Goal: Information Seeking & Learning: Learn about a topic

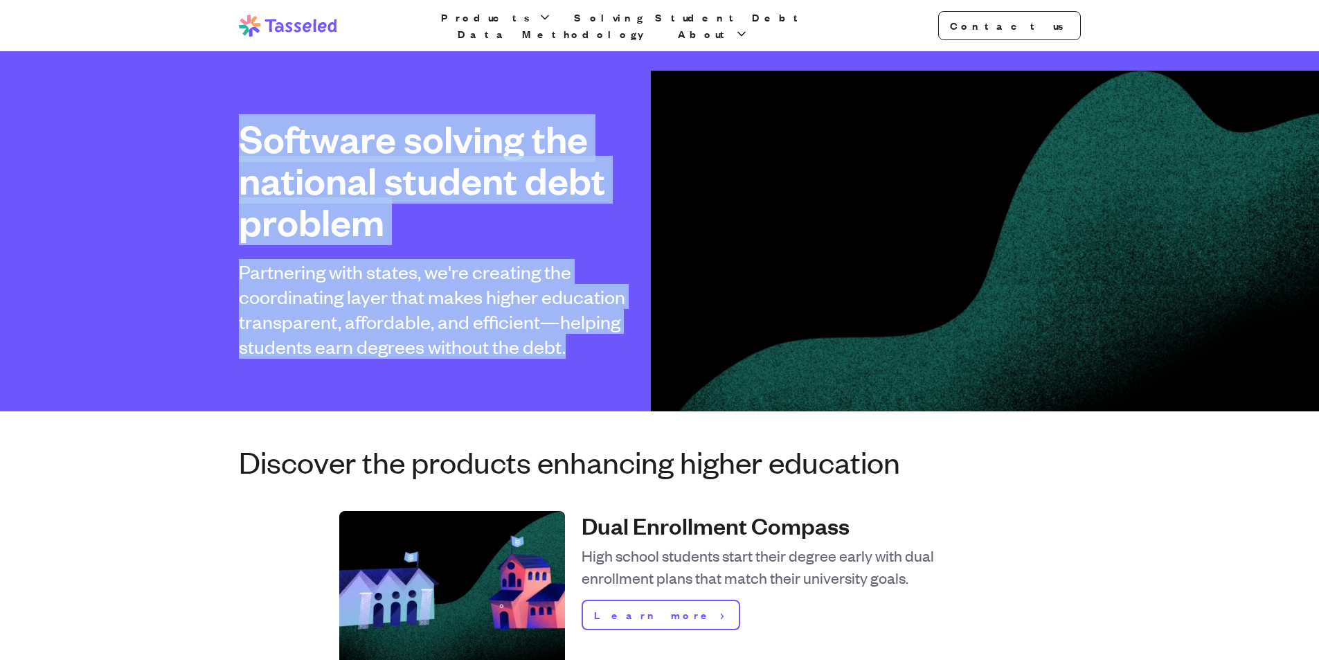
drag, startPoint x: 217, startPoint y: 130, endPoint x: 591, endPoint y: 365, distance: 441.7
click at [591, 365] on div "Software solving the national student debt problem Partnering with states, we'r…" at bounding box center [659, 231] width 1319 height 360
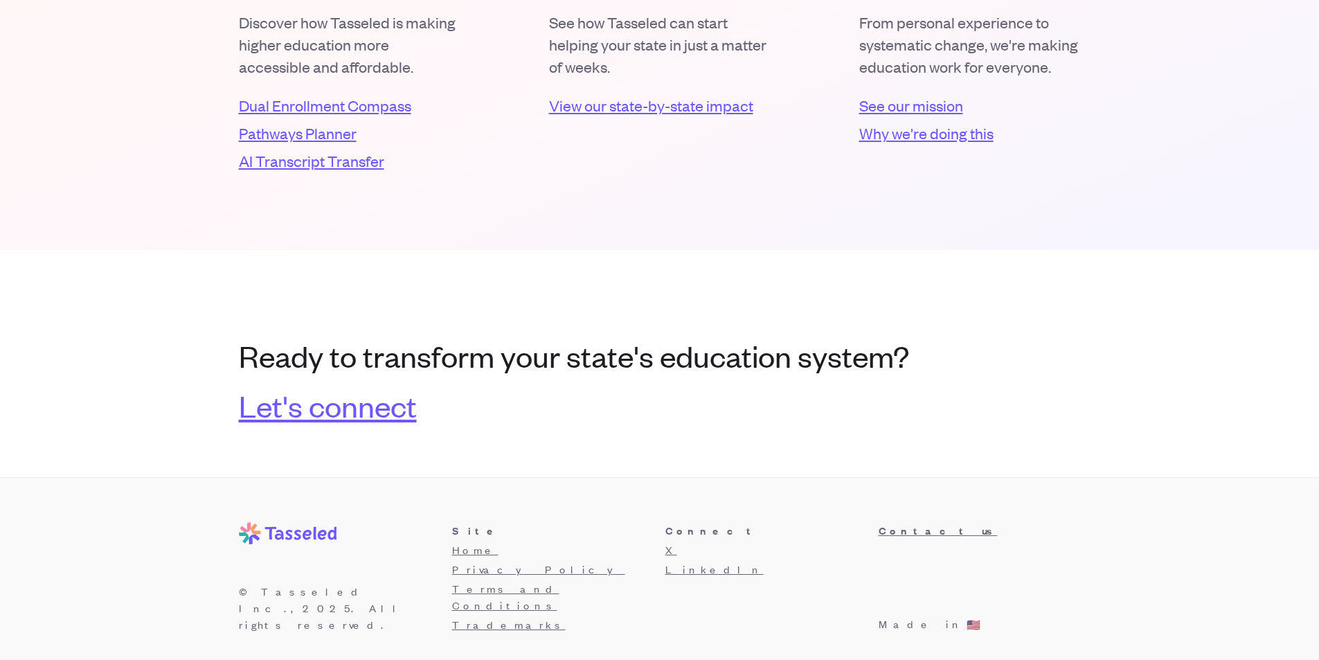
scroll to position [2825, 0]
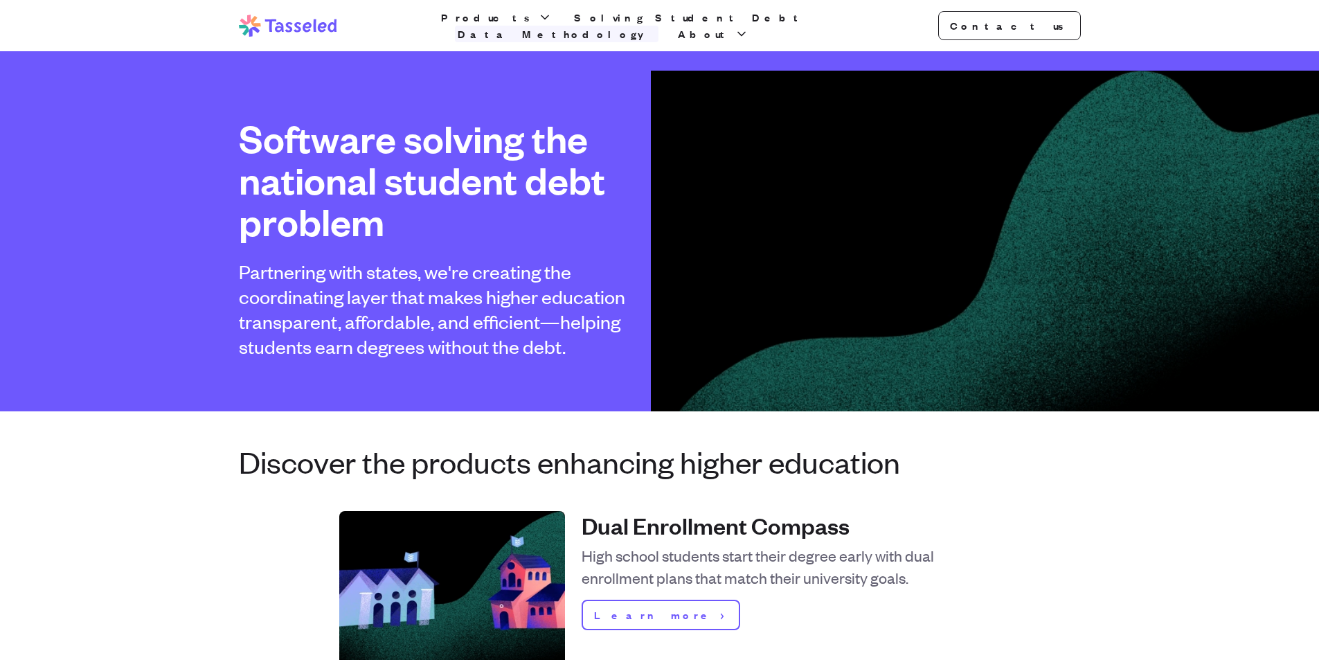
click at [658, 26] on link "Data Methodology" at bounding box center [557, 34] width 204 height 17
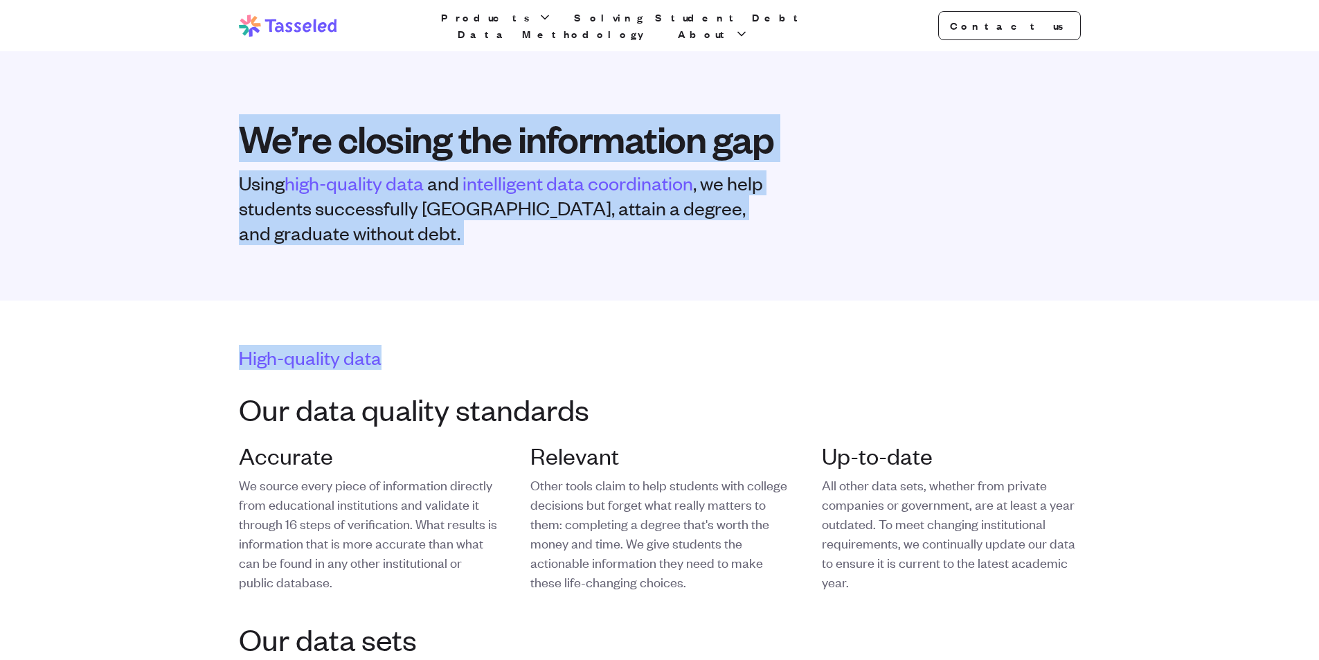
drag, startPoint x: 166, startPoint y: 155, endPoint x: 671, endPoint y: 332, distance: 535.3
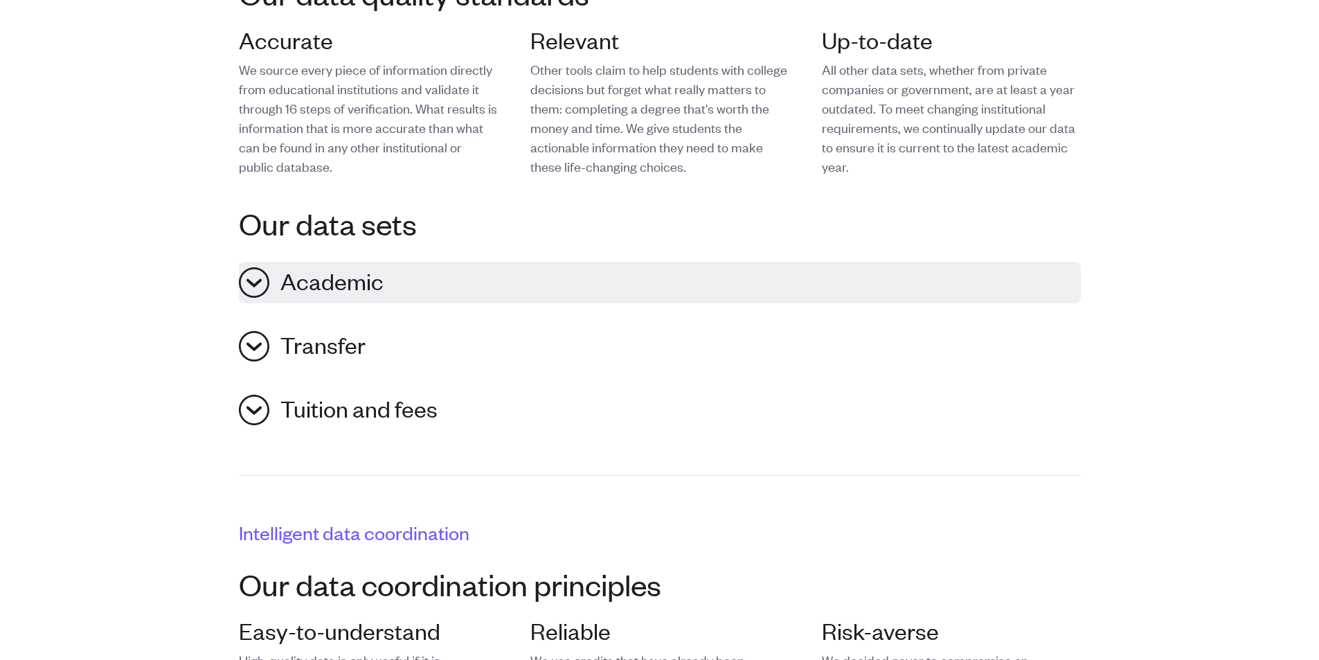
click at [375, 283] on span "Academic" at bounding box center [331, 282] width 103 height 30
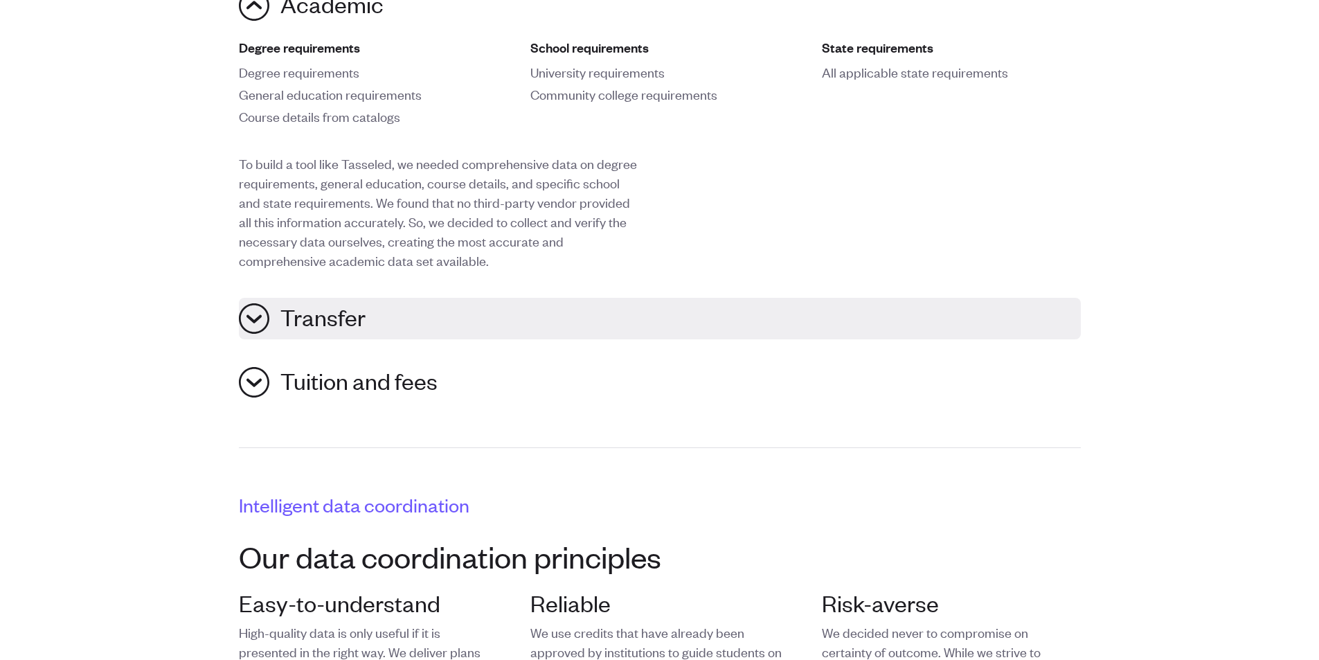
click at [505, 302] on button "Transfer" at bounding box center [660, 319] width 842 height 42
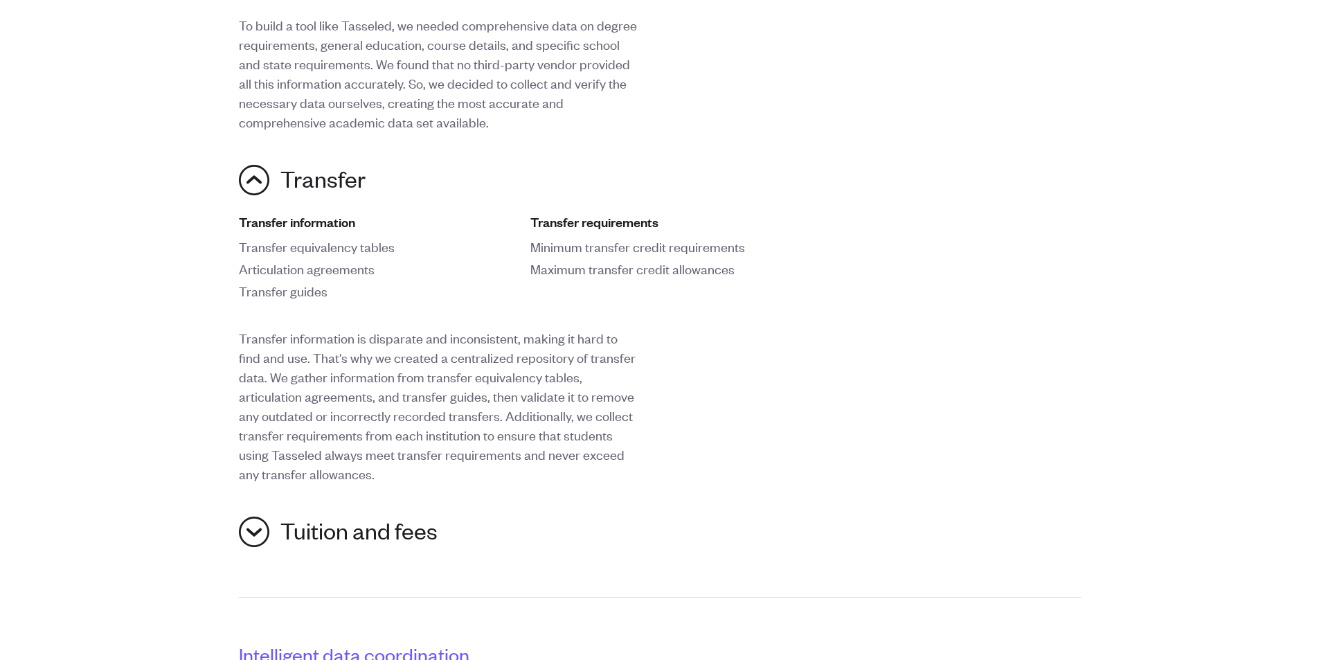
click at [592, 587] on div "High-quality data Our data quality standards Accurate We source every piece of …" at bounding box center [660, 368] width 886 height 1709
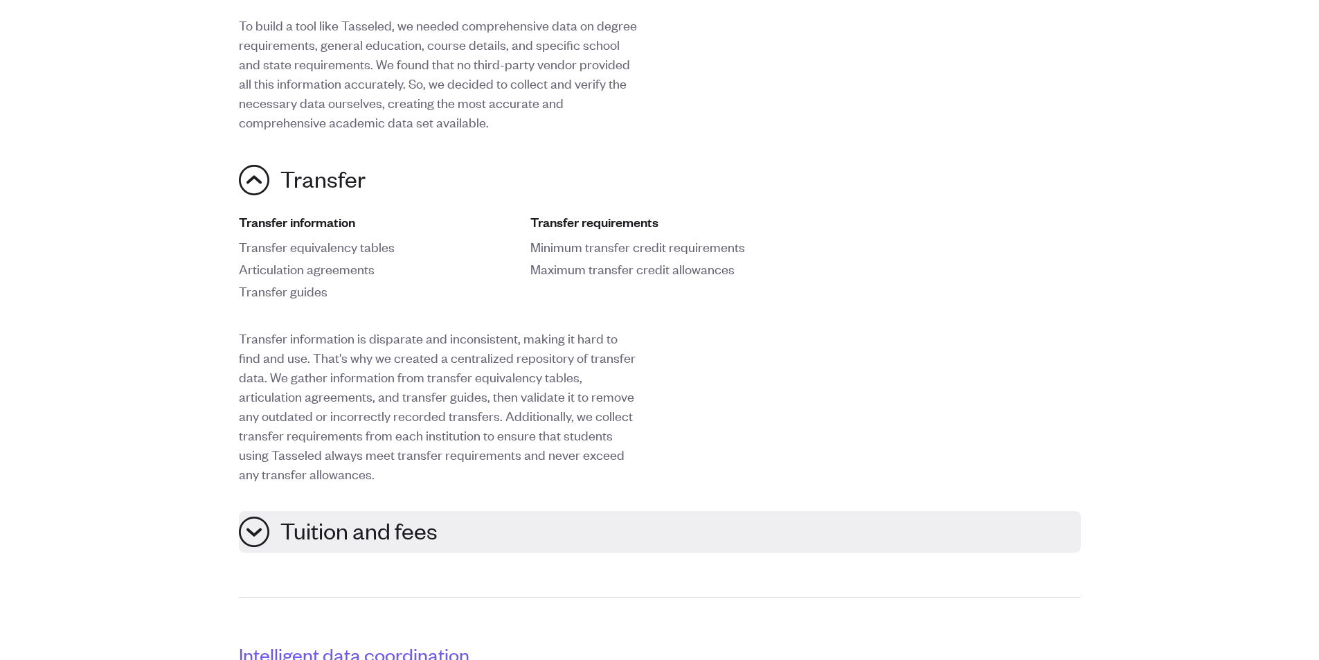
click at [580, 536] on button "Tuition and fees" at bounding box center [660, 532] width 842 height 42
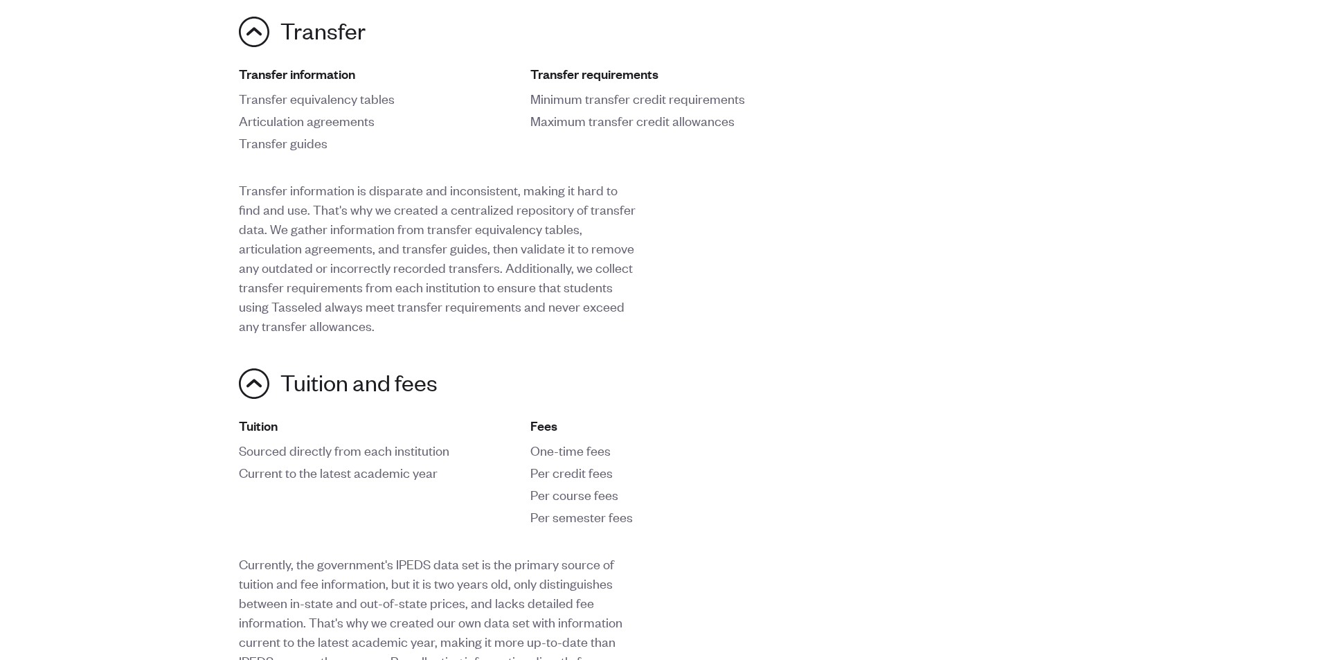
scroll to position [1315, 0]
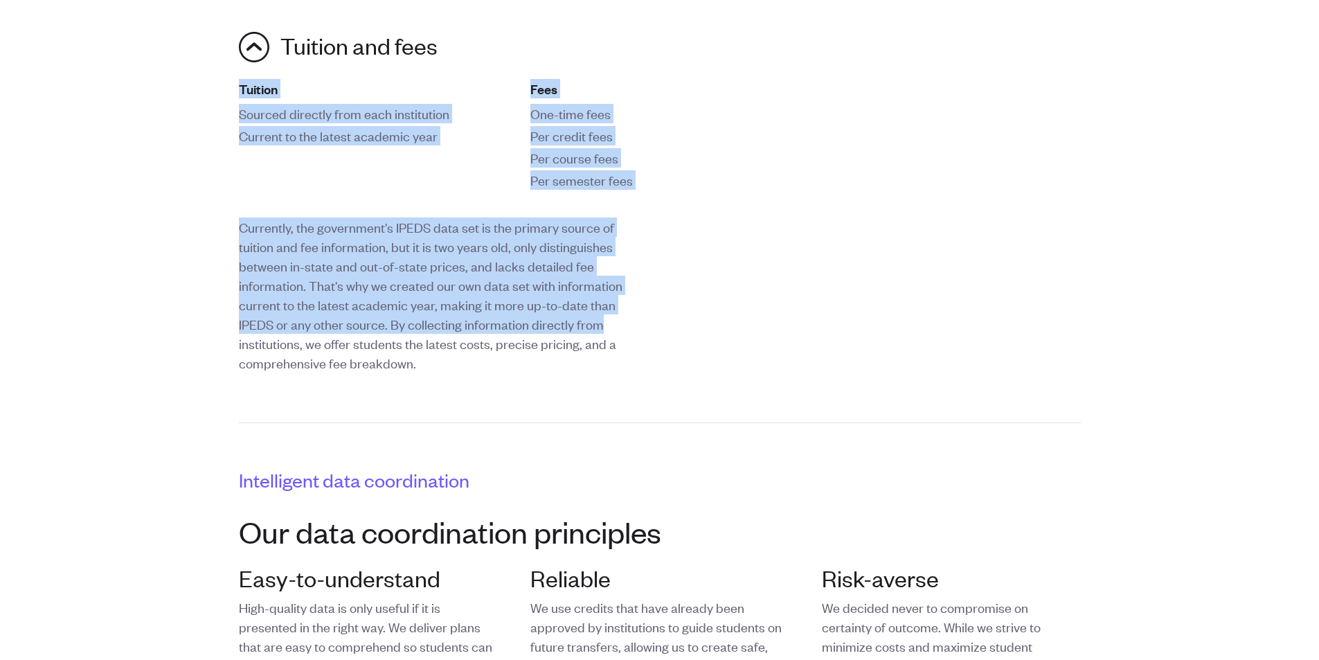
drag, startPoint x: 141, startPoint y: 98, endPoint x: 677, endPoint y: 349, distance: 591.8
click at [680, 349] on div "Tuition Sourced directly from each institution Current to the latest academic y…" at bounding box center [660, 228] width 842 height 299
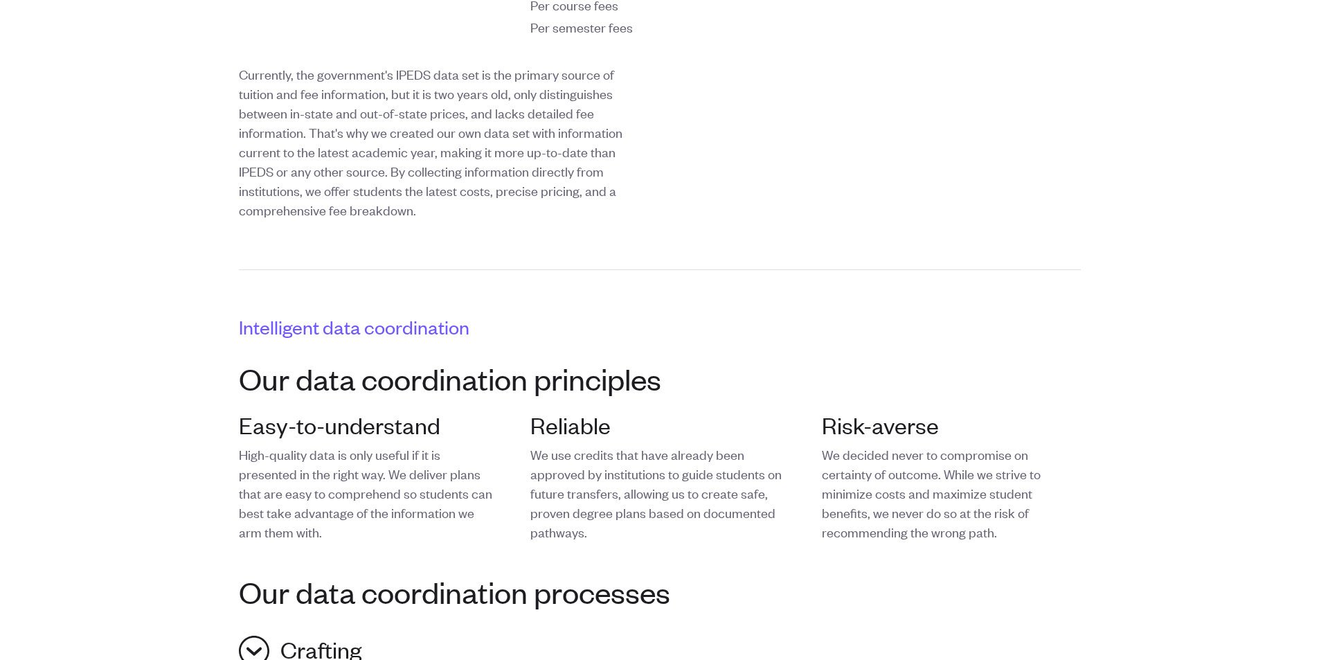
scroll to position [1661, 0]
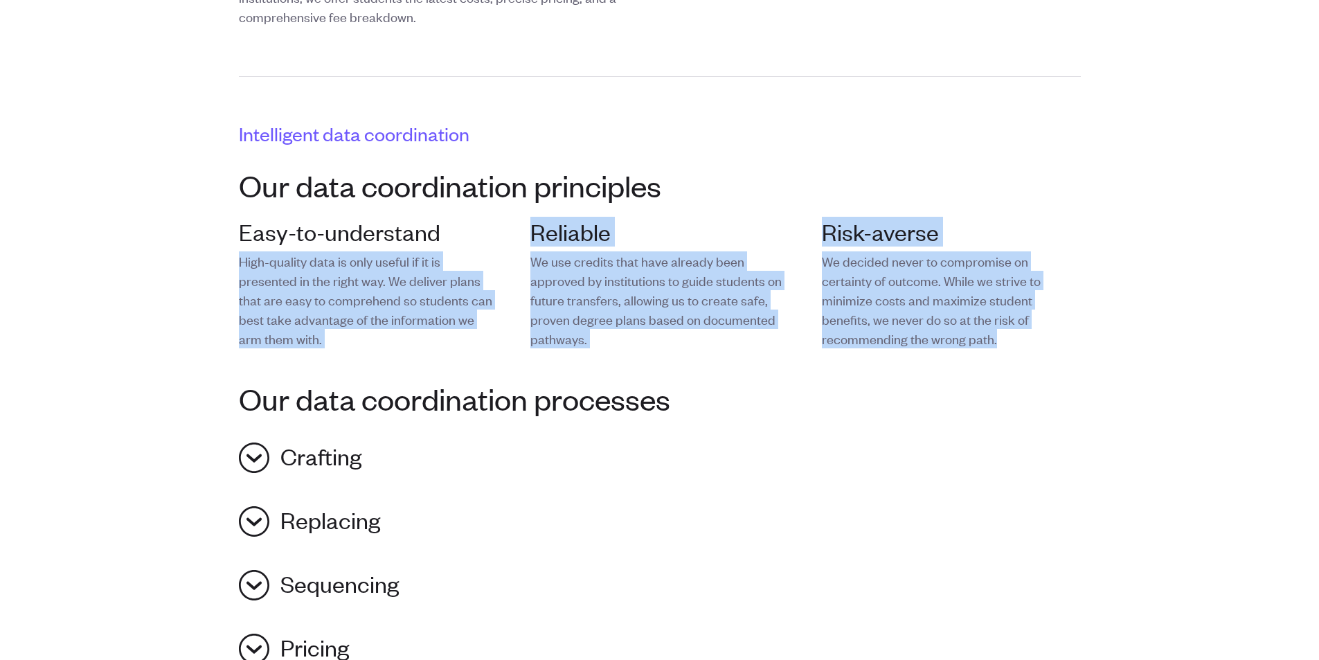
drag, startPoint x: 208, startPoint y: 267, endPoint x: 1299, endPoint y: 350, distance: 1094.1
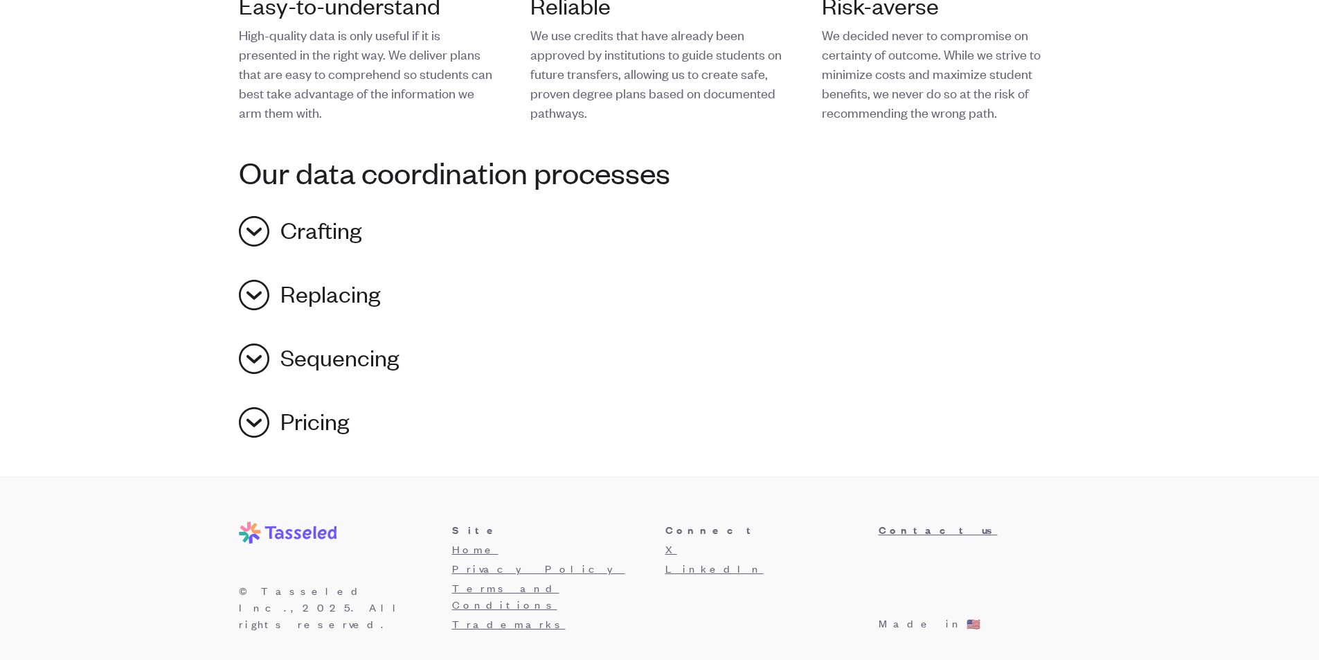
click at [552, 202] on section "Our data coordination processes Crafting To create a Tasseled plan, we first id…" at bounding box center [660, 299] width 842 height 288
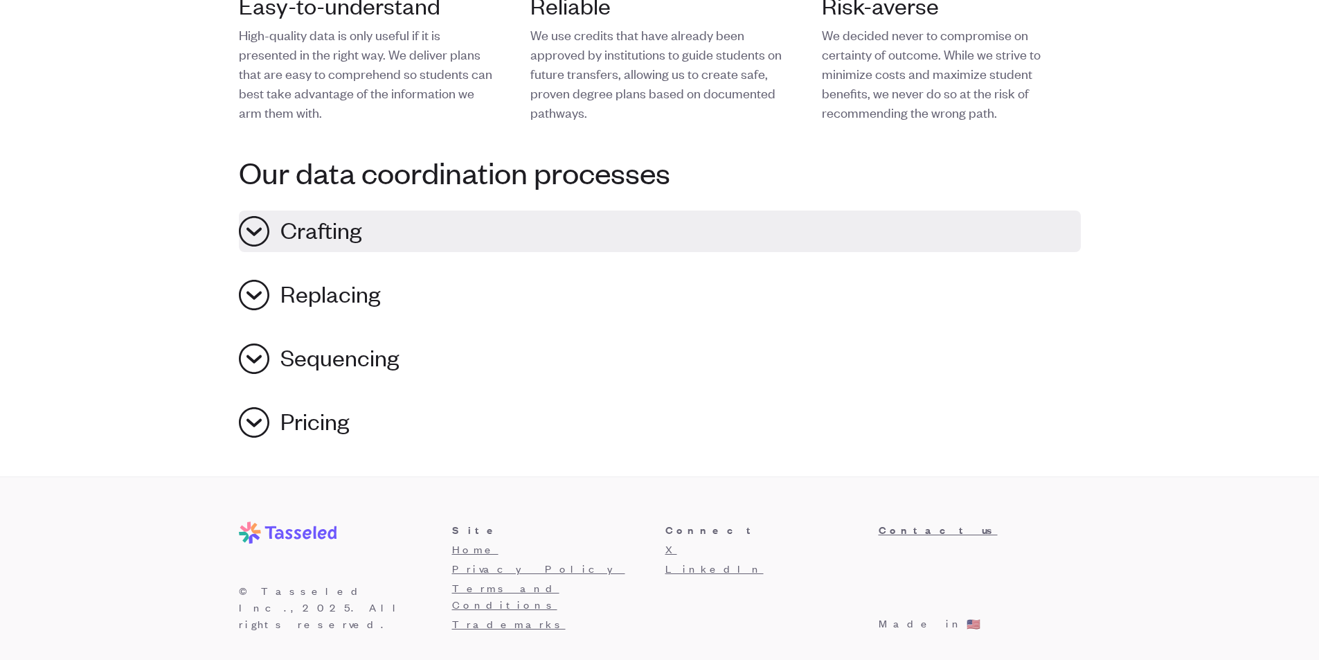
click at [563, 229] on button "Crafting" at bounding box center [660, 231] width 842 height 42
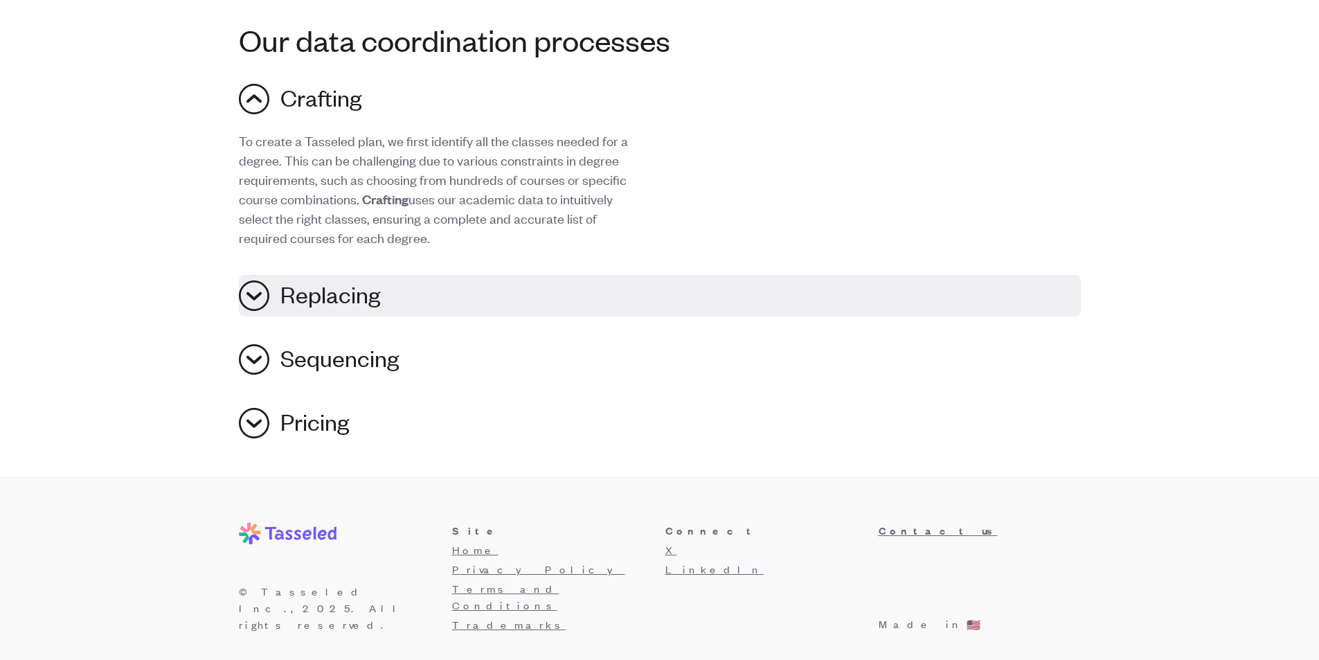
click at [531, 285] on button "Replacing" at bounding box center [660, 296] width 842 height 42
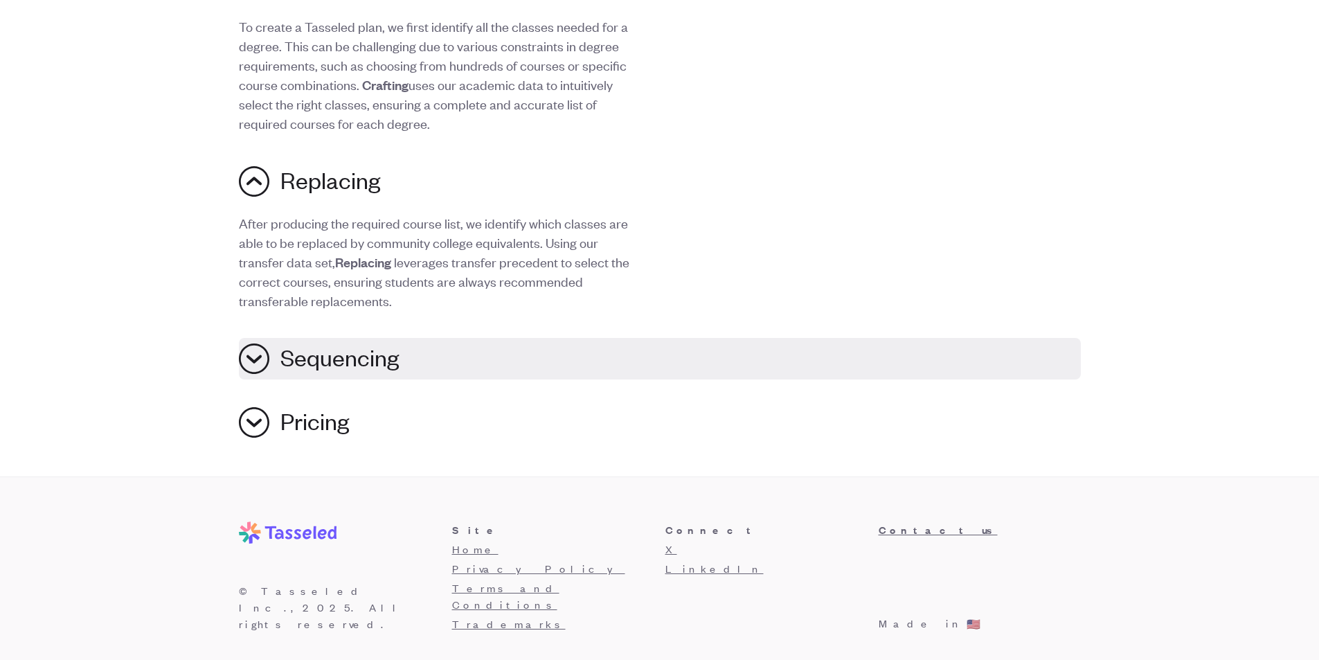
click at [521, 350] on button "Sequencing" at bounding box center [660, 359] width 842 height 42
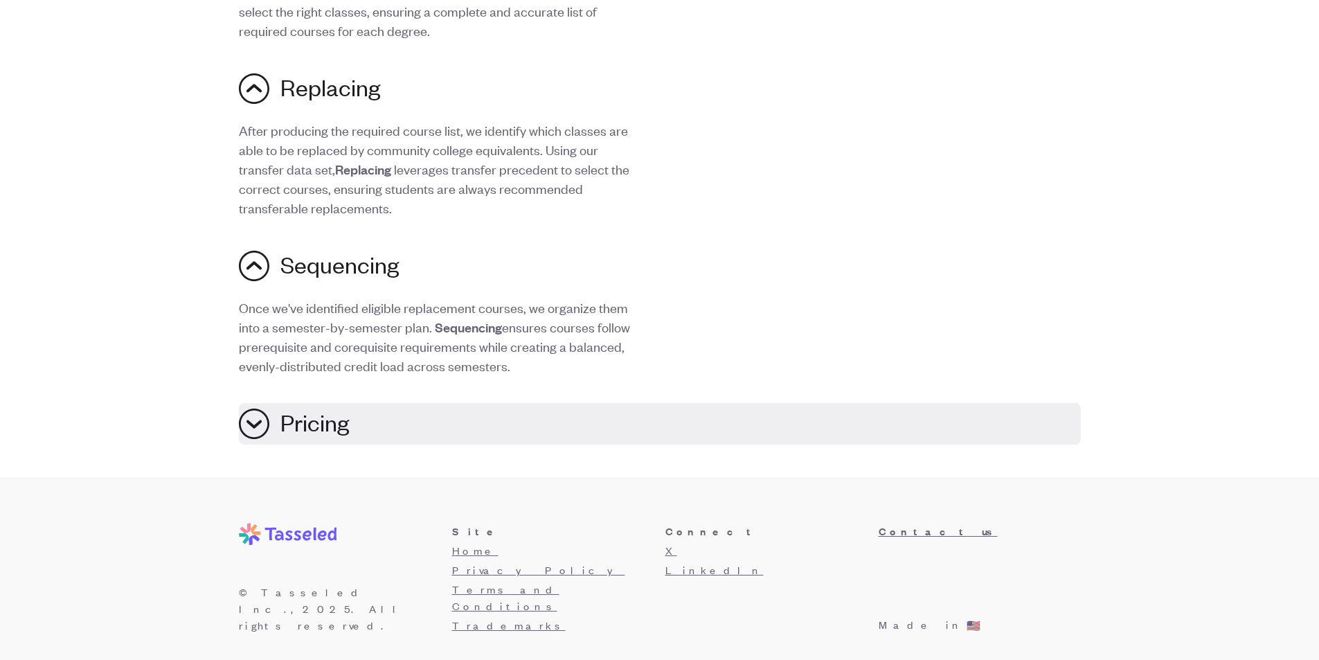
click at [512, 410] on button "Pricing" at bounding box center [660, 424] width 842 height 42
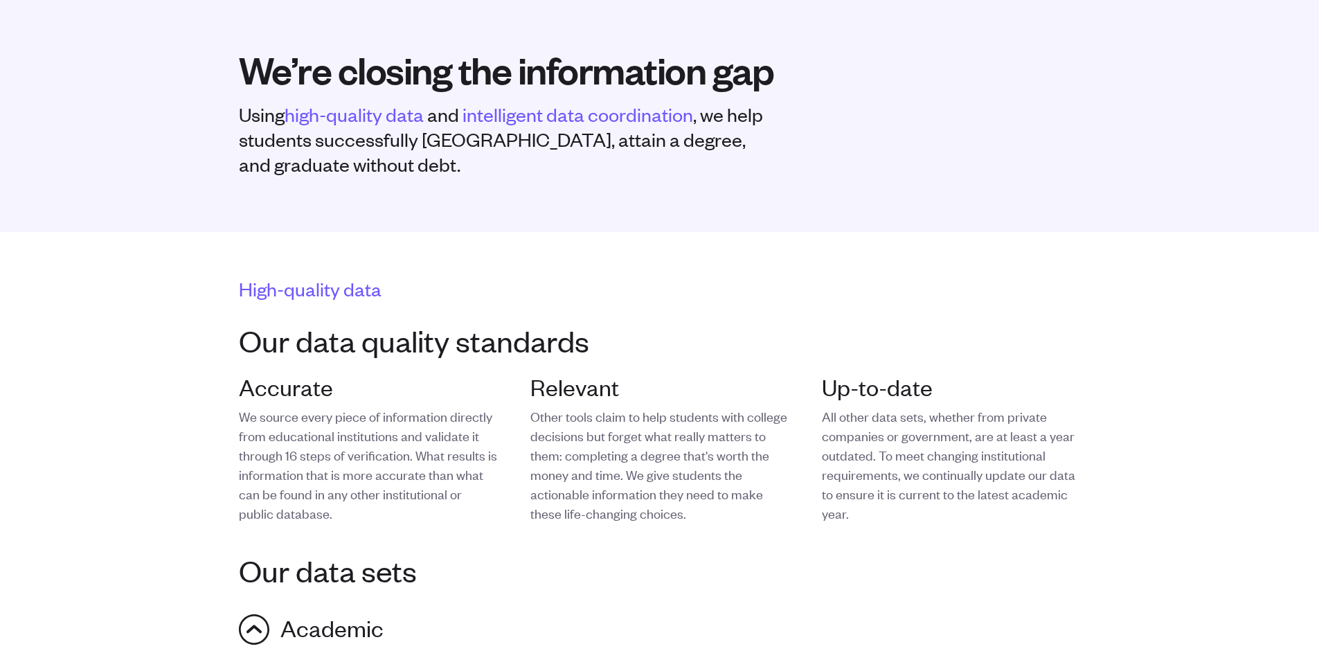
scroll to position [0, 0]
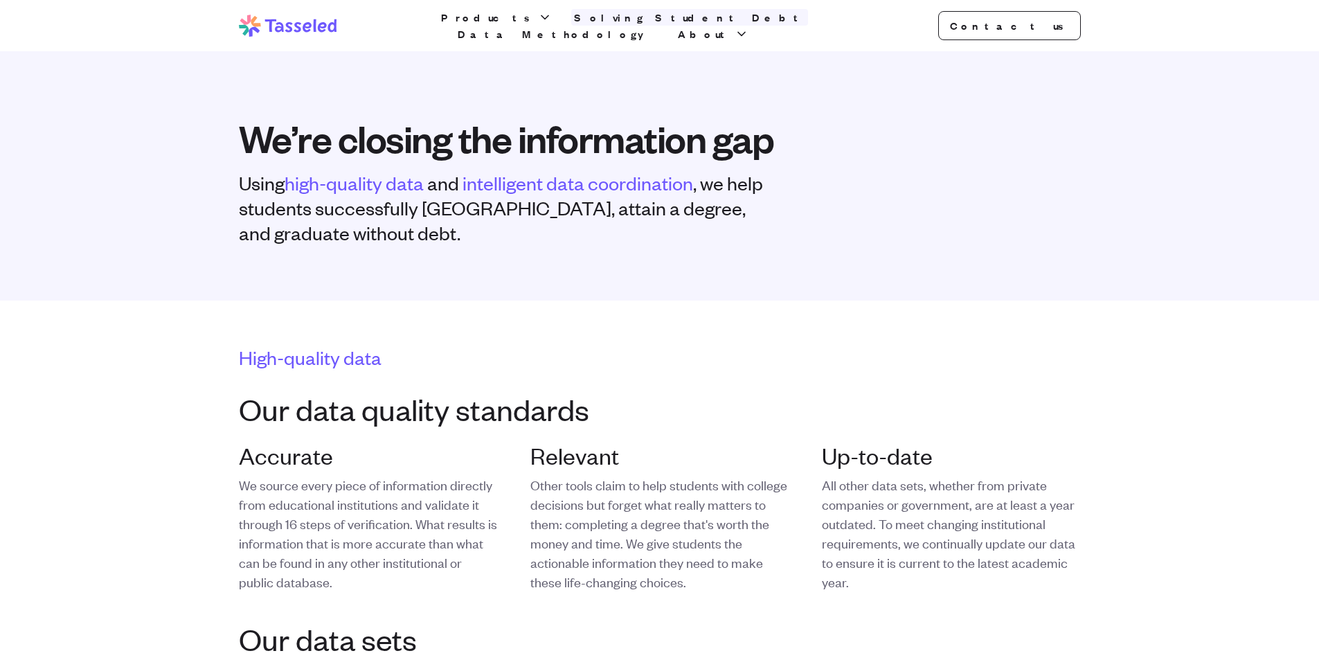
click at [571, 24] on link "Solving Student Debt" at bounding box center [689, 17] width 237 height 17
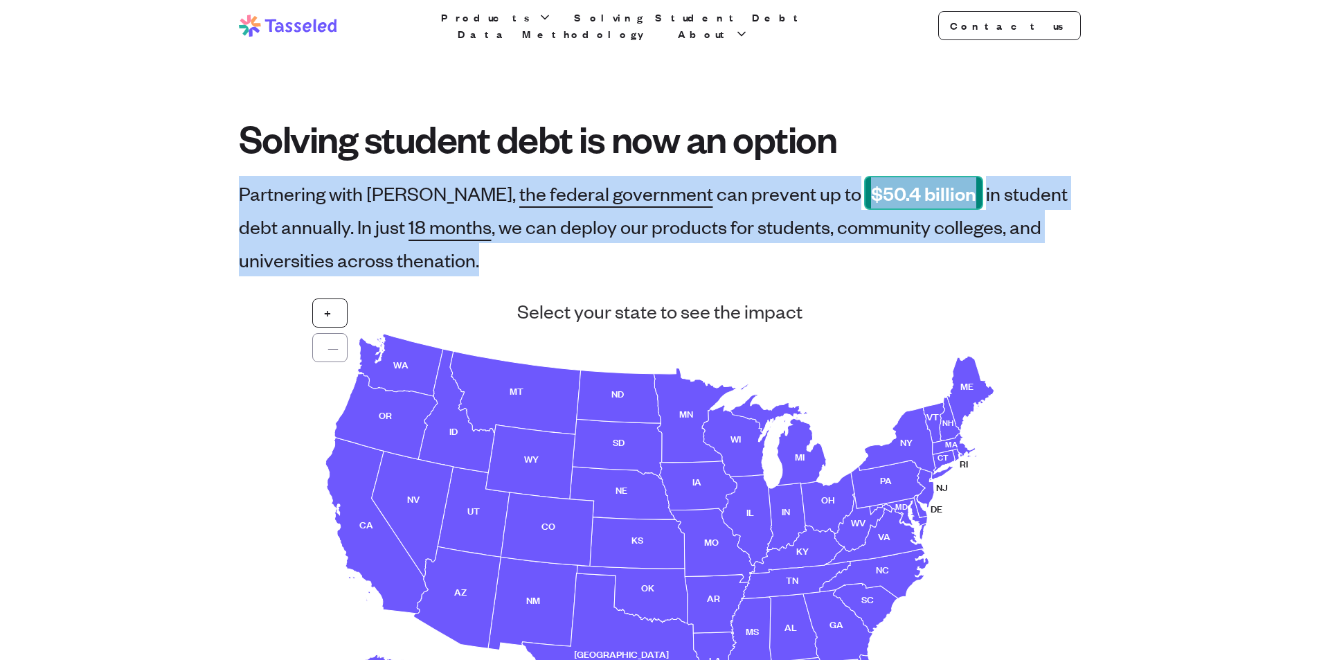
drag, startPoint x: 197, startPoint y: 181, endPoint x: 545, endPoint y: 267, distance: 359.3
click at [545, 267] on div "Partnering with [PERSON_NAME], the federal government can prevent up to $ 50.4 …" at bounding box center [660, 226] width 842 height 100
drag, startPoint x: 561, startPoint y: 267, endPoint x: 37, endPoint y: 175, distance: 531.9
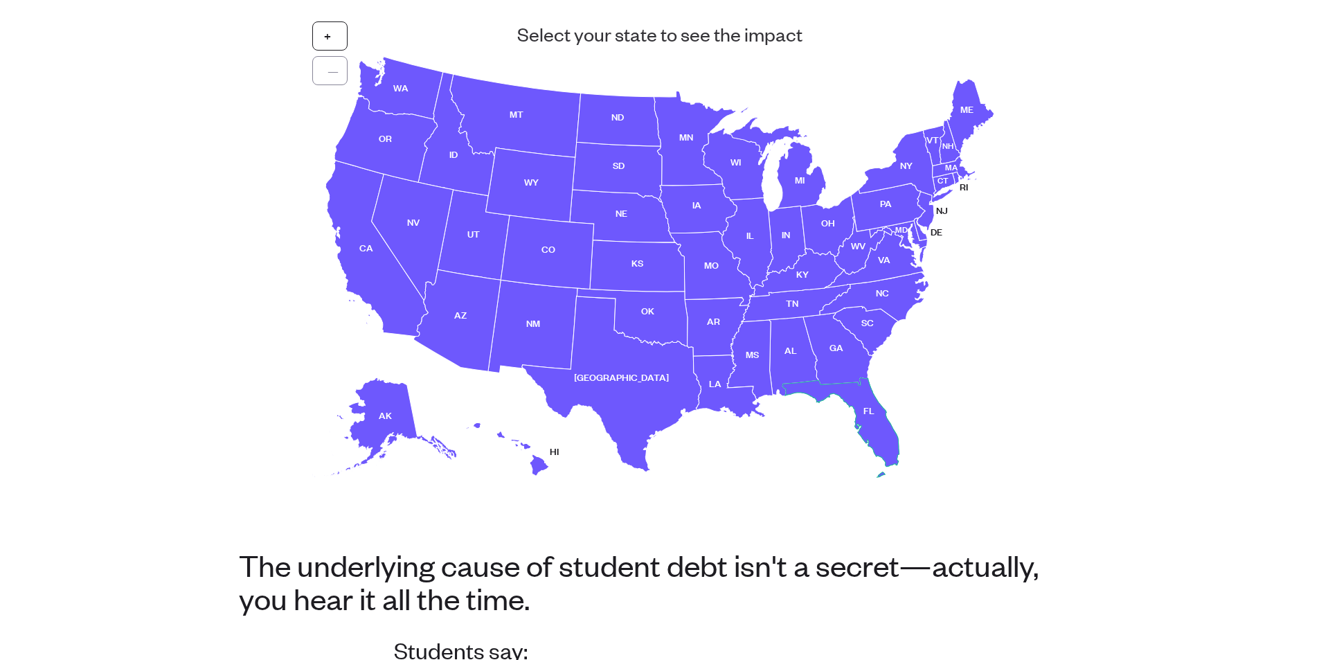
click at [862, 397] on use at bounding box center [840, 427] width 116 height 100
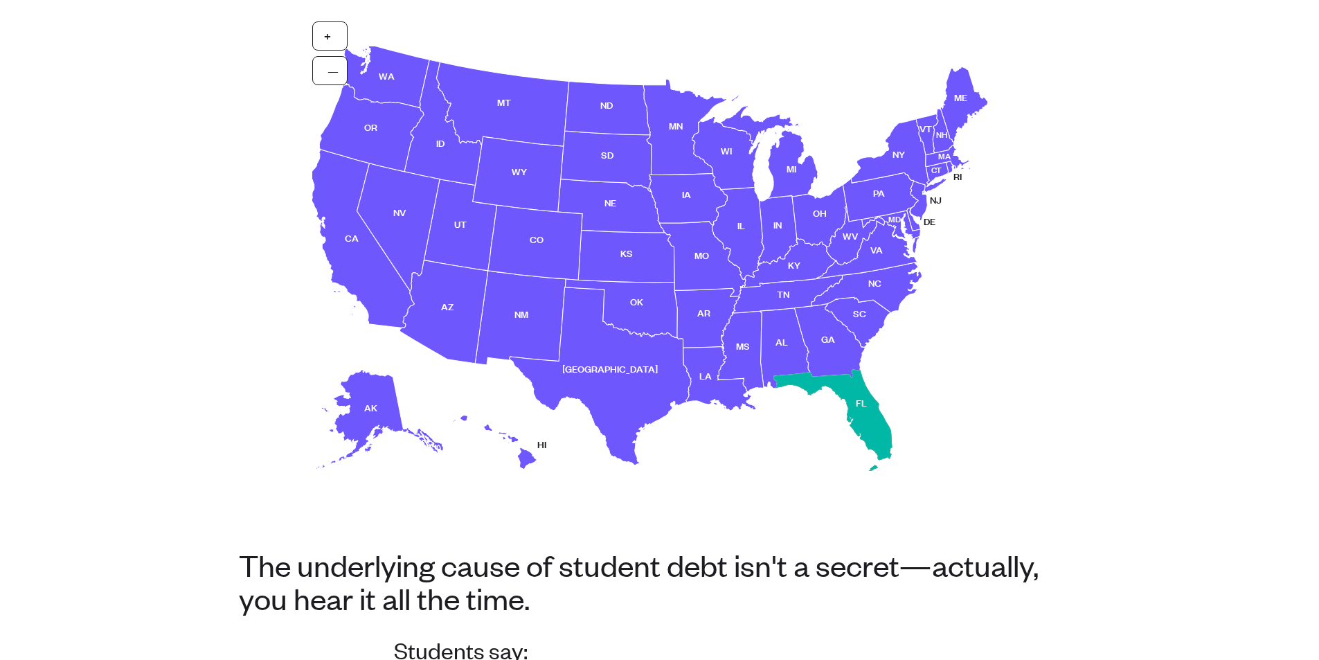
scroll to position [244, 0]
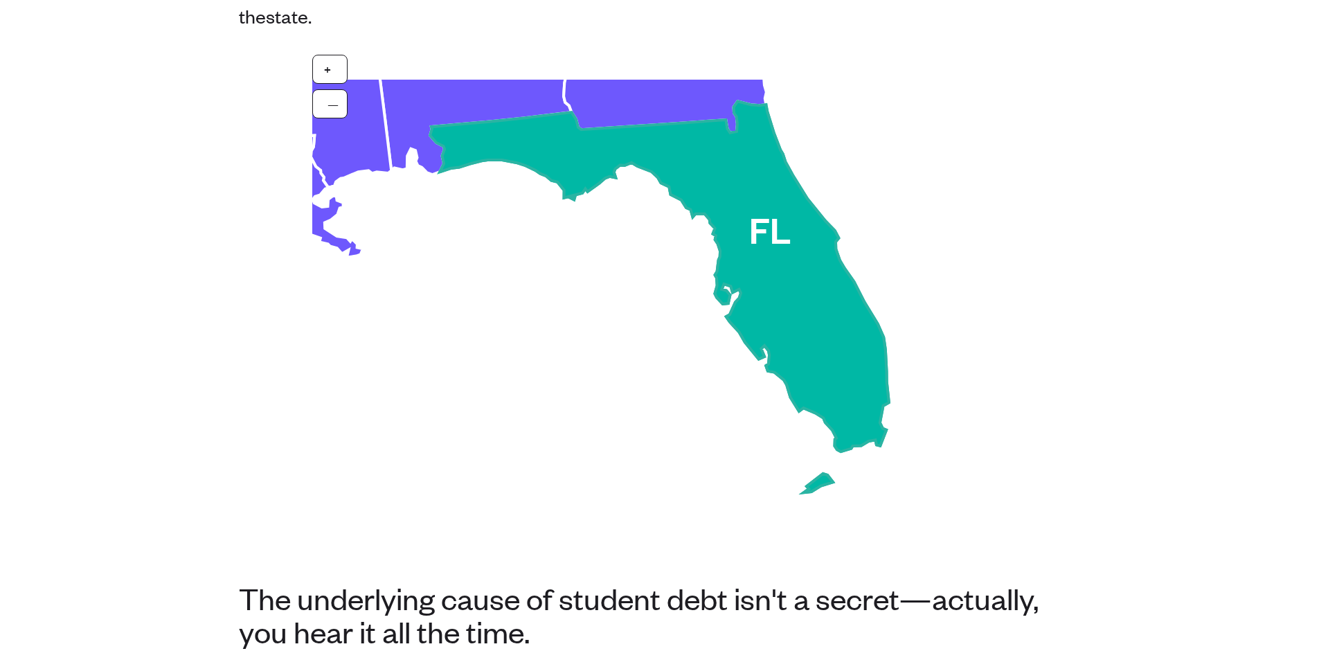
click at [763, 252] on use at bounding box center [659, 296] width 459 height 391
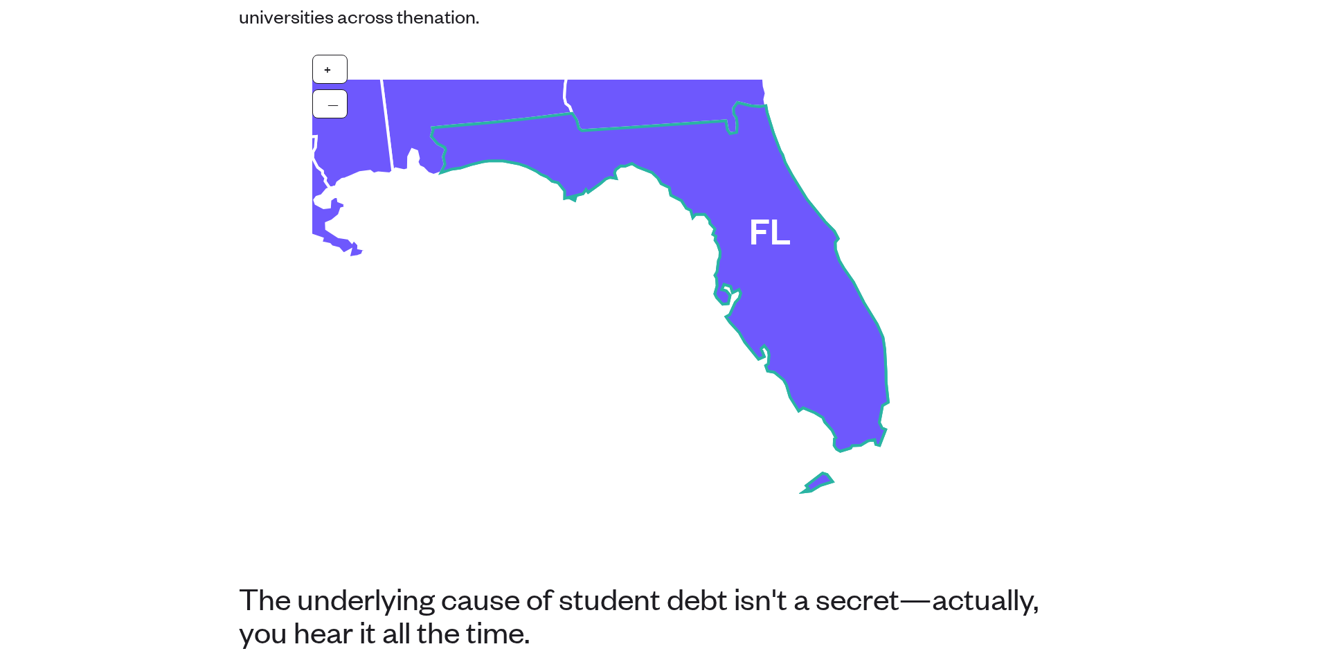
scroll to position [277, 0]
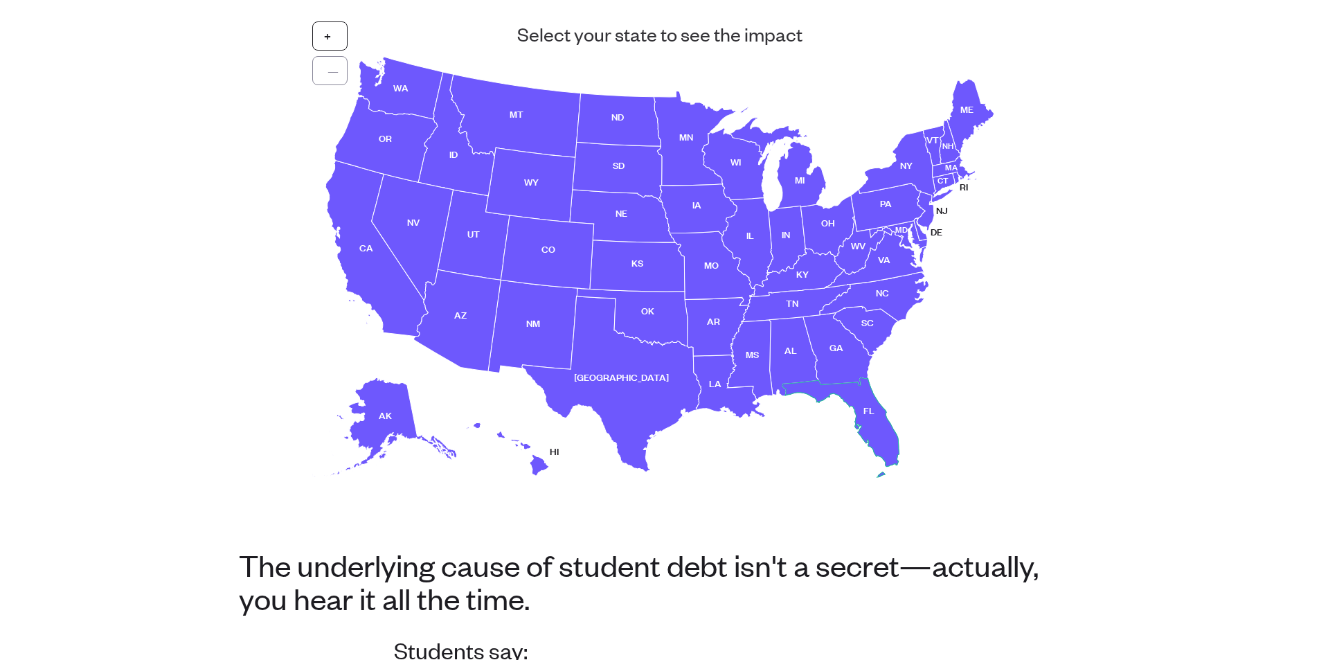
click at [890, 426] on use at bounding box center [840, 427] width 116 height 100
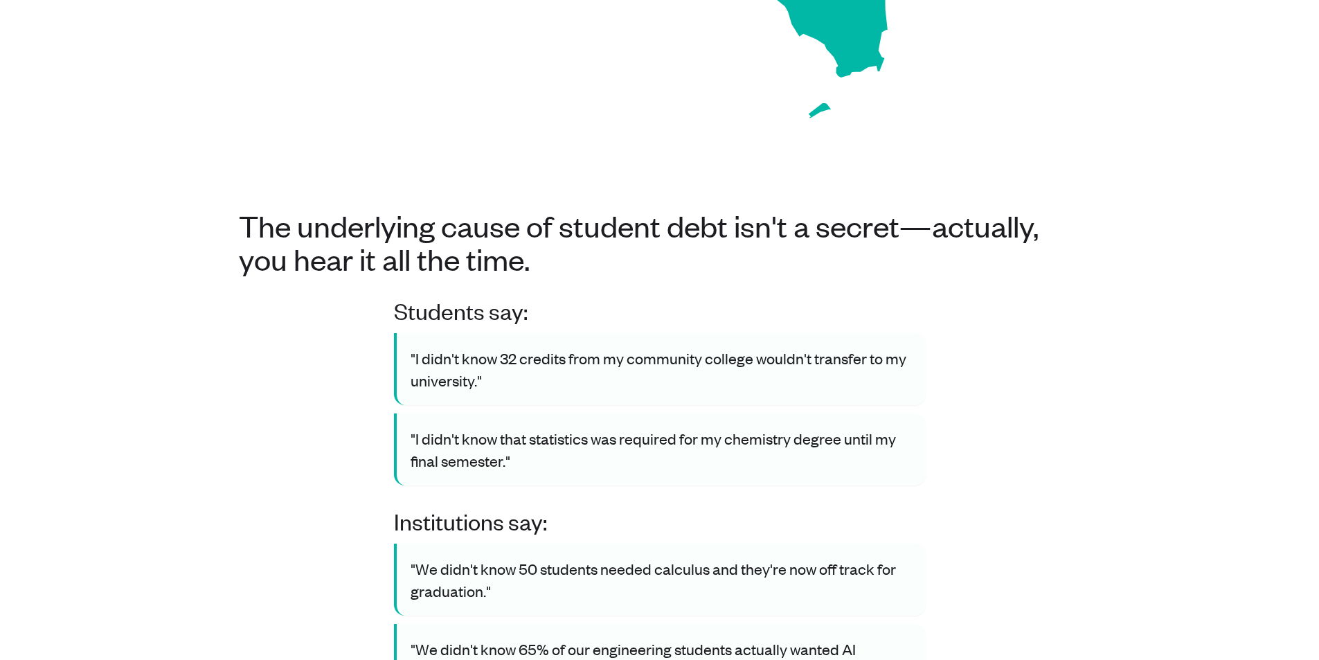
scroll to position [692, 0]
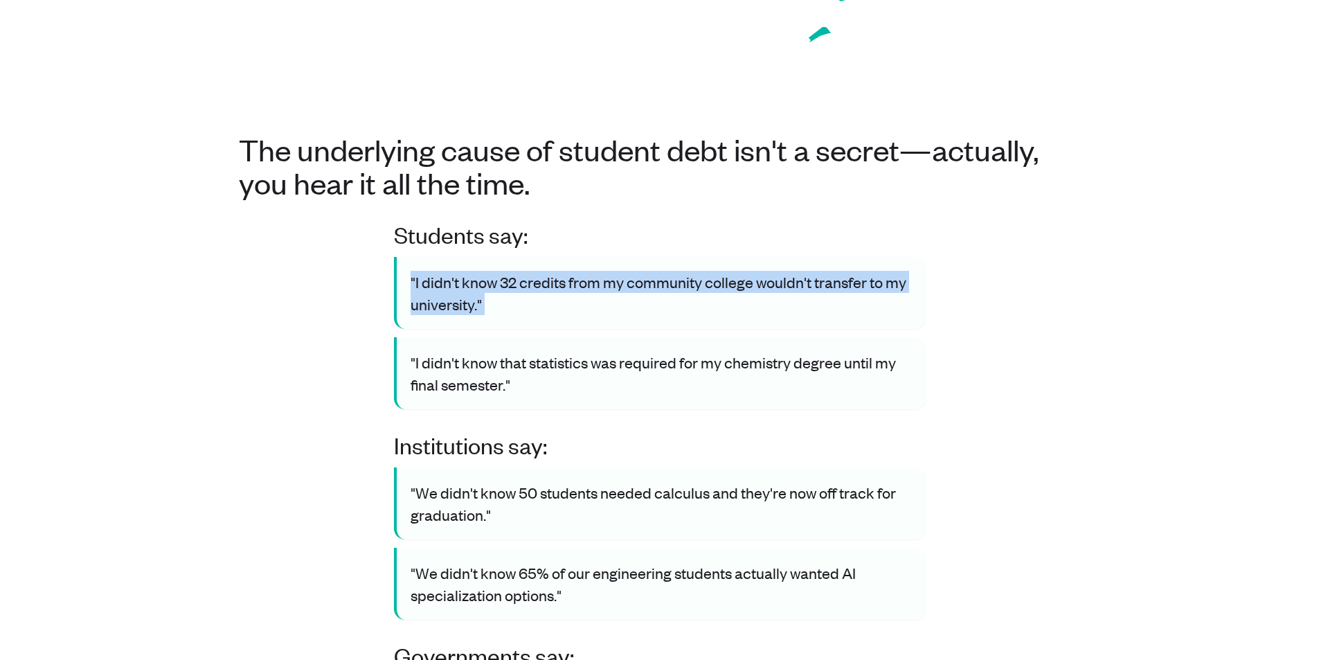
drag, startPoint x: 292, startPoint y: 232, endPoint x: 273, endPoint y: 320, distance: 89.9
click at [273, 320] on div "Students say: "I didn't know 32 credits from my community college wouldn't tran…" at bounding box center [660, 525] width 842 height 609
drag, startPoint x: 437, startPoint y: 290, endPoint x: 308, endPoint y: 241, distance: 137.8
click at [308, 241] on div "Students say: "I didn't know 32 credits from my community college wouldn't tran…" at bounding box center [660, 525] width 842 height 609
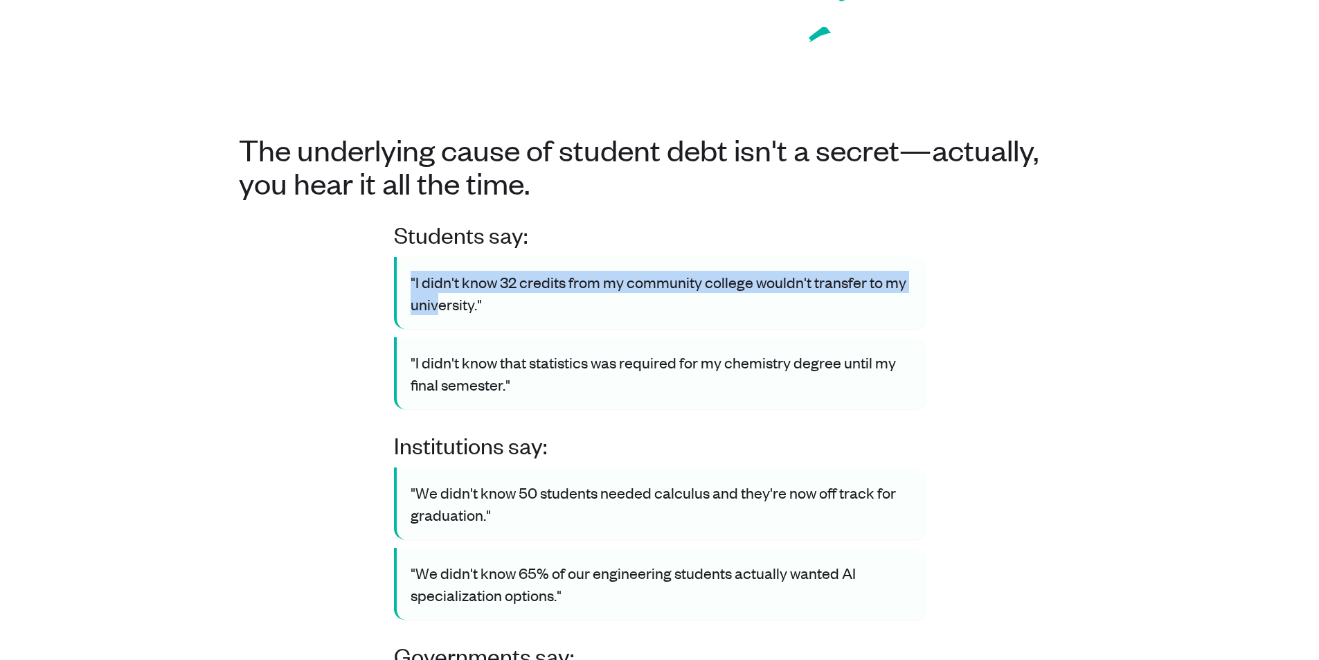
click at [308, 241] on div "Students say: "I didn't know 32 credits from my community college wouldn't tran…" at bounding box center [660, 525] width 842 height 609
drag, startPoint x: 308, startPoint y: 241, endPoint x: 284, endPoint y: 328, distance: 90.5
click at [284, 328] on div "Students say: "I didn't know 32 credits from my community college wouldn't tran…" at bounding box center [660, 525] width 842 height 609
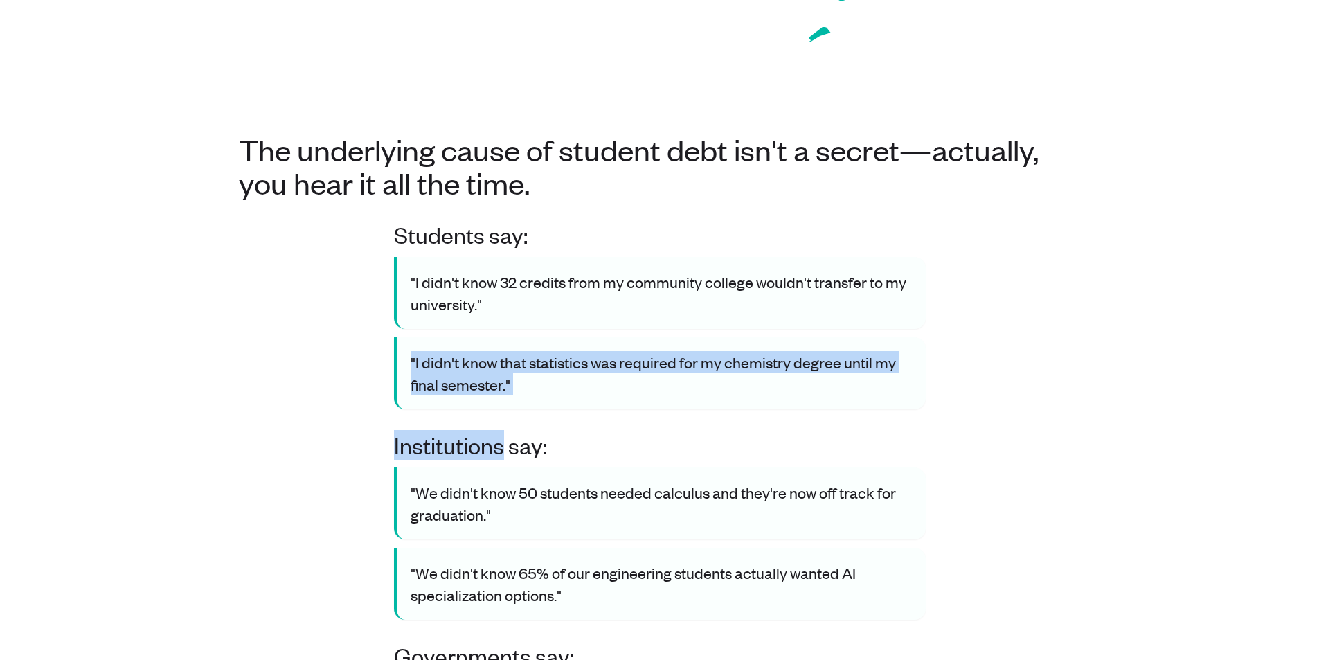
drag, startPoint x: 284, startPoint y: 328, endPoint x: 267, endPoint y: 415, distance: 88.2
click at [267, 415] on div "Students say: "I didn't know 32 credits from my community college wouldn't tran…" at bounding box center [660, 525] width 842 height 609
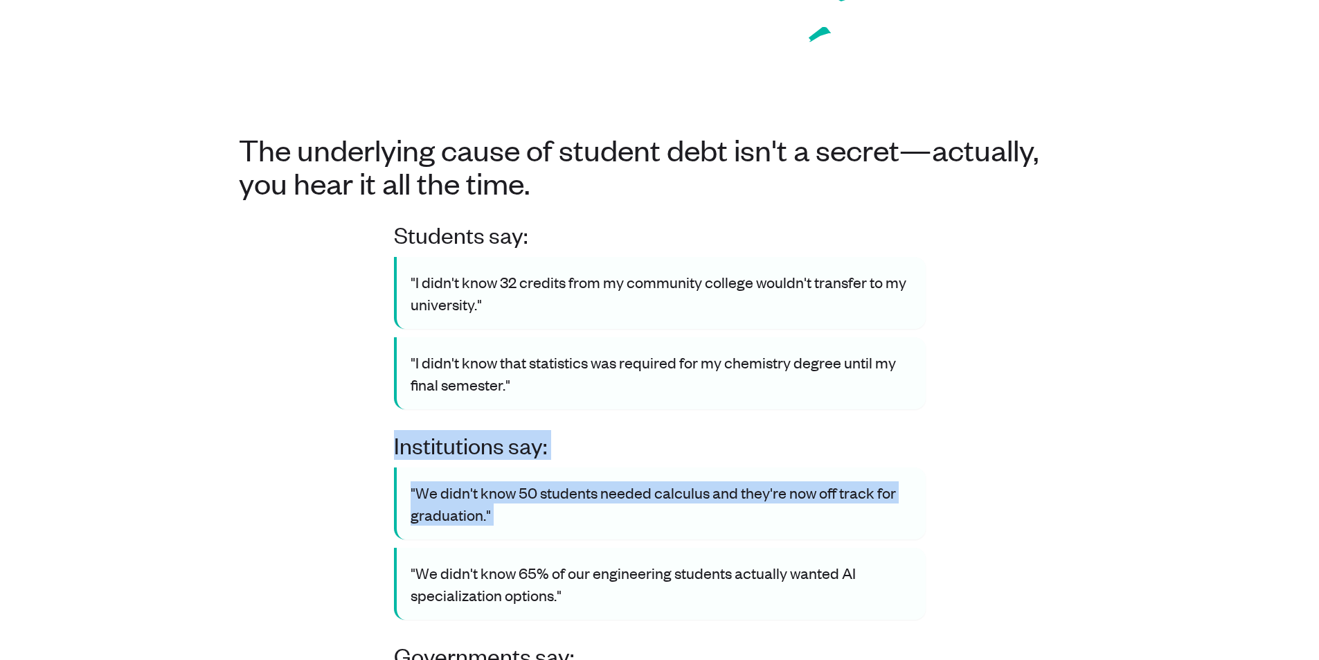
drag, startPoint x: 266, startPoint y: 446, endPoint x: 267, endPoint y: 548, distance: 101.8
click at [267, 548] on div "Students say: "I didn't know 32 credits from my community college wouldn't tran…" at bounding box center [660, 525] width 842 height 609
drag, startPoint x: 278, startPoint y: 513, endPoint x: 269, endPoint y: 458, distance: 55.5
click at [270, 462] on div "Students say: "I didn't know 32 credits from my community college wouldn't tran…" at bounding box center [660, 525] width 842 height 609
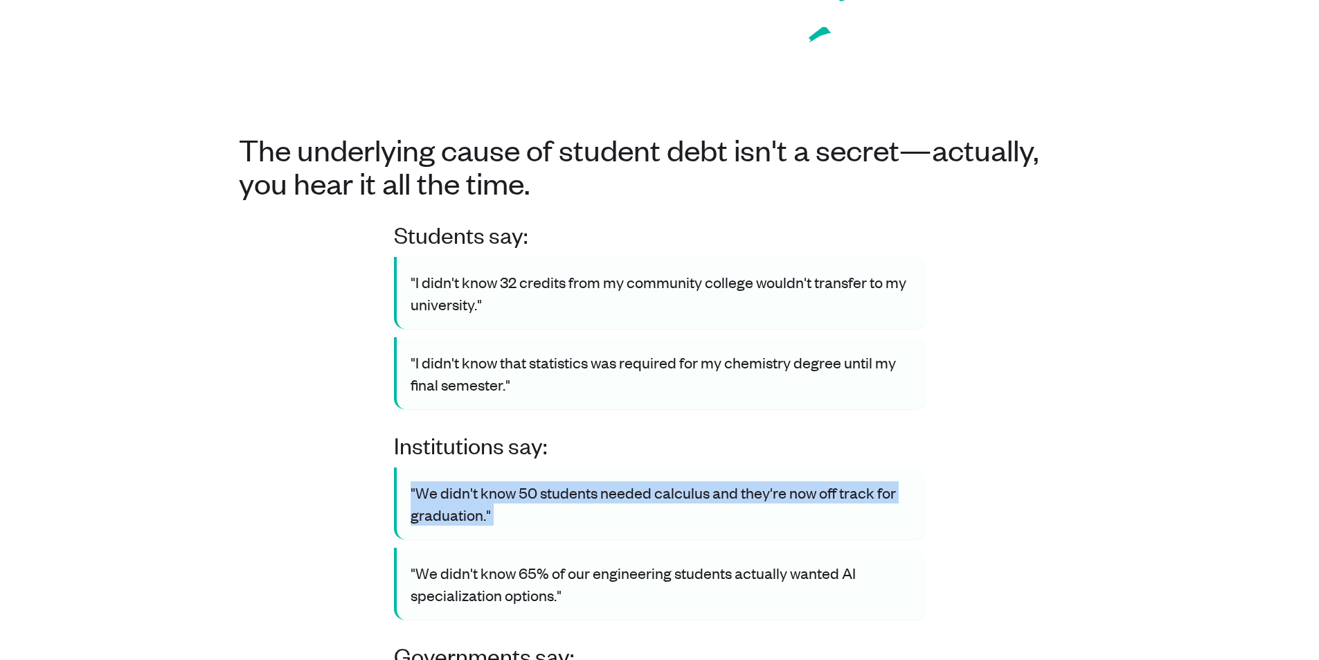
click at [264, 453] on div "Students say: "I didn't know 32 credits from my community college wouldn't tran…" at bounding box center [660, 525] width 842 height 609
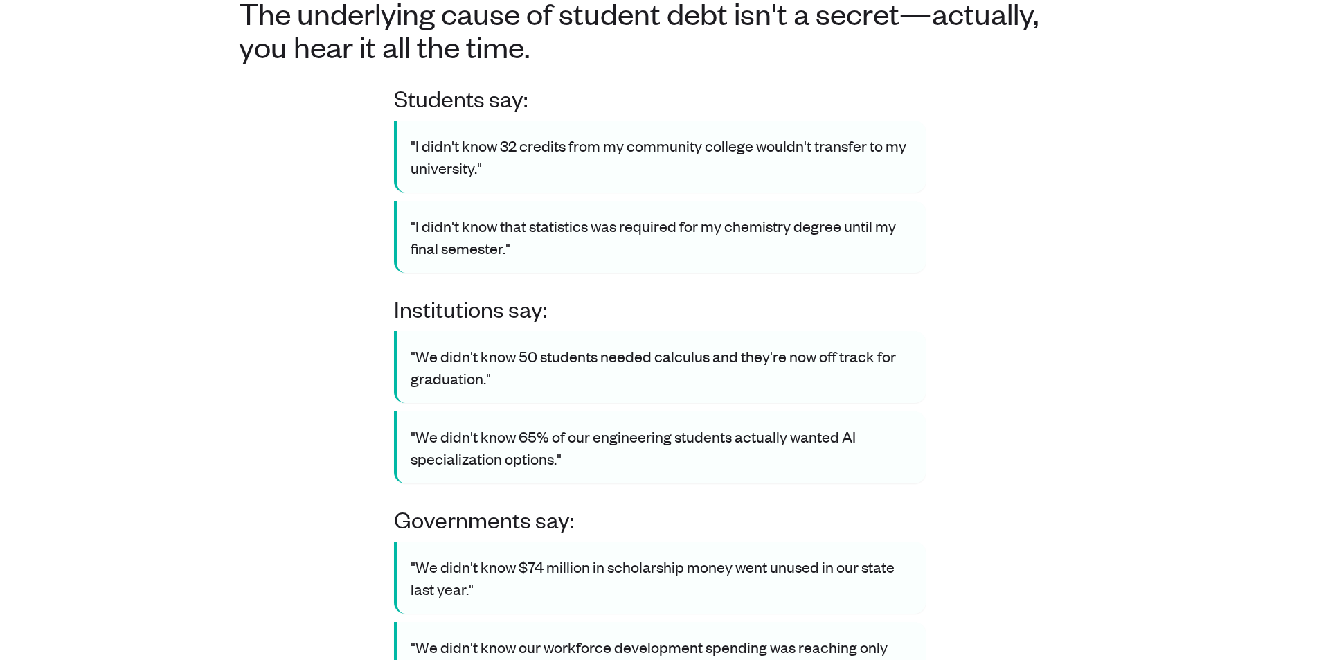
scroll to position [831, 0]
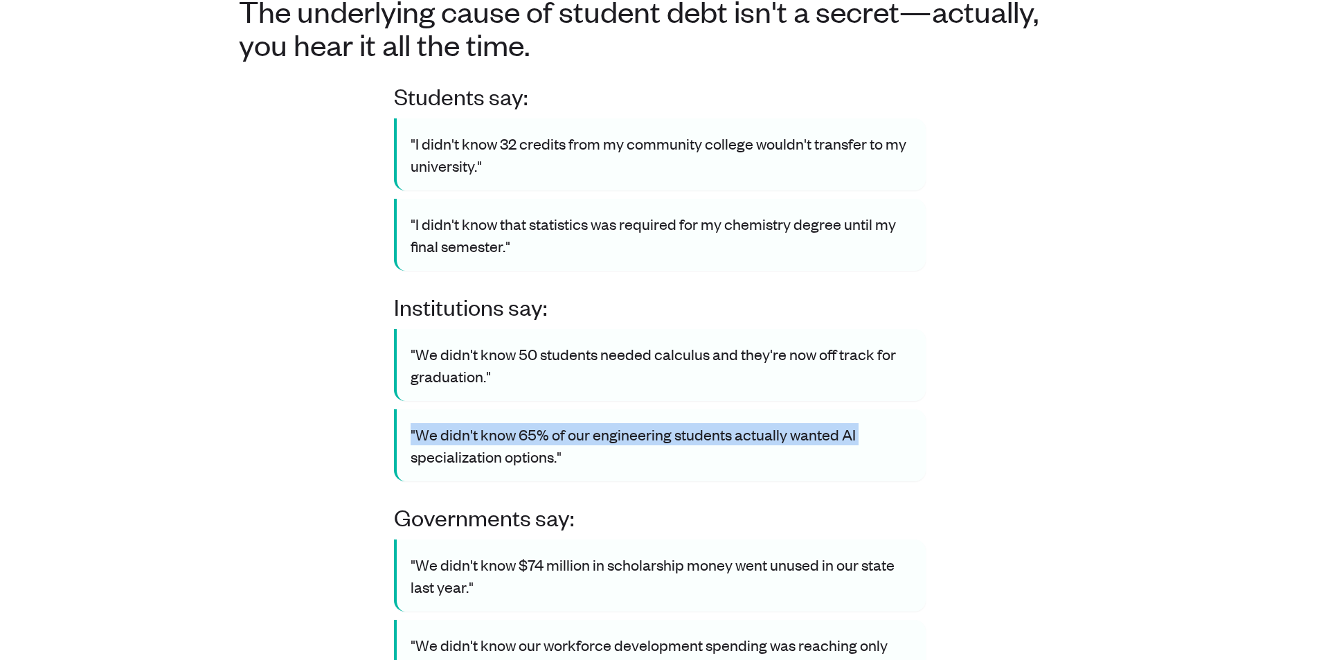
drag, startPoint x: 294, startPoint y: 437, endPoint x: 296, endPoint y: 455, distance: 18.1
click at [296, 449] on div "Students say: "I didn't know 32 credits from my community college wouldn't tran…" at bounding box center [660, 386] width 842 height 609
click at [296, 455] on div "Students say: "I didn't know 32 credits from my community college wouldn't tran…" at bounding box center [660, 386] width 842 height 609
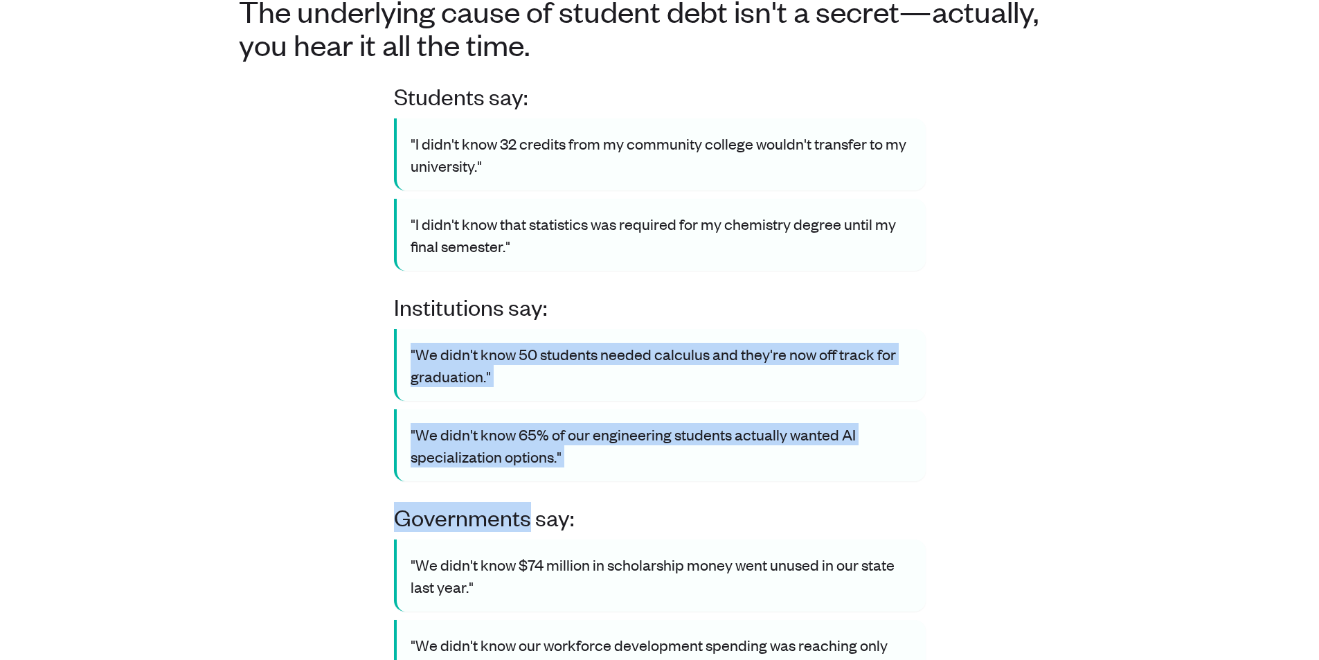
drag, startPoint x: 296, startPoint y: 455, endPoint x: 283, endPoint y: 329, distance: 126.7
click at [283, 329] on div "Students say: "I didn't know 32 credits from my community college wouldn't tran…" at bounding box center [660, 386] width 842 height 609
drag, startPoint x: 283, startPoint y: 327, endPoint x: 813, endPoint y: 435, distance: 540.3
click at [813, 435] on div "Students say: "I didn't know 32 credits from my community college wouldn't tran…" at bounding box center [660, 386] width 842 height 609
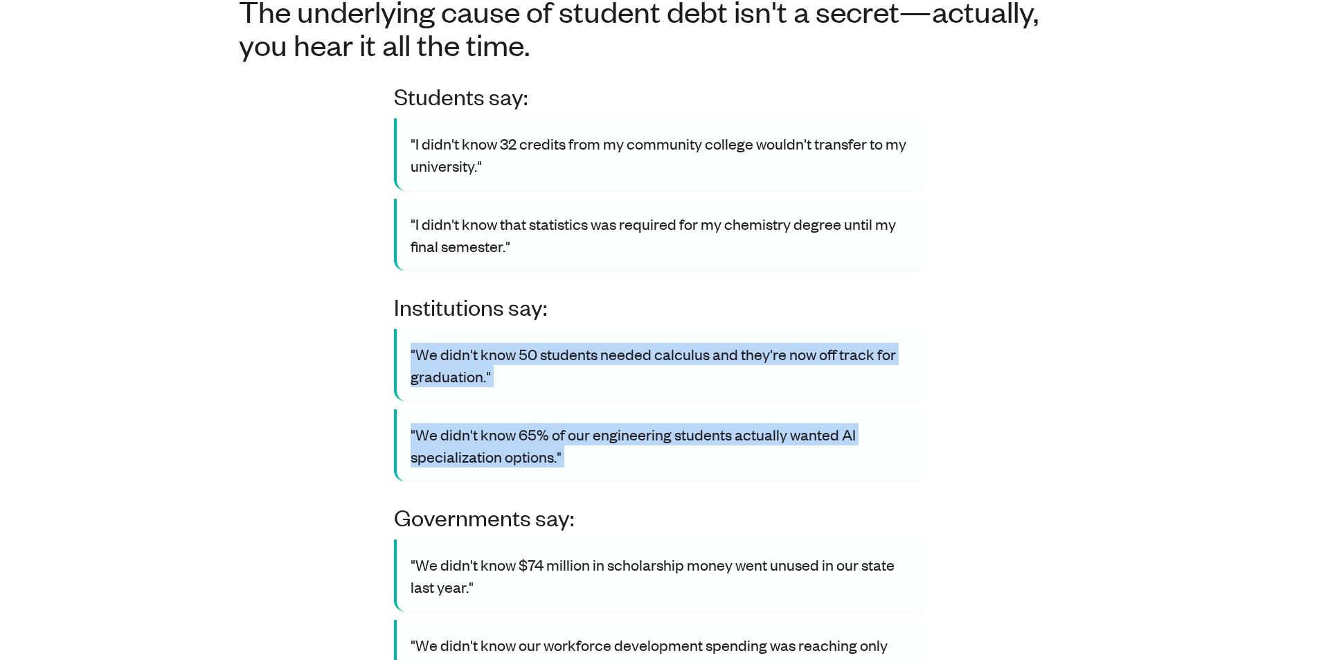
click at [813, 435] on div ""We didn't know 65% of our engineering students actually wanted AI specializati…" at bounding box center [660, 445] width 532 height 72
drag, startPoint x: 813, startPoint y: 435, endPoint x: 289, endPoint y: 293, distance: 542.2
click at [289, 293] on div "Students say: "I didn't know 32 credits from my community college wouldn't tran…" at bounding box center [660, 386] width 842 height 609
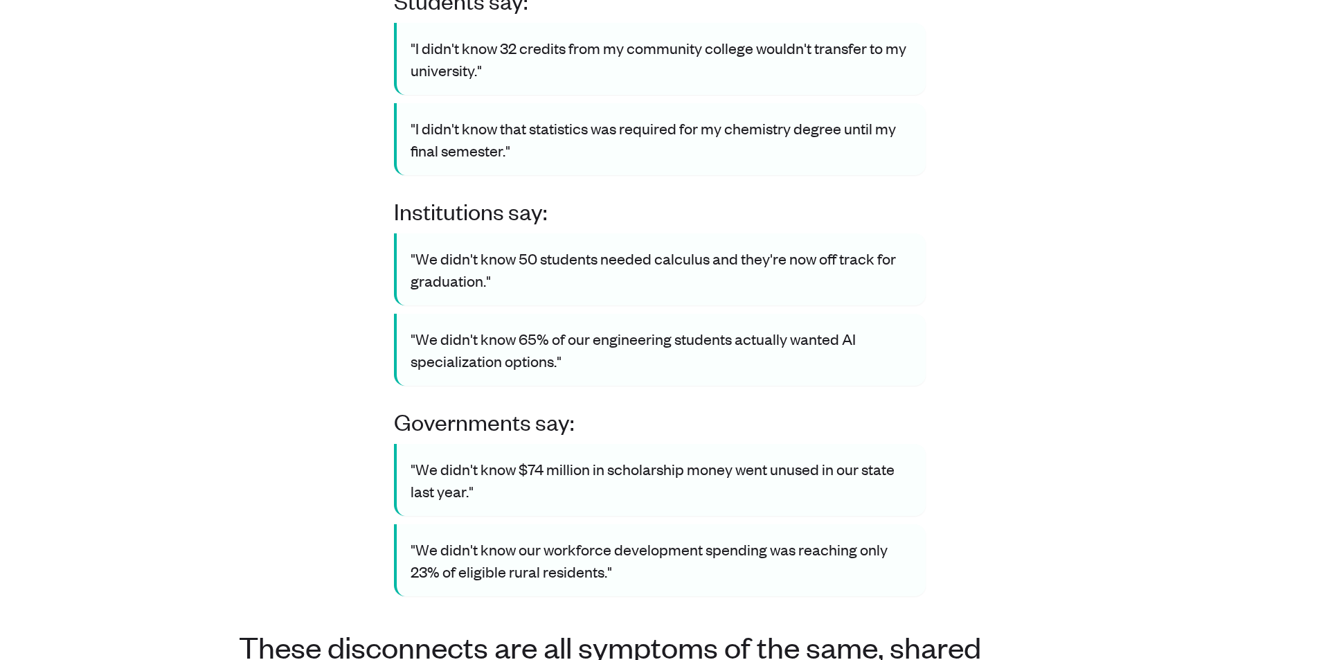
scroll to position [1108, 0]
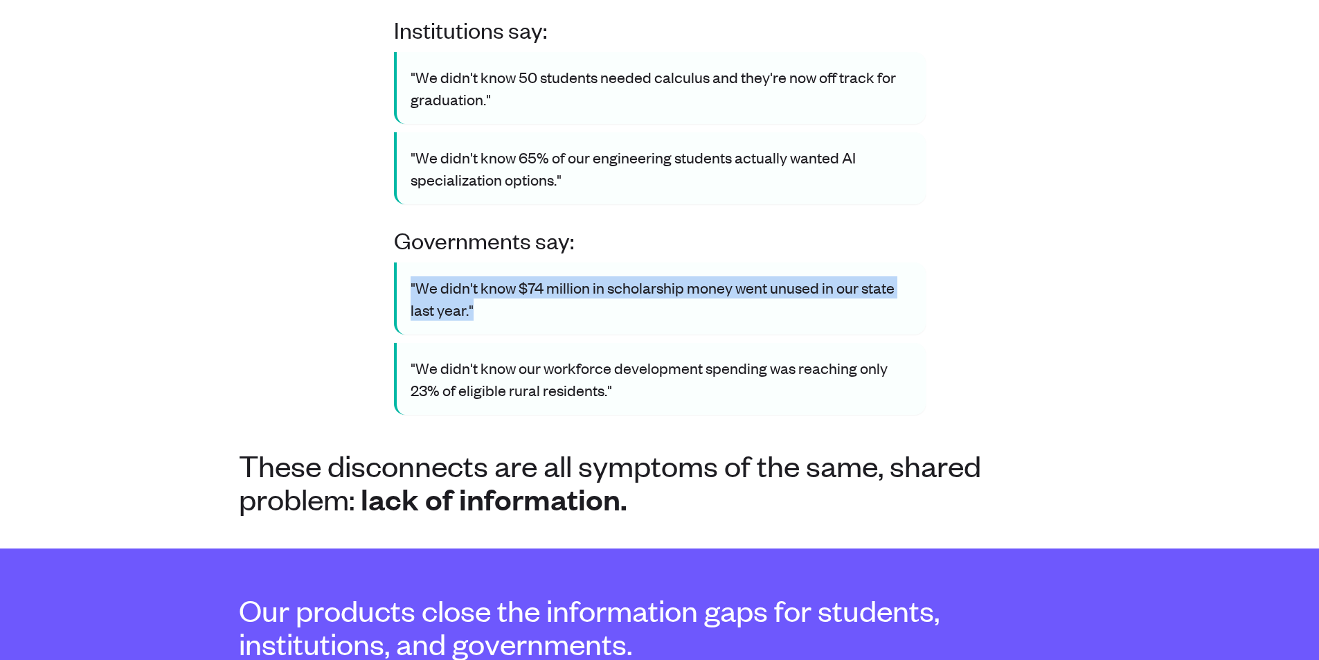
drag, startPoint x: 346, startPoint y: 257, endPoint x: 626, endPoint y: 305, distance: 283.7
click at [626, 305] on div "Students say: "I didn't know 32 credits from my community college wouldn't tran…" at bounding box center [660, 109] width 842 height 609
click at [629, 305] on div ""We didn't know $74 million in scholarship money went unused in our state last …" at bounding box center [660, 338] width 532 height 152
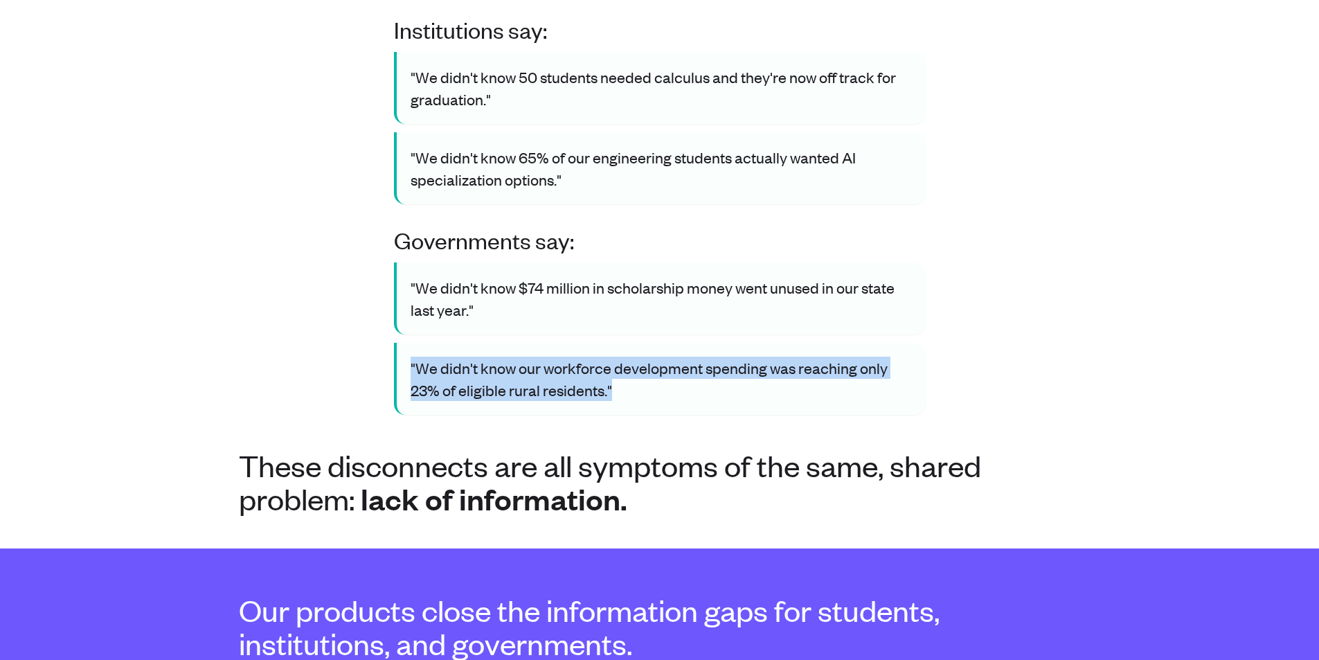
drag, startPoint x: 663, startPoint y: 362, endPoint x: 314, endPoint y: 318, distance: 352.3
click at [314, 318] on div "Students say: "I didn't know 32 credits from my community college wouldn't tran…" at bounding box center [660, 109] width 842 height 609
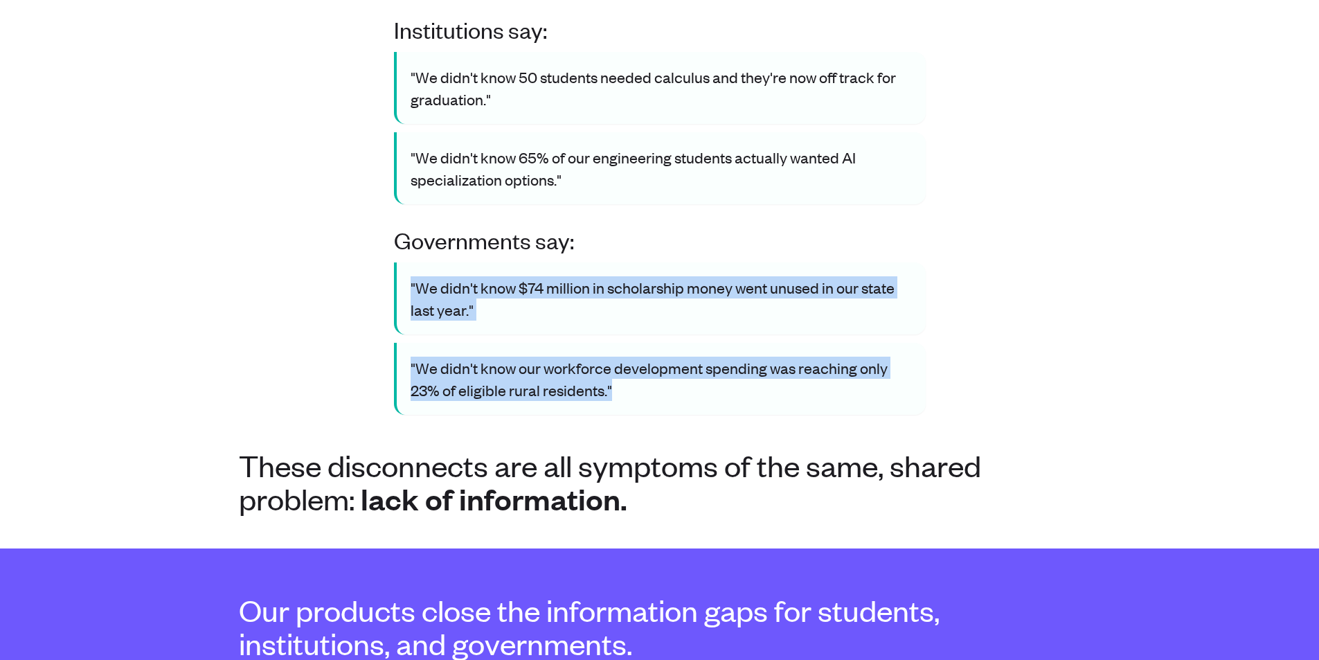
drag, startPoint x: 318, startPoint y: 246, endPoint x: 759, endPoint y: 353, distance: 453.6
click at [759, 353] on div "Students say: "I didn't know 32 credits from my community college wouldn't tran…" at bounding box center [660, 109] width 842 height 609
click at [759, 356] on p ""We didn't know our workforce development spending was reaching only 23% of eli…" at bounding box center [660, 378] width 501 height 44
drag, startPoint x: 759, startPoint y: 353, endPoint x: 241, endPoint y: 242, distance: 530.2
click at [241, 242] on div "Students say: "I didn't know 32 credits from my community college wouldn't tran…" at bounding box center [660, 109] width 842 height 609
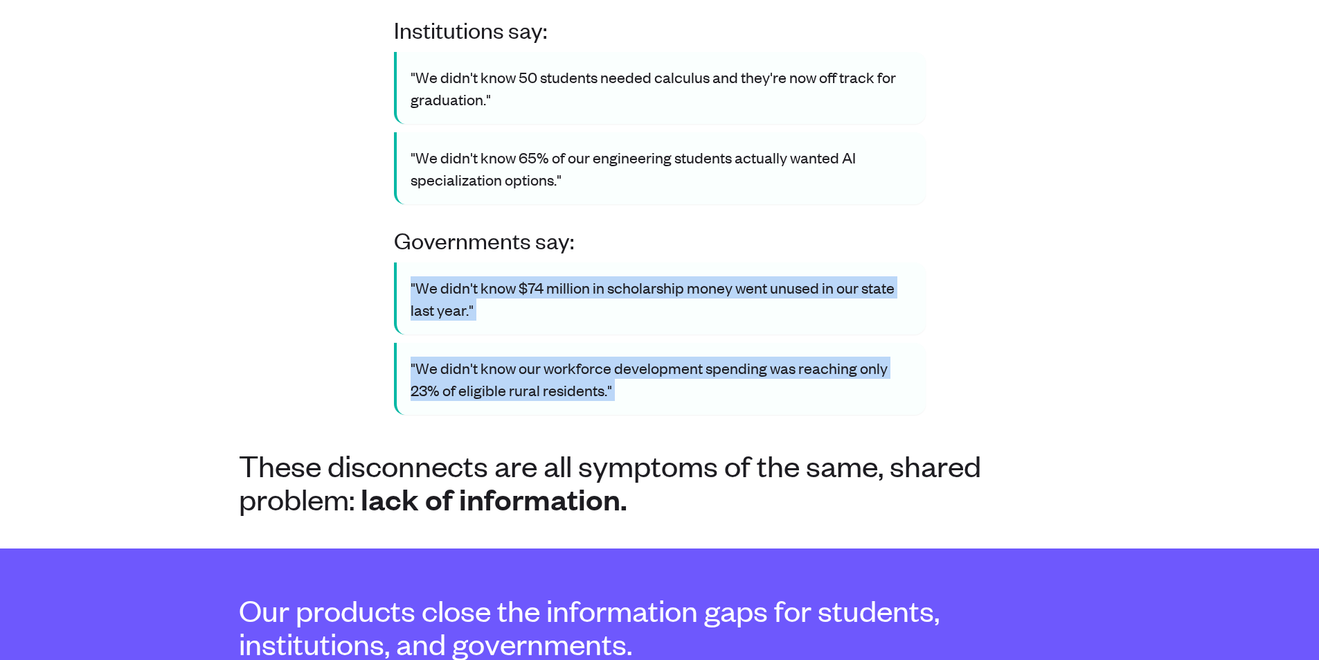
click at [241, 242] on div "Students say: "I didn't know 32 credits from my community college wouldn't tran…" at bounding box center [660, 109] width 842 height 609
drag, startPoint x: 241, startPoint y: 242, endPoint x: 766, endPoint y: 367, distance: 540.0
click at [766, 367] on div "Students say: "I didn't know 32 credits from my community college wouldn't tran…" at bounding box center [660, 109] width 842 height 609
click at [766, 367] on p ""We didn't know our workforce development spending was reaching only 23% of eli…" at bounding box center [660, 378] width 501 height 44
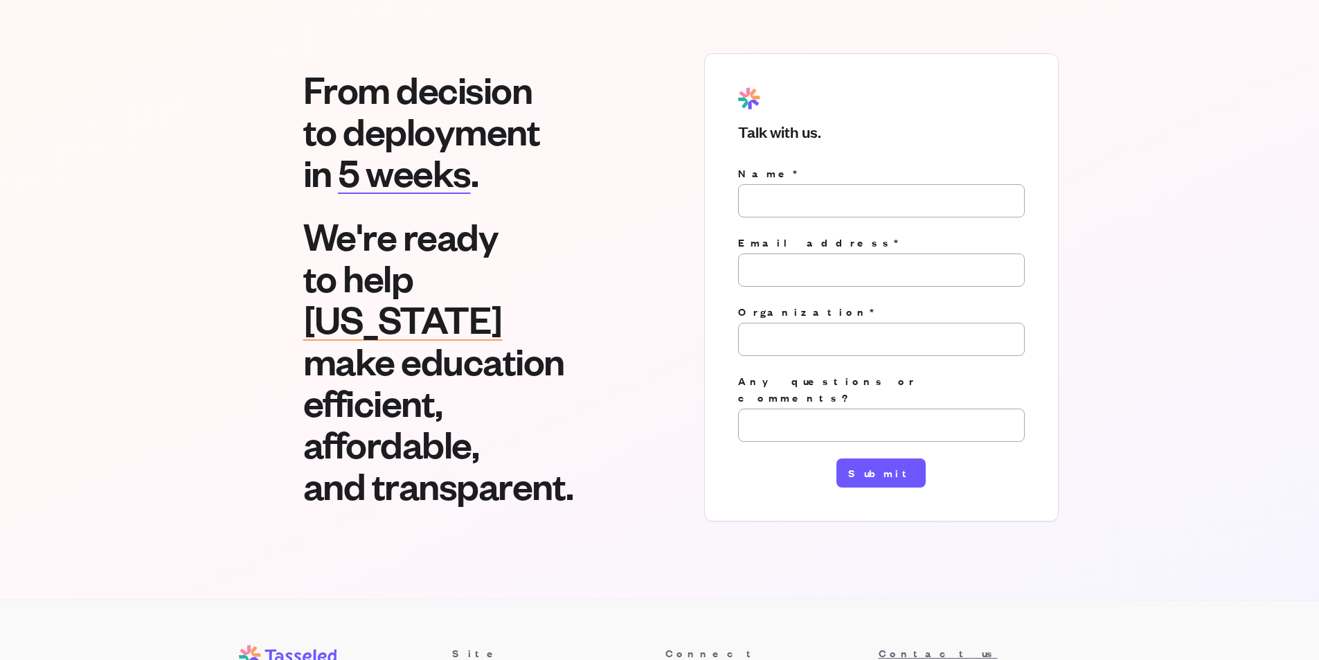
scroll to position [2119, 0]
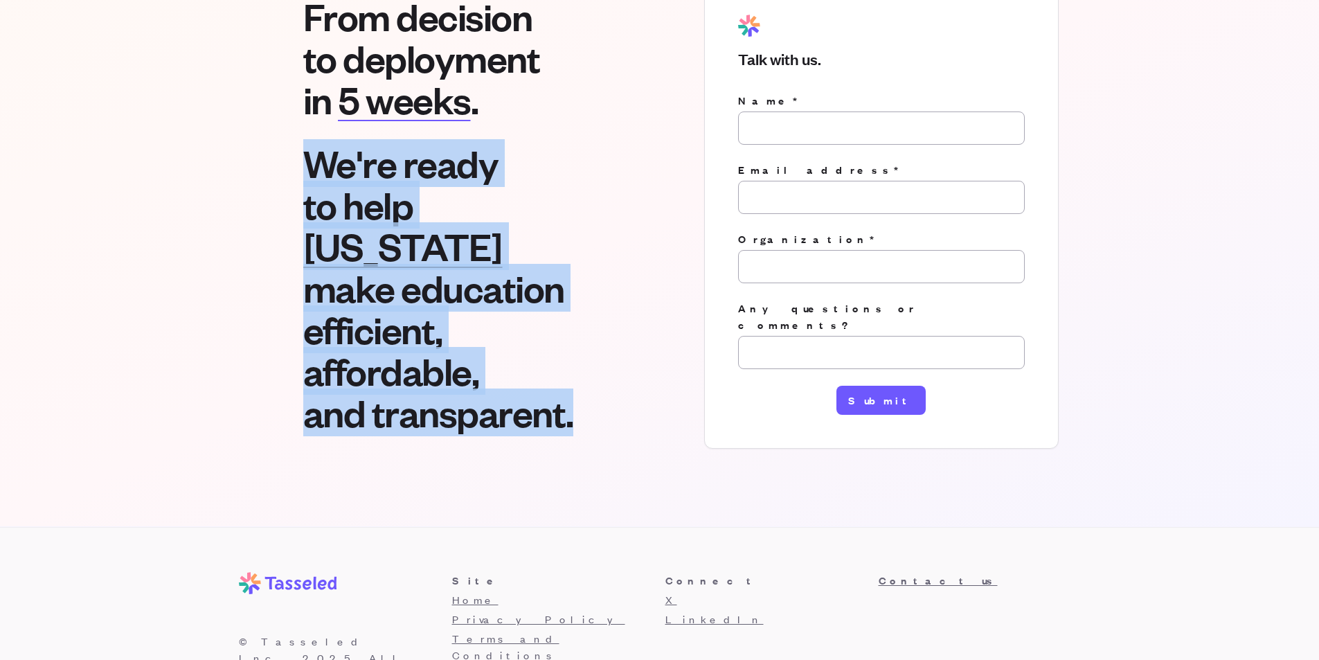
drag, startPoint x: 606, startPoint y: 404, endPoint x: 197, endPoint y: 102, distance: 507.4
click at [197, 102] on section "From decision to deployment [DATE] . We're ready to help [US_STATE] make educat…" at bounding box center [659, 214] width 1319 height 624
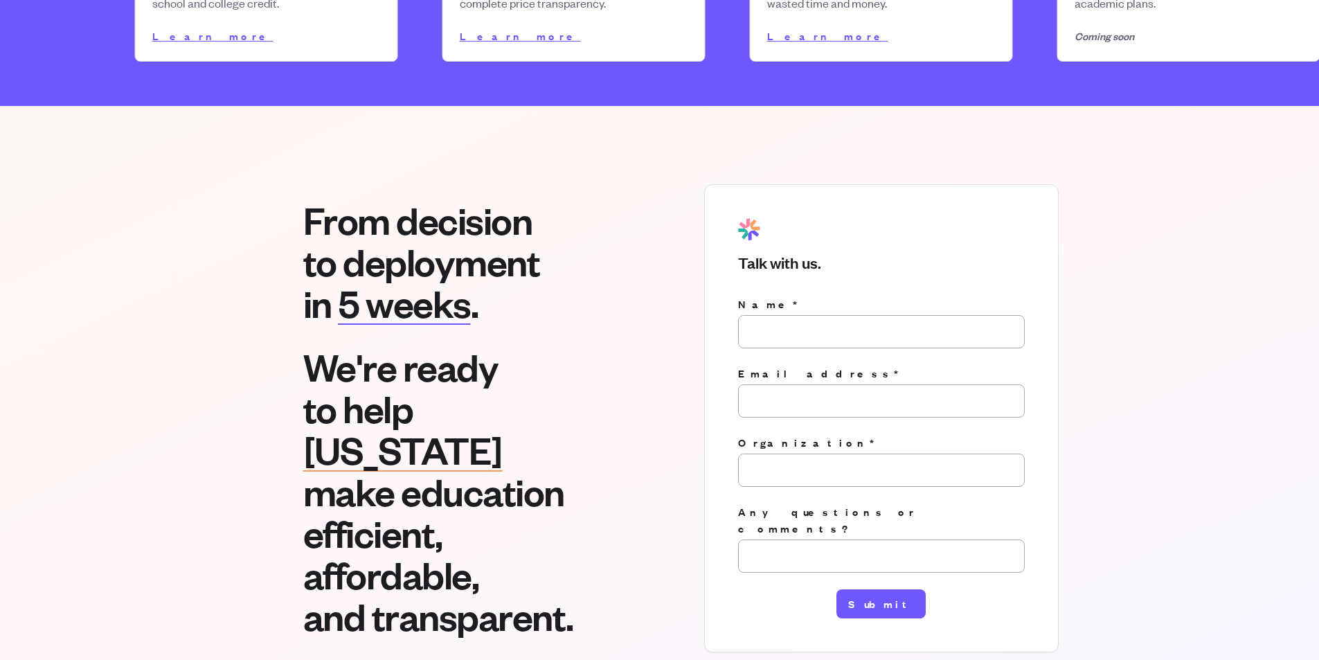
scroll to position [1911, 0]
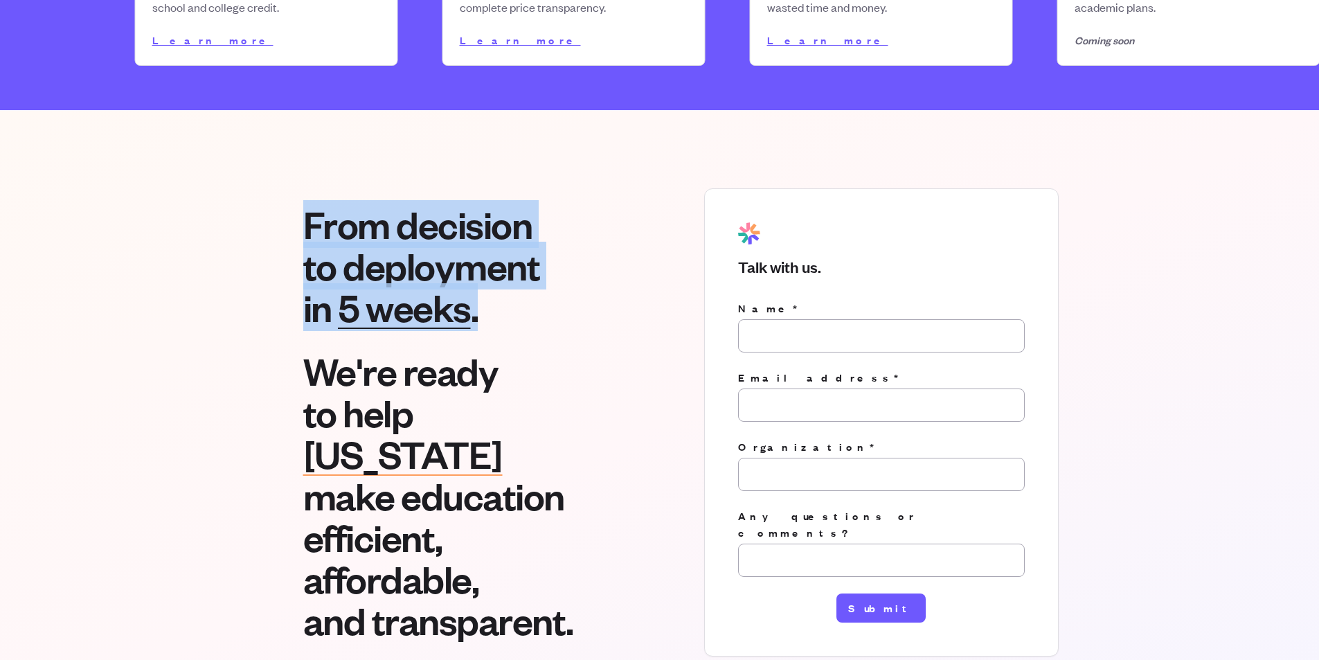
drag, startPoint x: 545, startPoint y: 280, endPoint x: 274, endPoint y: 170, distance: 292.2
click at [278, 188] on div "From decision to deployment [DATE] . We're ready to help [US_STATE] make educat…" at bounding box center [660, 422] width 842 height 468
click at [274, 188] on div "From decision to deployment [DATE] . We're ready to help [US_STATE] make educat…" at bounding box center [660, 422] width 842 height 468
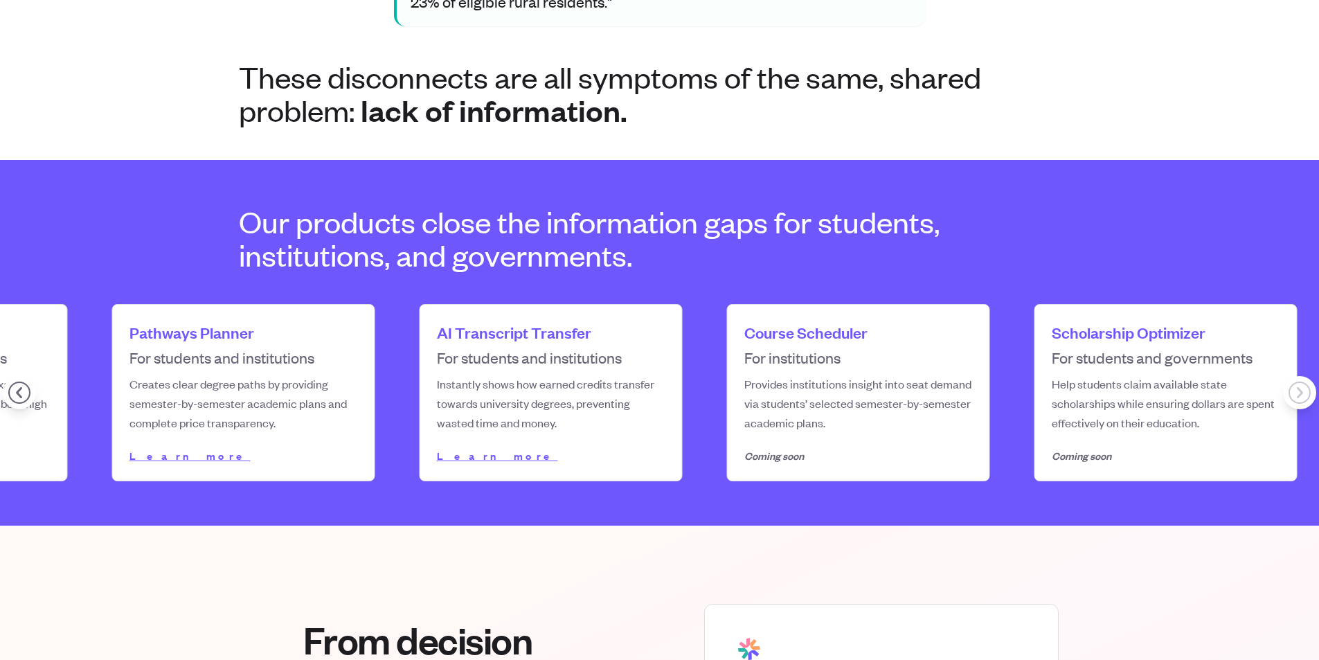
scroll to position [0, 435]
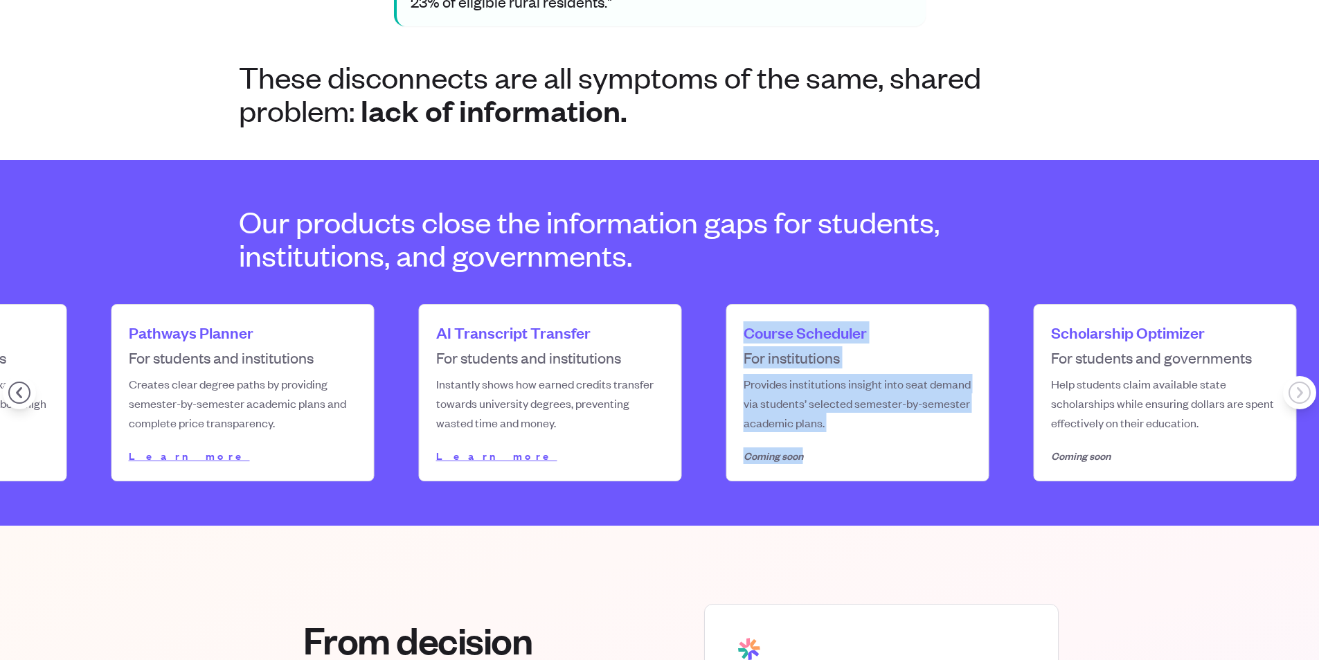
drag, startPoint x: 728, startPoint y: 287, endPoint x: 846, endPoint y: 424, distance: 181.1
click at [846, 424] on div "Product Name Course Scheduler Stakeholders For institutions Description Provide…" at bounding box center [858, 393] width 262 height 176
click at [846, 447] on p "Coming soon" at bounding box center [857, 455] width 228 height 17
drag, startPoint x: 846, startPoint y: 424, endPoint x: 730, endPoint y: 293, distance: 175.0
click at [730, 305] on div "Product Name Course Scheduler Stakeholders For institutions Description Provide…" at bounding box center [858, 393] width 262 height 176
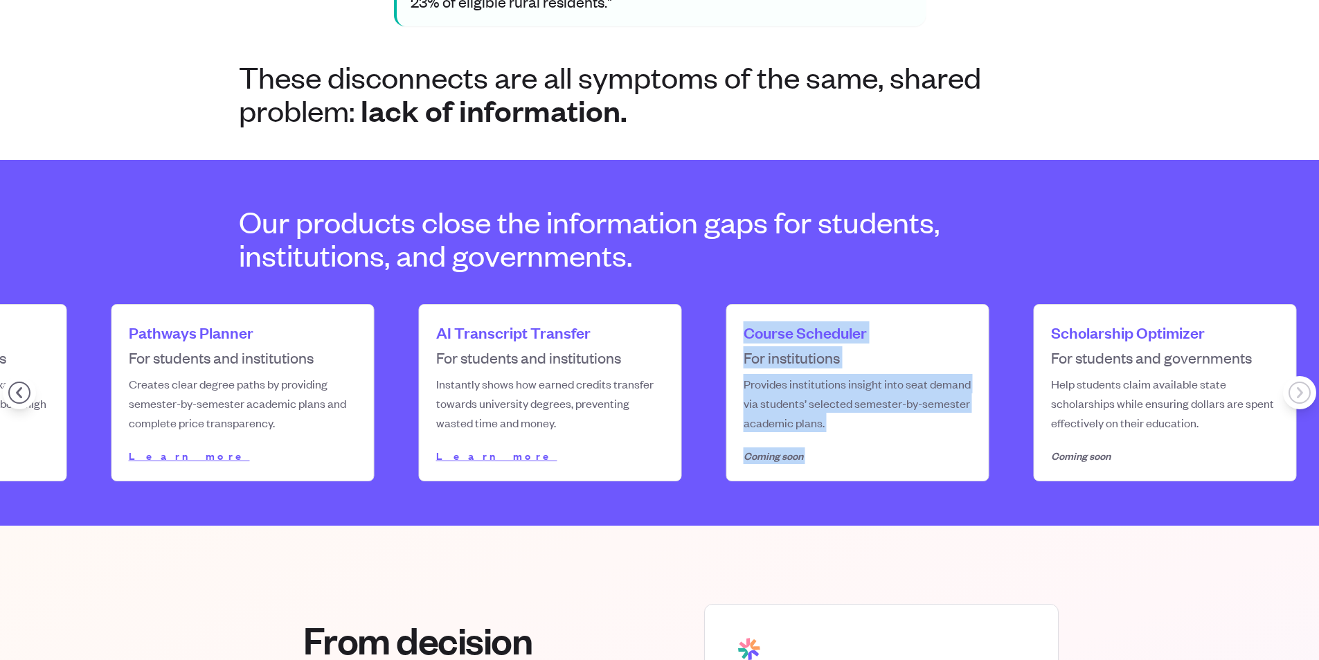
click at [730, 305] on div "Product Name Course Scheduler Stakeholders For institutions Description Provide…" at bounding box center [858, 393] width 262 height 176
drag, startPoint x: 730, startPoint y: 293, endPoint x: 838, endPoint y: 431, distance: 175.5
click at [838, 431] on div "Product Name Course Scheduler Stakeholders For institutions Description Provide…" at bounding box center [858, 393] width 262 height 176
drag, startPoint x: 838, startPoint y: 431, endPoint x: 712, endPoint y: 287, distance: 191.8
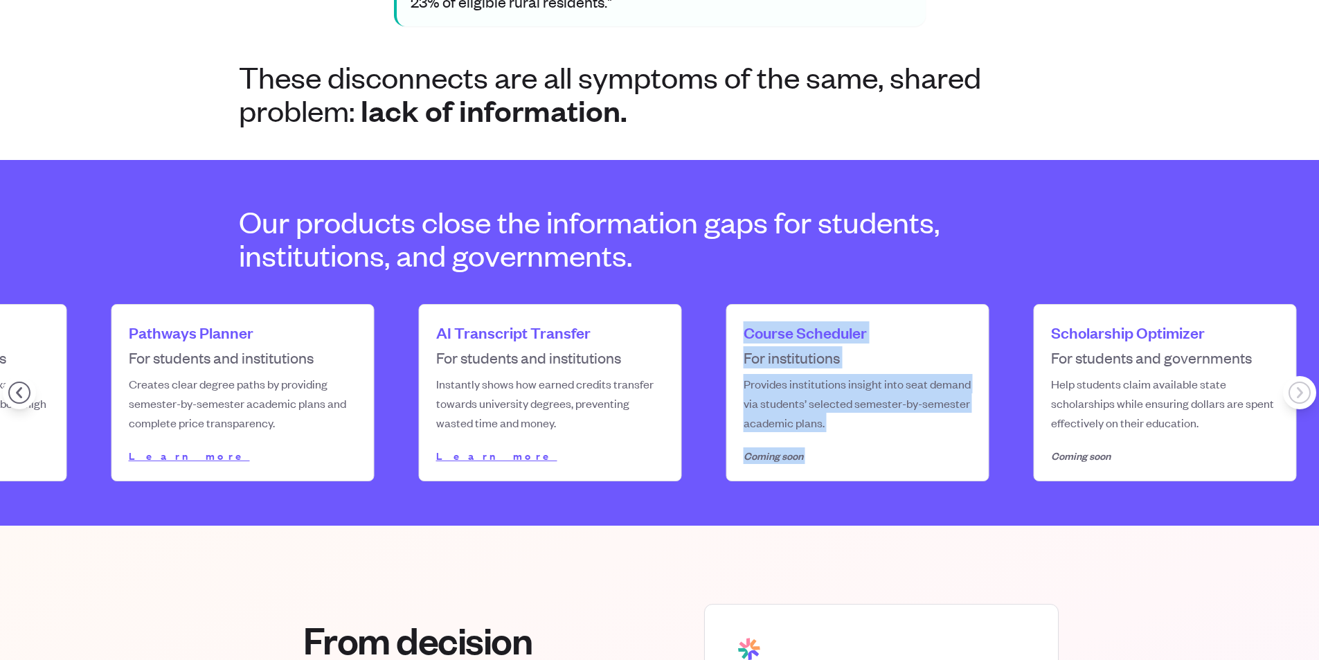
click at [712, 304] on div "Product Name Dual Enrollment Compass Stakeholders For students and institutions…" at bounding box center [550, 392] width 1537 height 177
drag, startPoint x: 712, startPoint y: 287, endPoint x: 820, endPoint y: 395, distance: 152.7
click at [815, 389] on div "Product Name Dual Enrollment Compass Stakeholders For students and institutions…" at bounding box center [550, 392] width 1537 height 177
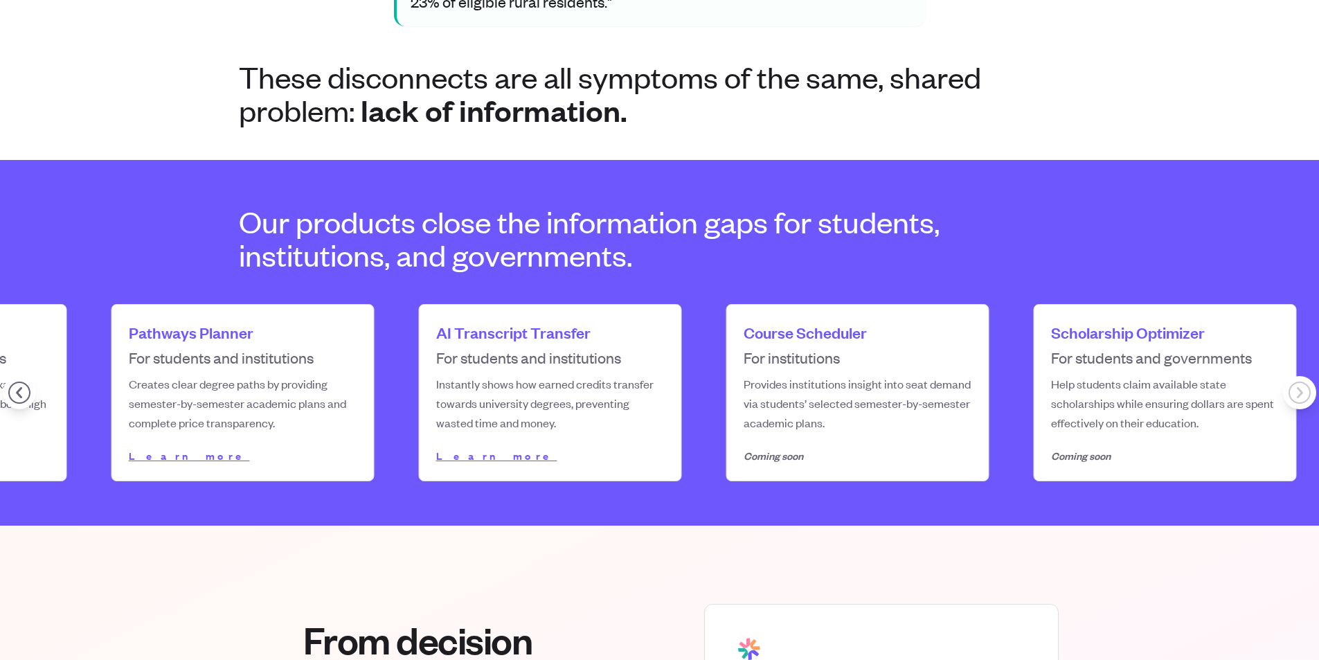
click at [838, 447] on p "Coming soon" at bounding box center [857, 455] width 228 height 17
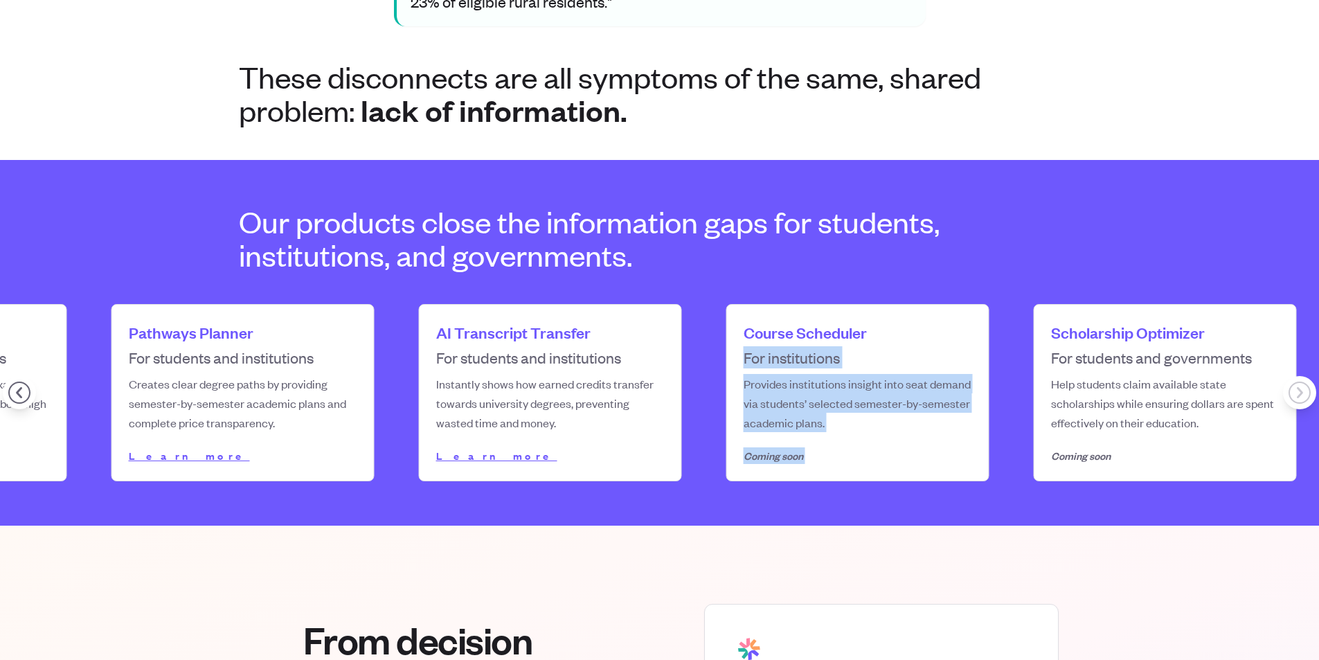
drag, startPoint x: 838, startPoint y: 413, endPoint x: 740, endPoint y: 294, distance: 153.9
click at [748, 307] on div "Product Name Course Scheduler Stakeholders For institutions Description Provide…" at bounding box center [858, 393] width 262 height 176
click at [737, 305] on div "Product Name Course Scheduler Stakeholders For institutions Description Provide…" at bounding box center [858, 393] width 262 height 176
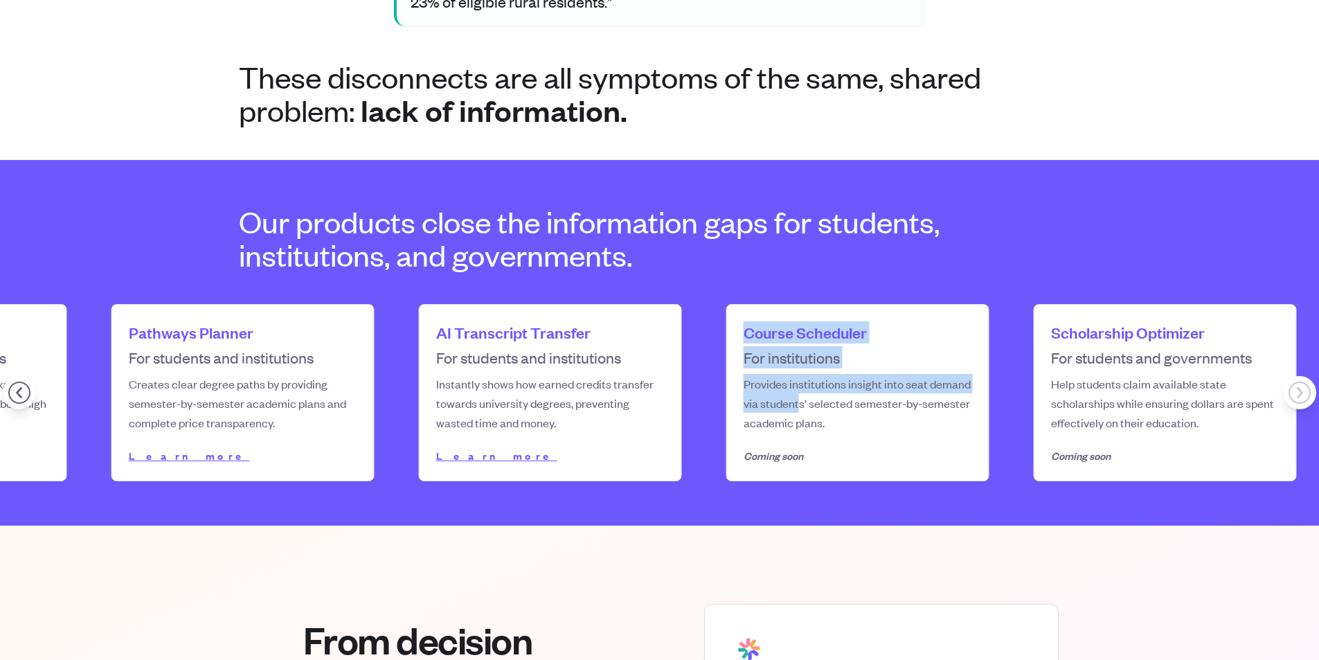
drag, startPoint x: 751, startPoint y: 307, endPoint x: 827, endPoint y: 399, distance: 120.0
click at [827, 399] on div "Product Name Course Scheduler Stakeholders For institutions Description Provide…" at bounding box center [858, 393] width 262 height 176
drag, startPoint x: 856, startPoint y: 437, endPoint x: 731, endPoint y: 294, distance: 189.4
click at [746, 307] on div "Product Name Course Scheduler Stakeholders For institutions Description Provide…" at bounding box center [858, 393] width 262 height 176
click at [731, 305] on div "Product Name Course Scheduler Stakeholders For institutions Description Provide…" at bounding box center [858, 393] width 262 height 176
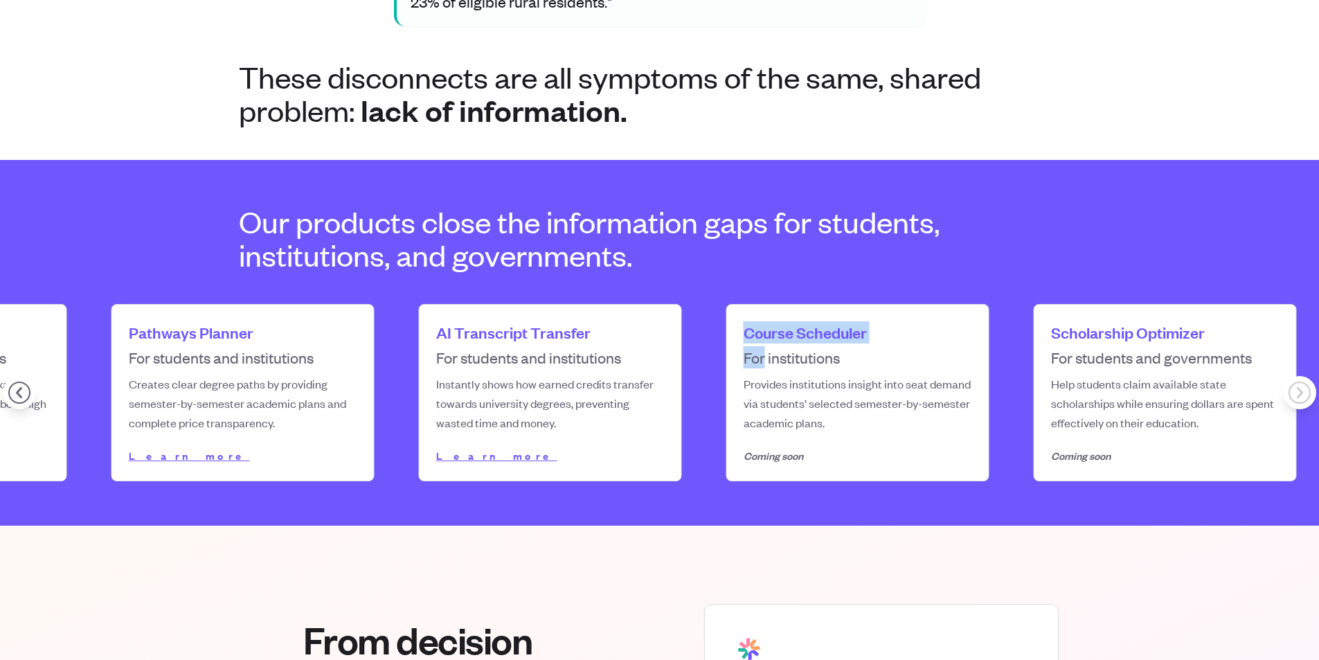
click at [795, 372] on div "Product Name Course Scheduler Stakeholders For institutions Description Provide…" at bounding box center [858, 393] width 262 height 176
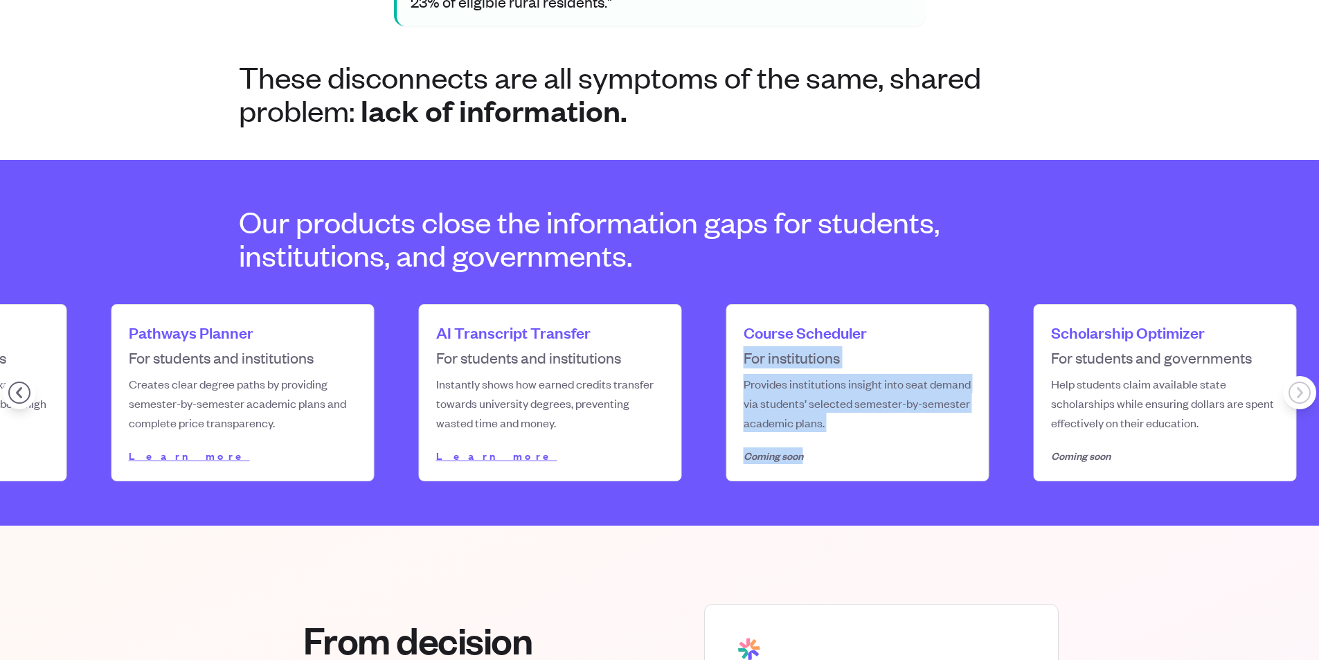
drag
click at [704, 305] on div "Product Name Dual Enrollment Compass Stakeholders For students and institutions…" at bounding box center [550, 392] width 1537 height 177
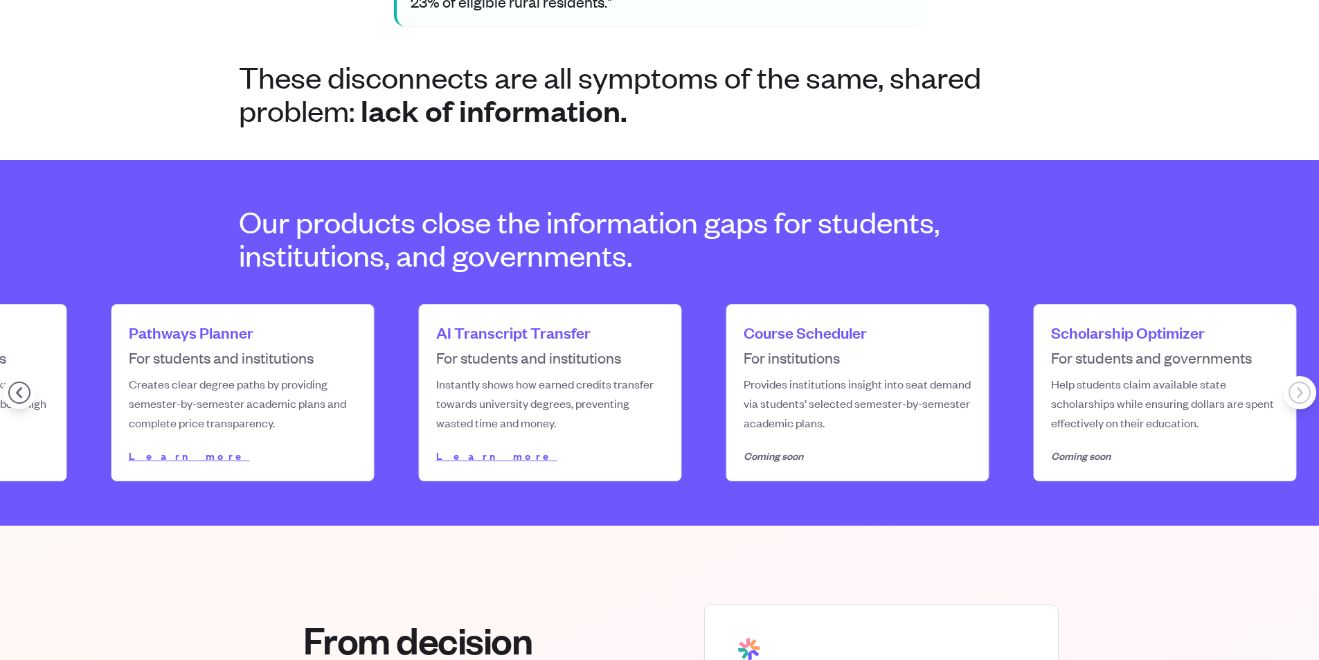
click at [700, 304] on div "Product Name Dual Enrollment Compass Stakeholders For students and institutions…" at bounding box center [550, 392] width 1537 height 177
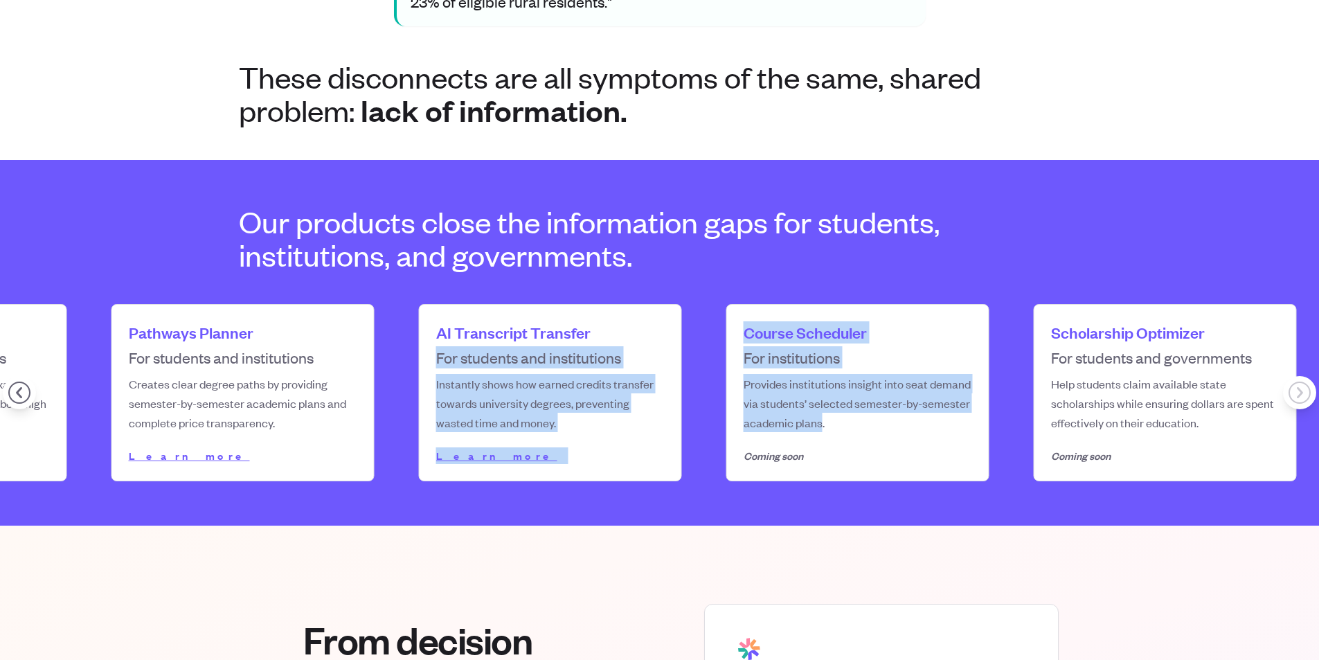
click at [838, 409] on div "Product Name Dual Enrollment Compass Stakeholders For students and institutions…" at bounding box center [550, 392] width 1537 height 177
click at [734, 305] on div "Product Name Course Scheduler Stakeholders For institutions Description Provide…" at bounding box center [858, 393] width 262 height 176
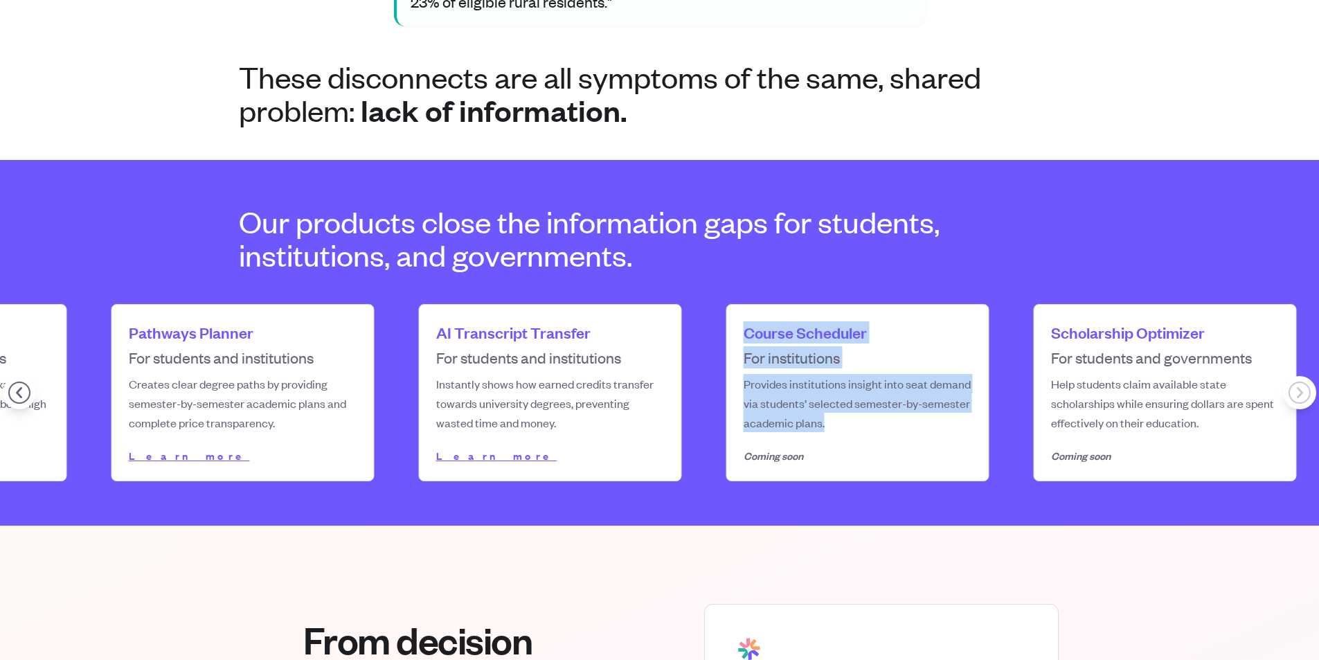
click at [858, 425] on div "Product Name Course Scheduler Stakeholders For institutions Description Provide…" at bounding box center [858, 393] width 262 height 176
click at [737, 269] on section "Our products close the information gaps for students, institutions, and governm…" at bounding box center [659, 342] width 1319 height 365
click at [860, 406] on section "Our products close the information gaps for students, institutions, and governm…" at bounding box center [659, 342] width 1319 height 365
click at [721, 263] on section "Our products close the information gaps for students, institutions, and governm…" at bounding box center [659, 342] width 1319 height 365
click at [719, 260] on section "Our products close the information gaps for students, institutions, and governm…" at bounding box center [659, 342] width 1319 height 365
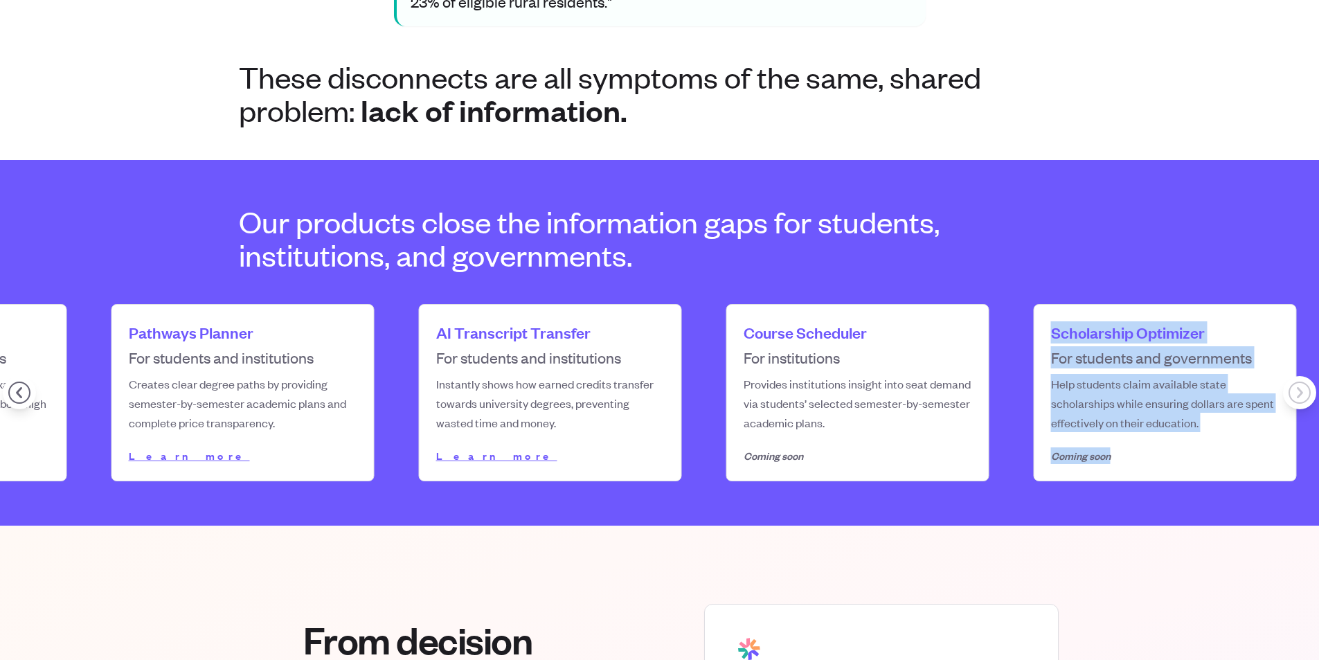
click at [1175, 418] on div "Product Name Scholarship Optimizer Stakeholders For students and governments De…" at bounding box center [1165, 393] width 262 height 176
click at [1175, 447] on p "Coming soon" at bounding box center [1165, 455] width 228 height 17
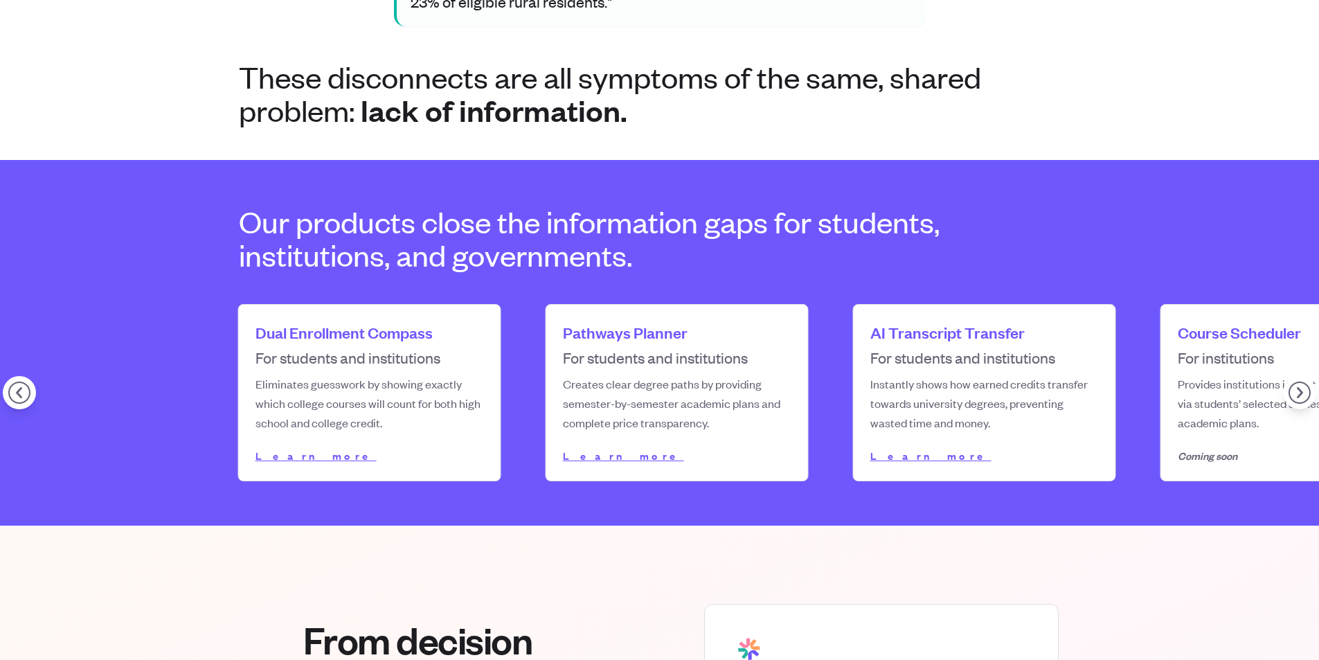
scroll to position [0, 0]
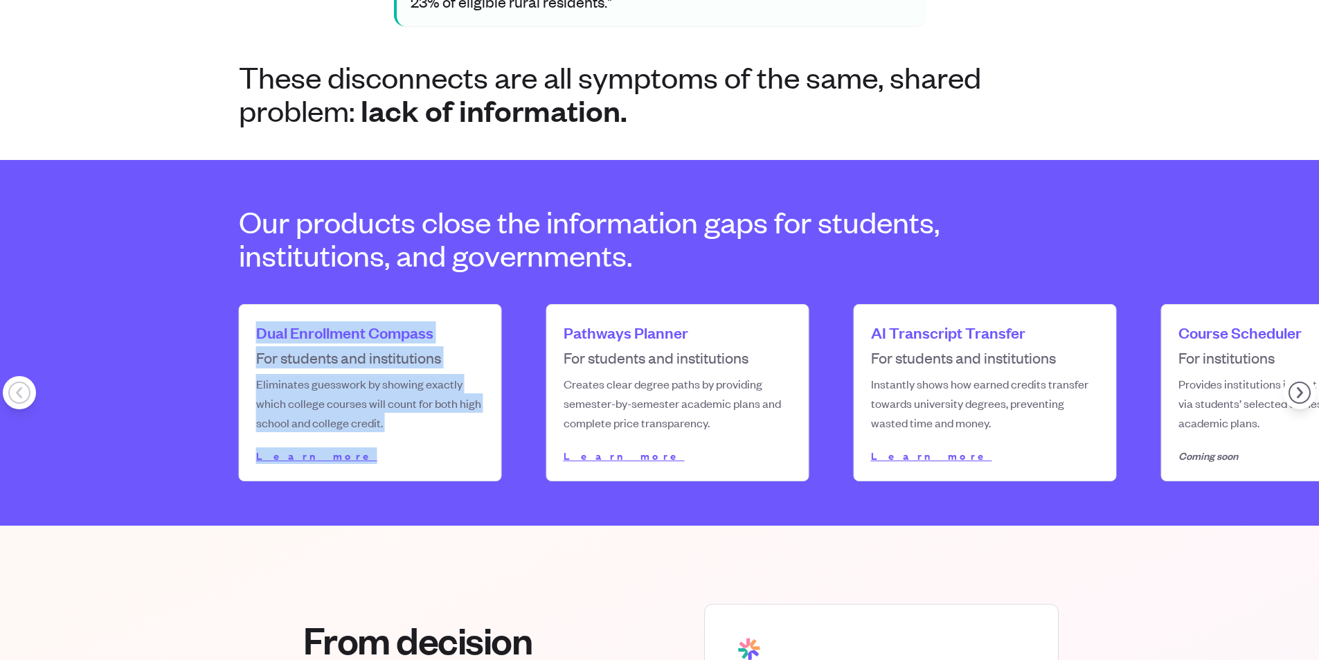
click at [233, 304] on div "Product Name Dual Enrollment Compass Stakeholders For students and institutions…" at bounding box center [985, 392] width 1537 height 177
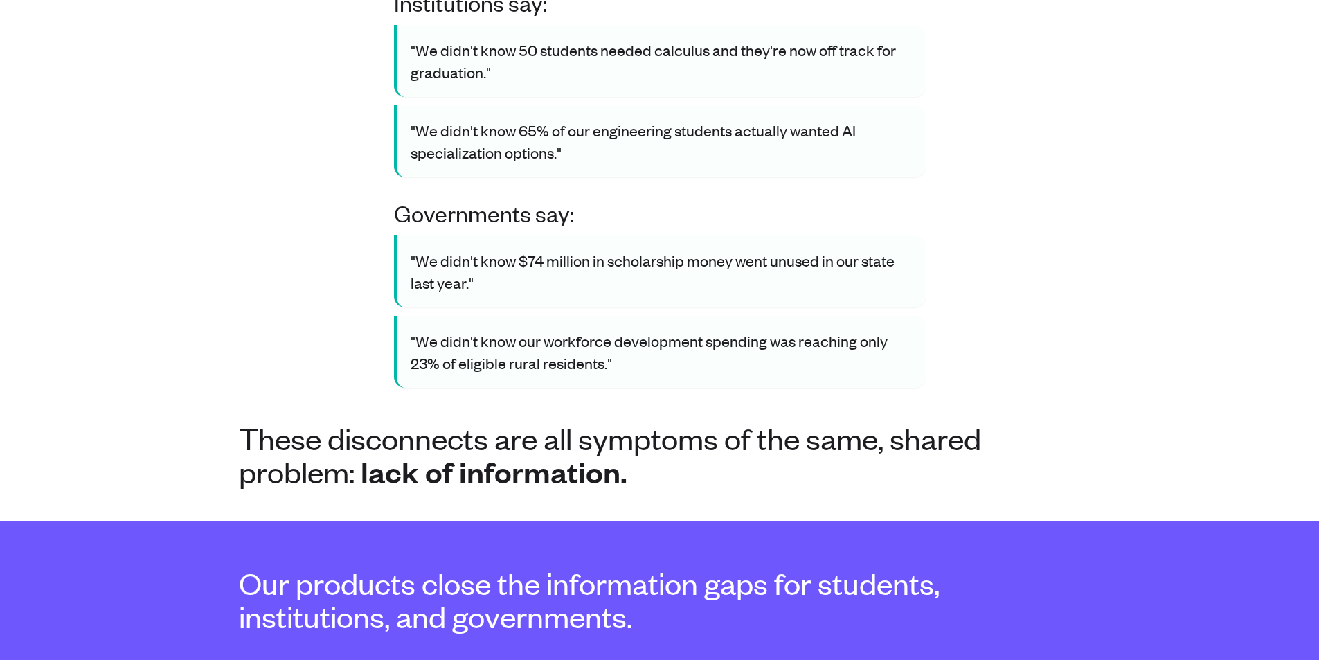
scroll to position [1081, 0]
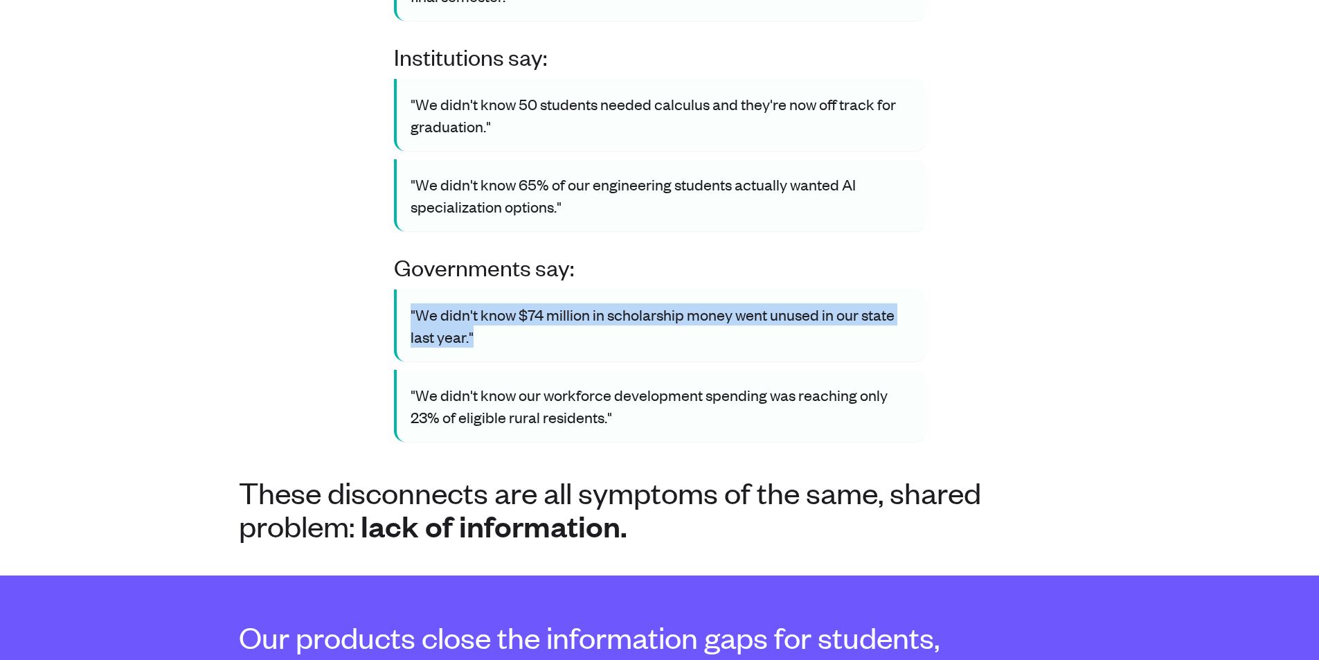
click at [401, 289] on div ""We didn't know $74 million in scholarship money went unused in our state last …" at bounding box center [660, 325] width 532 height 72
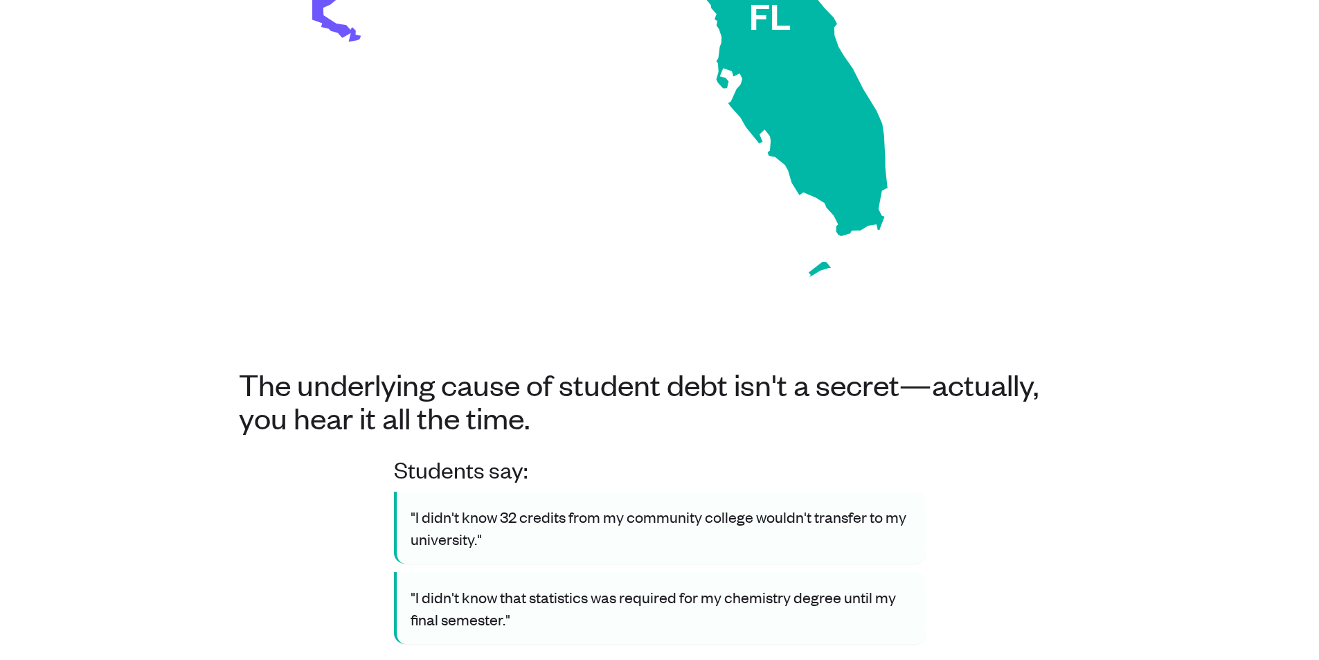
scroll to position [111, 0]
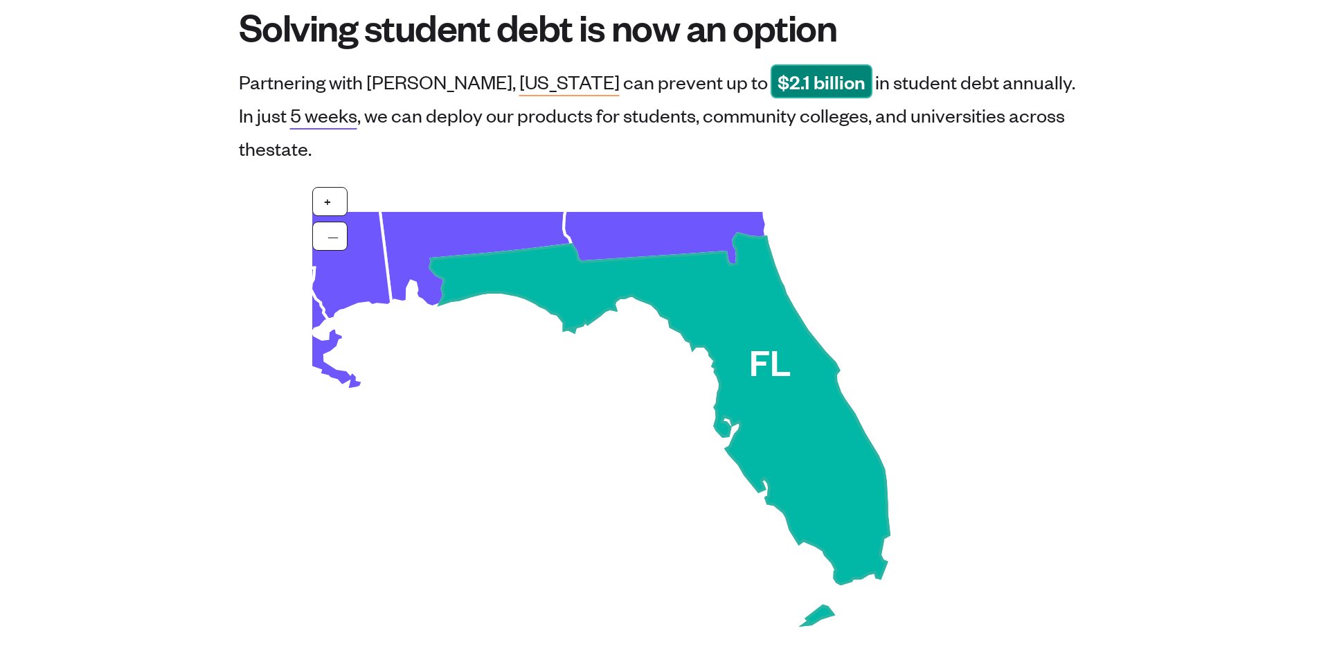
click at [725, 255] on use at bounding box center [659, 428] width 459 height 391
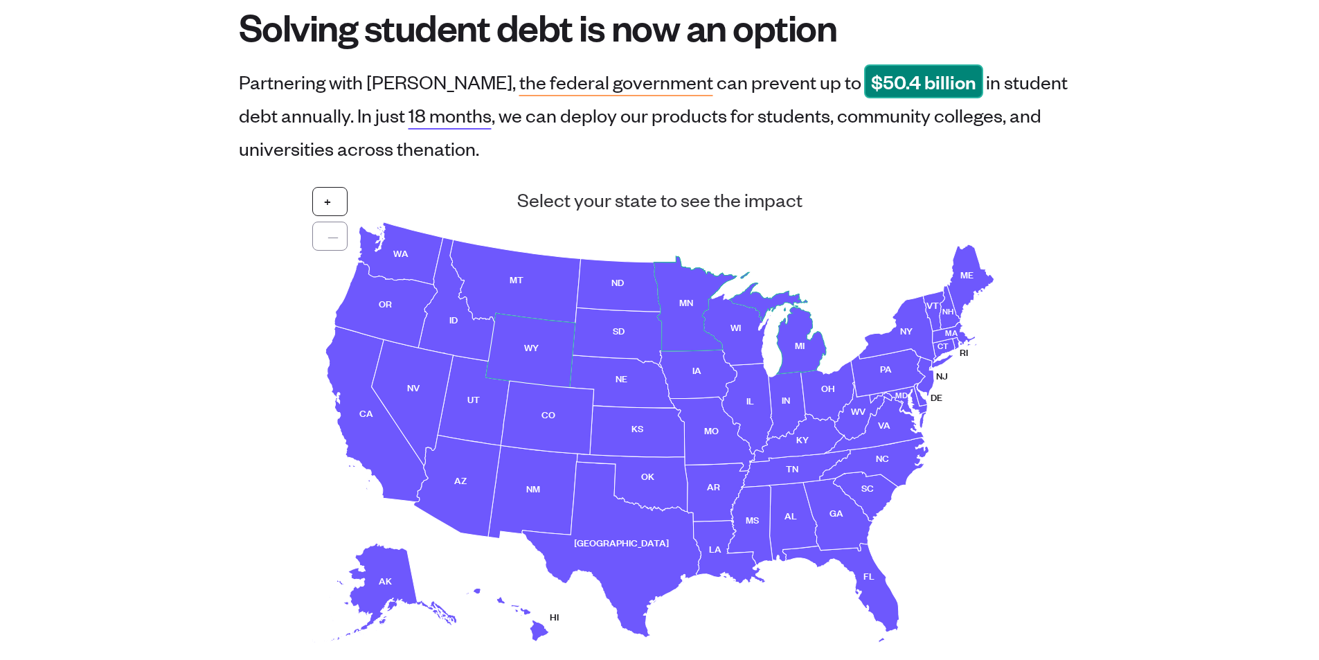
click at [680, 332] on use at bounding box center [694, 303] width 83 height 95
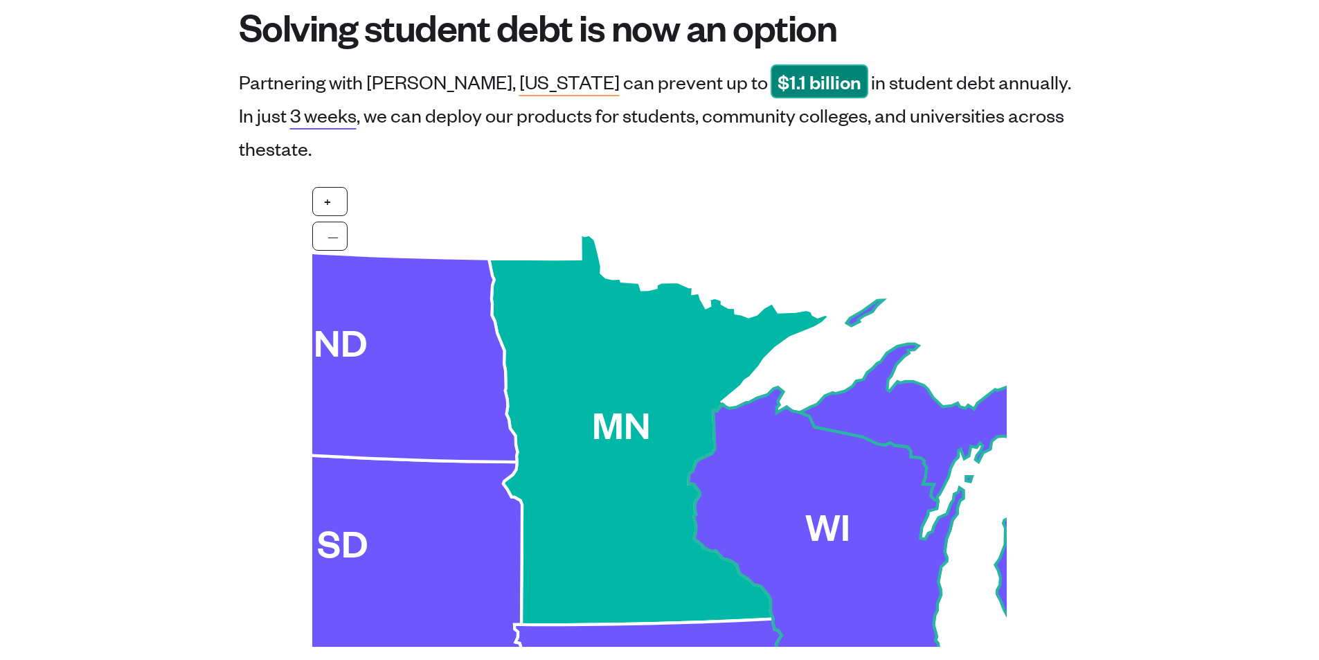
click at [689, 387] on use at bounding box center [830, 535] width 283 height 296
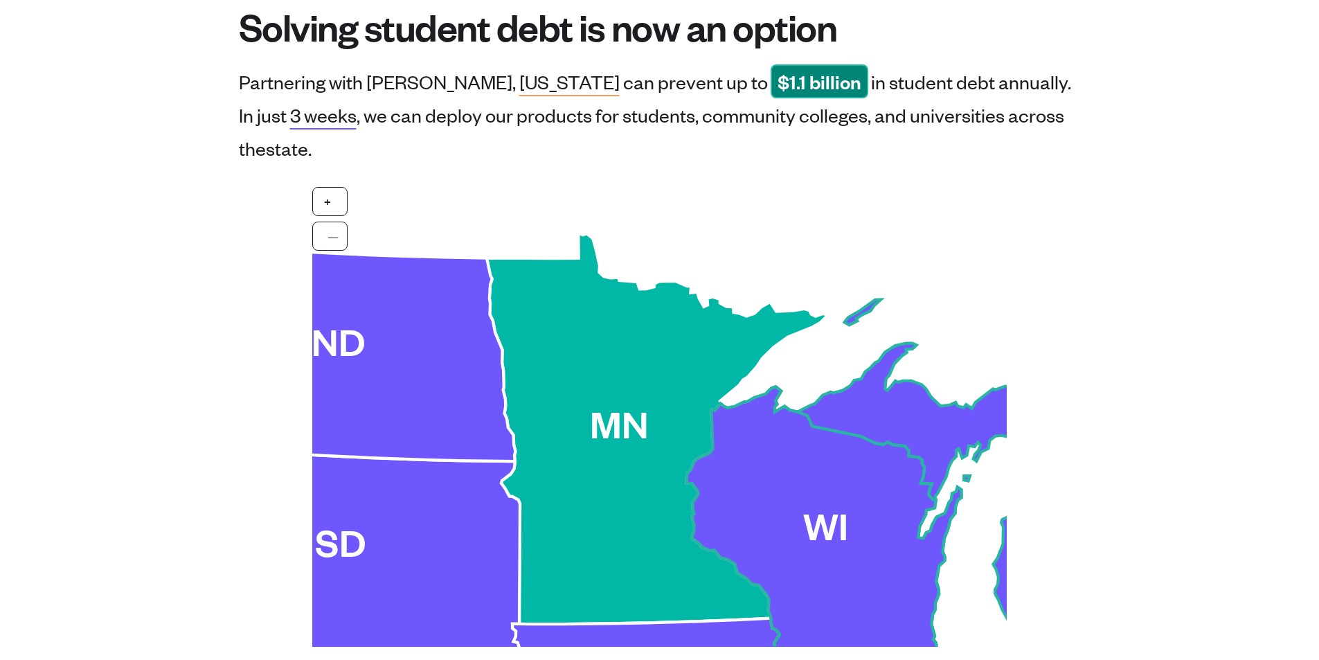
click at [810, 476] on use at bounding box center [828, 534] width 283 height 296
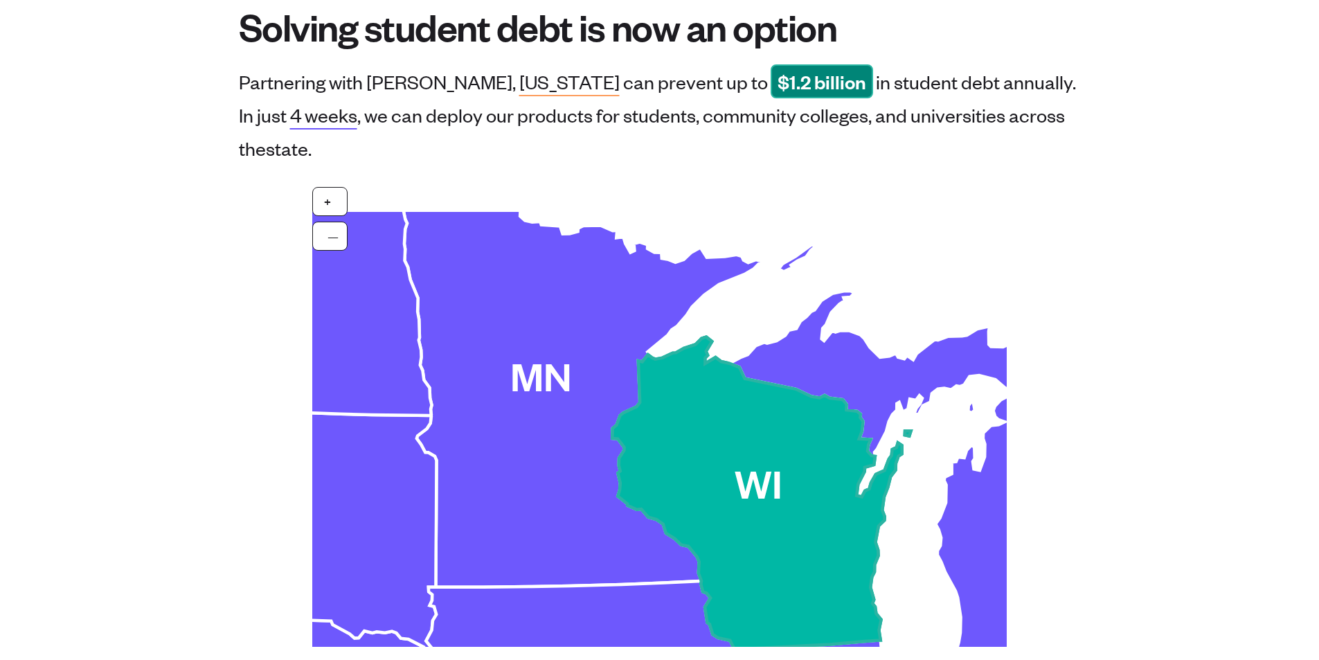
click at [692, 470] on use at bounding box center [761, 492] width 298 height 313
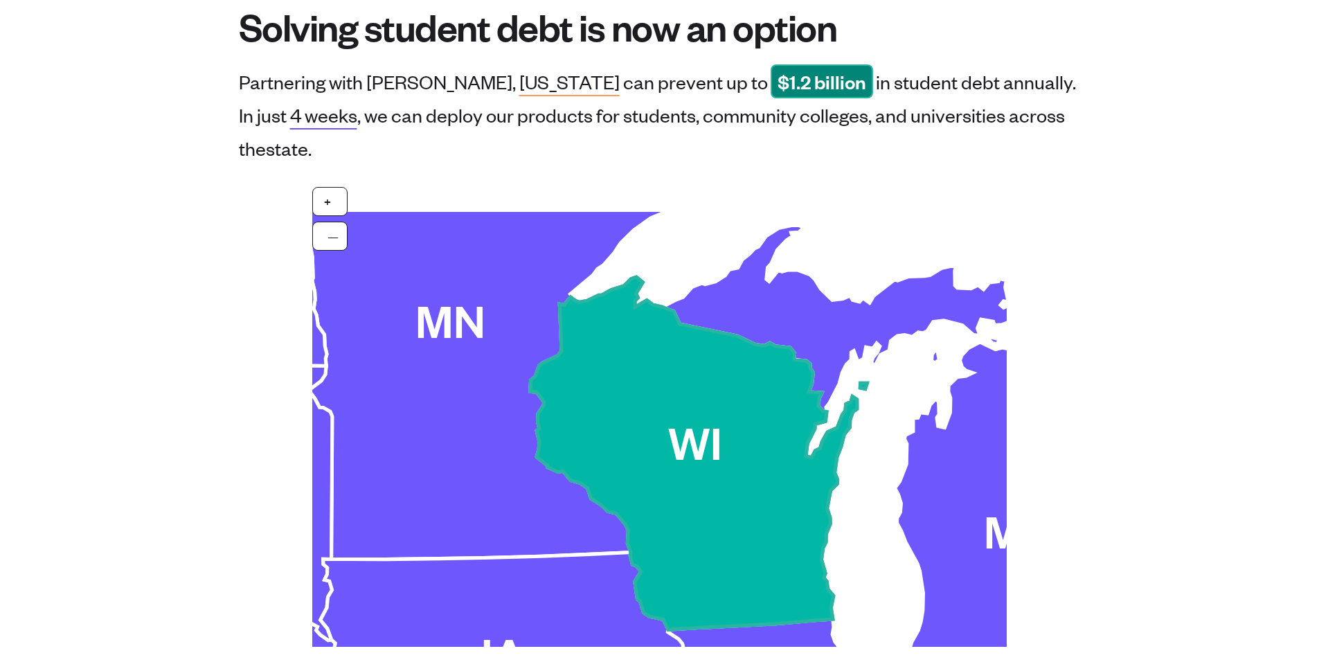
click at [692, 467] on use at bounding box center [698, 453] width 336 height 352
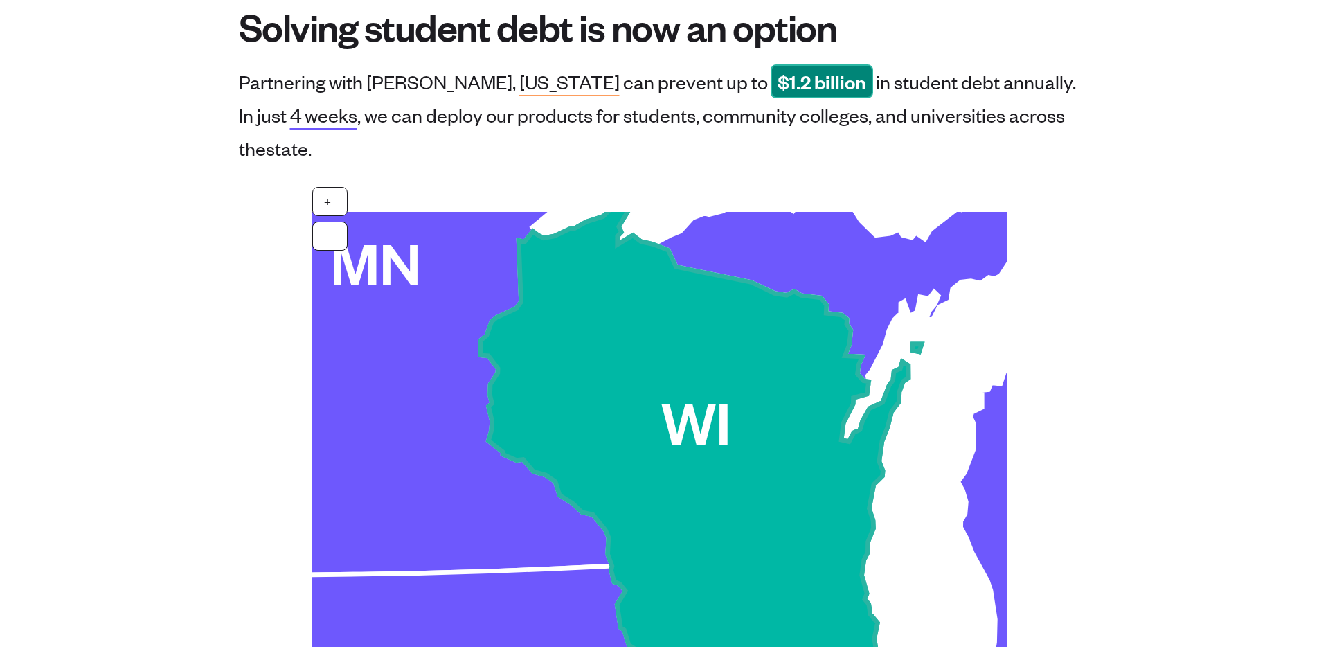
click at [731, 258] on use at bounding box center [701, 436] width 442 height 462
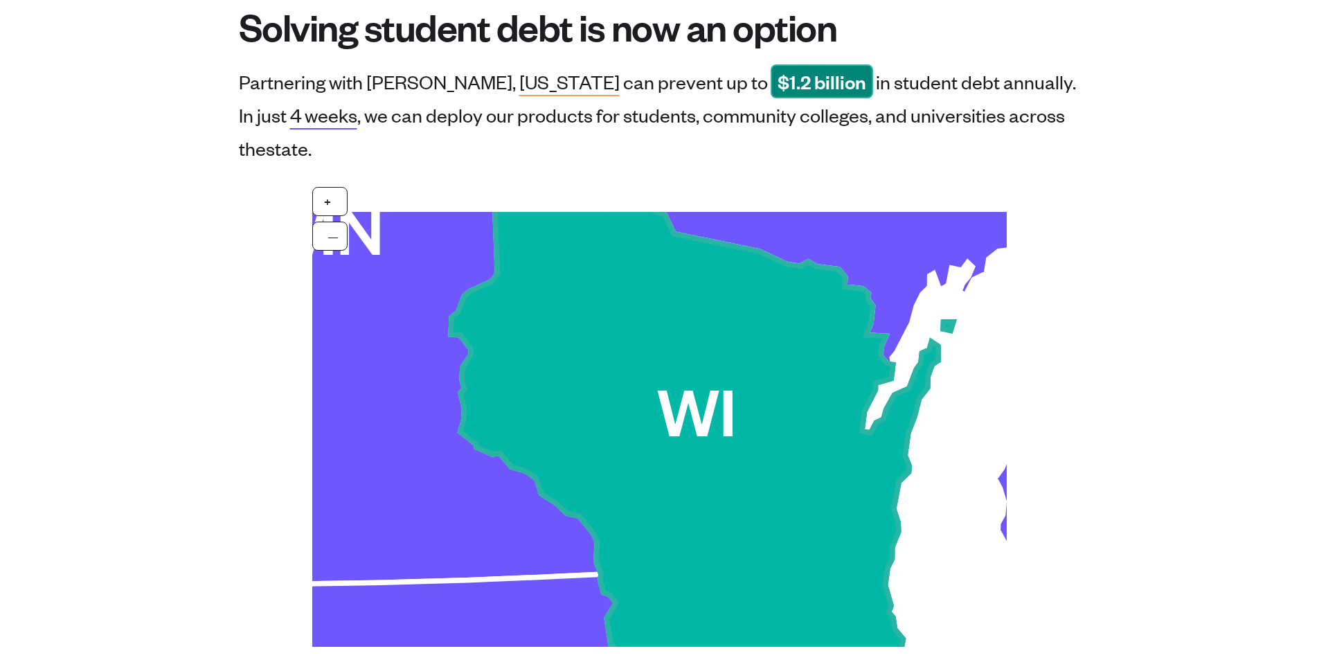
click at [675, 479] on use at bounding box center [702, 426] width 503 height 526
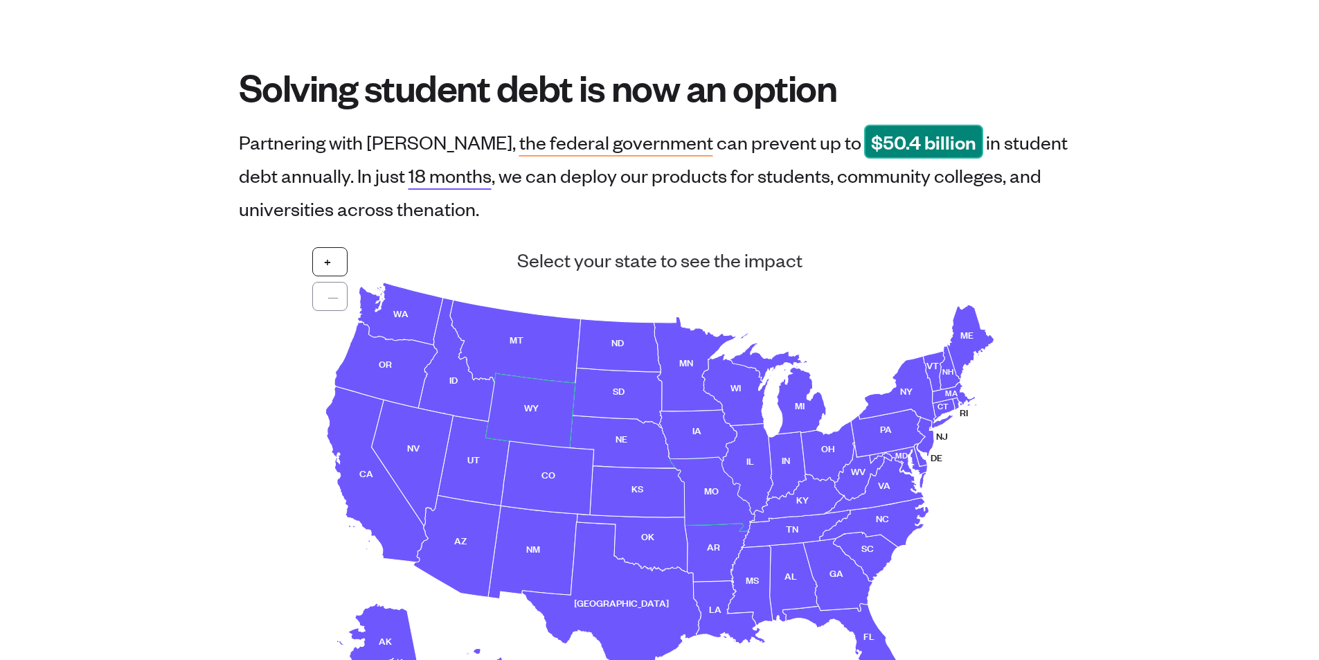
scroll to position [0, 0]
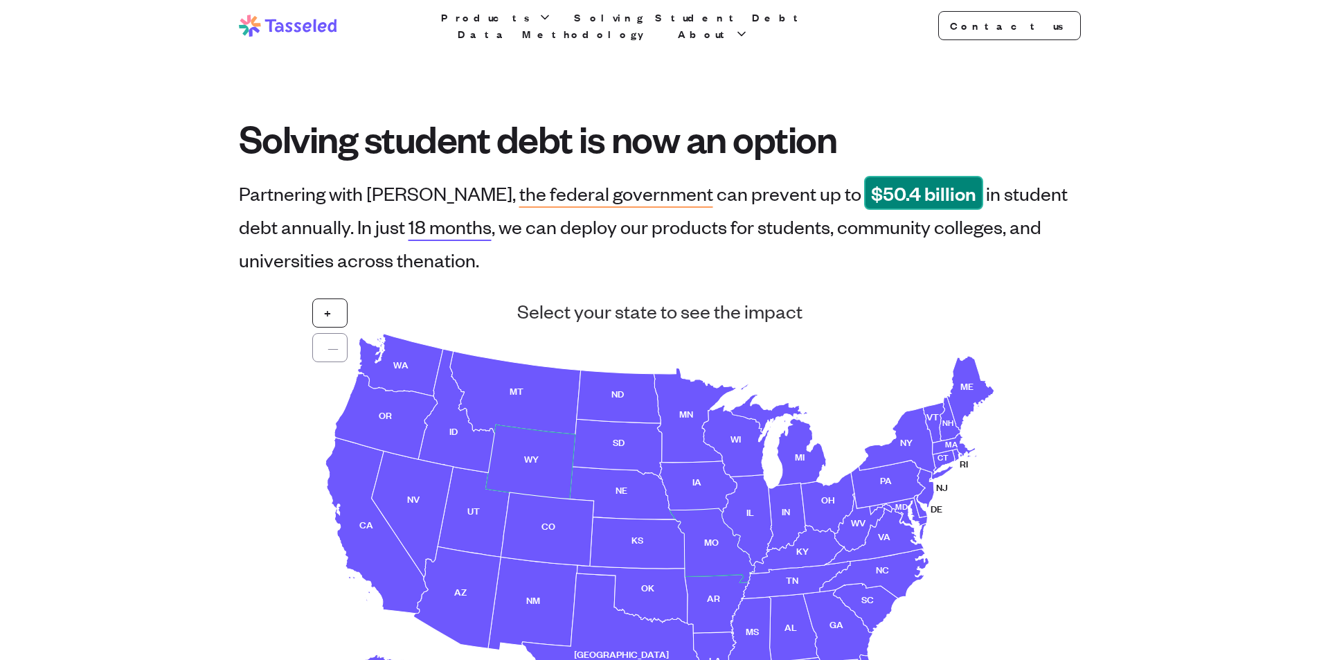
click at [522, 22] on span "Products" at bounding box center [488, 17] width 94 height 17
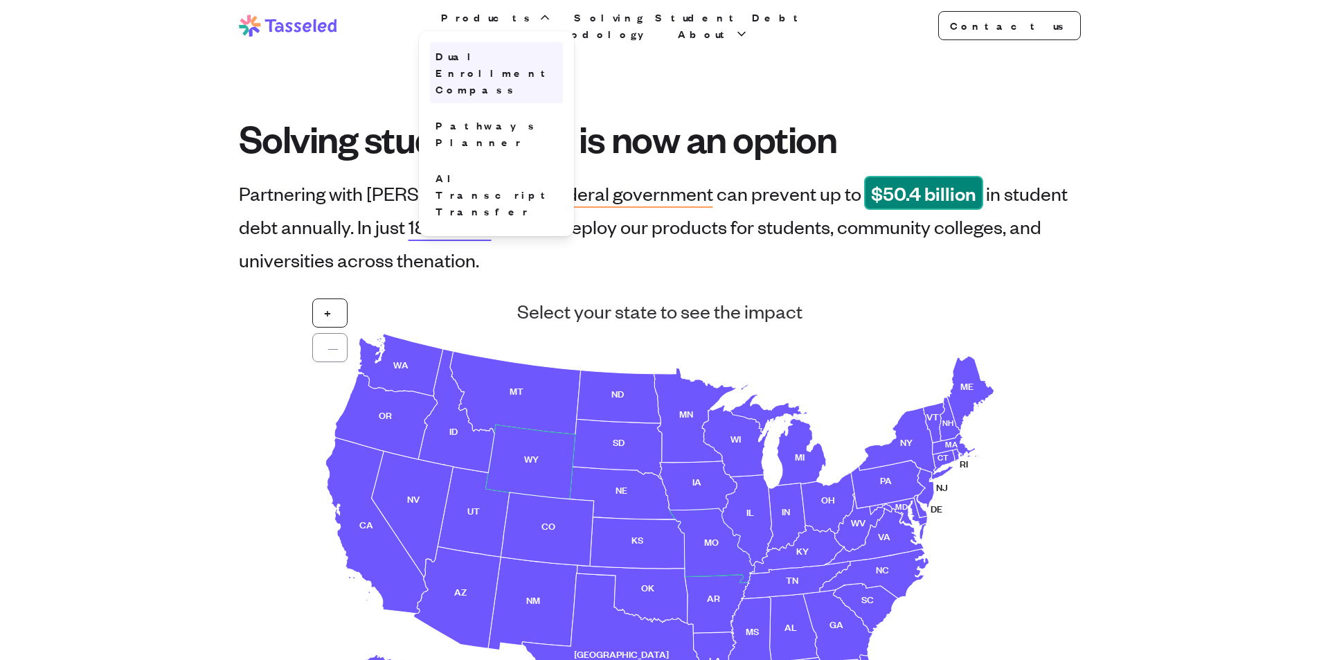
click at [541, 66] on link "Dual Enrollment Compass" at bounding box center [496, 72] width 133 height 61
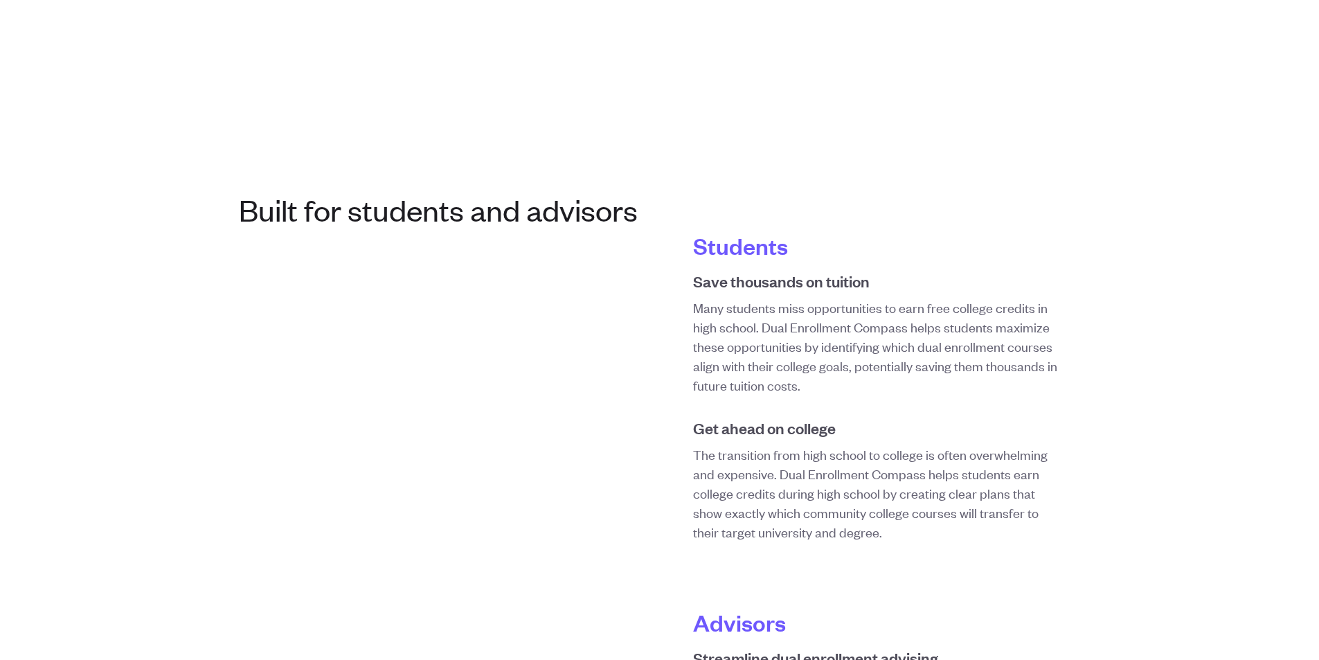
scroll to position [692, 0]
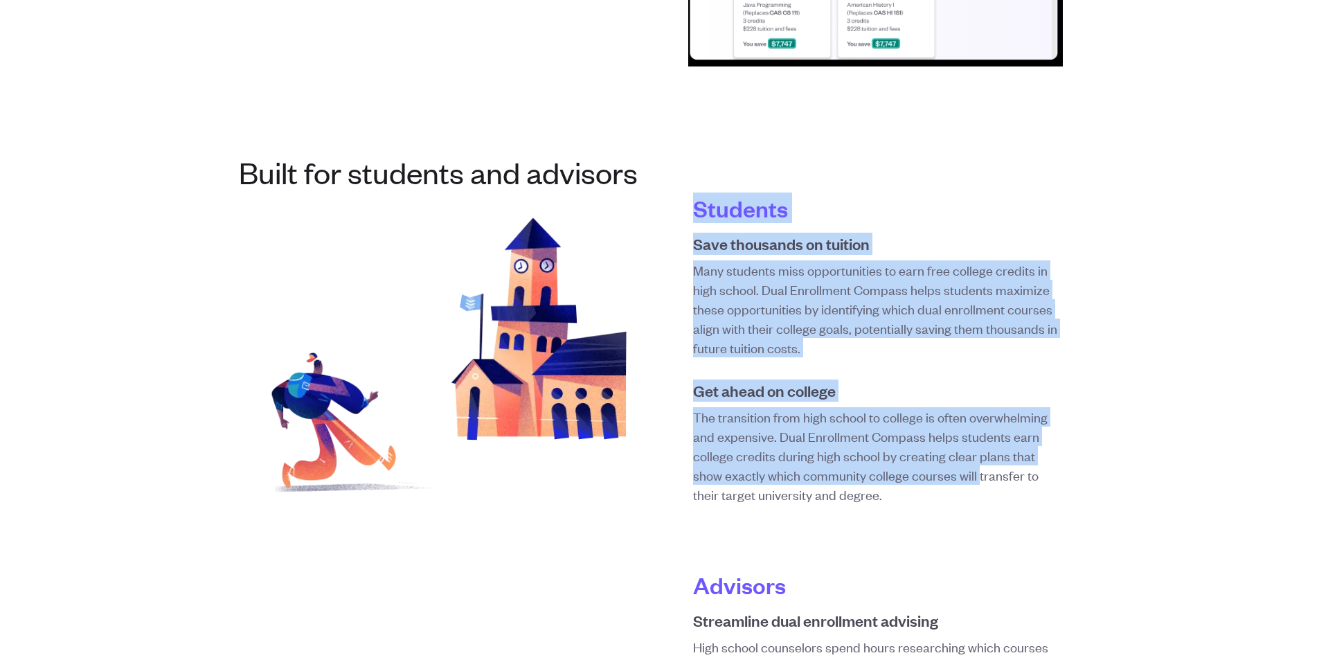
drag, startPoint x: 728, startPoint y: 243, endPoint x: 943, endPoint y: 470, distance: 312.9
click at [943, 470] on div "Students Save thousands on tuition Many students miss opportunities to earn fre…" at bounding box center [875, 349] width 365 height 310
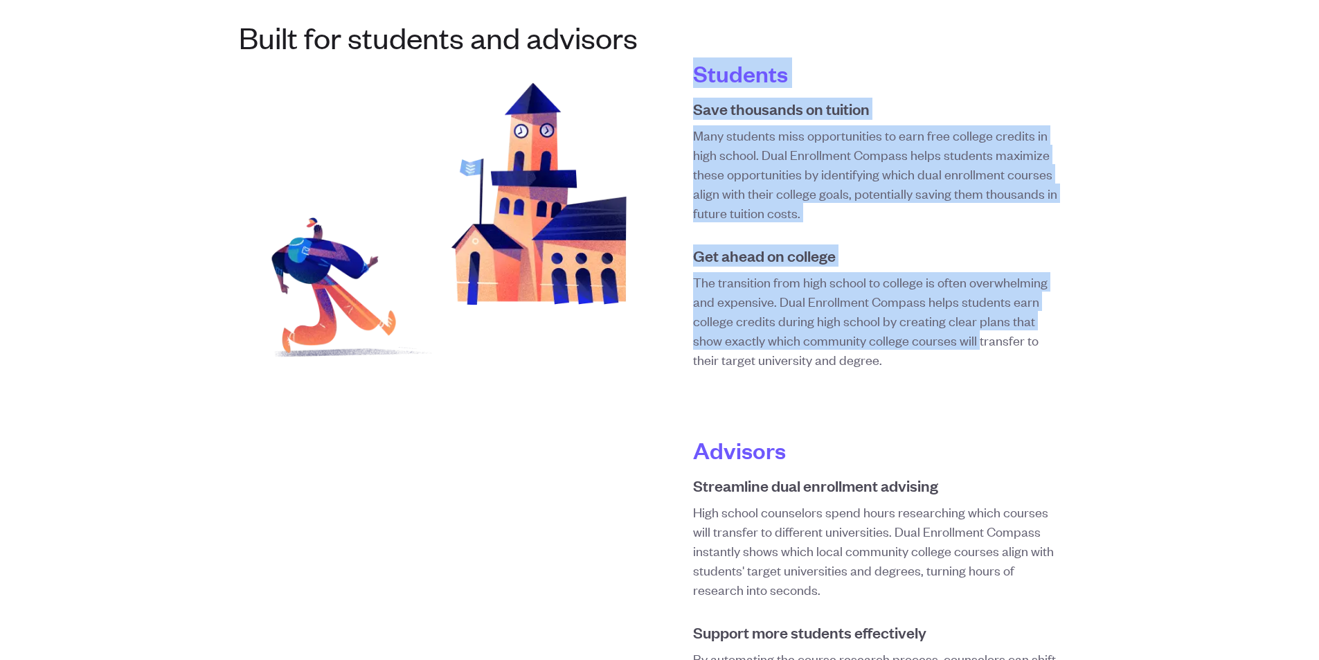
scroll to position [831, 0]
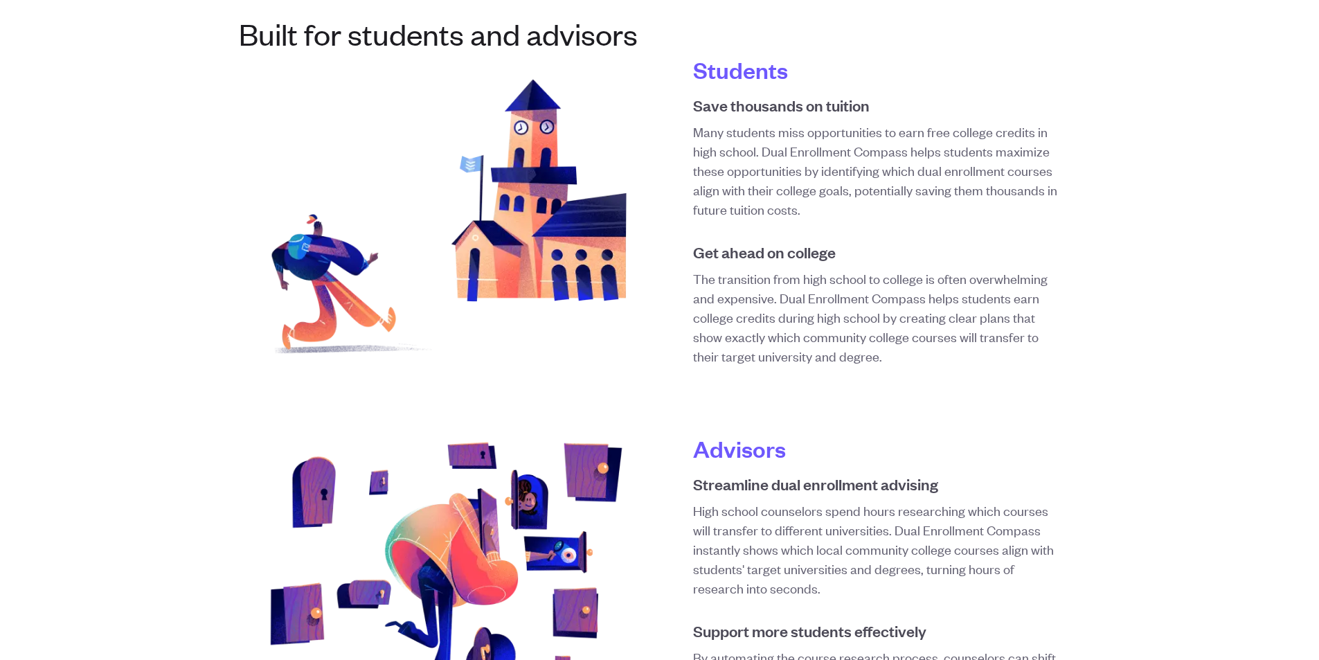
click at [912, 361] on p "The transition from high school to college is often overwhelming and expensive.…" at bounding box center [875, 317] width 365 height 97
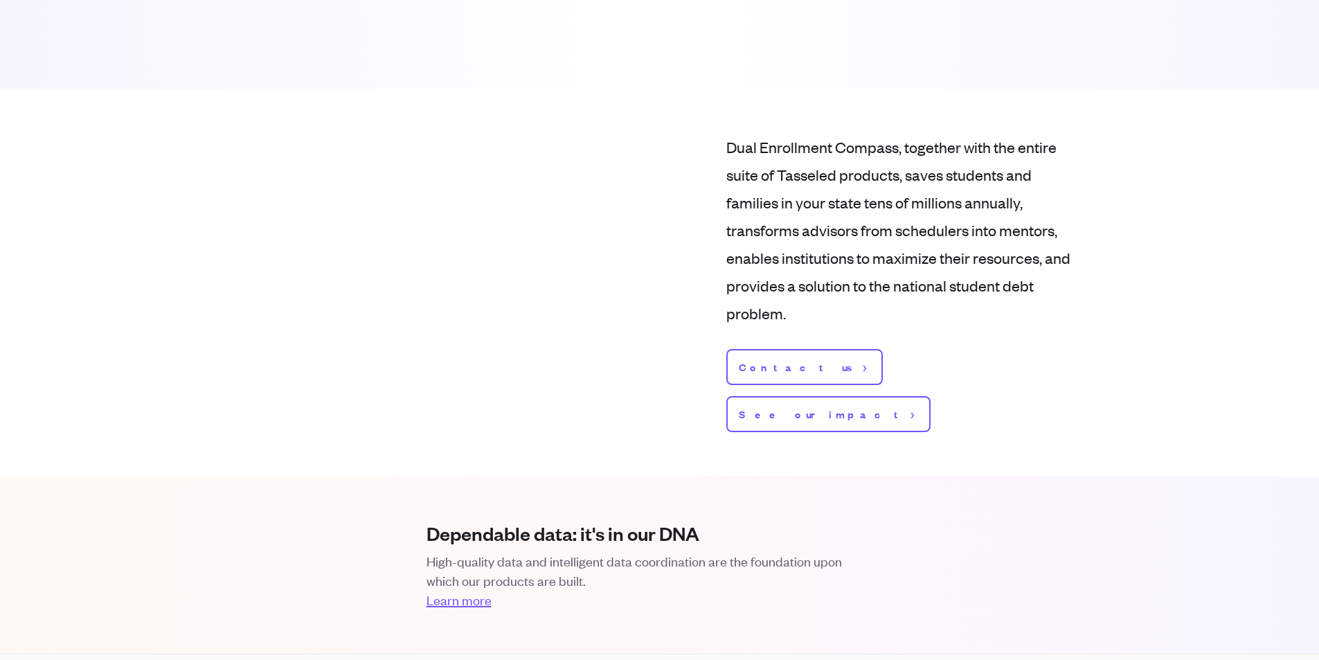
scroll to position [1731, 0]
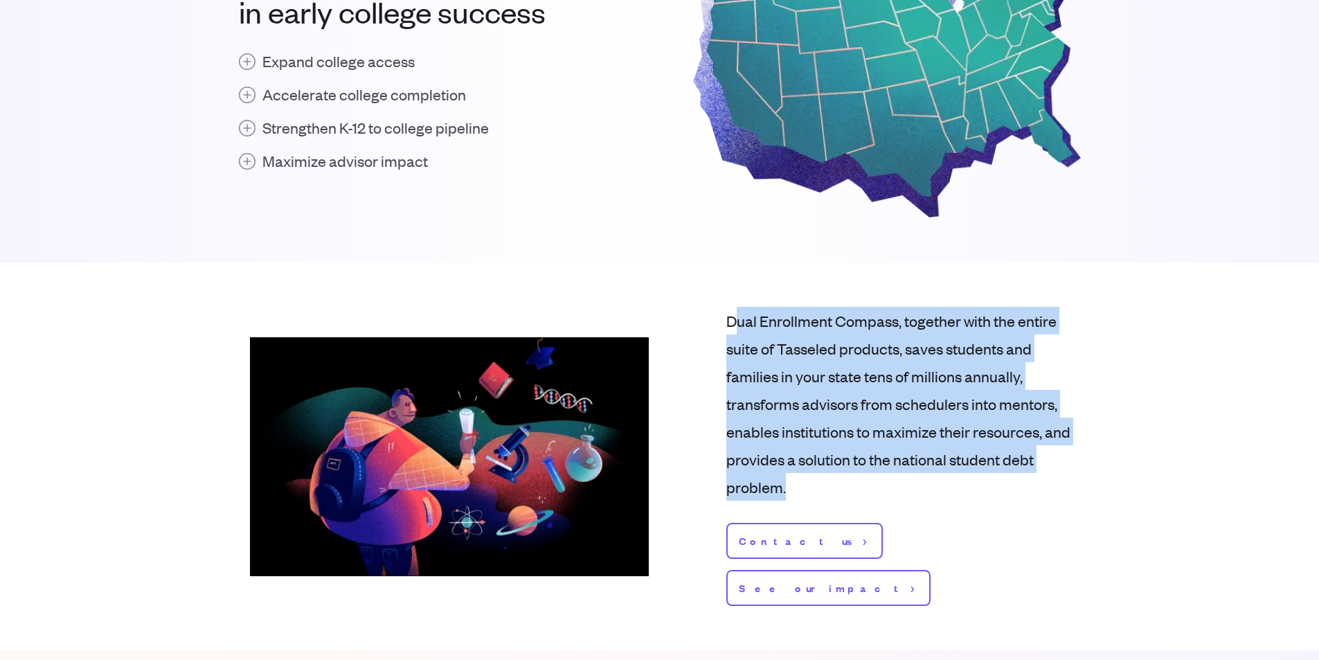
drag, startPoint x: 999, startPoint y: 495, endPoint x: 741, endPoint y: 297, distance: 325.4
click at [735, 300] on section "Dual Enrollment Compass, together with the entire suite of Tasseled products, s…" at bounding box center [660, 456] width 886 height 388
click at [741, 297] on section "Dual Enrollment Compass, together with the entire suite of Tasseled products, s…" at bounding box center [660, 456] width 886 height 388
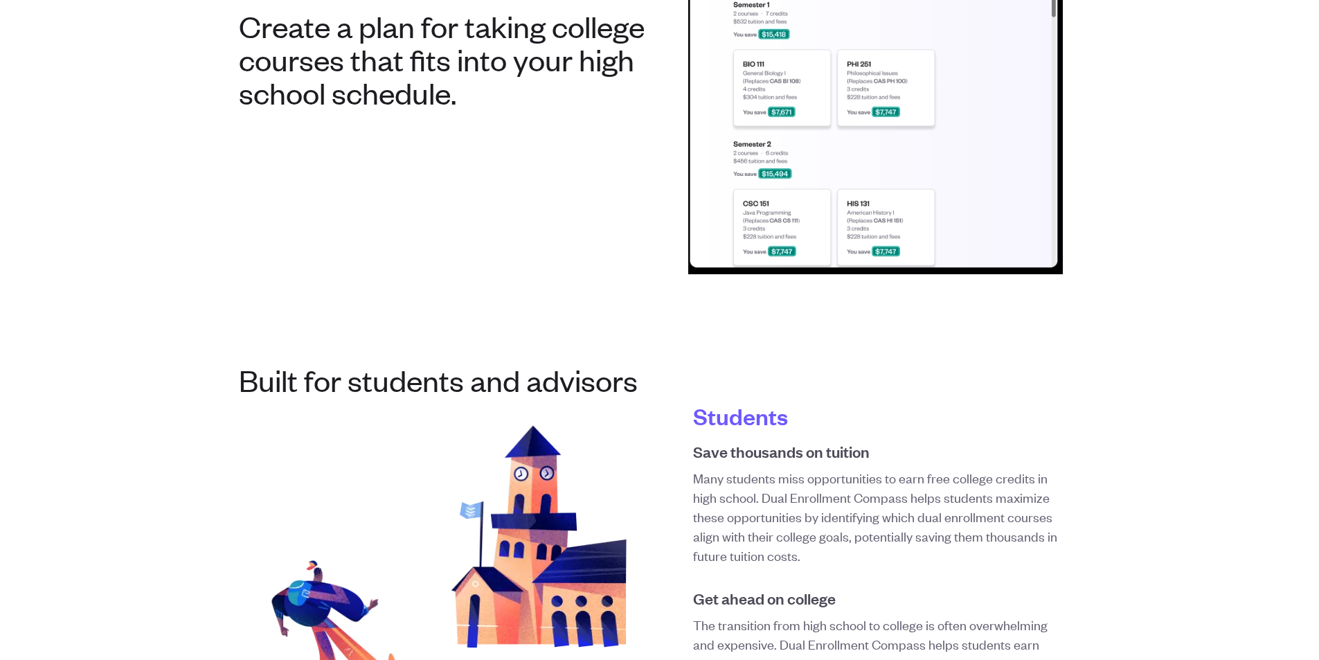
scroll to position [346, 0]
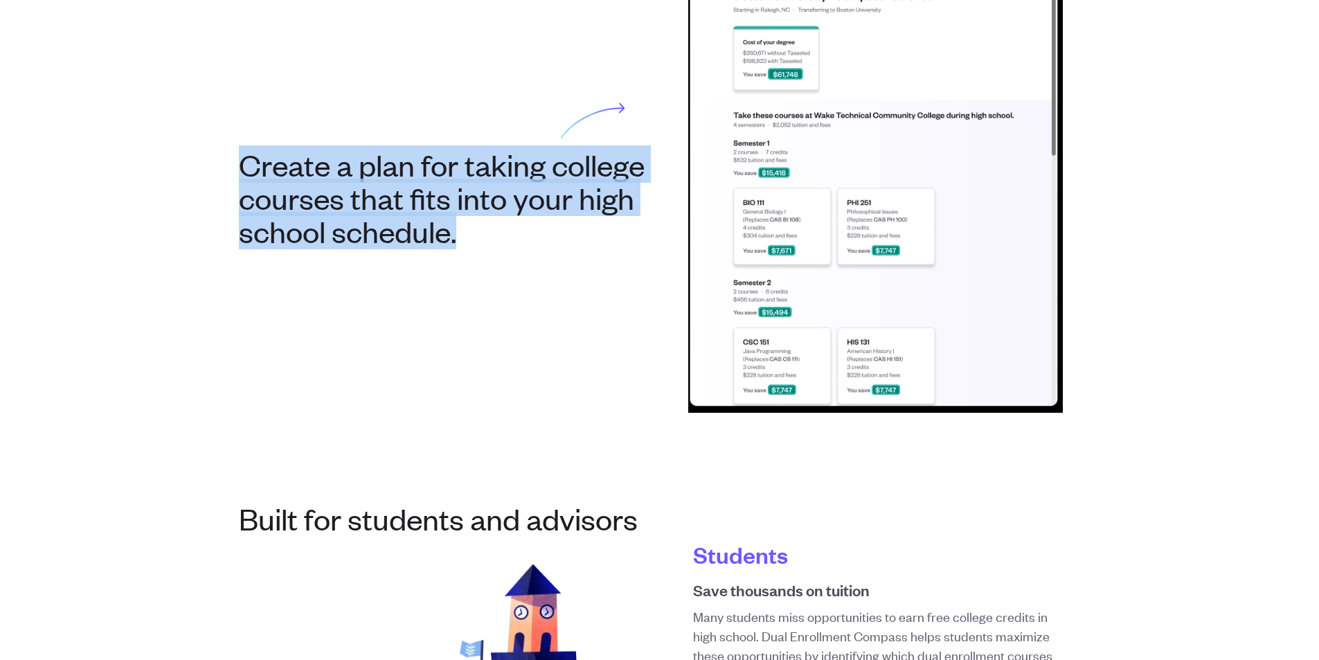
drag, startPoint x: 491, startPoint y: 239, endPoint x: 203, endPoint y: 171, distance: 295.8
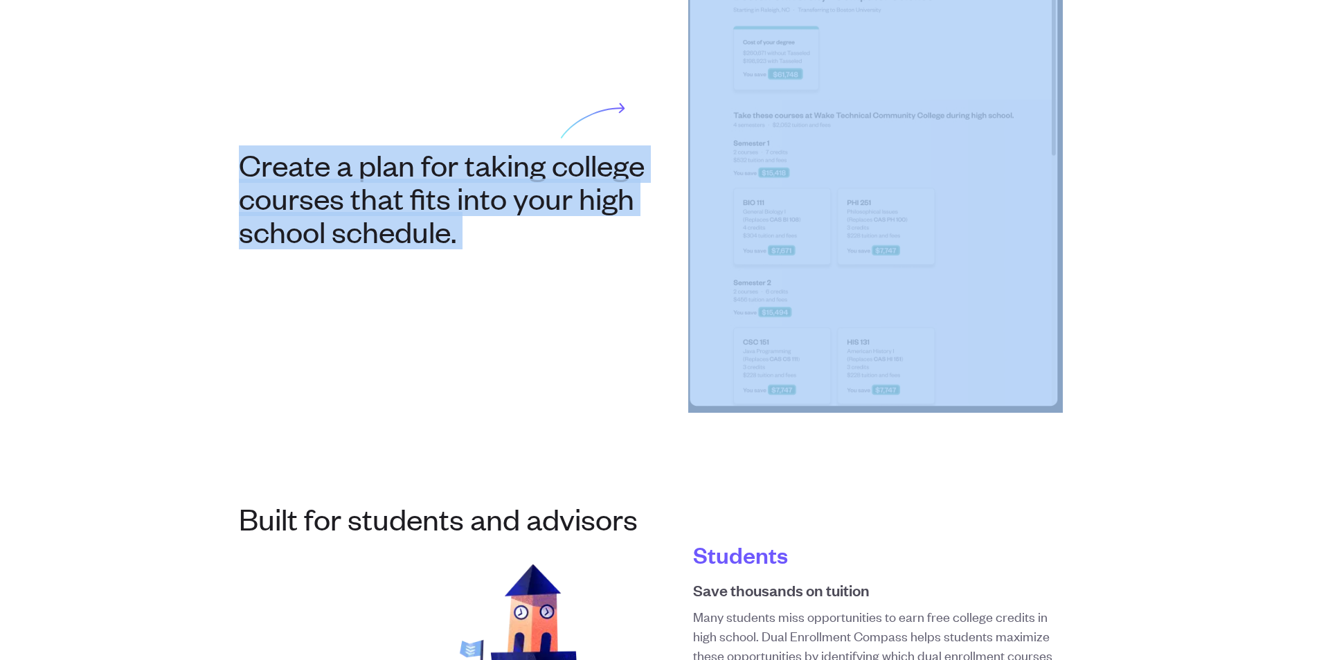
drag, startPoint x: 203, startPoint y: 171, endPoint x: 556, endPoint y: 242, distance: 360.2
click at [556, 242] on h2 "Create a plan for taking college courses that fits into your high school schedu…" at bounding box center [444, 197] width 410 height 100
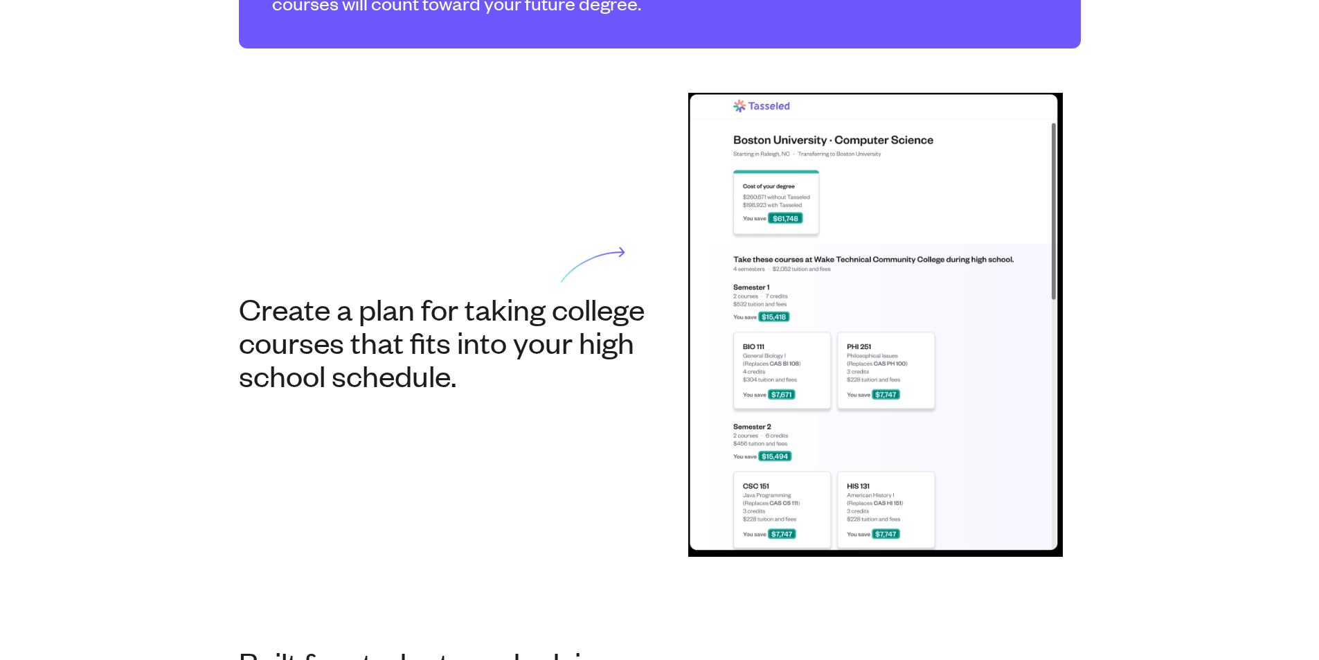
scroll to position [0, 0]
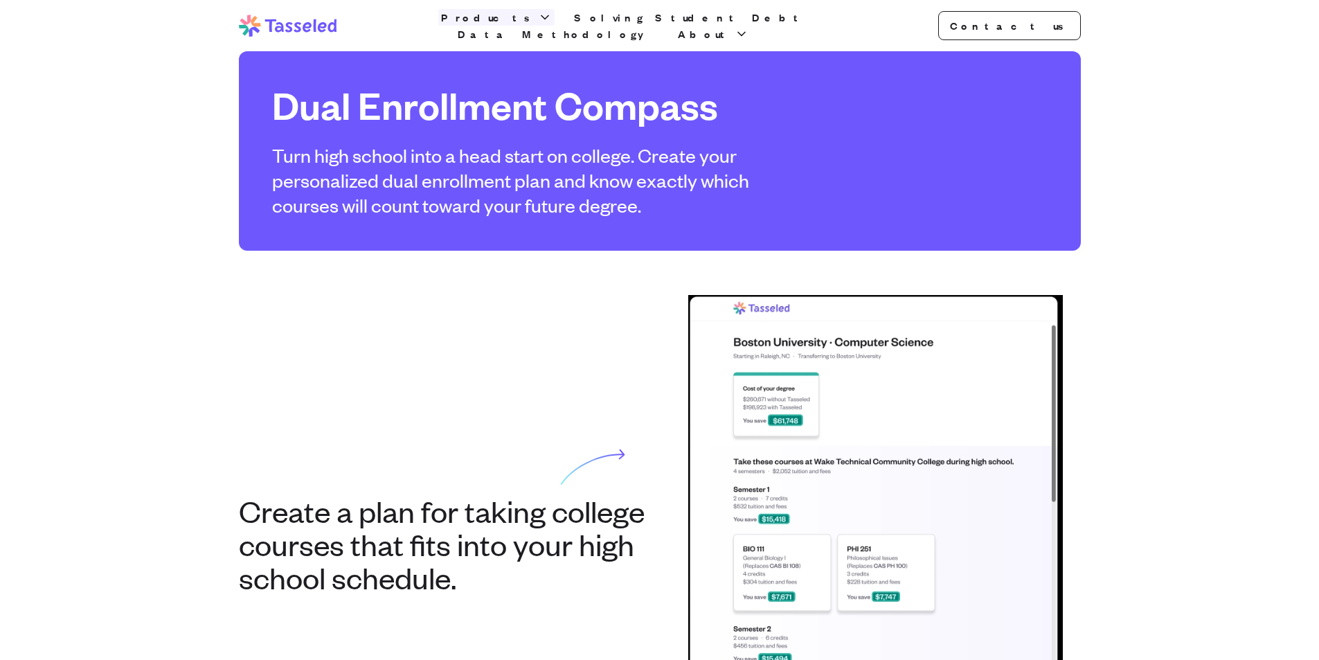
click at [527, 21] on button "Products" at bounding box center [496, 17] width 116 height 17
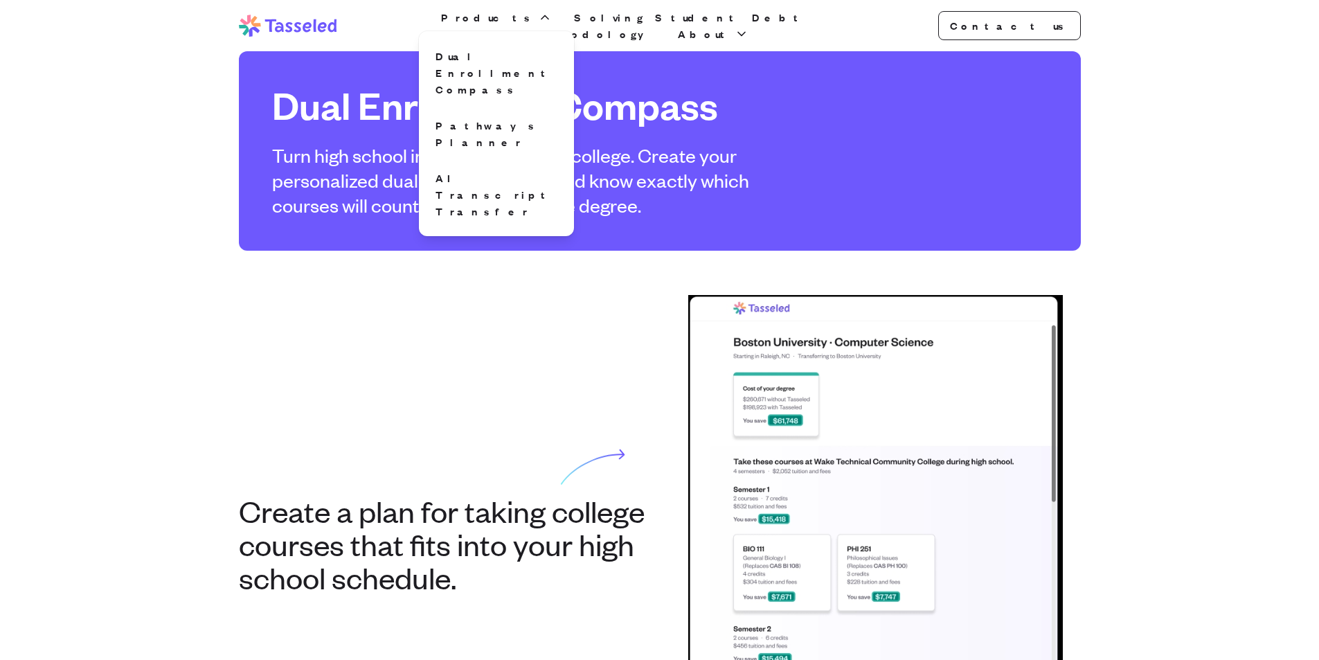
click at [602, 517] on h2 "Create a plan for taking college courses that fits into your high school schedu…" at bounding box center [444, 544] width 410 height 100
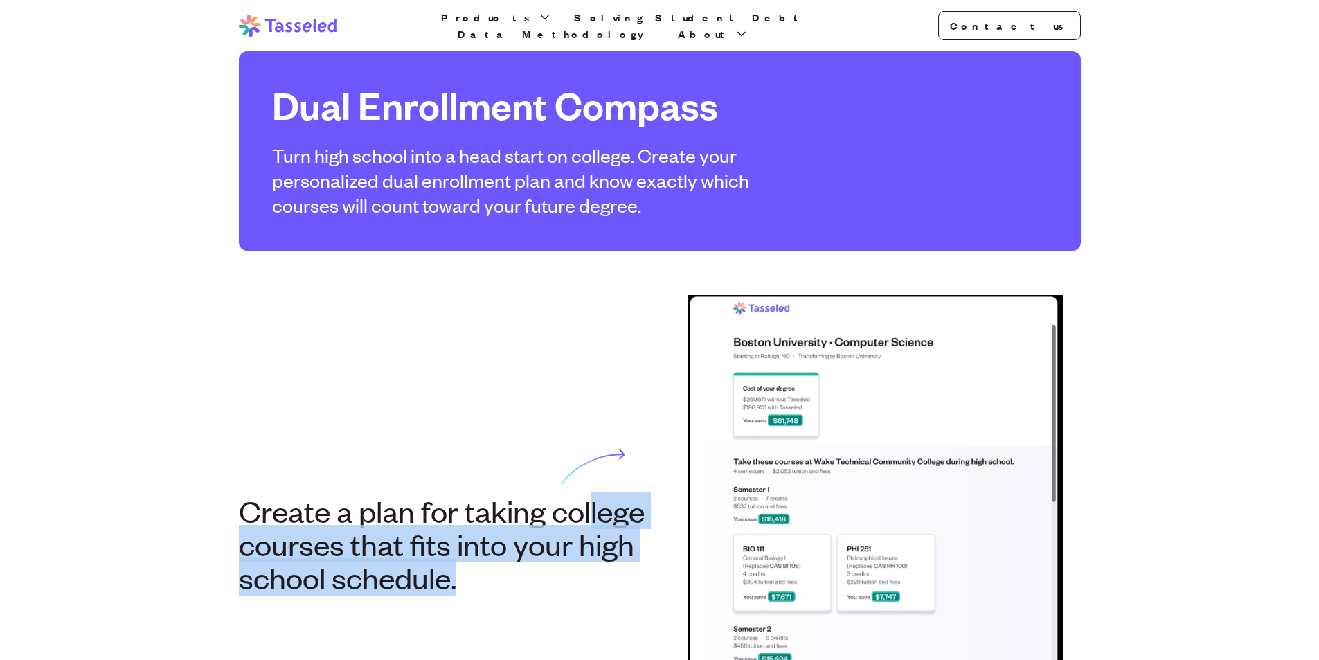
drag, startPoint x: 590, startPoint y: 607, endPoint x: 590, endPoint y: 617, distance: 9.7
click at [590, 617] on div "Create a plan for taking college courses that fits into your high school schedu…" at bounding box center [660, 527] width 842 height 464
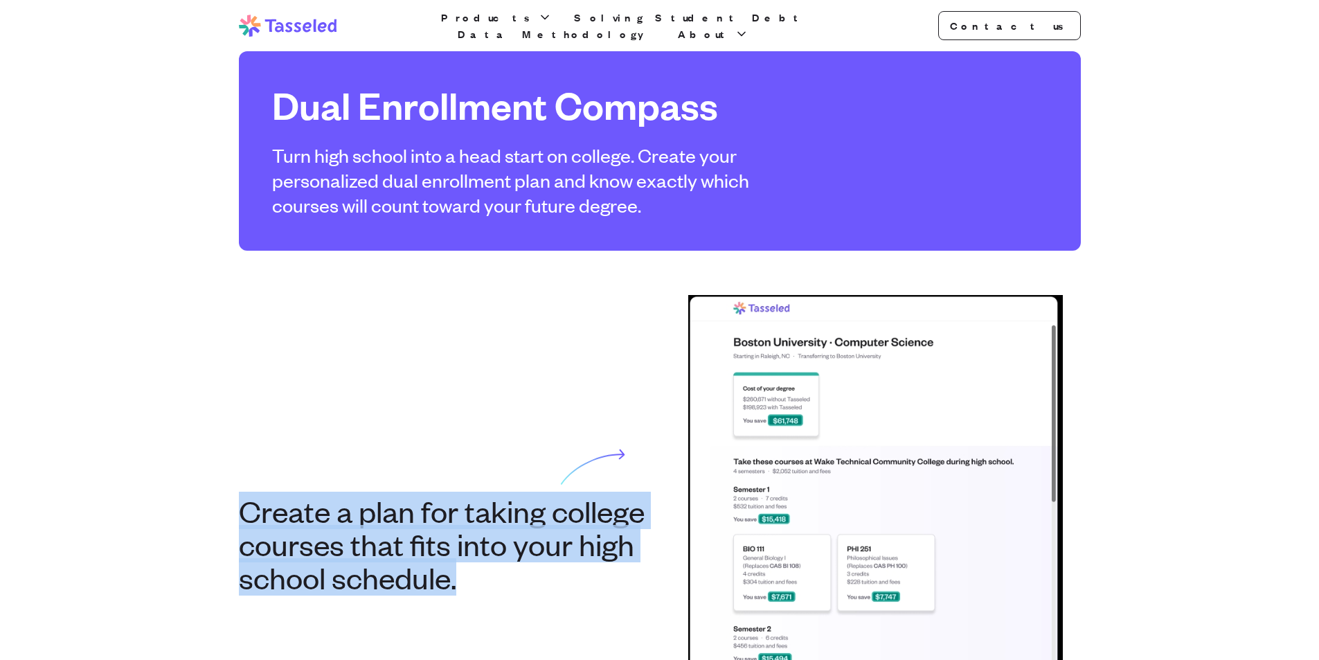
drag, startPoint x: 506, startPoint y: 370, endPoint x: 579, endPoint y: 613, distance: 253.8
click at [579, 613] on div "Create a plan for taking college courses that fits into your high school schedu…" at bounding box center [660, 527] width 842 height 464
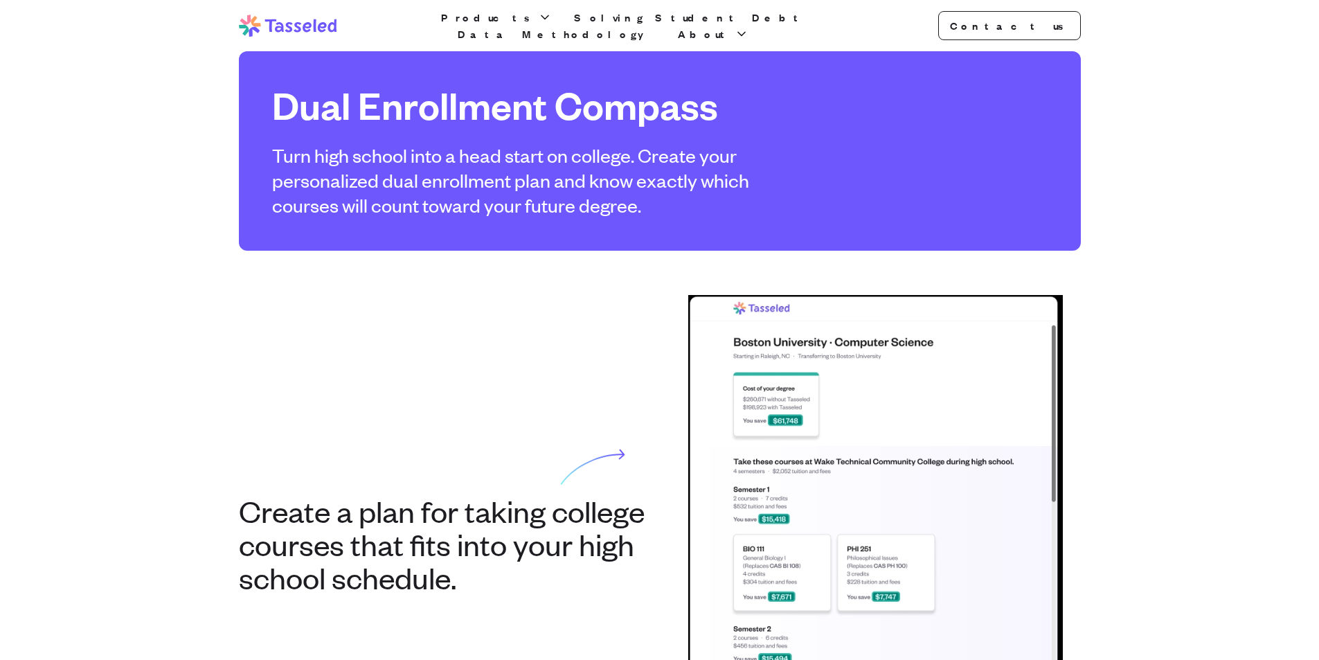
click at [473, 396] on div "Create a plan for taking college courses that fits into your high school schedu…" at bounding box center [660, 527] width 842 height 464
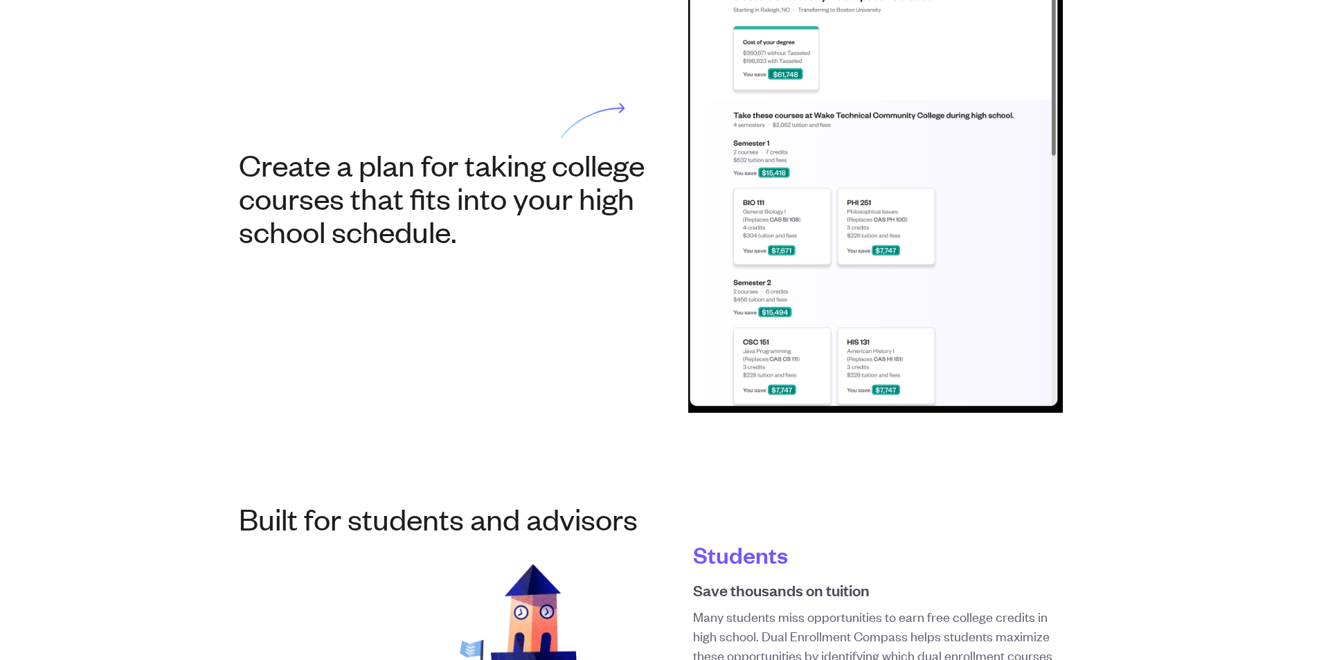
click at [807, 223] on img at bounding box center [875, 181] width 374 height 464
click at [865, 237] on img at bounding box center [875, 181] width 374 height 464
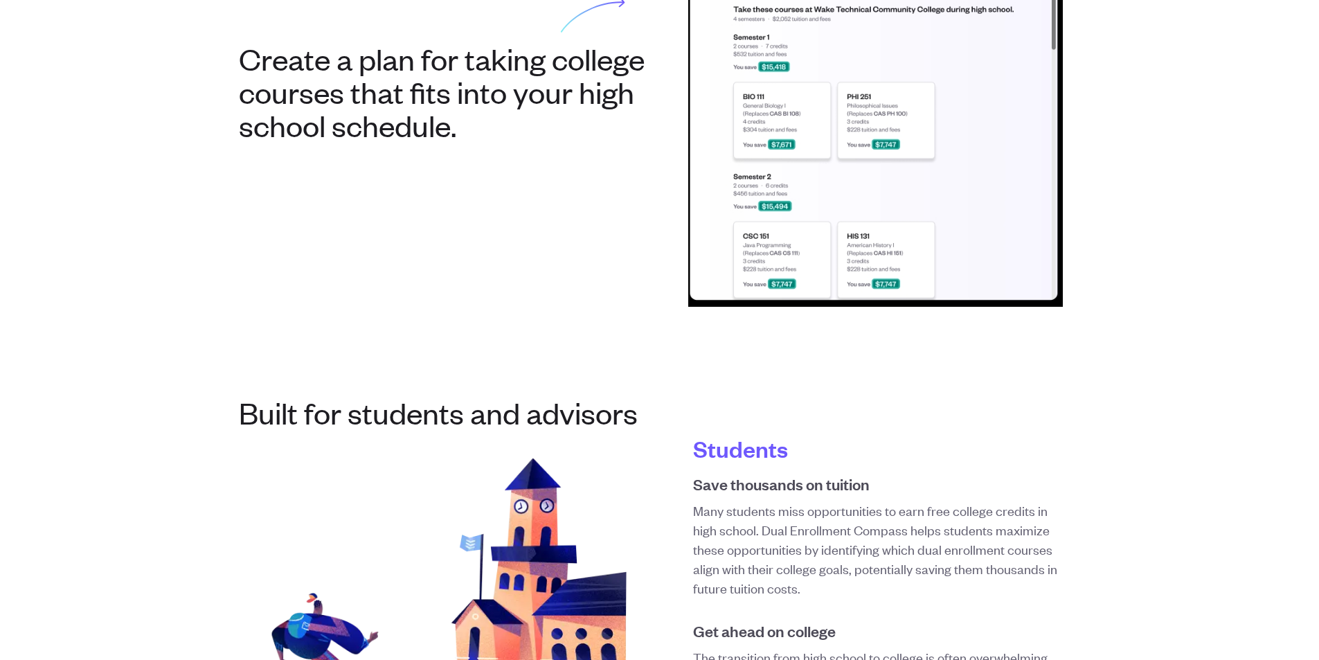
scroll to position [761, 0]
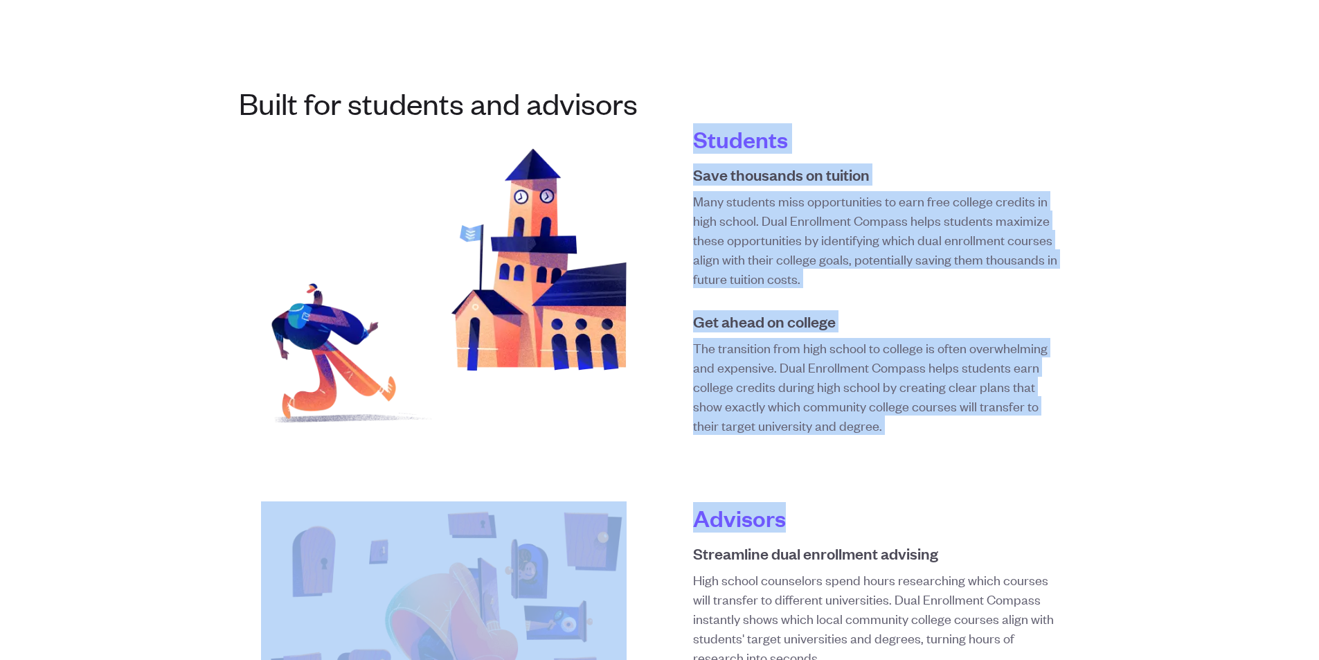
drag, startPoint x: 675, startPoint y: 129, endPoint x: 953, endPoint y: 485, distance: 451.7
click at [953, 485] on section "Built for students and advisors Students Save thousands on tuition Many student…" at bounding box center [660, 441] width 886 height 798
click at [953, 485] on div "Students Save thousands on tuition Many students miss opportunities to earn fre…" at bounding box center [660, 460] width 842 height 671
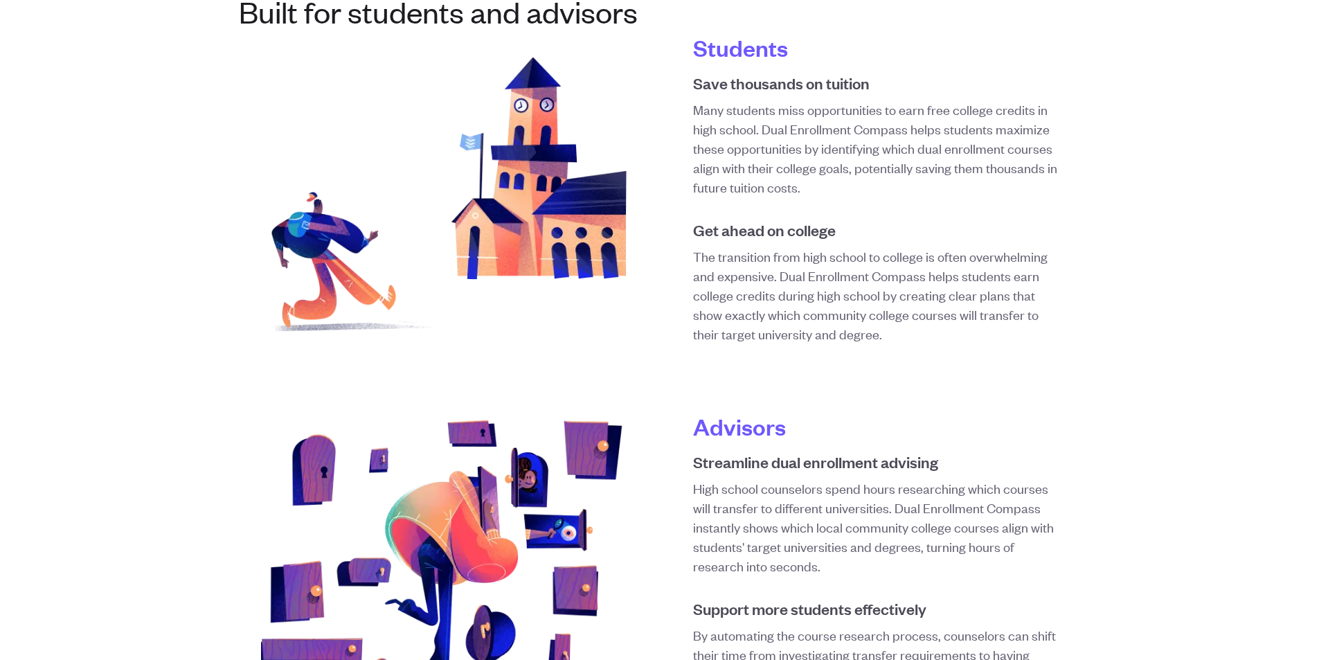
scroll to position [1108, 0]
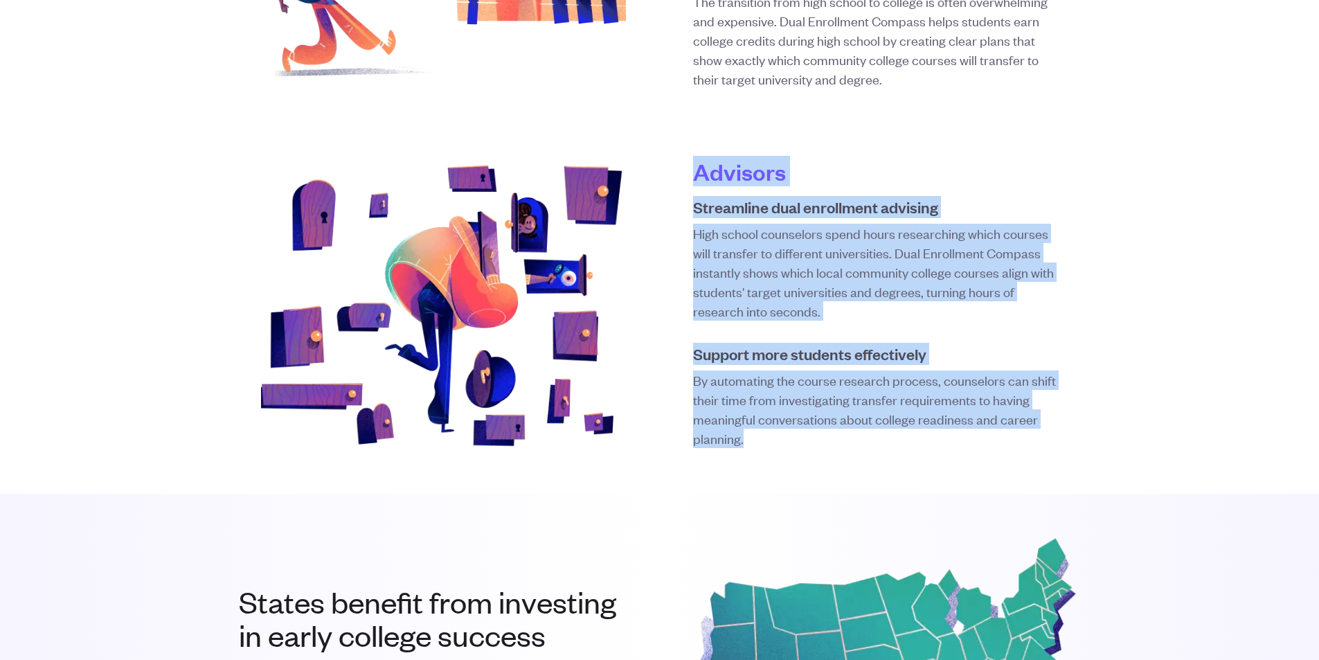
drag, startPoint x: 692, startPoint y: 164, endPoint x: 802, endPoint y: 444, distance: 301.4
click at [802, 444] on div "Advisors Streamline dual enrollment advising High school counselors spend hours…" at bounding box center [660, 302] width 842 height 294
click at [802, 444] on p "By automating the course research process, counselors can shift their time from…" at bounding box center [875, 409] width 365 height 78
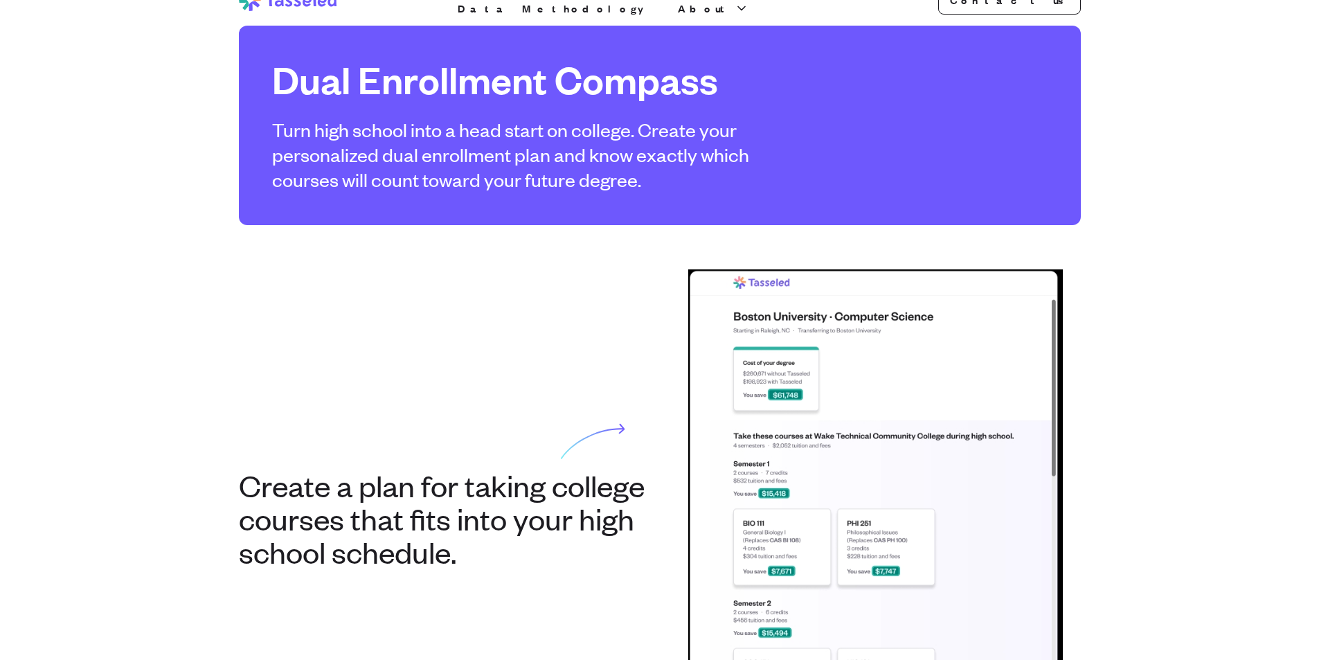
scroll to position [0, 0]
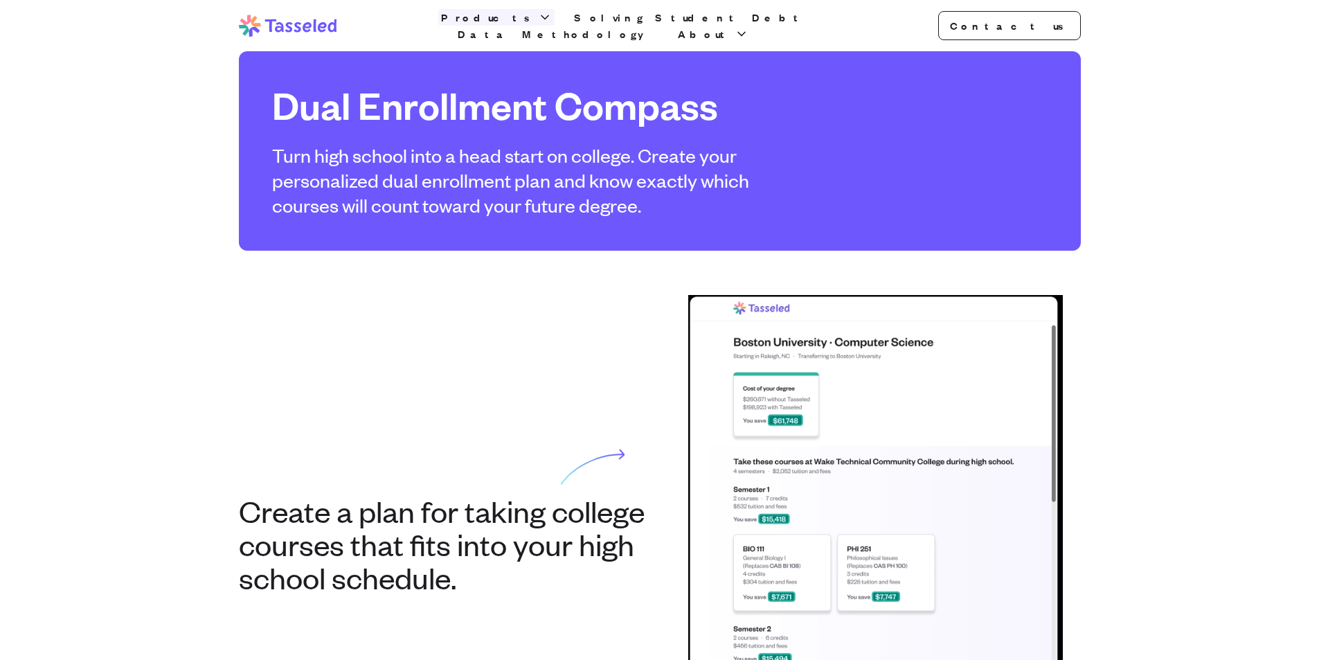
click at [521, 26] on span "Products" at bounding box center [488, 17] width 94 height 17
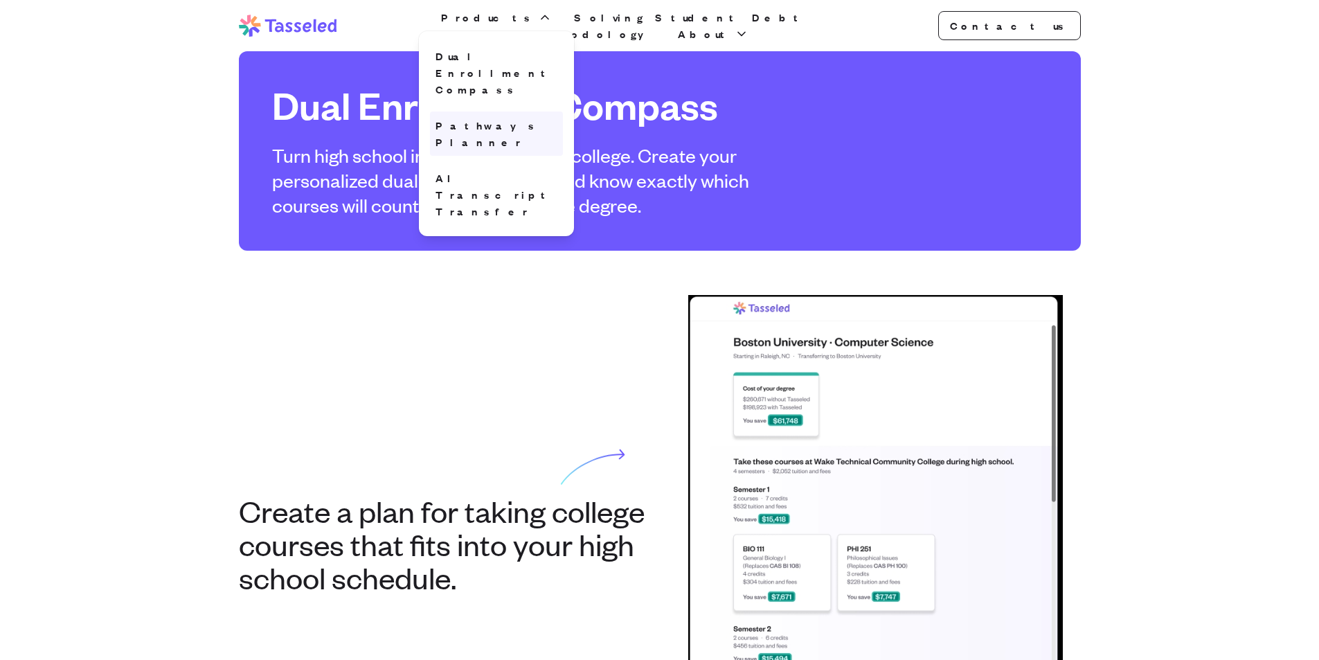
click at [523, 111] on link "Pathways Planner" at bounding box center [496, 133] width 133 height 44
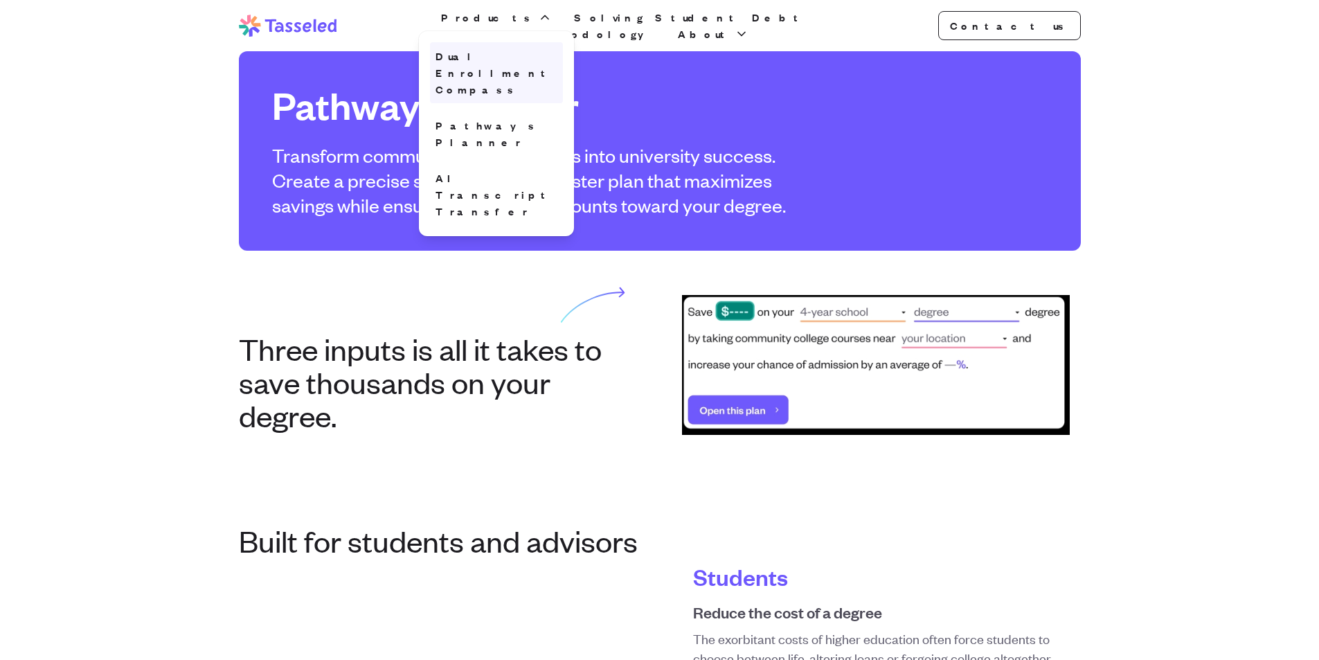
click at [523, 62] on link "Dual Enrollment Compass" at bounding box center [496, 72] width 133 height 61
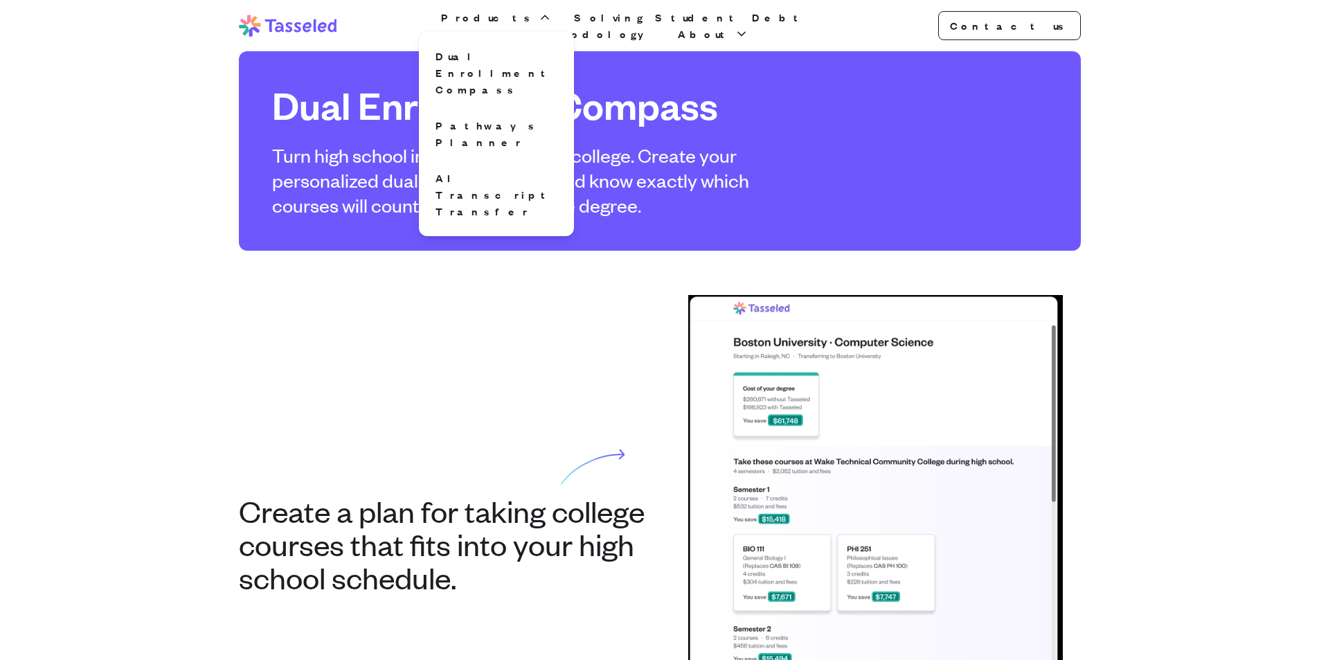
click at [628, 372] on div "Create a plan for taking college courses that fits into your high school schedu…" at bounding box center [660, 527] width 842 height 464
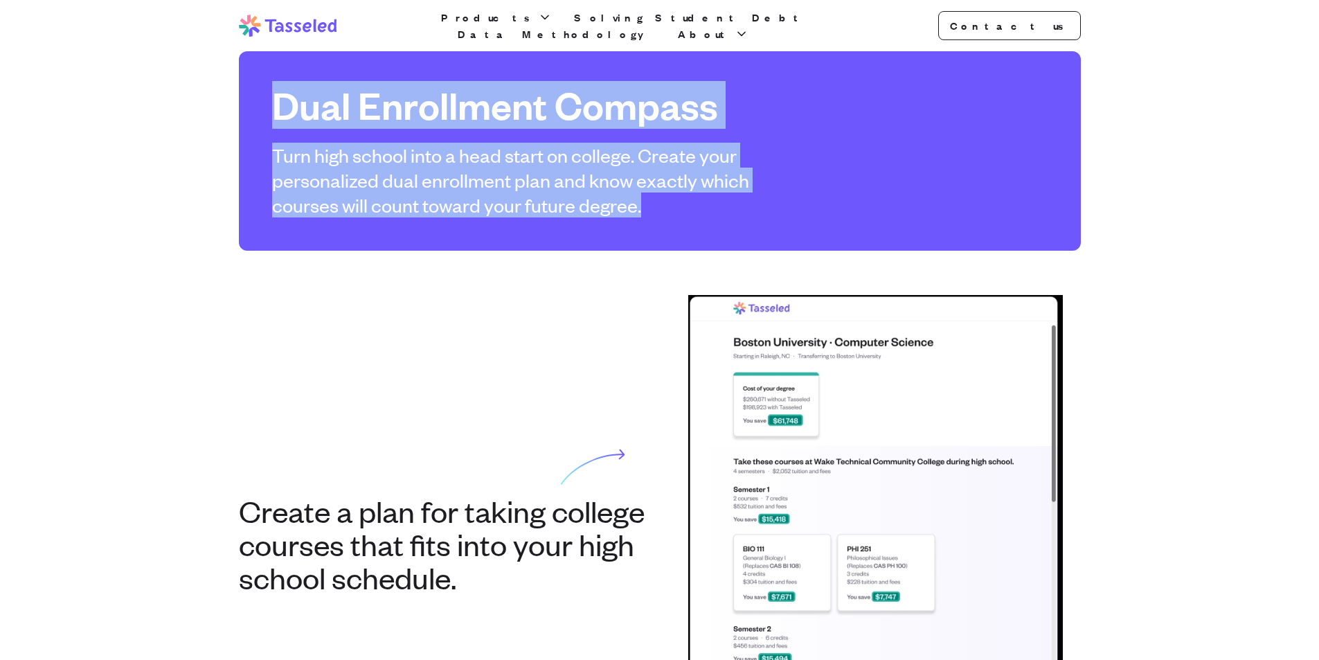
drag, startPoint x: 769, startPoint y: 223, endPoint x: 136, endPoint y: 83, distance: 648.6
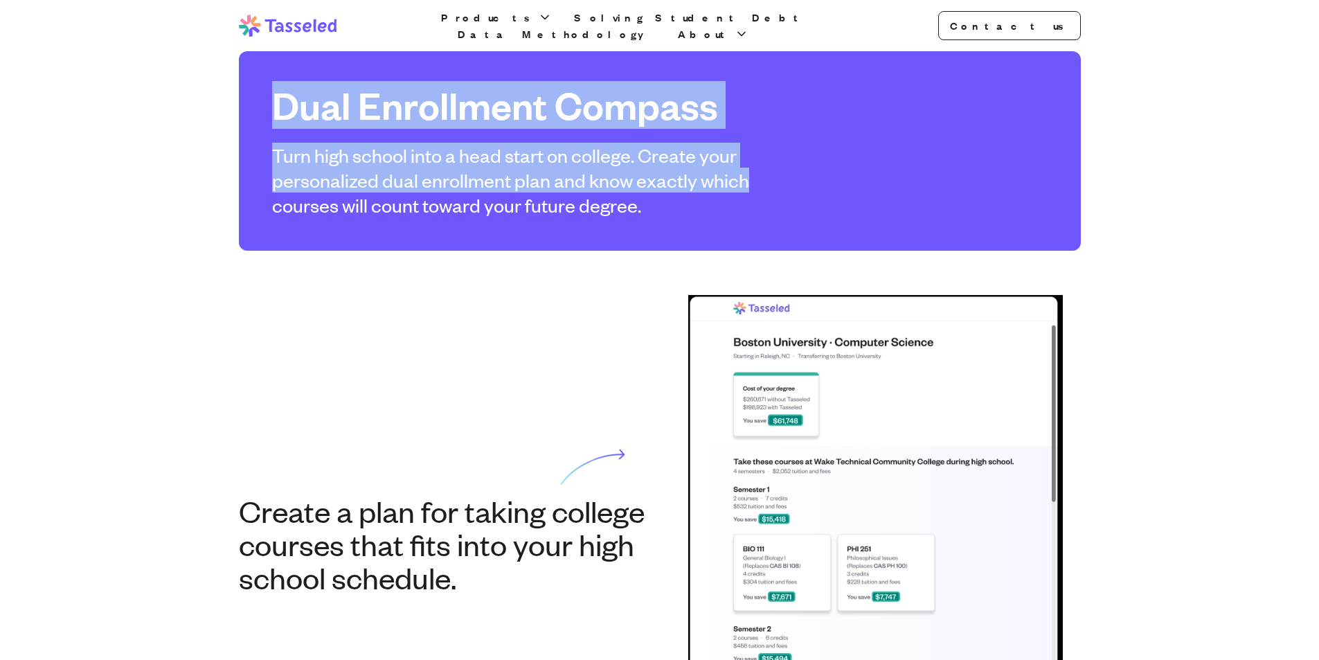
drag, startPoint x: 195, startPoint y: 93, endPoint x: 743, endPoint y: 184, distance: 555.0
click at [743, 184] on p "Turn high school into a head start on college. Create your personalized dual en…" at bounding box center [538, 180] width 532 height 75
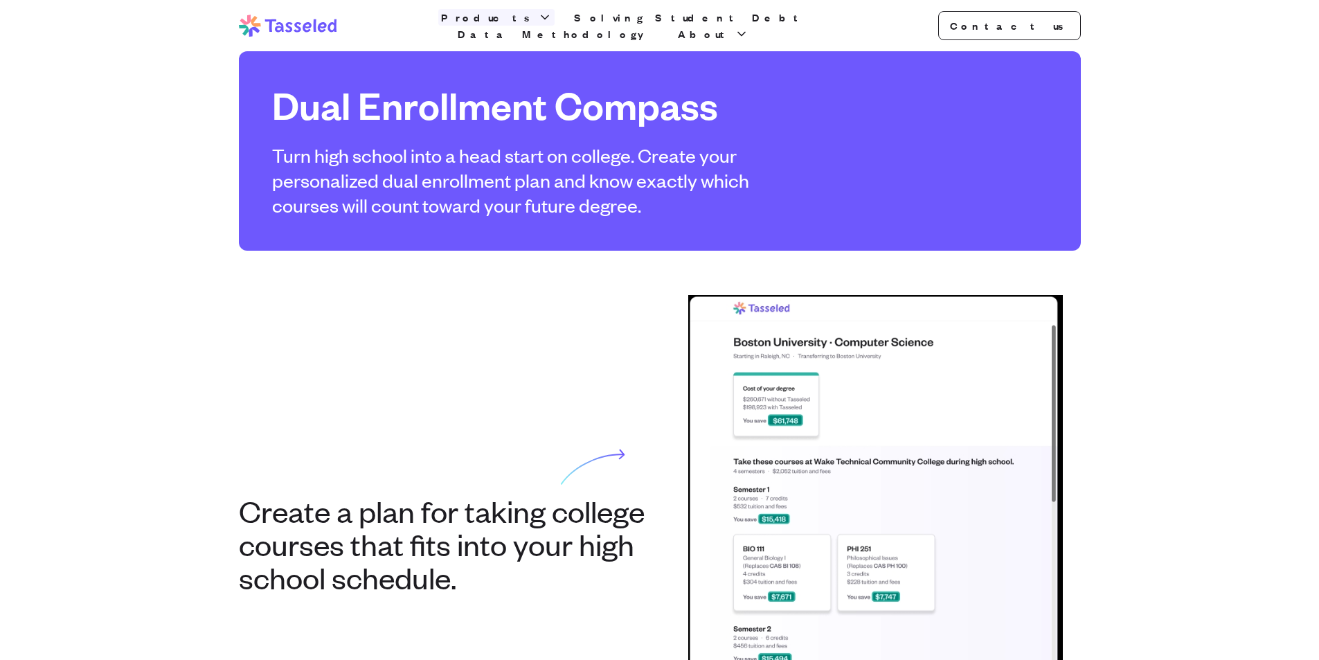
click at [522, 26] on span "Products" at bounding box center [488, 17] width 94 height 17
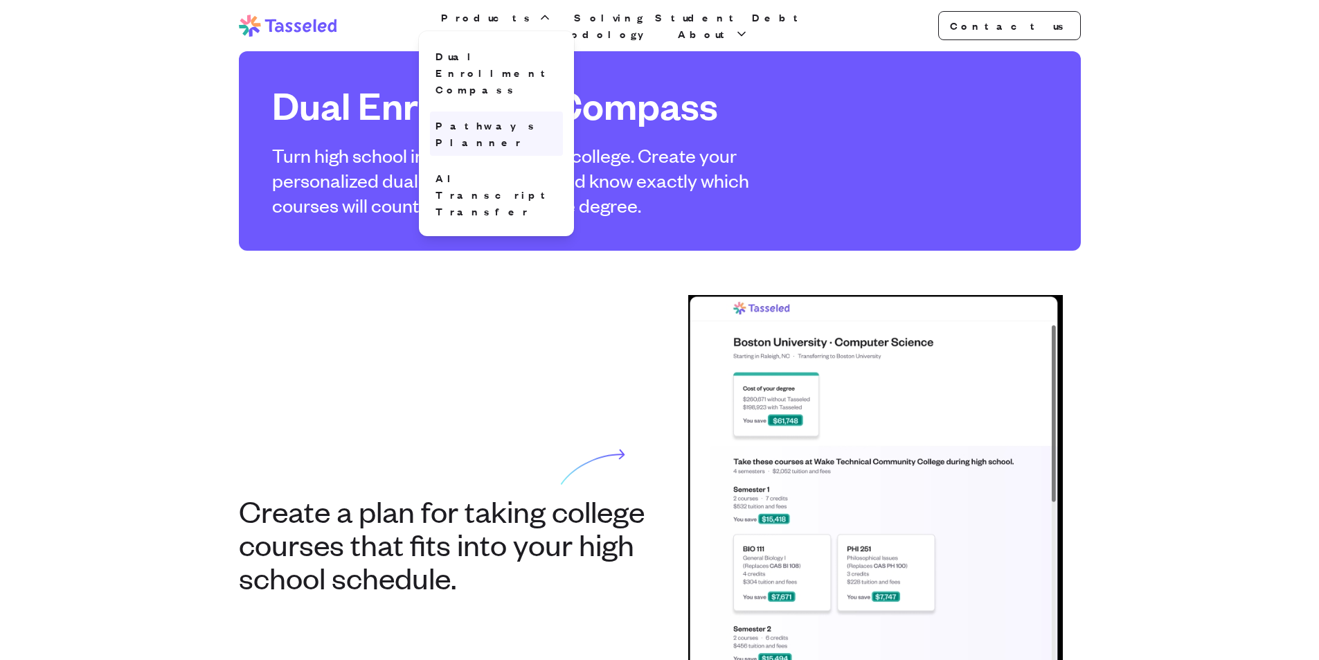
click at [512, 111] on link "Pathways Planner" at bounding box center [496, 133] width 133 height 44
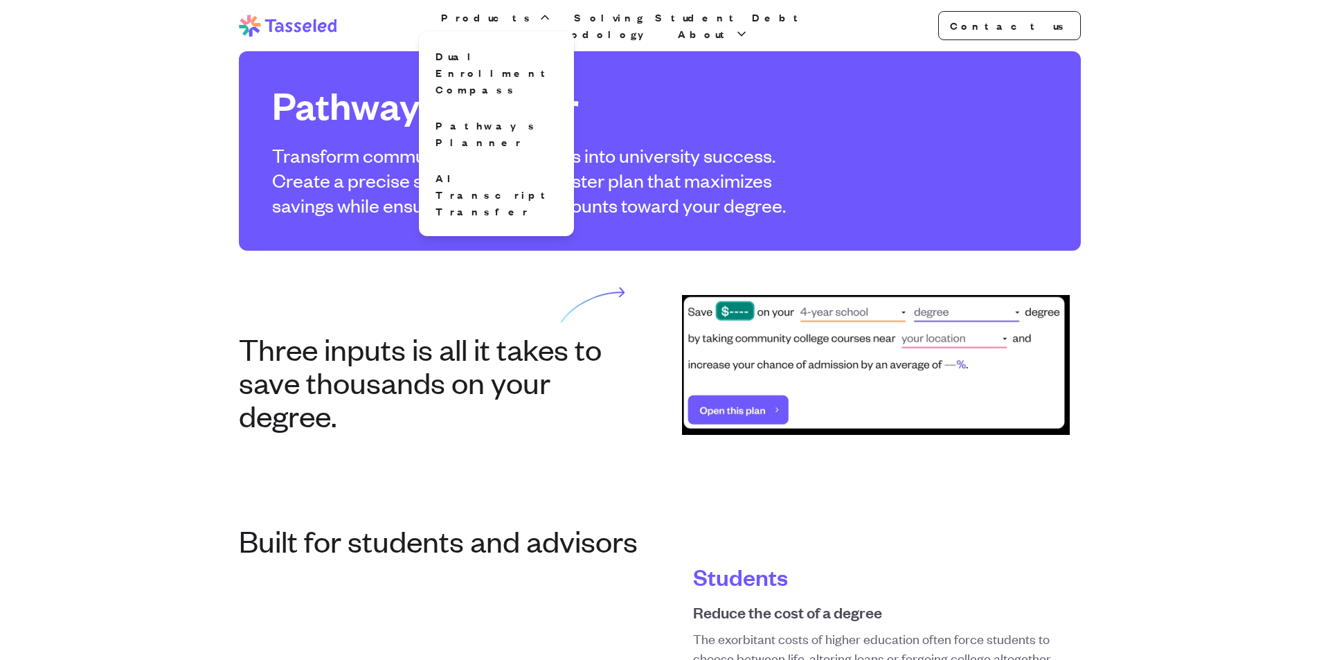
click at [588, 369] on h2 "Three inputs is all it takes to save thousands on your degree." at bounding box center [444, 382] width 410 height 100
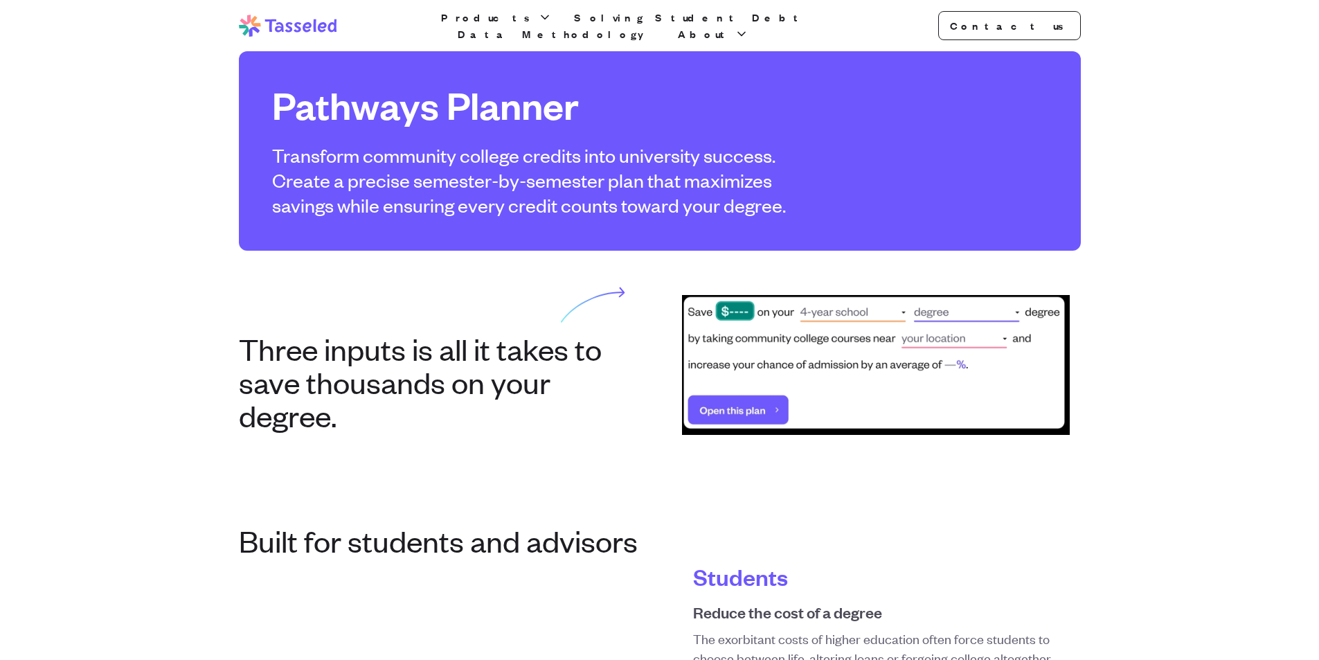
click at [876, 446] on section "Three inputs is all it takes to save thousands on your degree." at bounding box center [660, 365] width 886 height 228
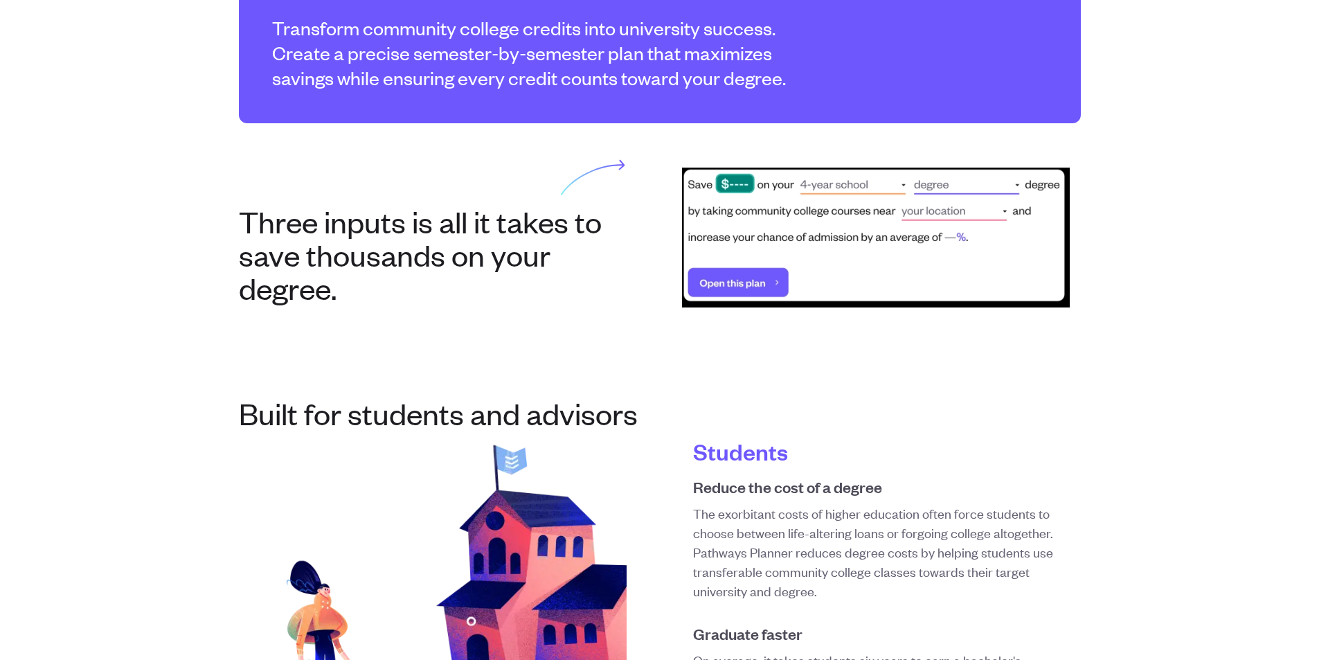
scroll to position [277, 0]
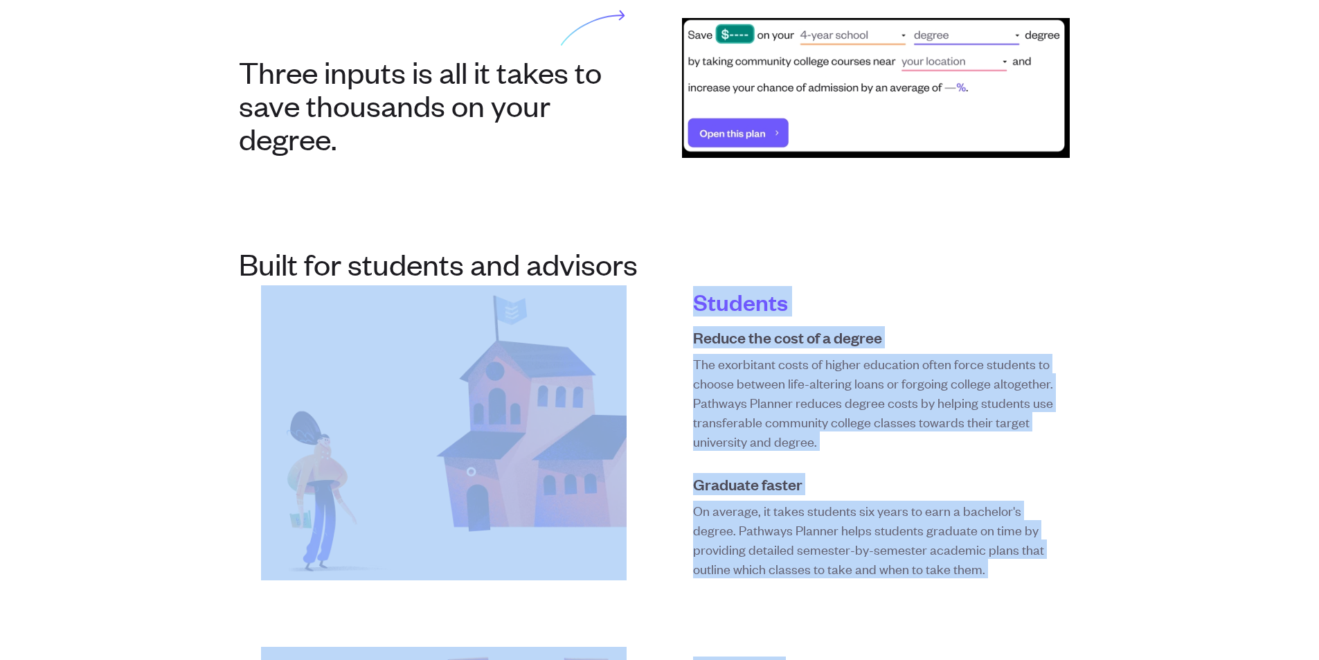
drag, startPoint x: 673, startPoint y: 273, endPoint x: 916, endPoint y: 592, distance: 401.5
click at [916, 592] on section "Built for students and advisors Students Reduce the cost of a degree The exorbi…" at bounding box center [660, 593] width 886 height 783
click at [916, 592] on div "Students Reduce the cost of a degree The exorbitant costs of higher education o…" at bounding box center [660, 613] width 842 height 656
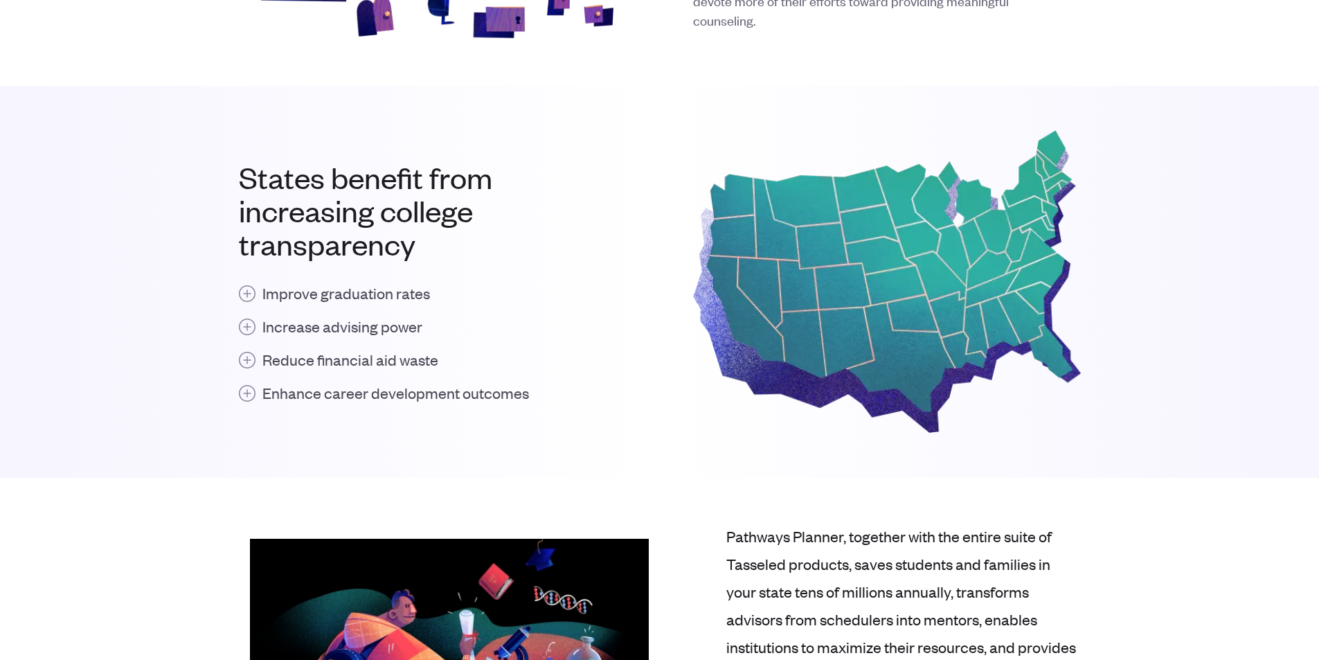
scroll to position [1177, 0]
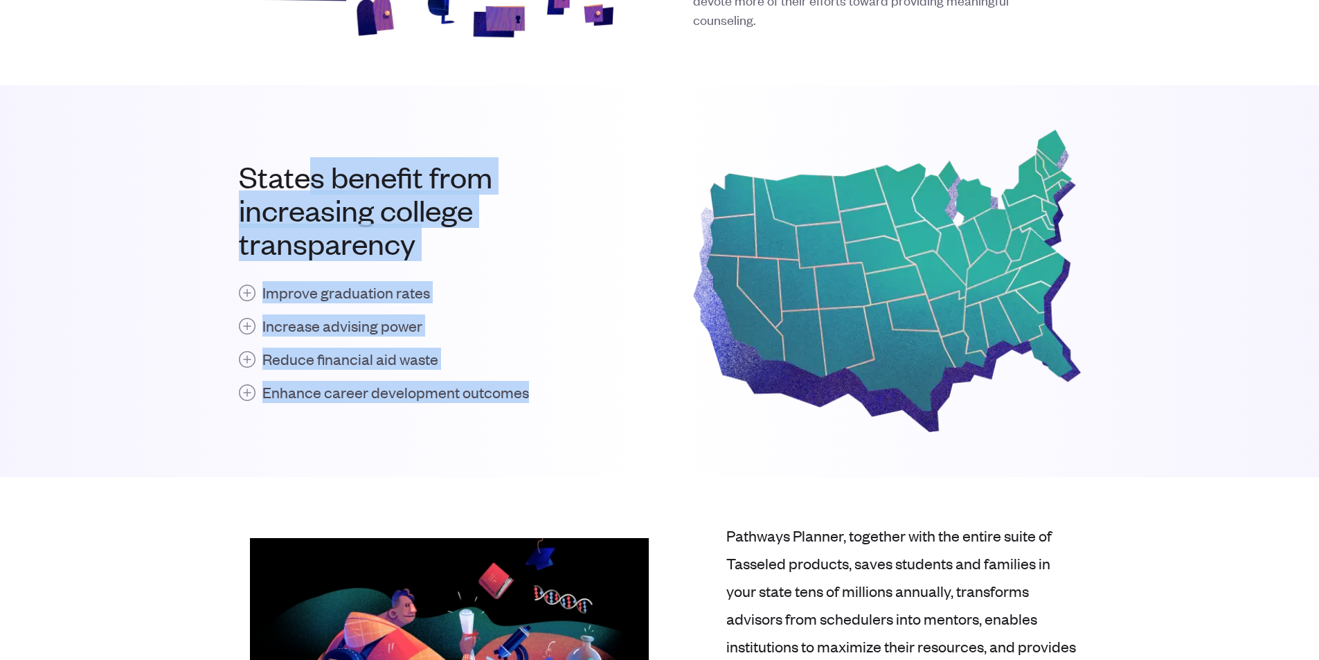
drag, startPoint x: 373, startPoint y: 286, endPoint x: 590, endPoint y: 422, distance: 256.6
click at [590, 422] on div "States benefit from increasing college transparency Improve graduation rates In…" at bounding box center [660, 280] width 842 height 303
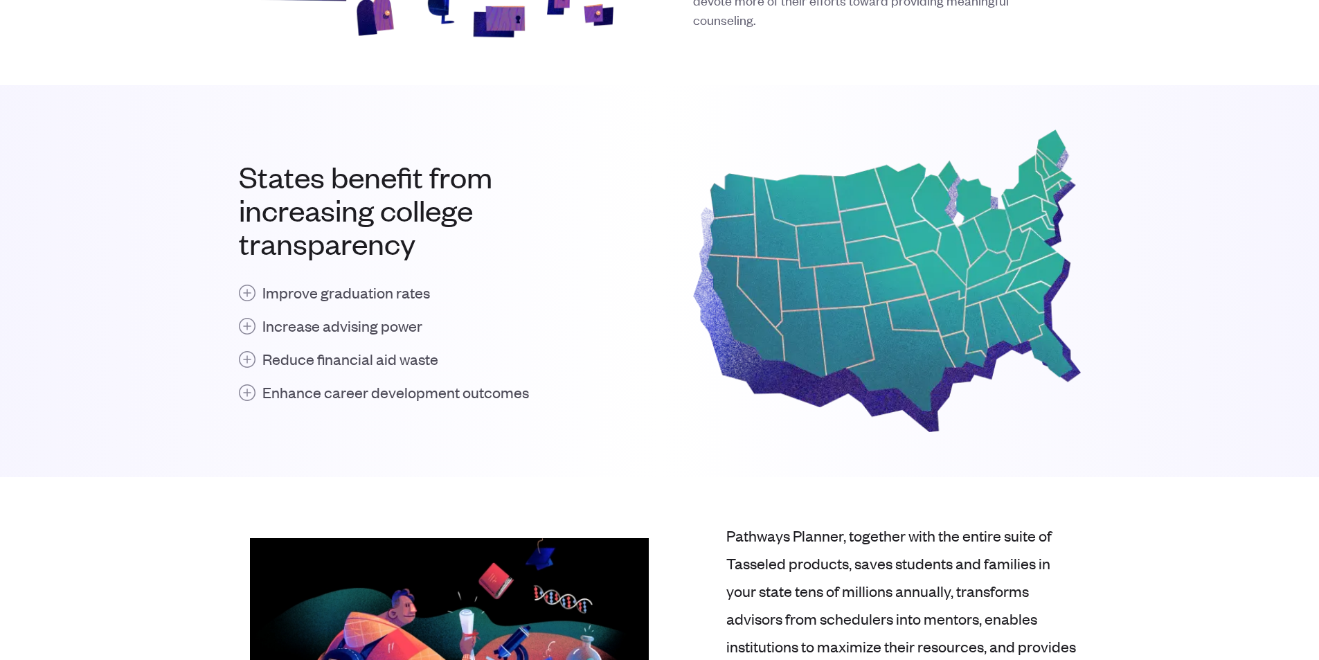
click at [355, 304] on div "Improve graduation rates Increase advising power Reduce financial aid waste Enh…" at bounding box center [433, 342] width 388 height 122
click at [341, 289] on h4 "Improve graduation rates" at bounding box center [346, 292] width 168 height 22
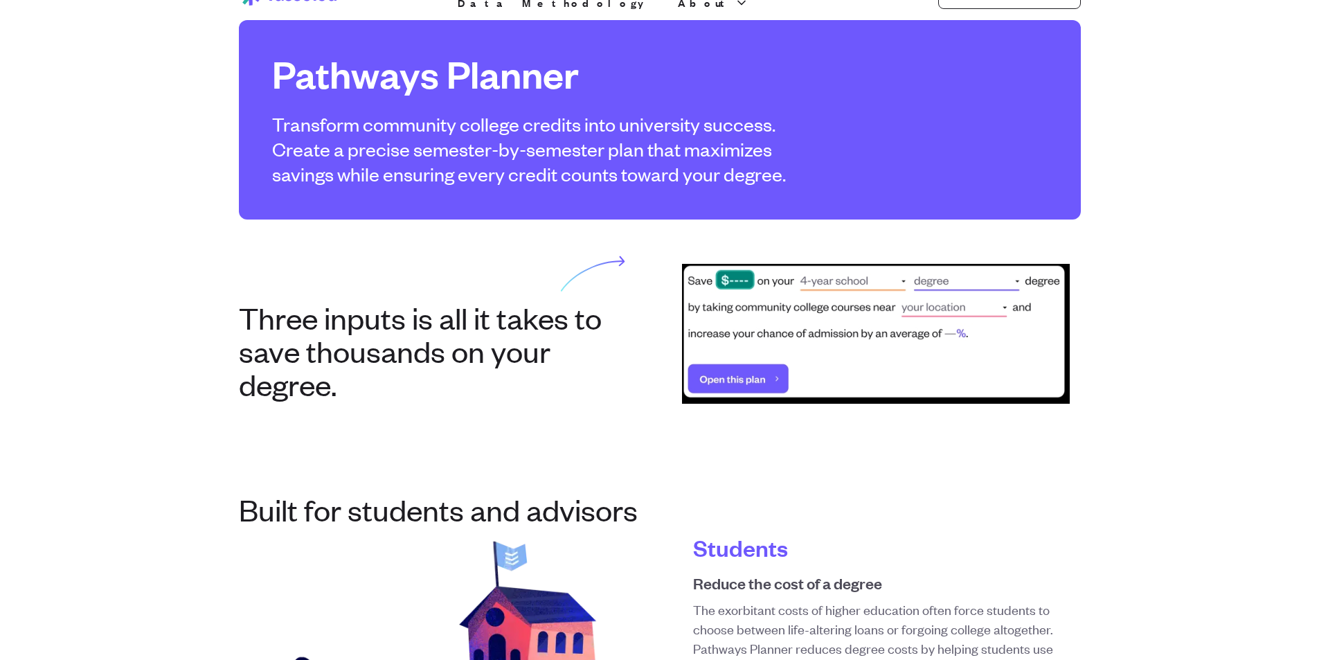
scroll to position [0, 0]
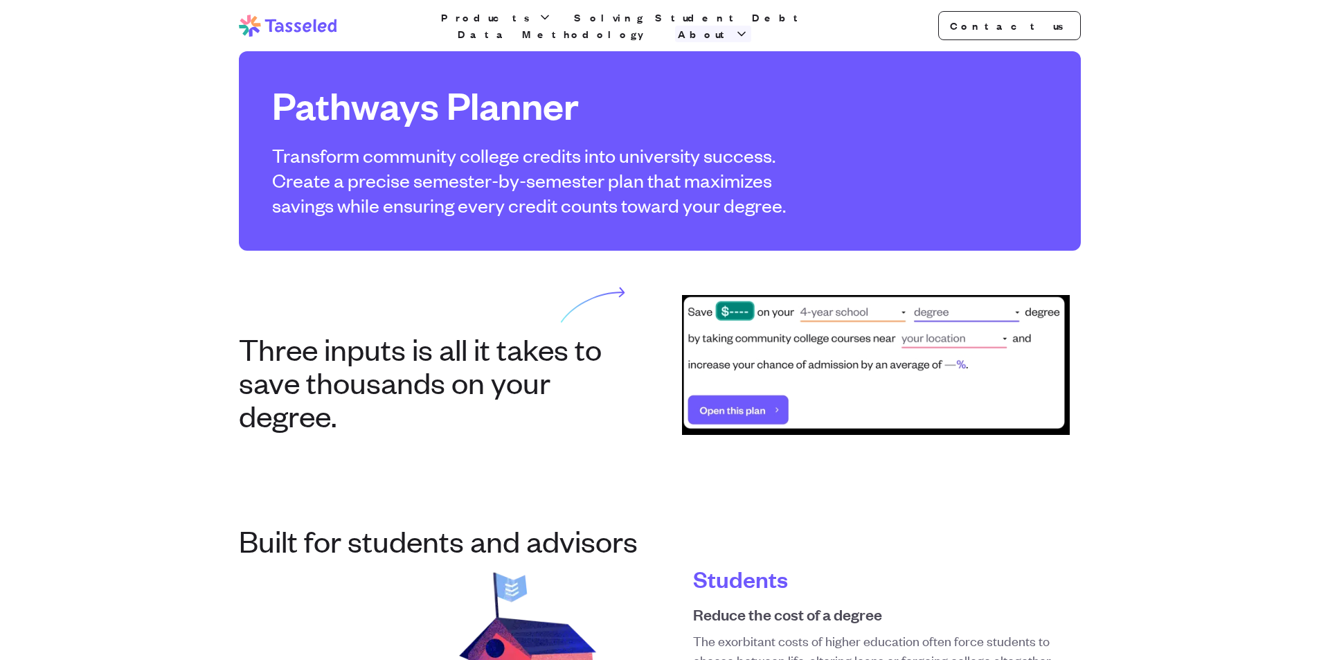
click at [732, 30] on span "About" at bounding box center [705, 34] width 54 height 17
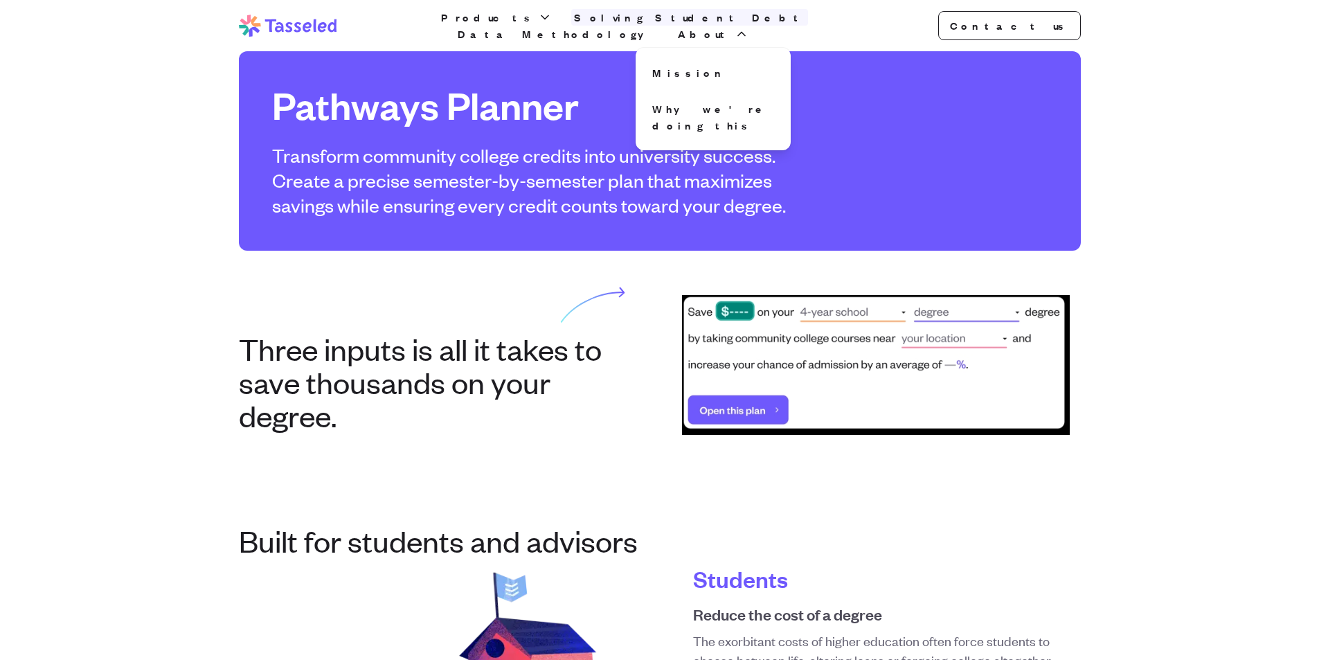
click at [599, 25] on link "Solving Student Debt" at bounding box center [689, 17] width 237 height 17
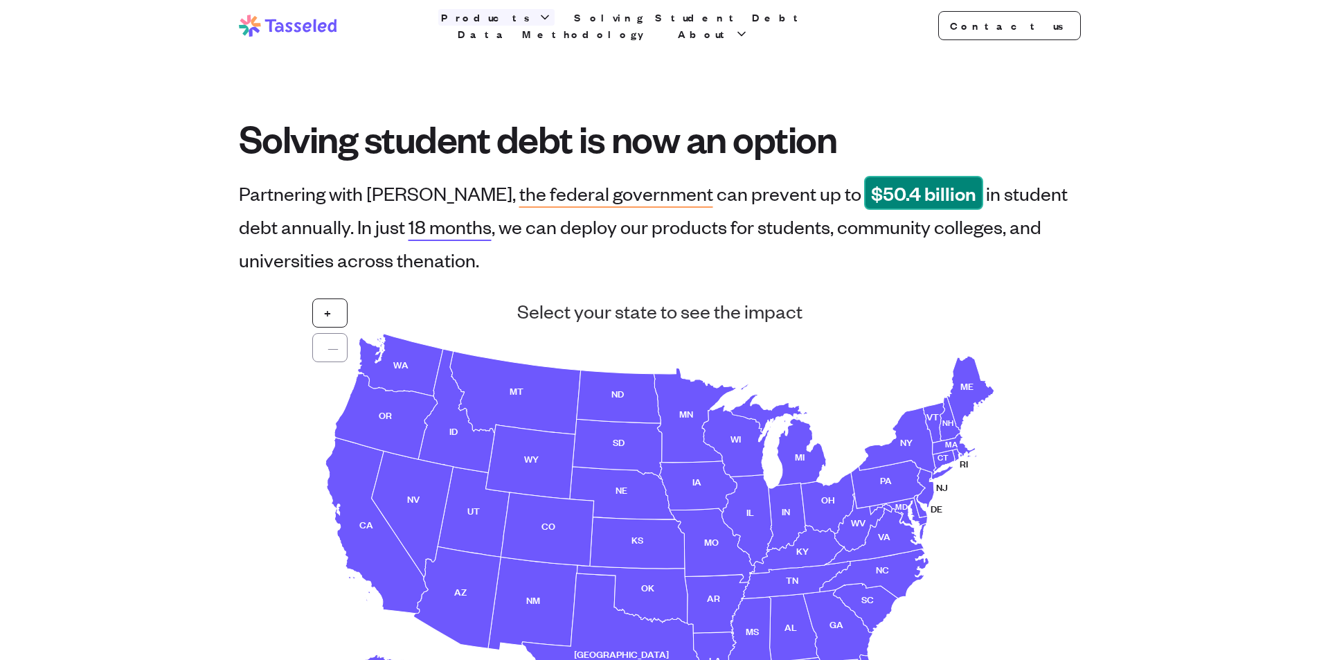
click at [507, 17] on span "Products" at bounding box center [488, 17] width 94 height 17
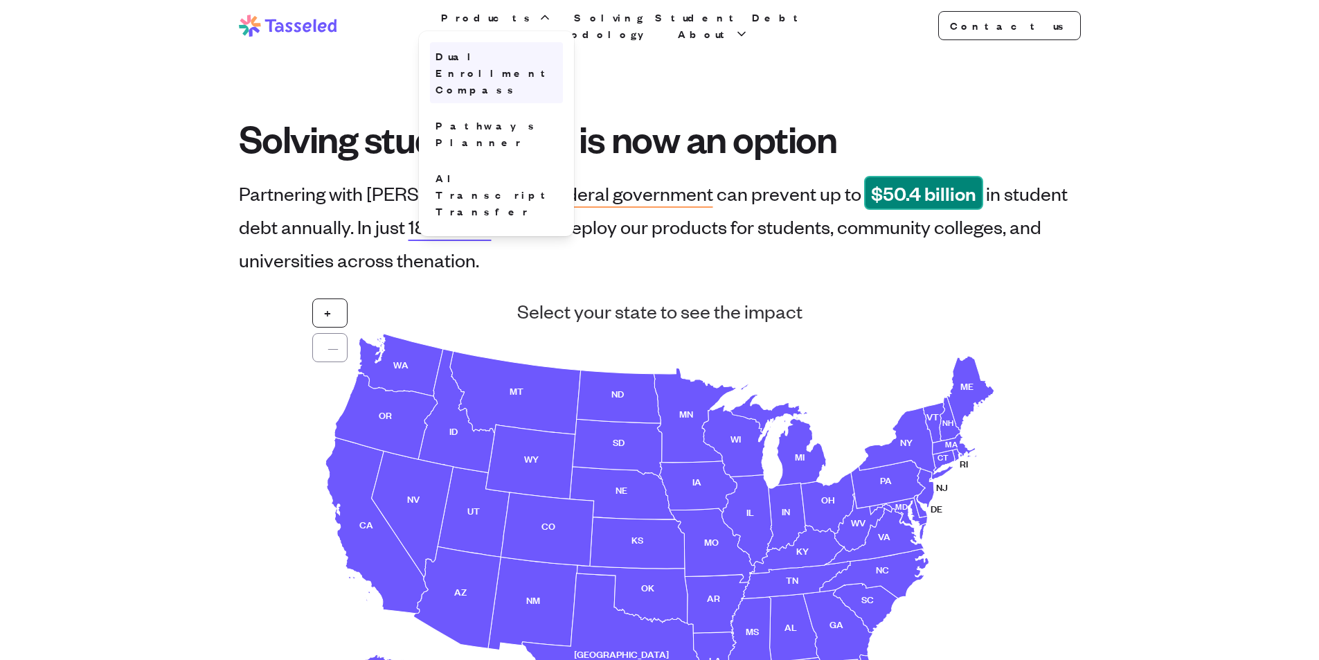
click at [541, 64] on link "Dual Enrollment Compass" at bounding box center [496, 72] width 133 height 61
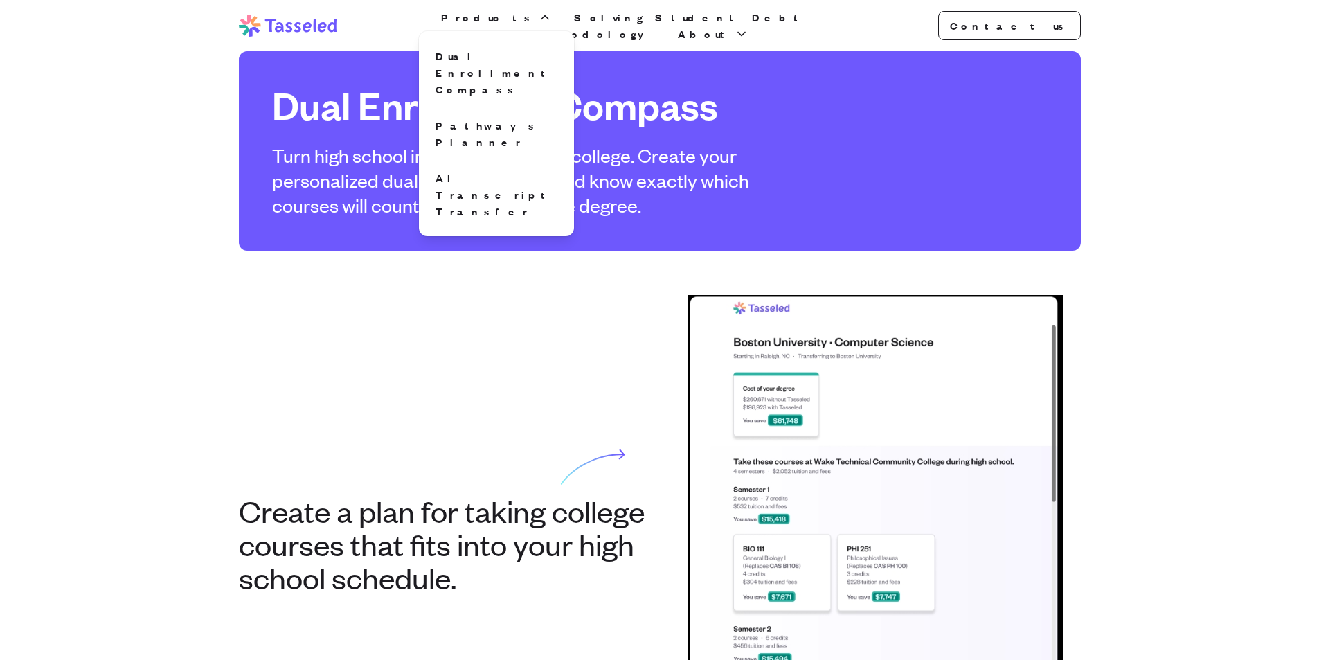
click at [374, 246] on div "Dual Enrollment Compass Turn high school into a head start on college. Create y…" at bounding box center [660, 150] width 842 height 199
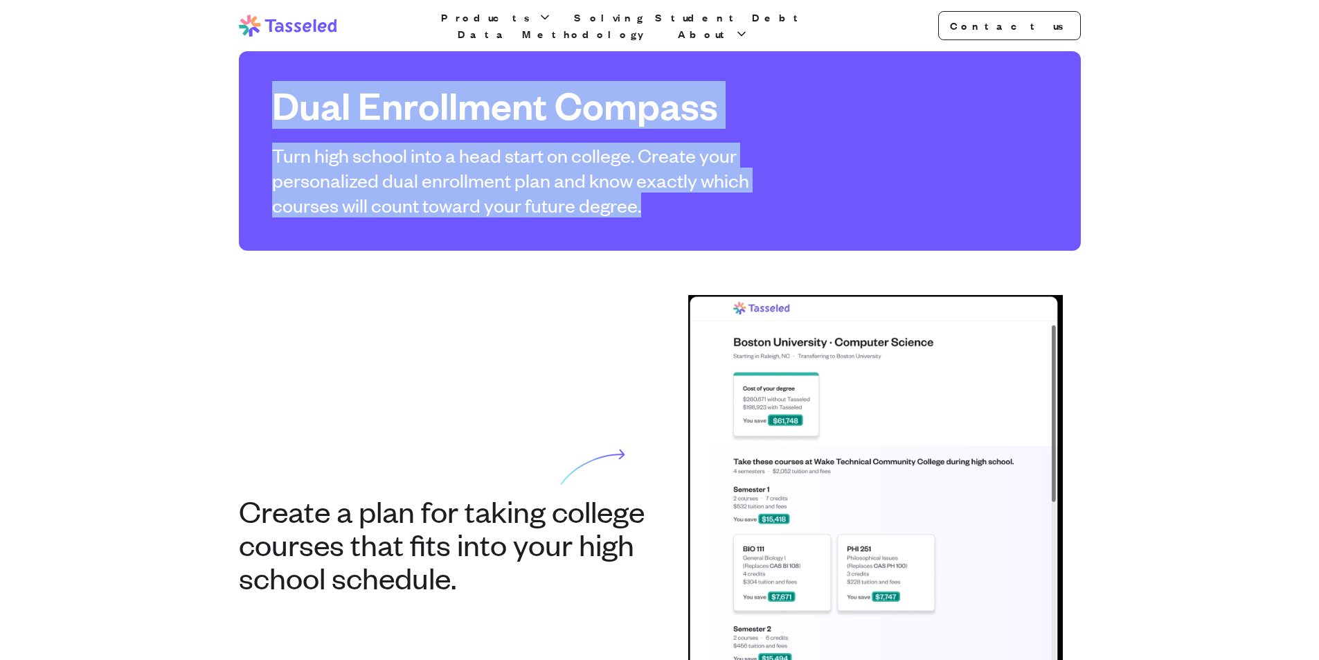
drag, startPoint x: 264, startPoint y: 94, endPoint x: 754, endPoint y: 192, distance: 499.8
click at [755, 193] on div "Dual Enrollment Compass Turn high school into a head start on college. Create y…" at bounding box center [660, 150] width 842 height 199
click at [753, 192] on p "Turn high school into a head start on college. Create your personalized dual en…" at bounding box center [538, 180] width 532 height 75
drag, startPoint x: 712, startPoint y: 195, endPoint x: 213, endPoint y: 109, distance: 506.5
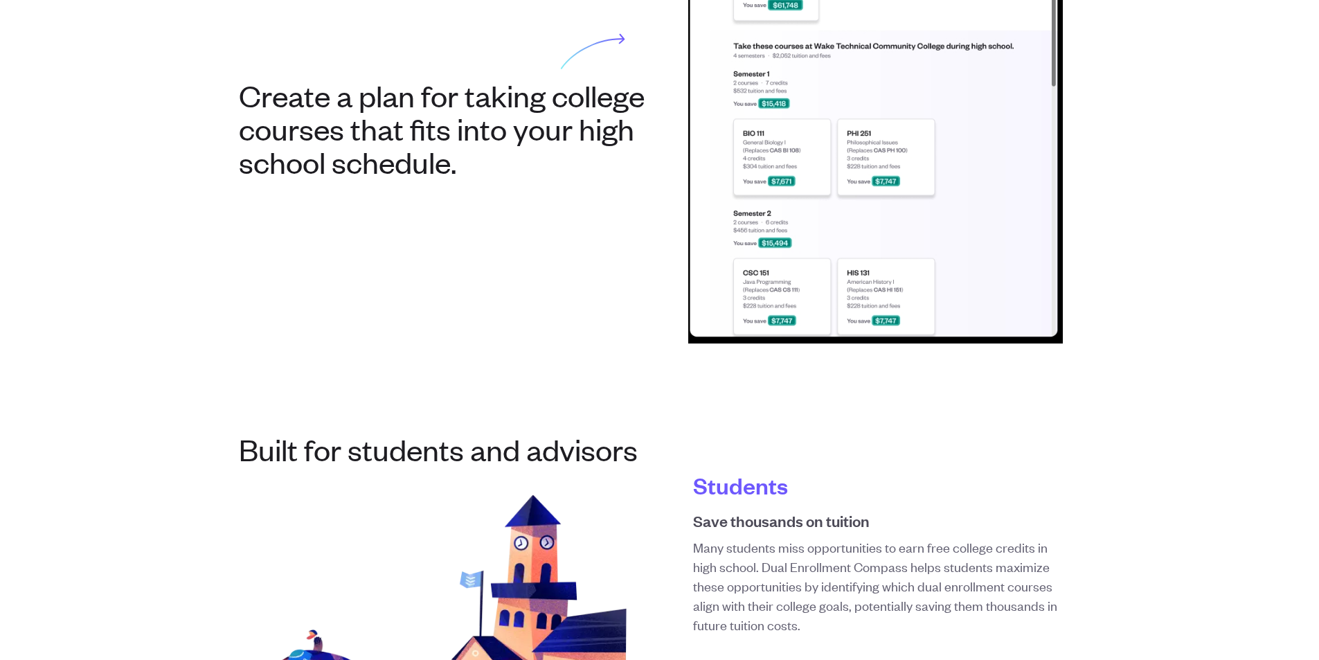
scroll to position [761, 0]
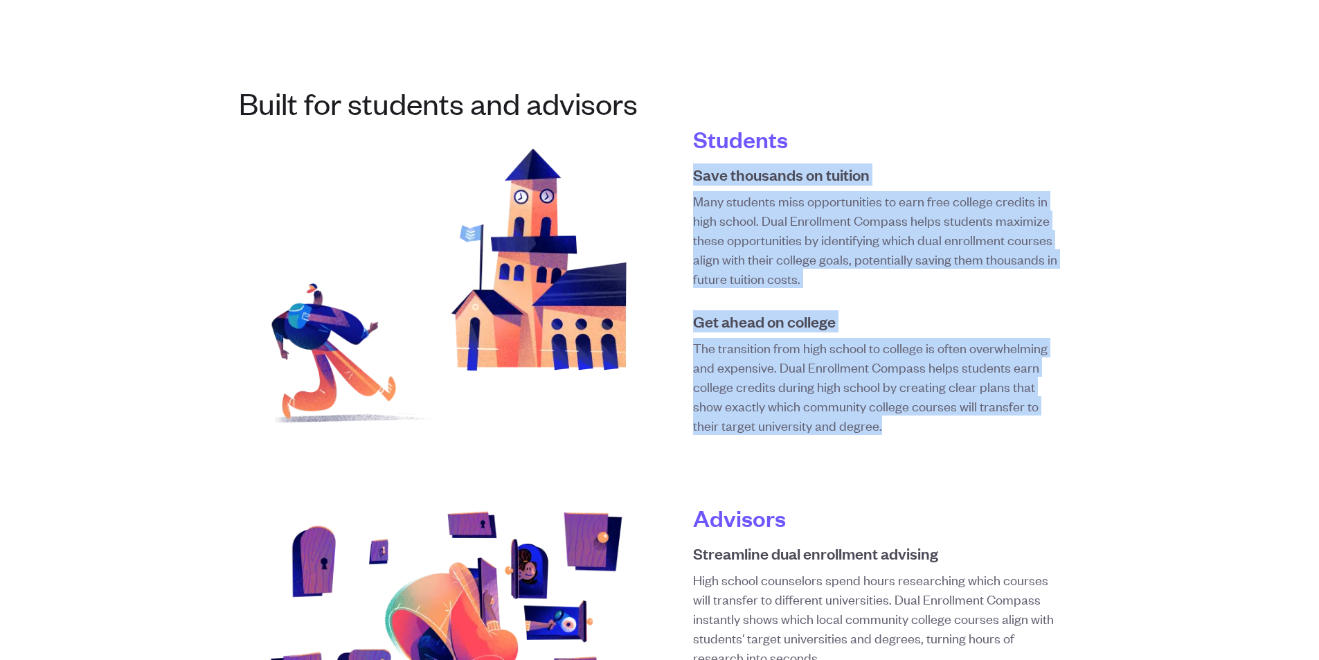
drag, startPoint x: 702, startPoint y: 156, endPoint x: 940, endPoint y: 434, distance: 366.2
click at [940, 434] on div "Students Save thousands on tuition Many students miss opportunities to earn fre…" at bounding box center [875, 280] width 365 height 310
click at [940, 434] on p "The transition from high school to college is often overwhelming and expensive.…" at bounding box center [875, 386] width 365 height 97
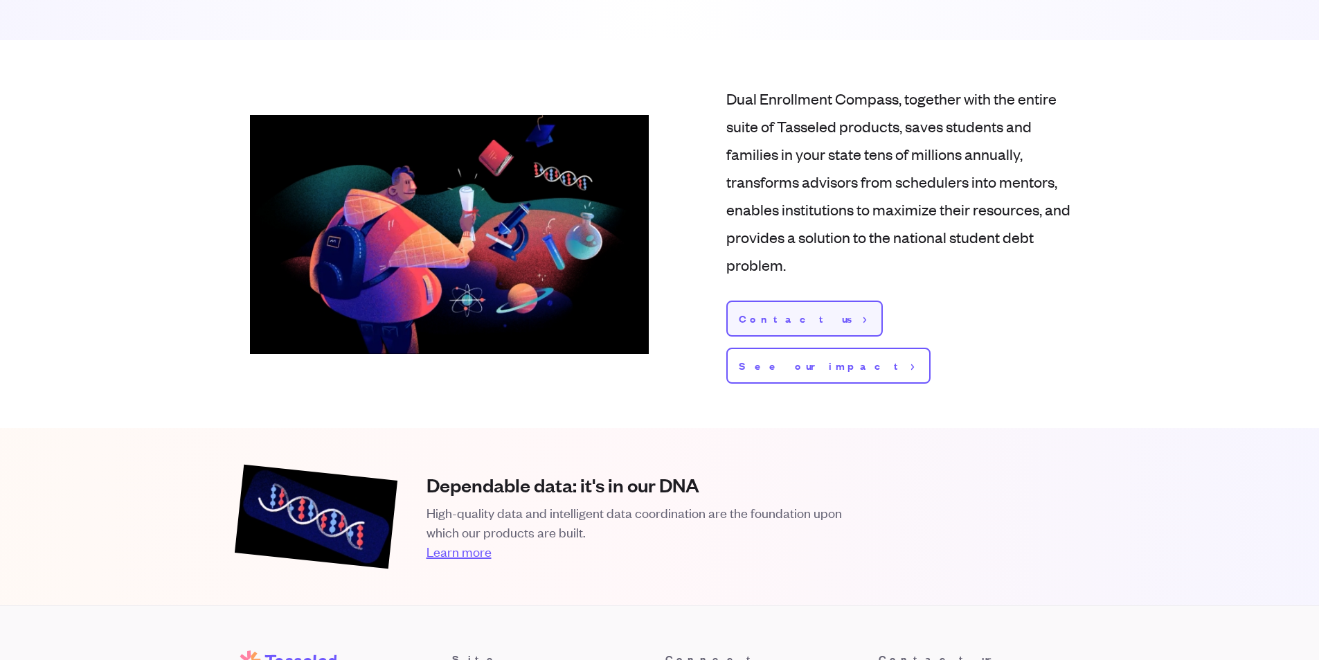
scroll to position [2034, 0]
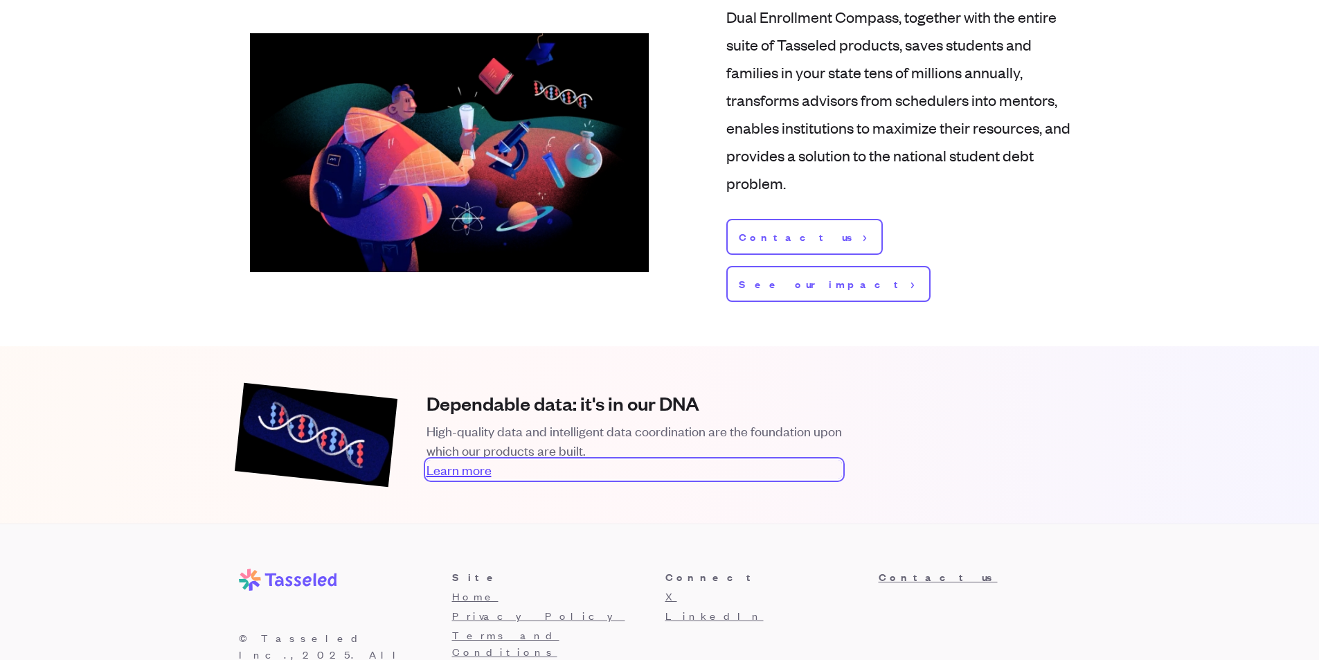
click at [444, 460] on link "Learn more" at bounding box center [633, 469] width 415 height 19
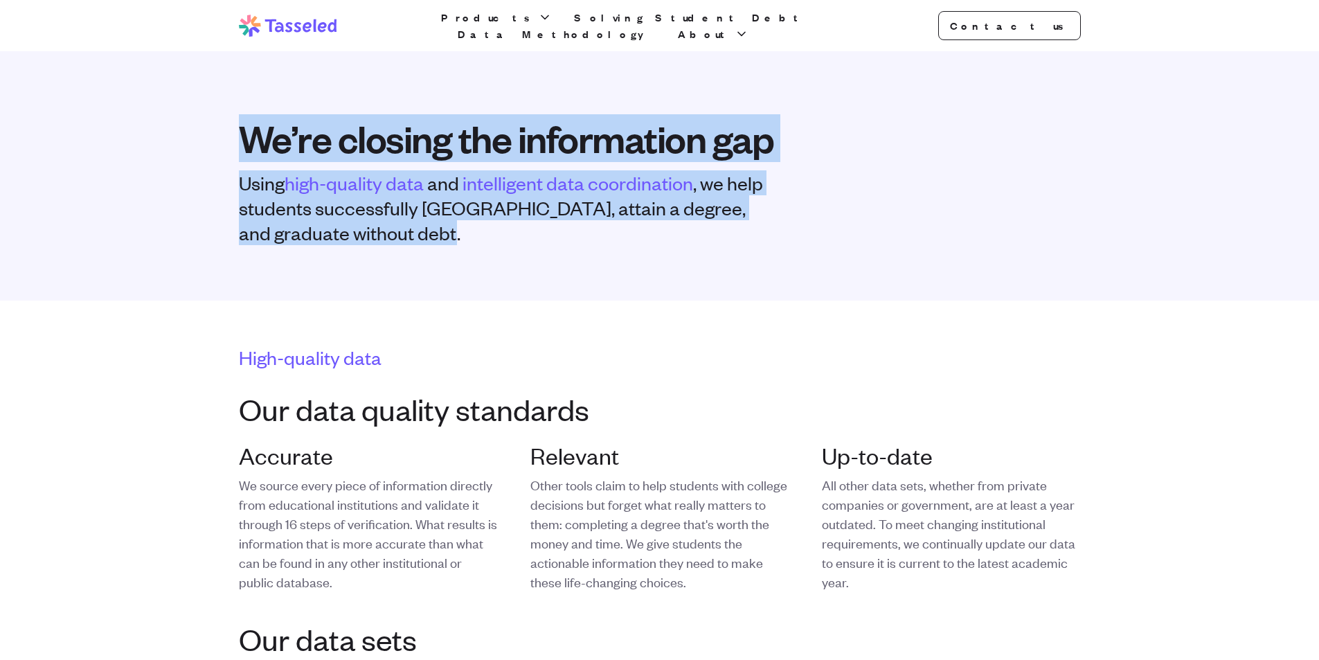
drag, startPoint x: 215, startPoint y: 90, endPoint x: 973, endPoint y: 307, distance: 788.5
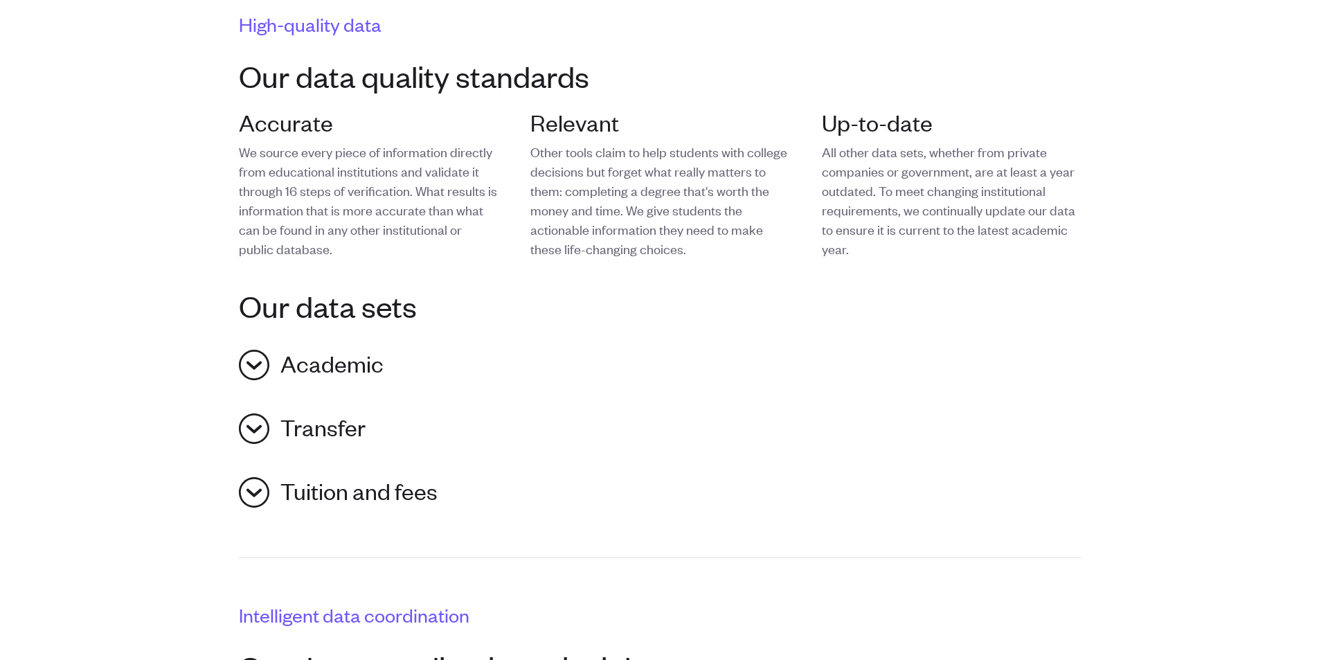
scroll to position [485, 0]
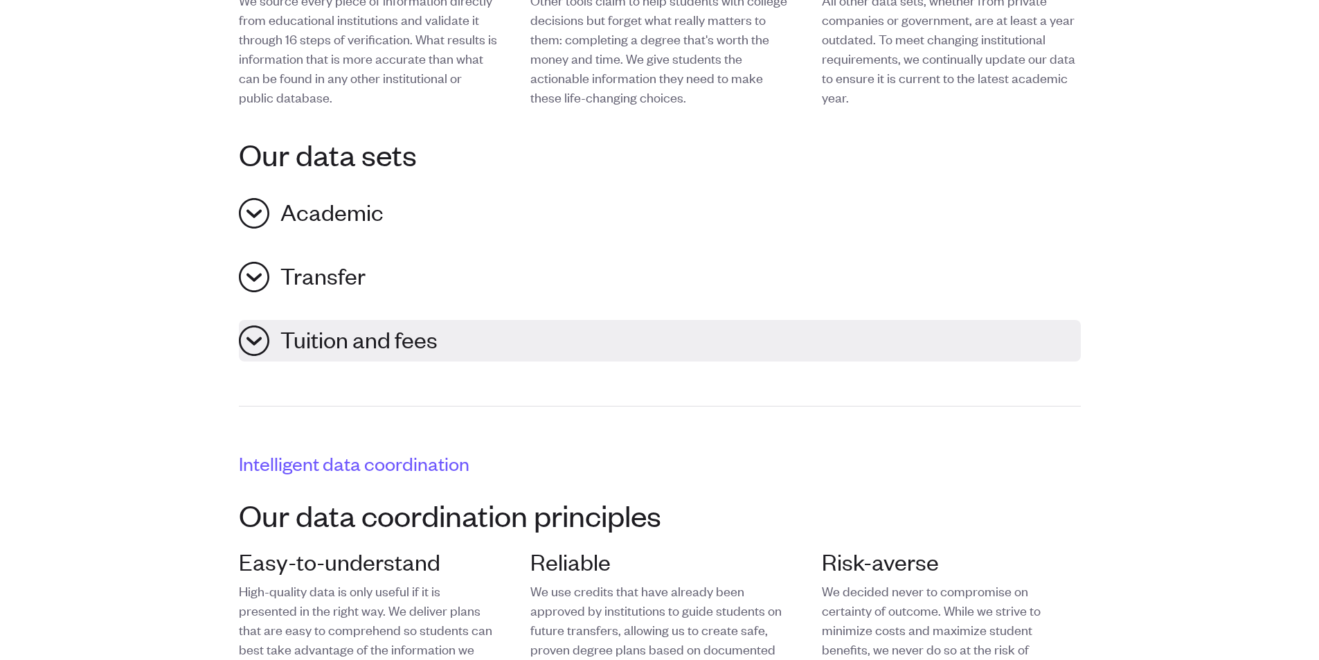
click at [415, 352] on span "Tuition and fees" at bounding box center [358, 340] width 157 height 30
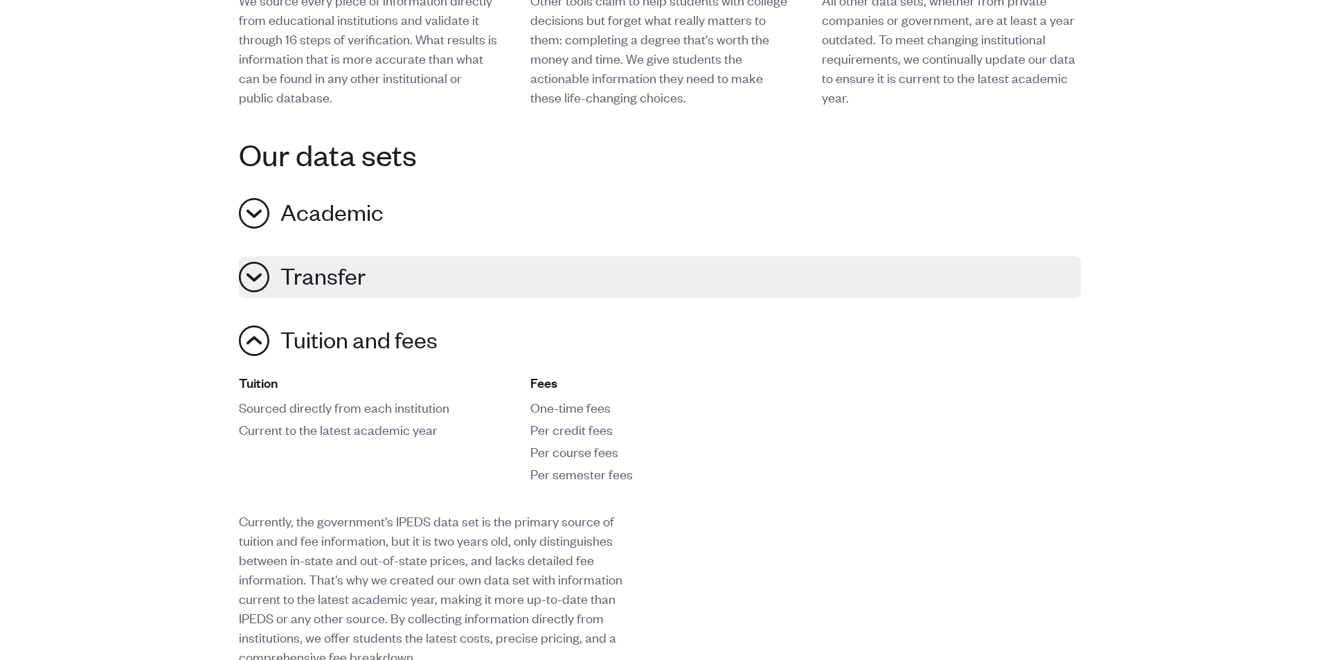
click at [461, 287] on button "Transfer" at bounding box center [660, 277] width 842 height 42
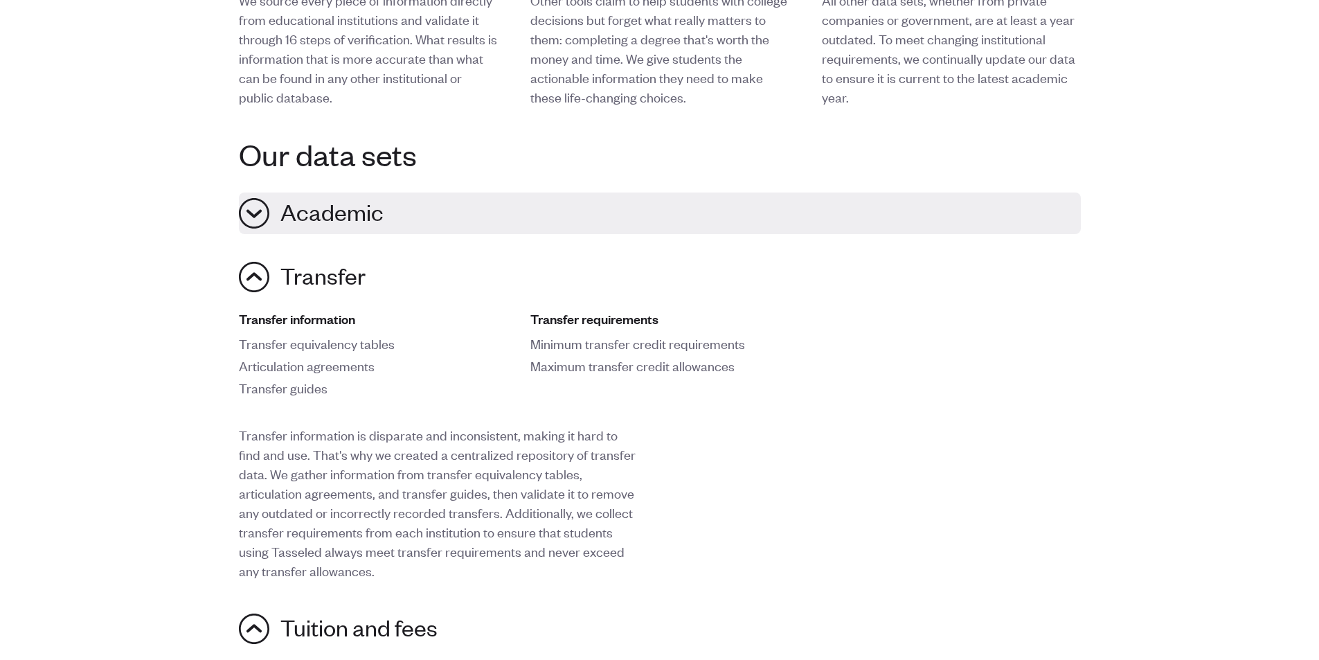
click at [469, 213] on button "Academic" at bounding box center [660, 213] width 842 height 42
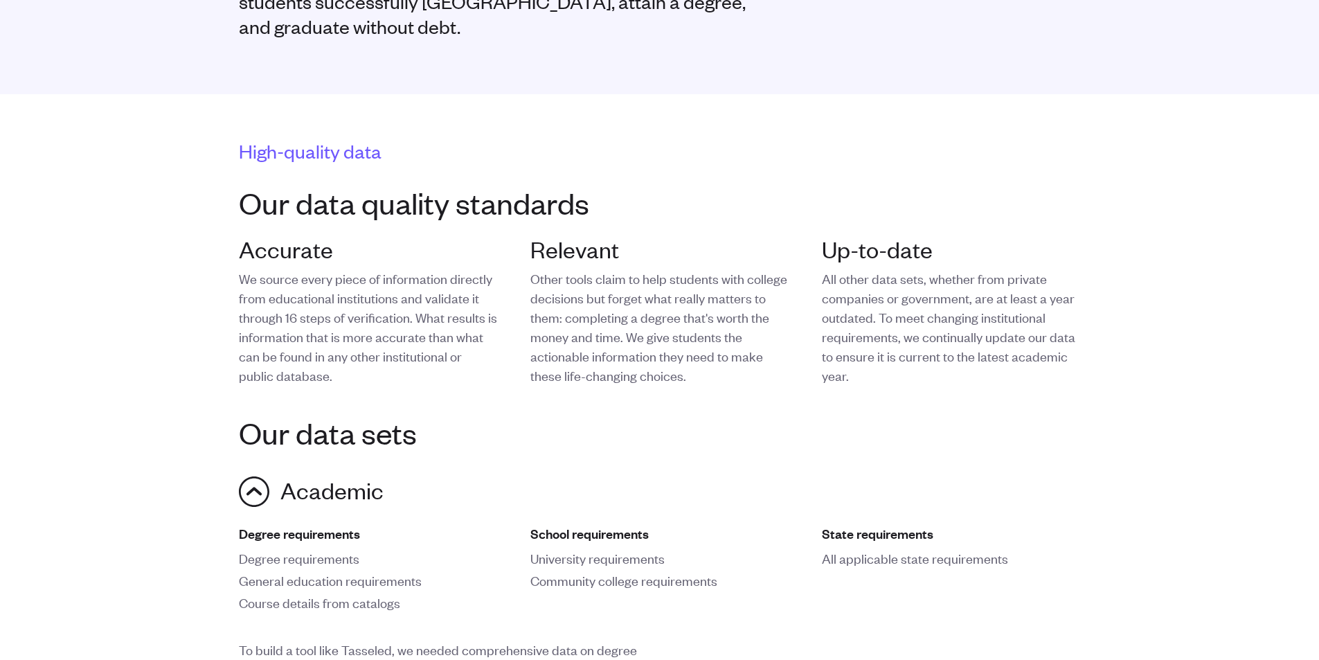
scroll to position [0, 0]
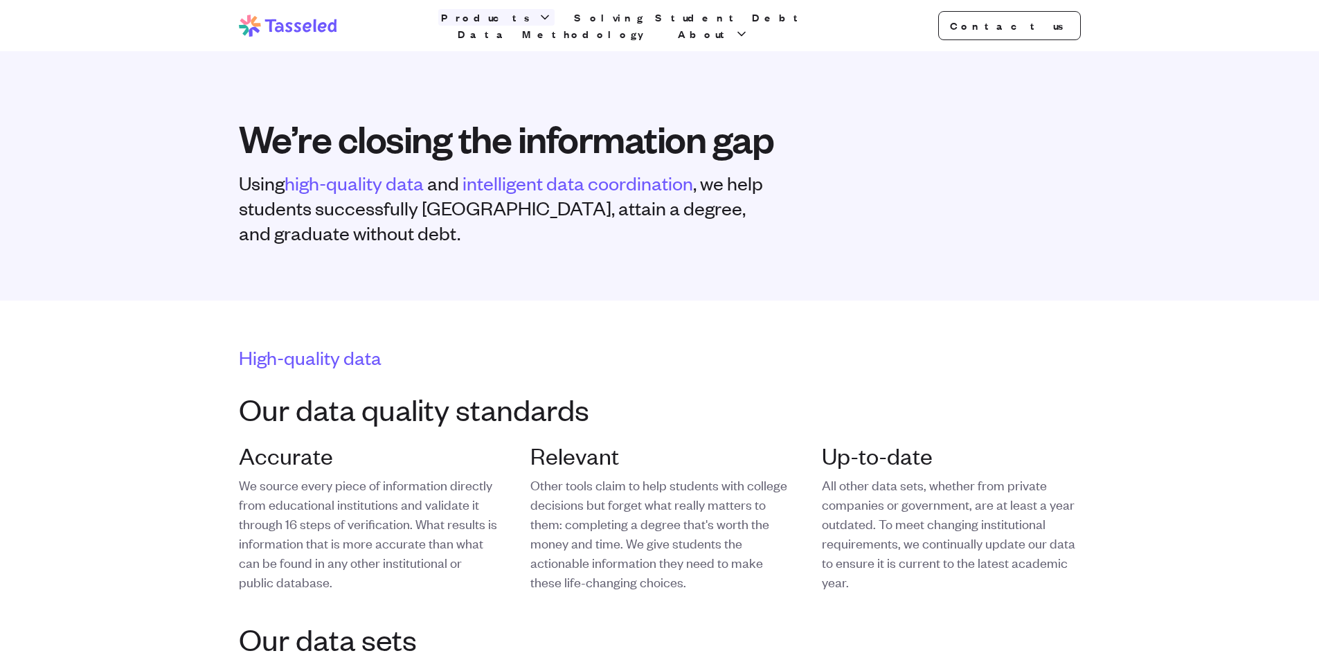
click at [510, 22] on span "Products" at bounding box center [488, 17] width 94 height 17
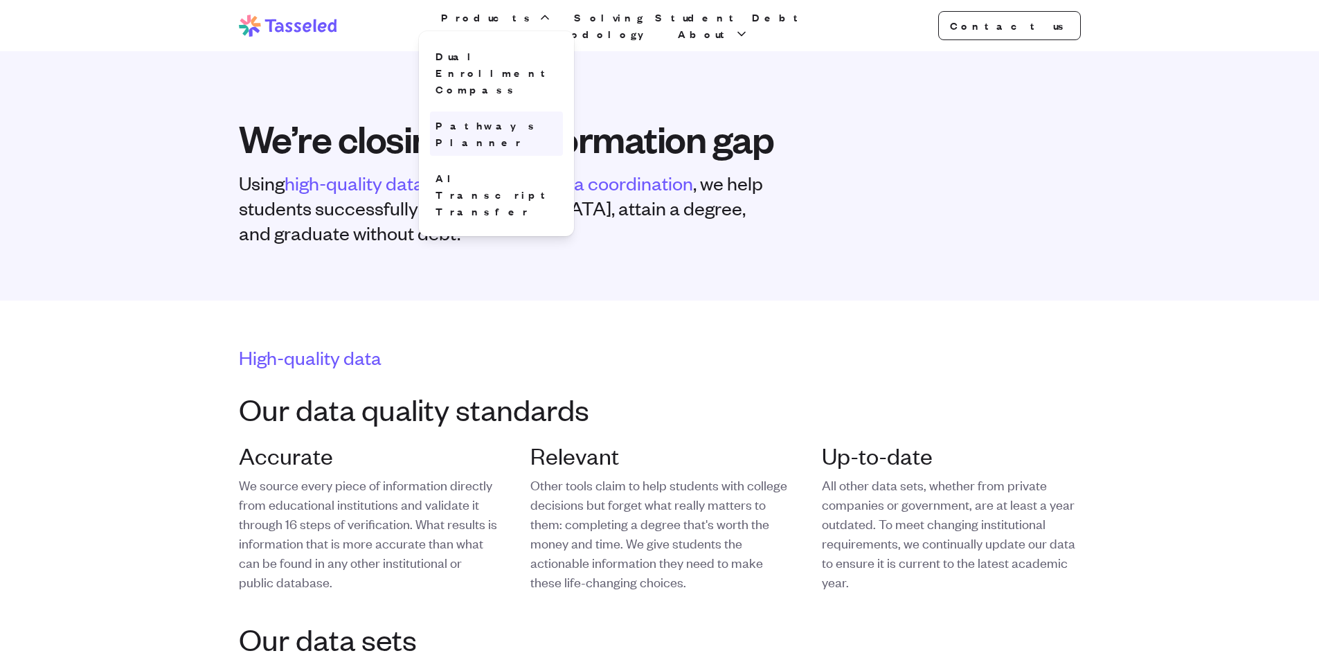
click at [530, 111] on link "Pathways Planner" at bounding box center [496, 133] width 133 height 44
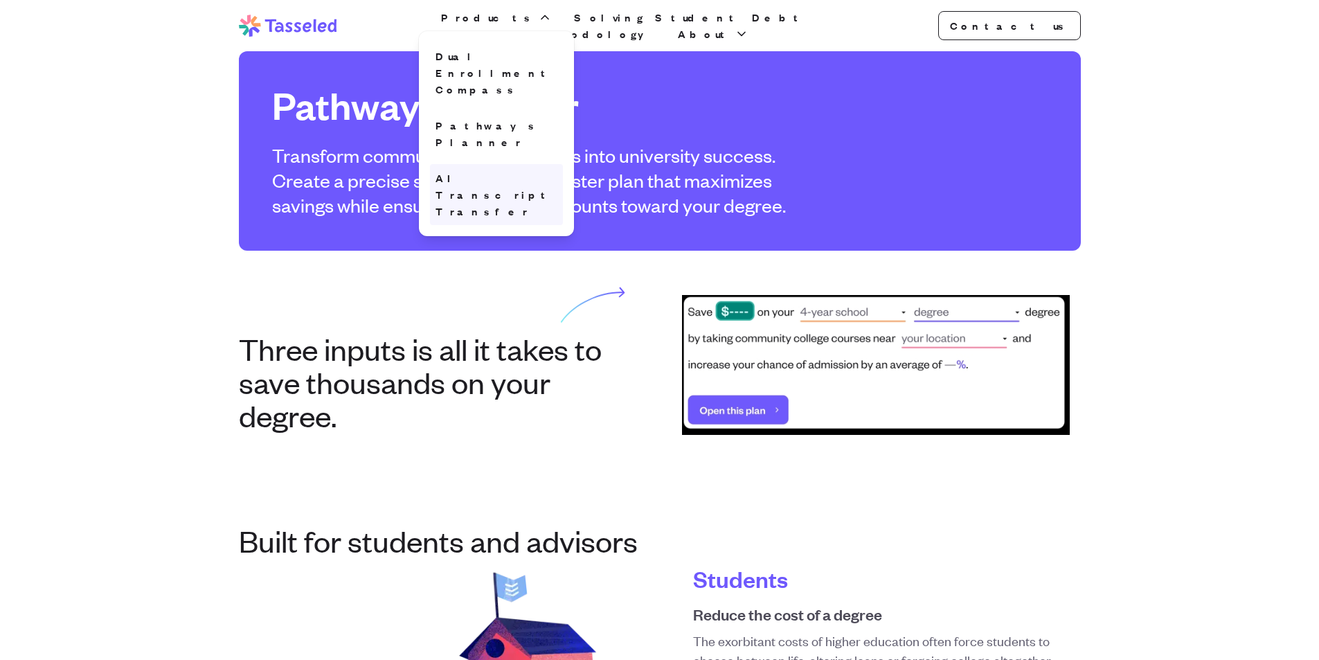
click at [506, 164] on link "AI Transcript Transfer" at bounding box center [496, 194] width 133 height 61
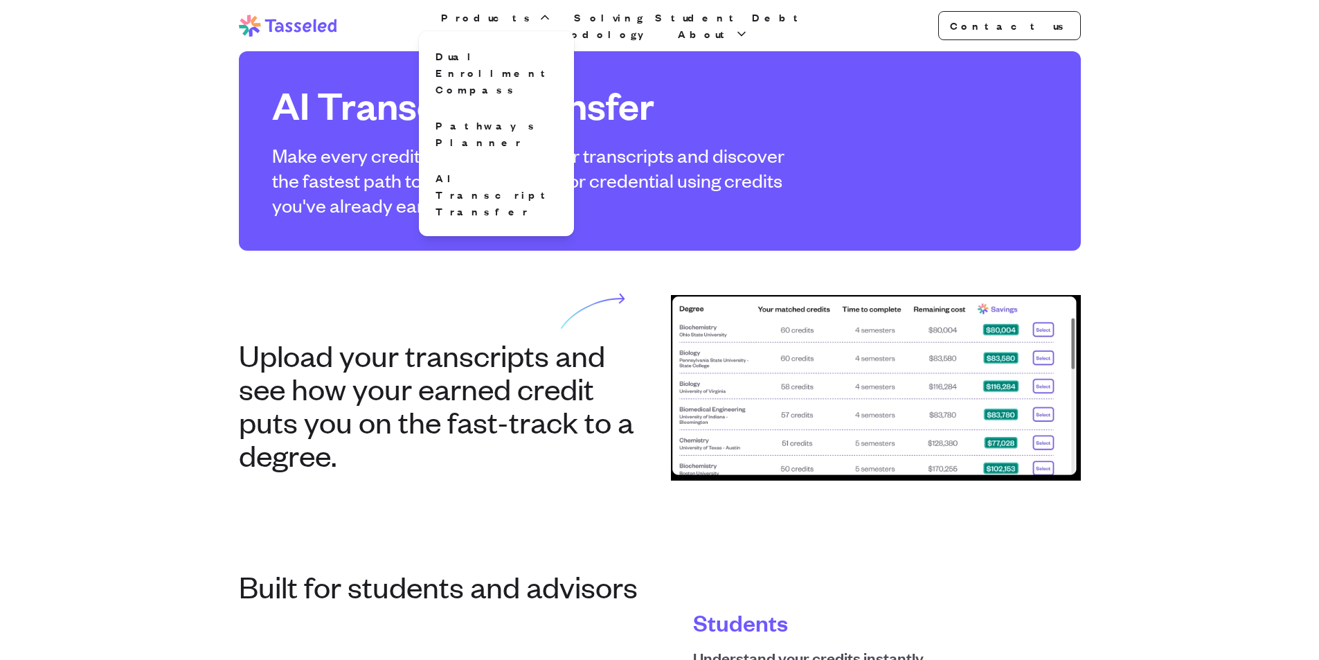
click at [327, 142] on div "AI Transcript Transfer Make every credit count. Upload your transcripts and dis…" at bounding box center [538, 150] width 532 height 133
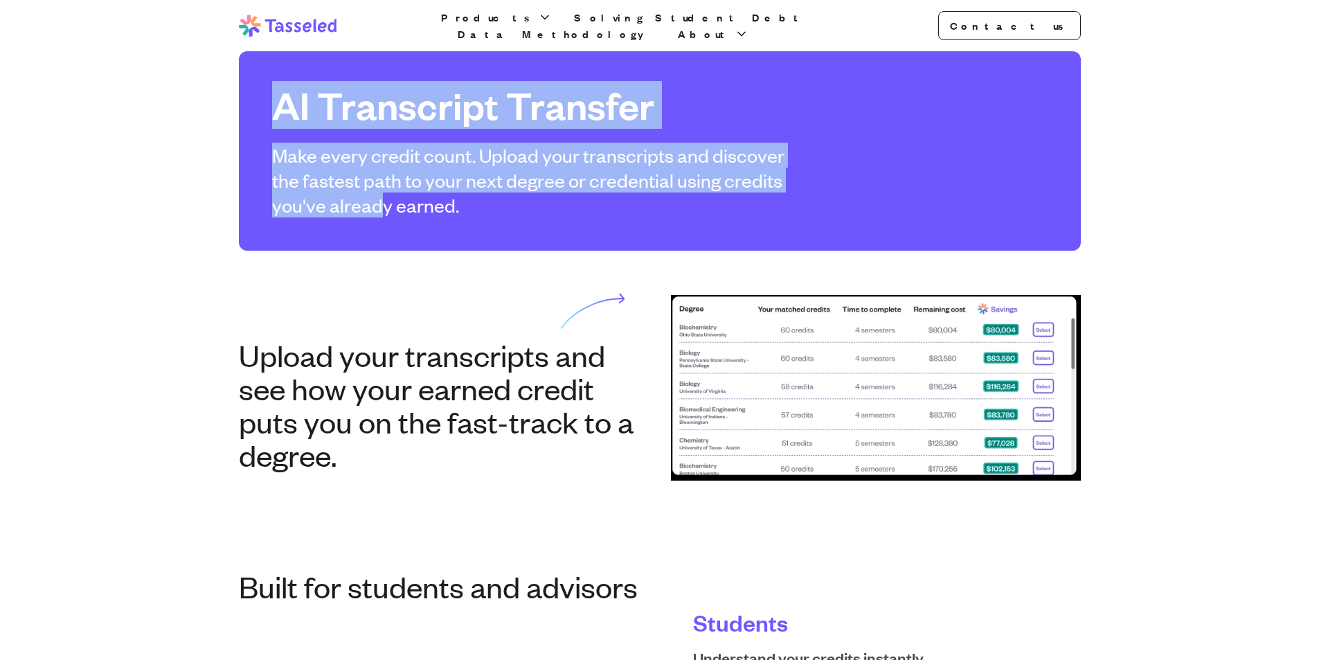
drag, startPoint x: 242, startPoint y: 123, endPoint x: 381, endPoint y: 253, distance: 191.0
click at [381, 253] on section "Upload your transcripts and see how your earned credit puts you on the fast-tra…" at bounding box center [660, 388] width 886 height 274
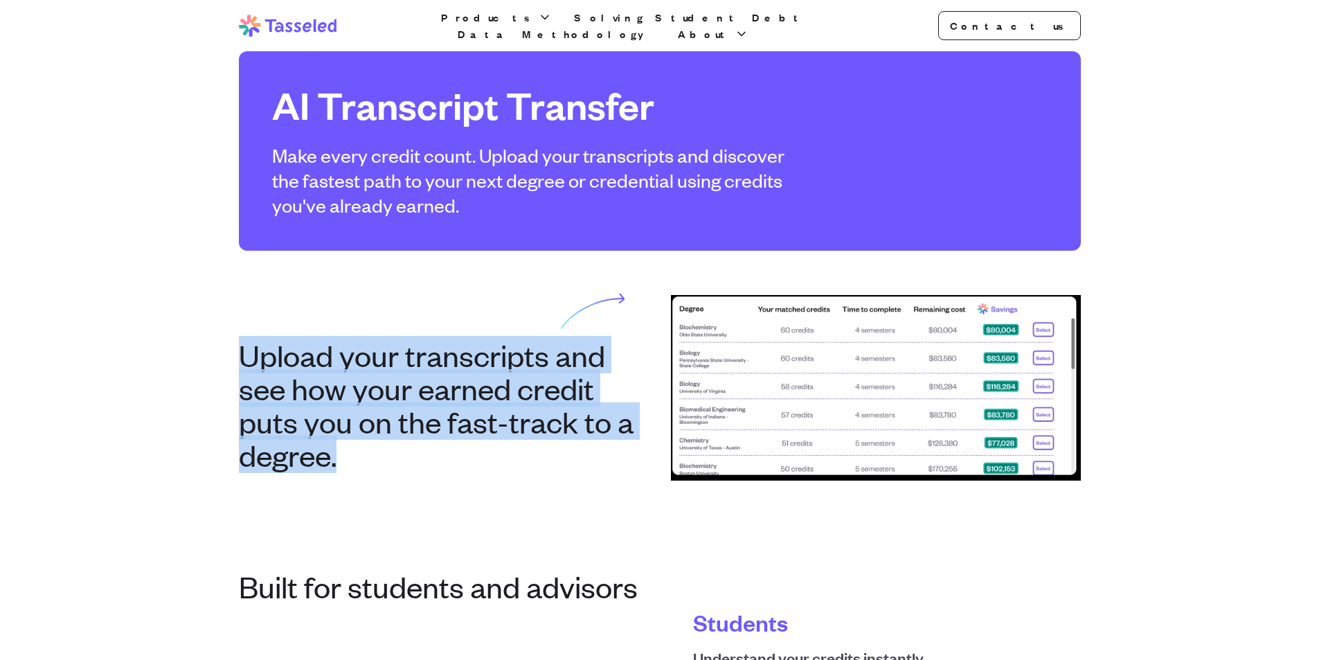
drag, startPoint x: 291, startPoint y: 425, endPoint x: 403, endPoint y: 498, distance: 133.4
click at [397, 497] on section "Upload your transcripts and see how your earned credit puts you on the fast-tra…" at bounding box center [660, 388] width 886 height 274
click at [403, 498] on section "Upload your transcripts and see how your earned credit puts you on the fast-tra…" at bounding box center [660, 388] width 886 height 274
drag, startPoint x: 395, startPoint y: 489, endPoint x: 175, endPoint y: 311, distance: 282.5
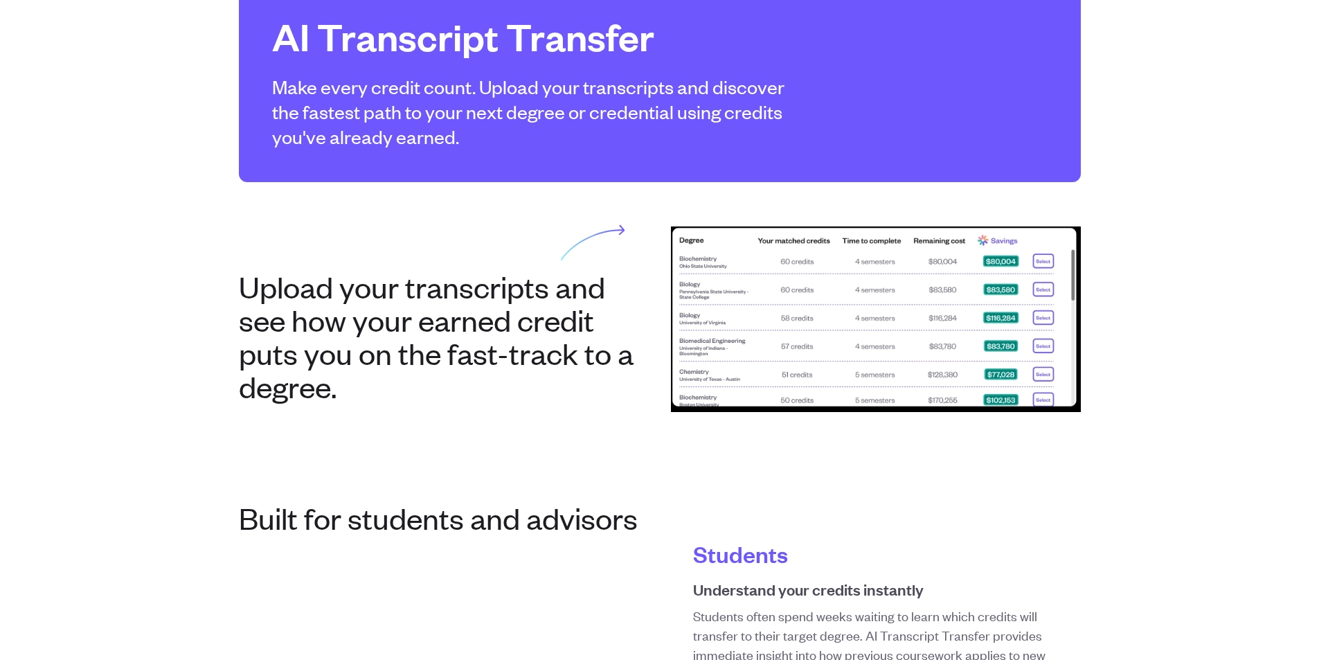
scroll to position [69, 0]
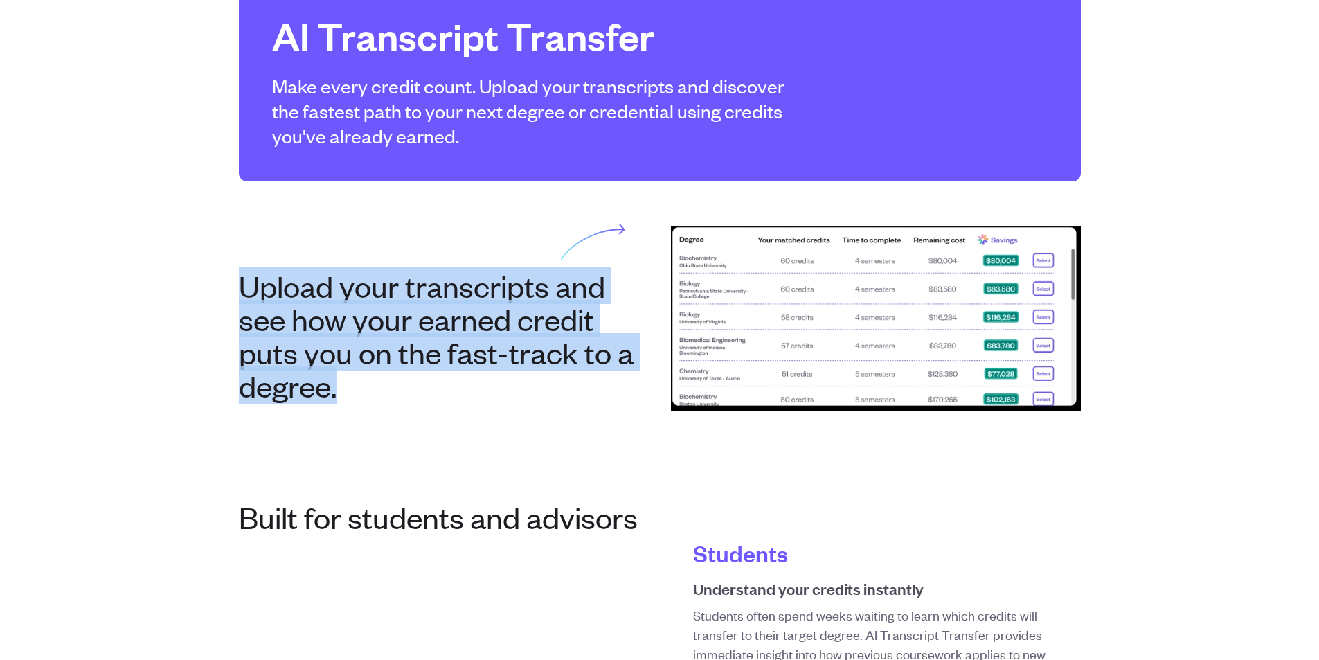
drag, startPoint x: 205, startPoint y: 252, endPoint x: 381, endPoint y: 440, distance: 257.6
click at [381, 440] on section "Upload your transcripts and see how your earned credit puts you on the fast-tra…" at bounding box center [660, 318] width 886 height 274
drag, startPoint x: 348, startPoint y: 400, endPoint x: 228, endPoint y: 283, distance: 167.9
click at [231, 286] on section "Upload your transcripts and see how your earned credit puts you on the fast-tra…" at bounding box center [660, 318] width 886 height 274
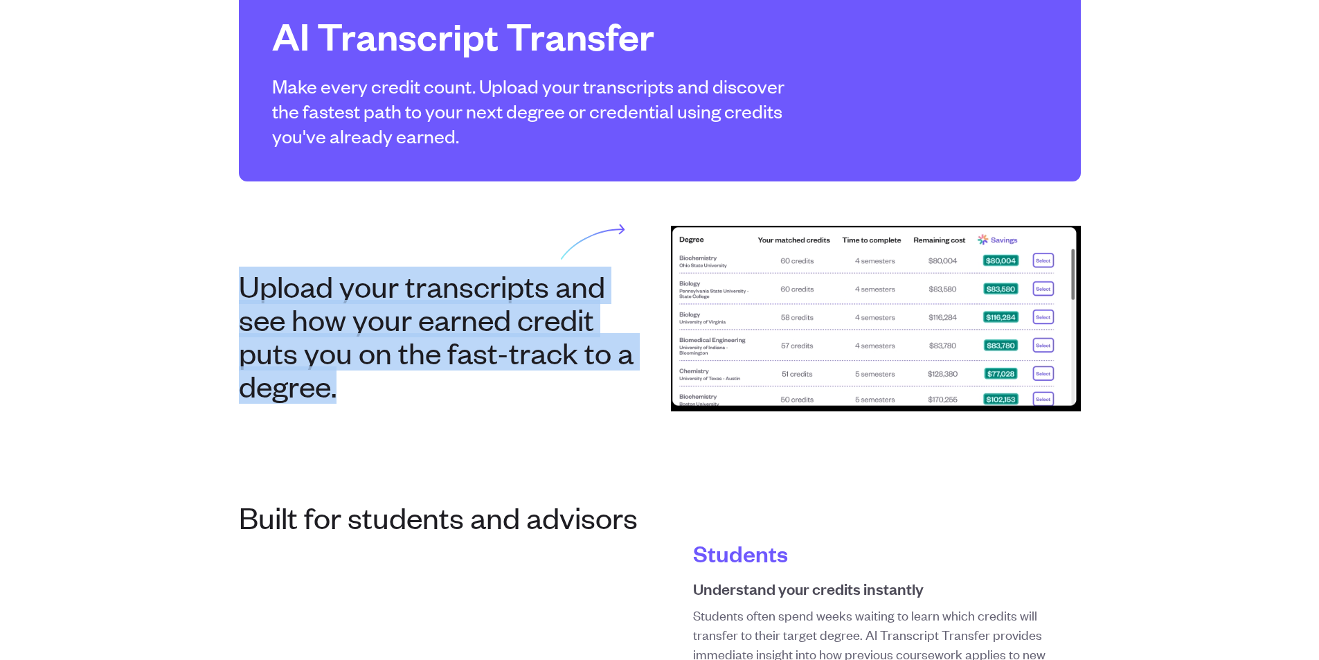
click at [228, 283] on section "Upload your transcripts and see how your earned credit puts you on the fast-tra…" at bounding box center [660, 318] width 886 height 274
drag, startPoint x: 207, startPoint y: 265, endPoint x: 379, endPoint y: 433, distance: 239.9
click at [379, 433] on section "Upload your transcripts and see how your earned credit puts you on the fast-tra…" at bounding box center [660, 318] width 886 height 274
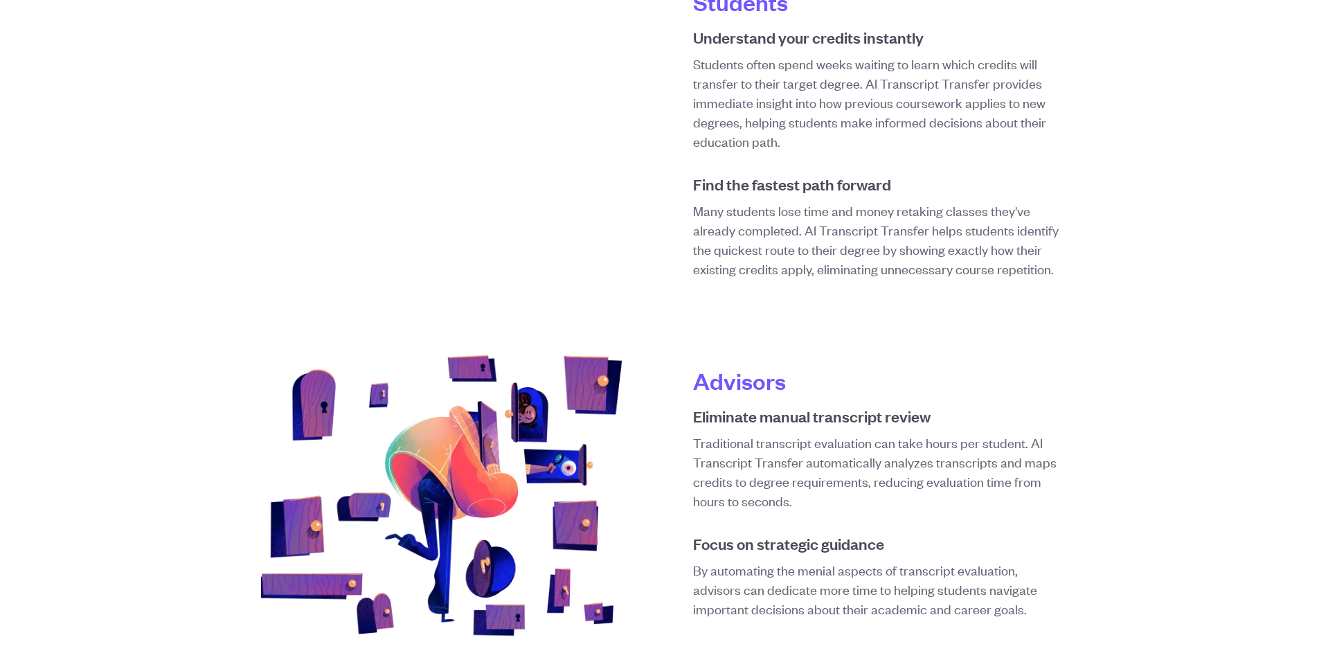
scroll to position [0, 0]
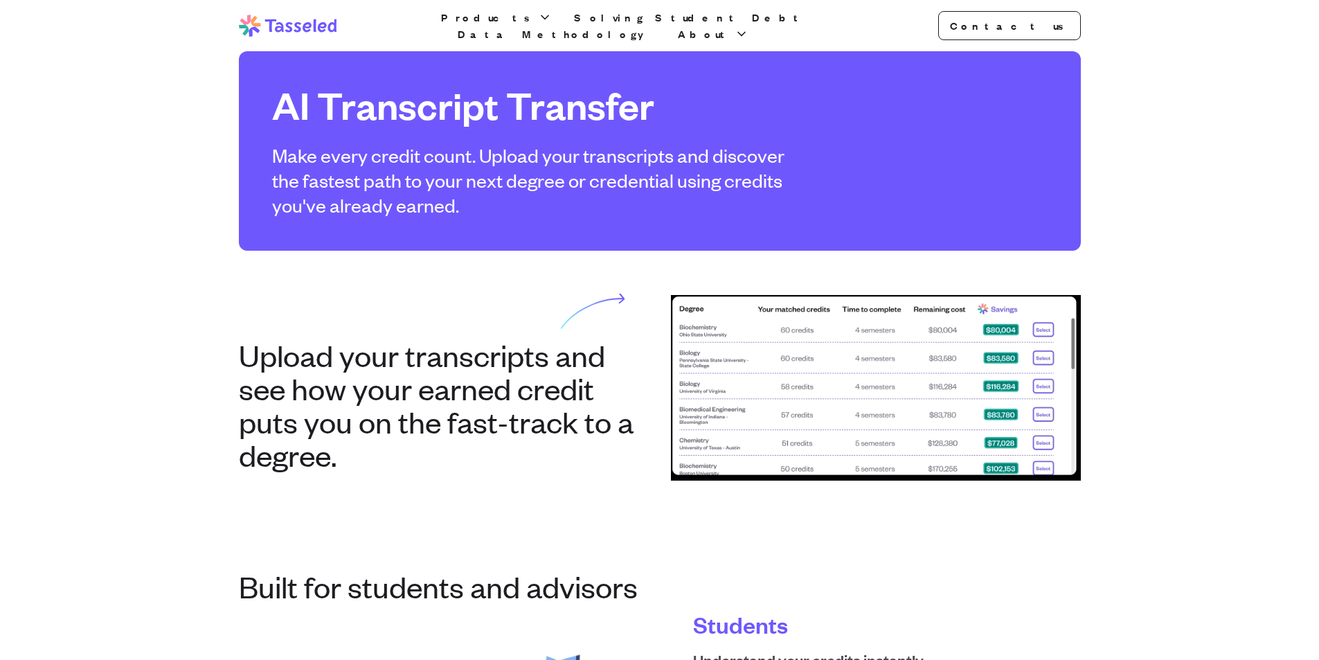
click at [300, 27] on icon at bounding box center [288, 26] width 98 height 22
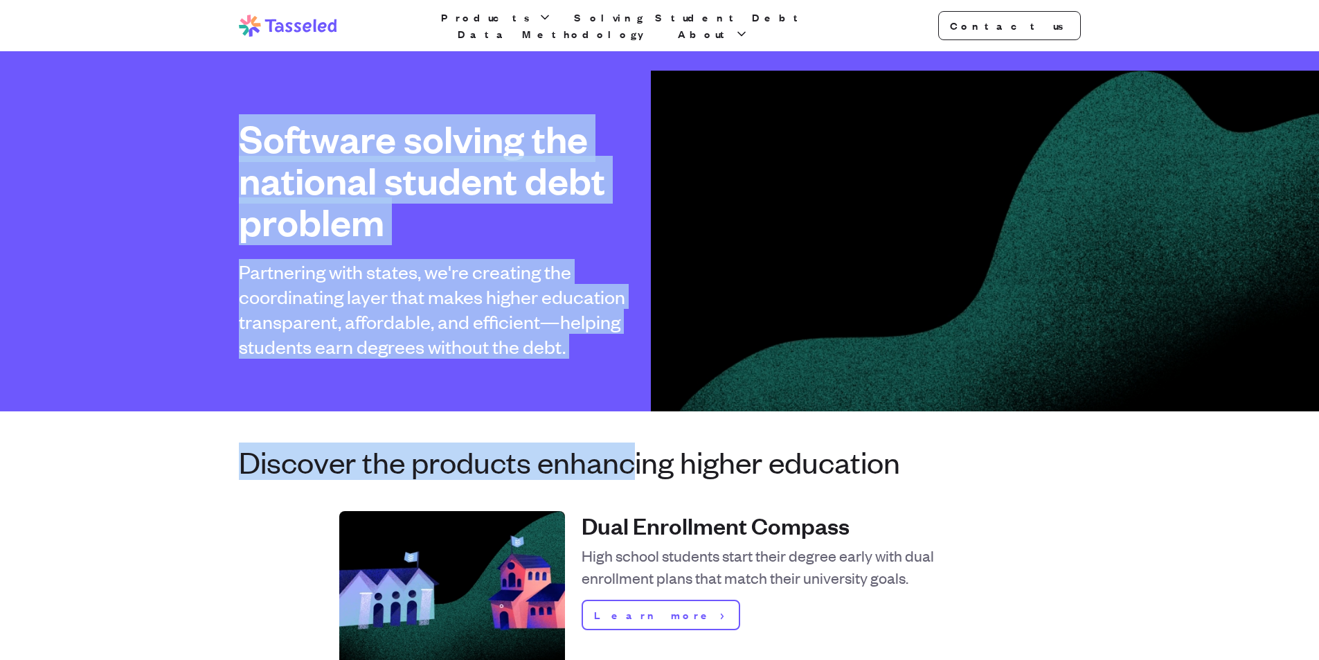
drag, startPoint x: 542, startPoint y: 361, endPoint x: 54, endPoint y: 136, distance: 537.7
click at [54, 136] on div "Software solving the national student debt problem Partnering with states, we'r…" at bounding box center [659, 231] width 1319 height 360
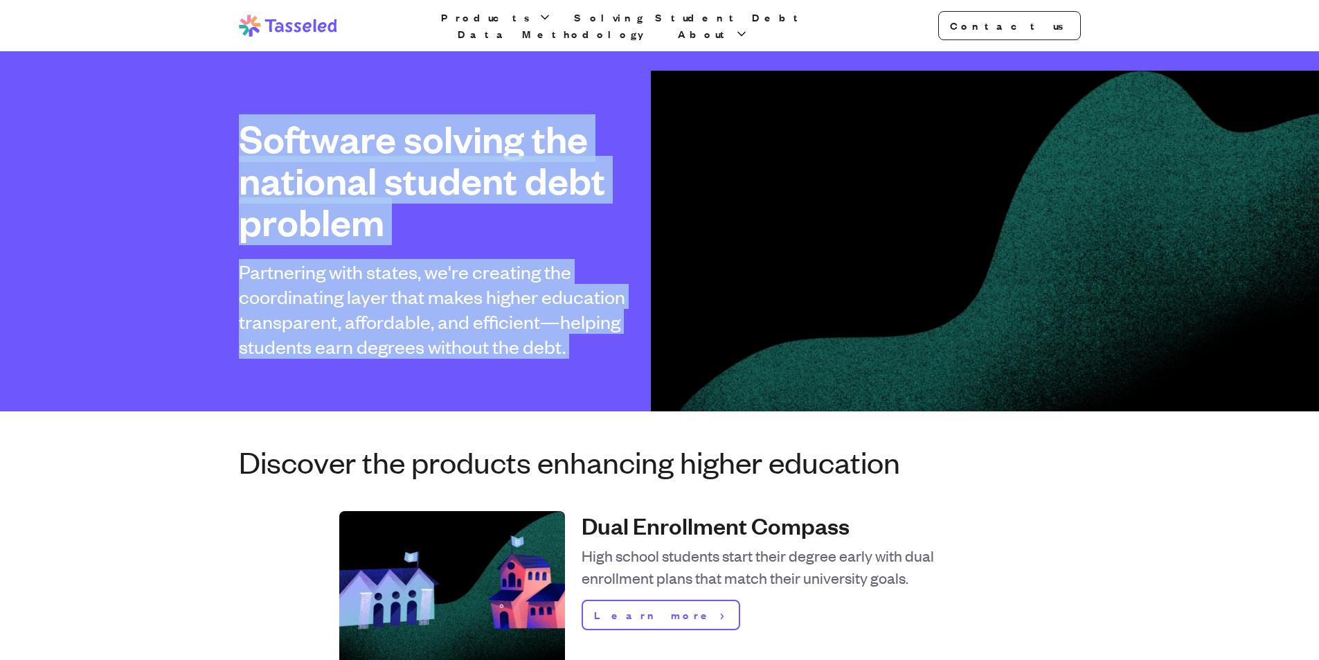
drag, startPoint x: 54, startPoint y: 136, endPoint x: 779, endPoint y: 346, distance: 754.7
click at [779, 346] on div "Software solving the national student debt problem Partnering with states, we'r…" at bounding box center [659, 231] width 1319 height 360
click at [779, 346] on div "Software solving the national student debt problem Partnering with states, we'r…" at bounding box center [660, 238] width 886 height 241
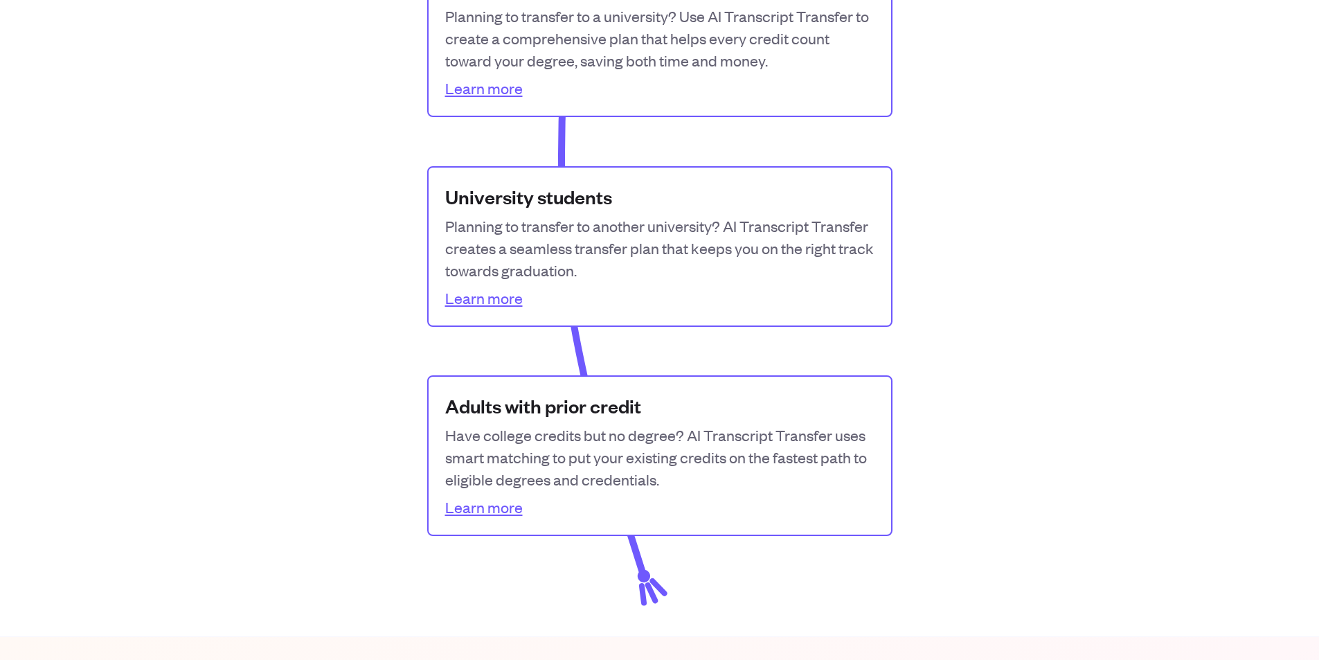
click at [651, 243] on p "Planning to transfer to another university? AI Transcript Transfer creates a se…" at bounding box center [659, 248] width 429 height 66
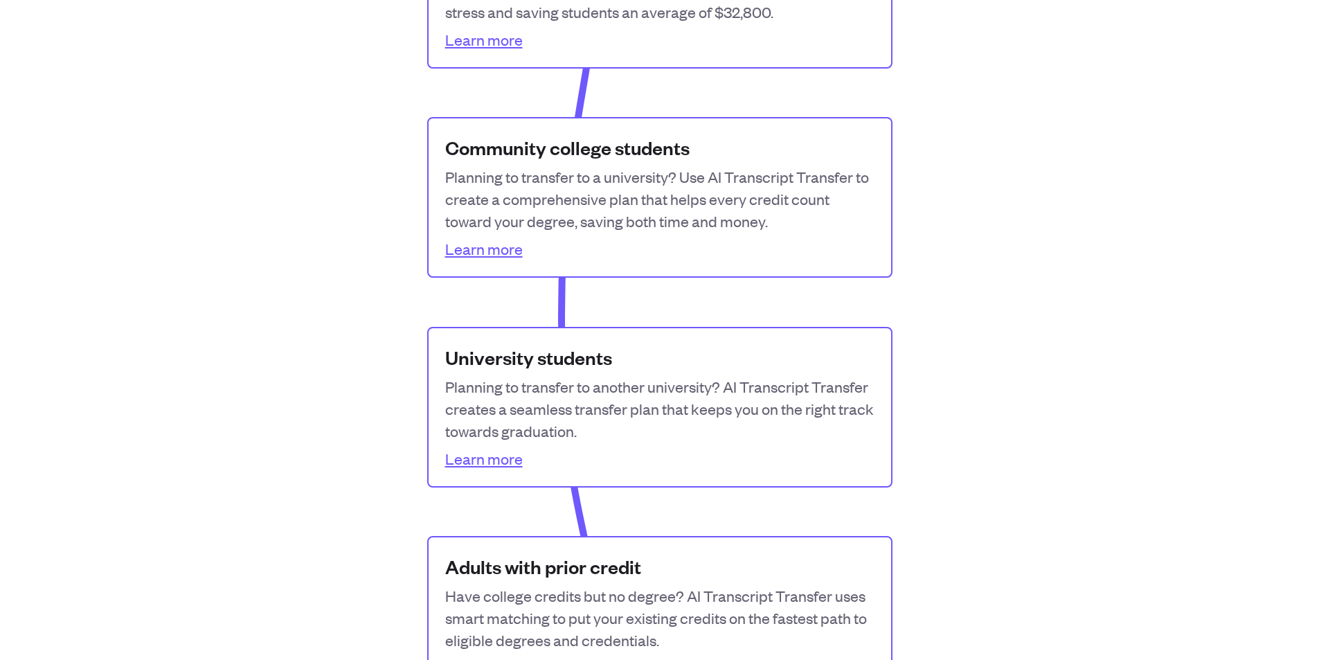
scroll to position [1592, 0]
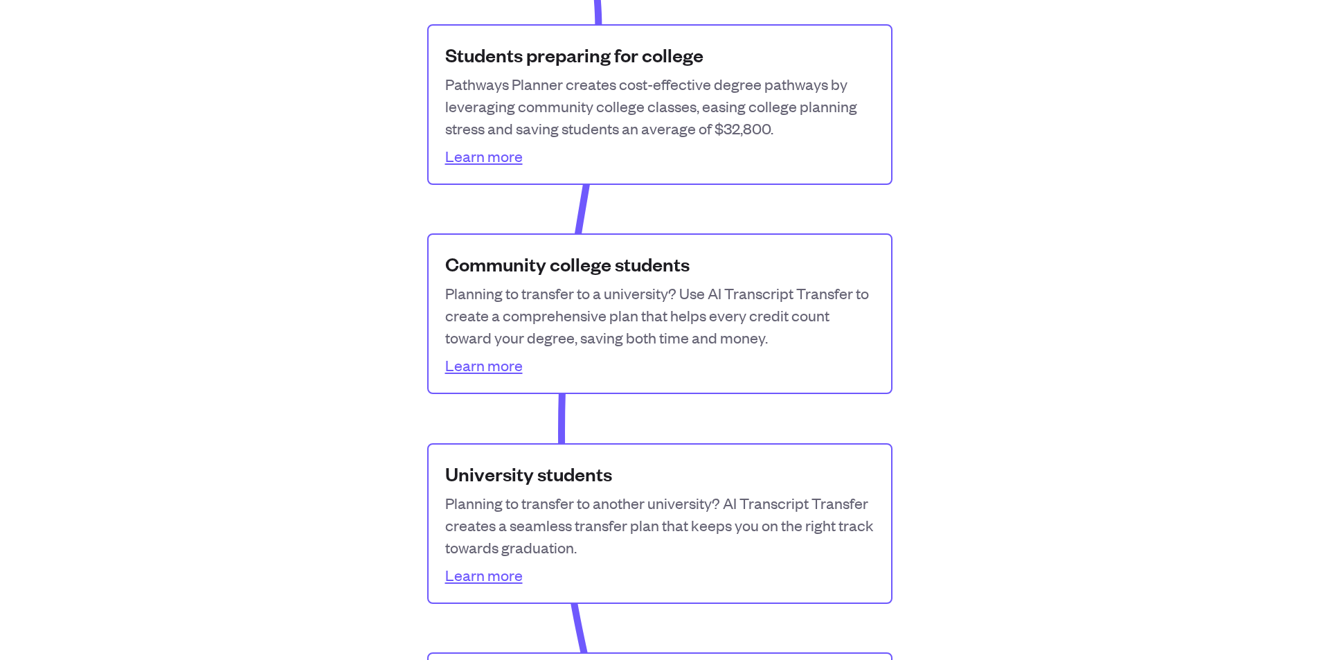
click at [648, 242] on div "Community college students Planning to transfer to a university? Use AI Transcr…" at bounding box center [659, 313] width 465 height 161
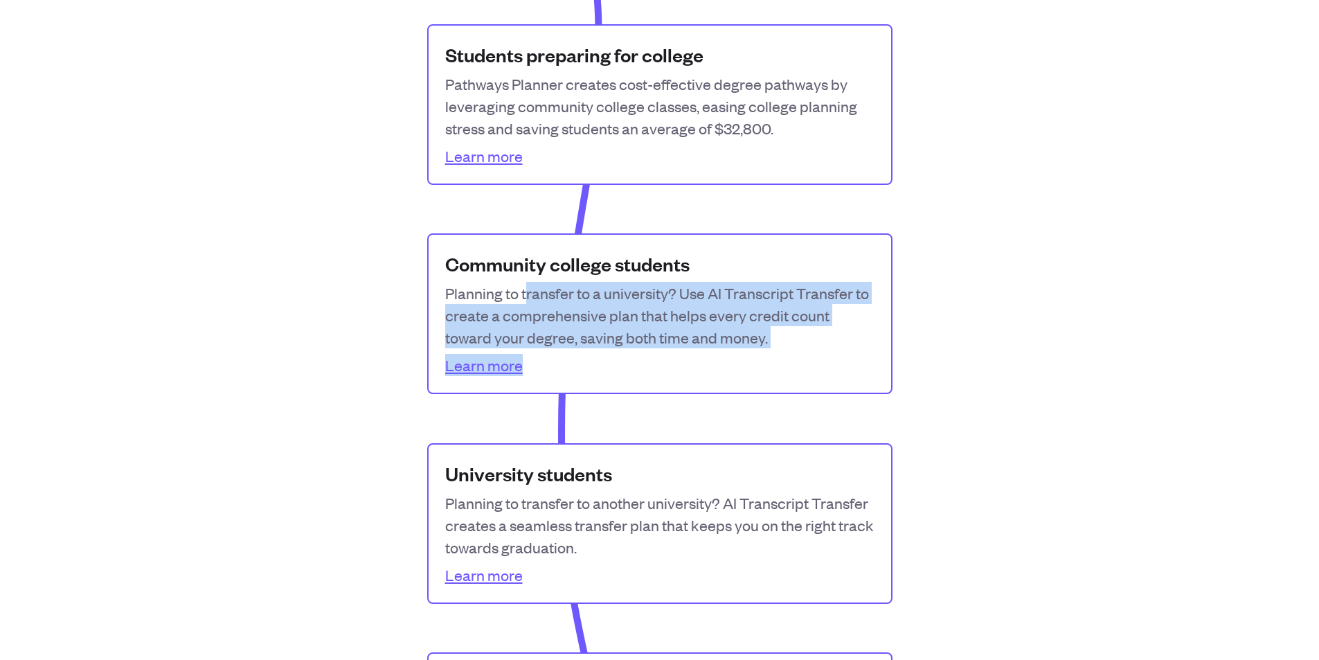
drag, startPoint x: 685, startPoint y: 353, endPoint x: 490, endPoint y: 289, distance: 204.9
click at [505, 293] on div "Community college students Planning to transfer to a university? Use AI Transcr…" at bounding box center [659, 313] width 465 height 161
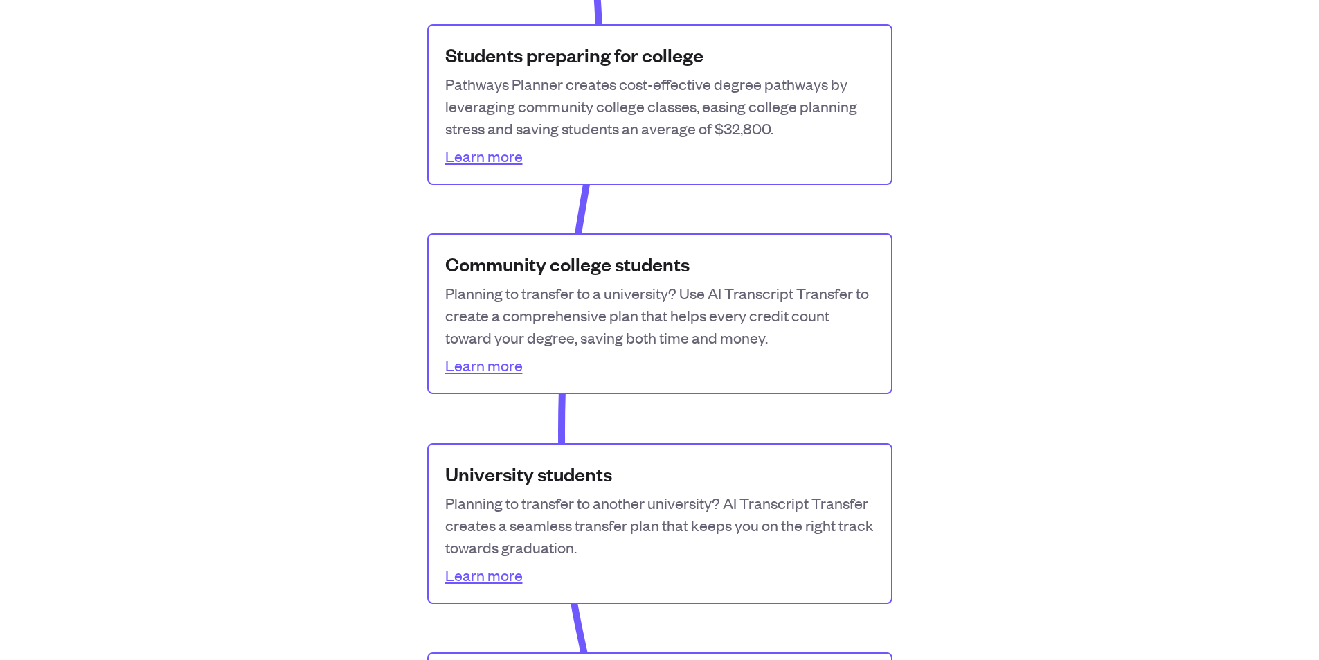
click at [490, 289] on p "Planning to transfer to a university? Use AI Transcript Transfer to create a co…" at bounding box center [659, 315] width 429 height 66
click at [482, 365] on link "Learn more" at bounding box center [484, 365] width 78 height 22
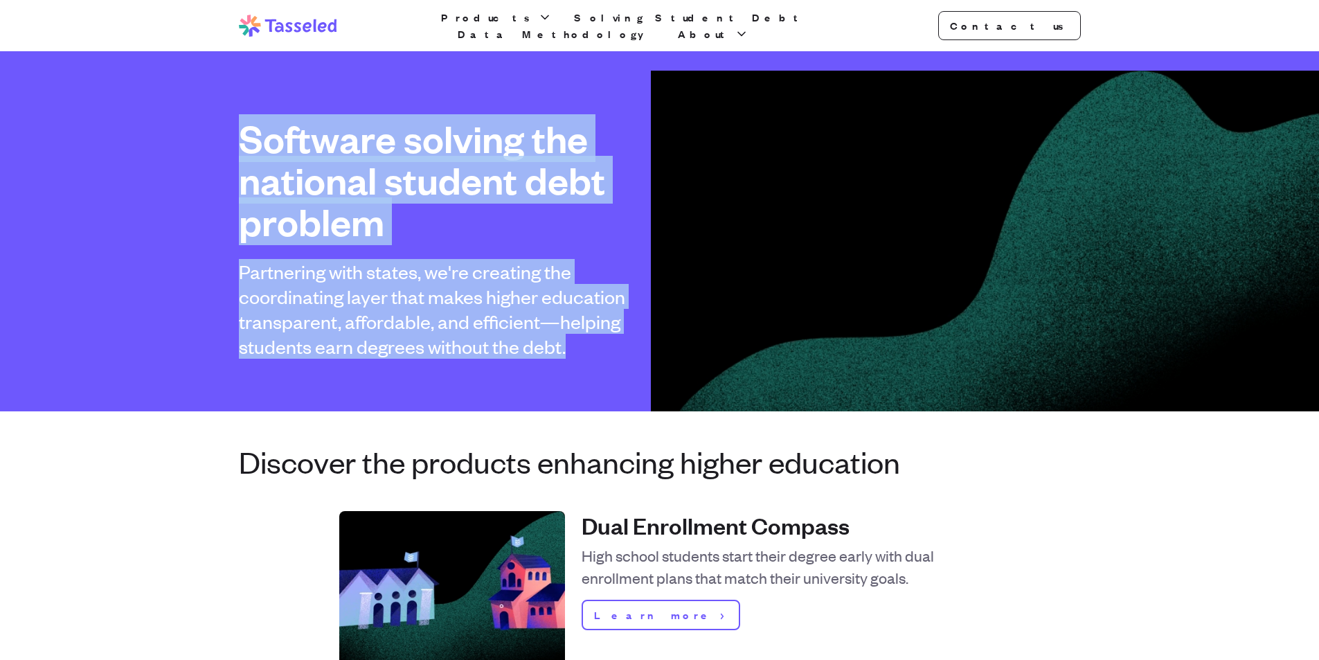
drag, startPoint x: 602, startPoint y: 356, endPoint x: 135, endPoint y: 93, distance: 535.3
click at [135, 93] on div "Software solving the national student debt problem Partnering with states, we'r…" at bounding box center [659, 231] width 1319 height 360
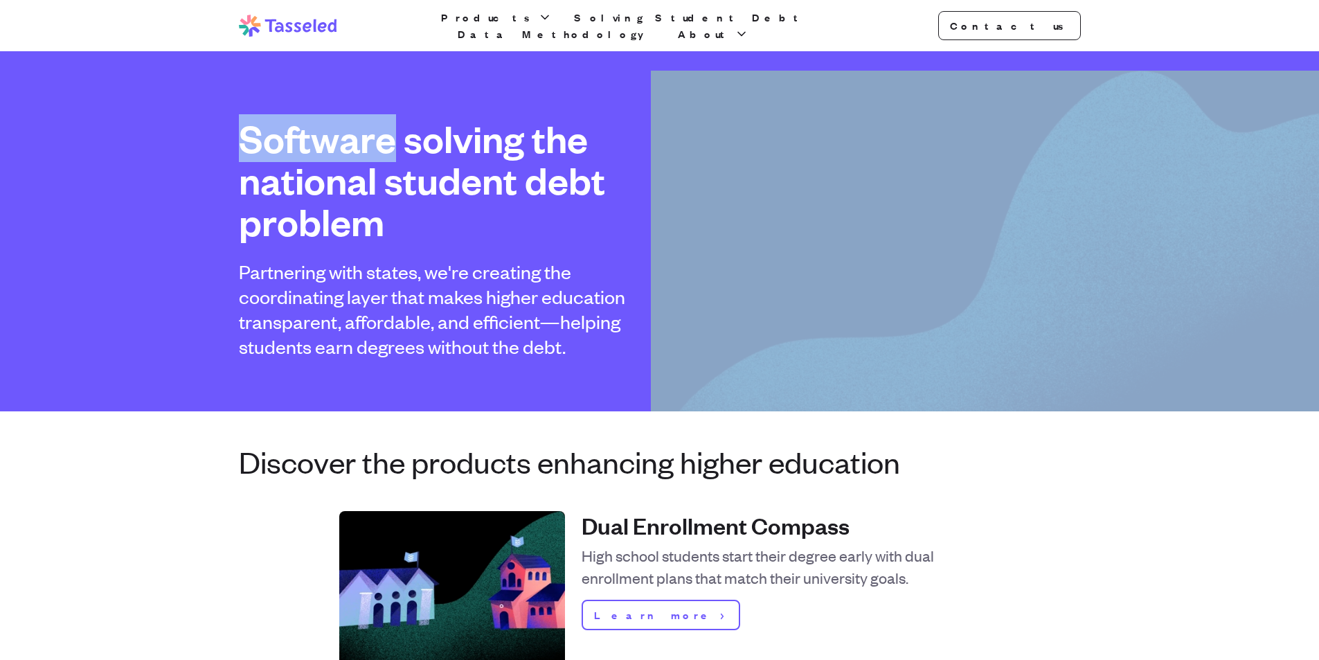
drag, startPoint x: 135, startPoint y: 93, endPoint x: 688, endPoint y: 401, distance: 633.1
click at [688, 401] on div "Software solving the national student debt problem Partnering with states, we'r…" at bounding box center [659, 231] width 1319 height 360
click at [688, 401] on img at bounding box center [985, 312] width 668 height 483
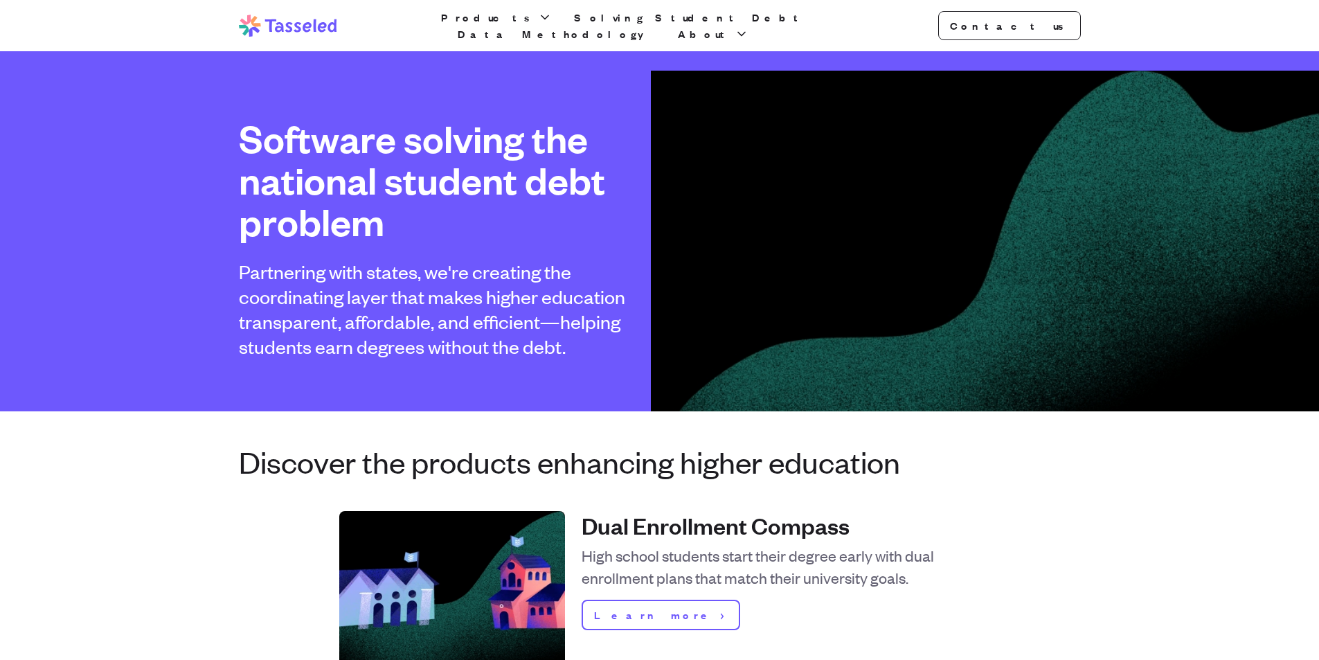
click at [593, 372] on div "Software solving the national student debt problem Partnering with states, we'r…" at bounding box center [659, 231] width 1319 height 360
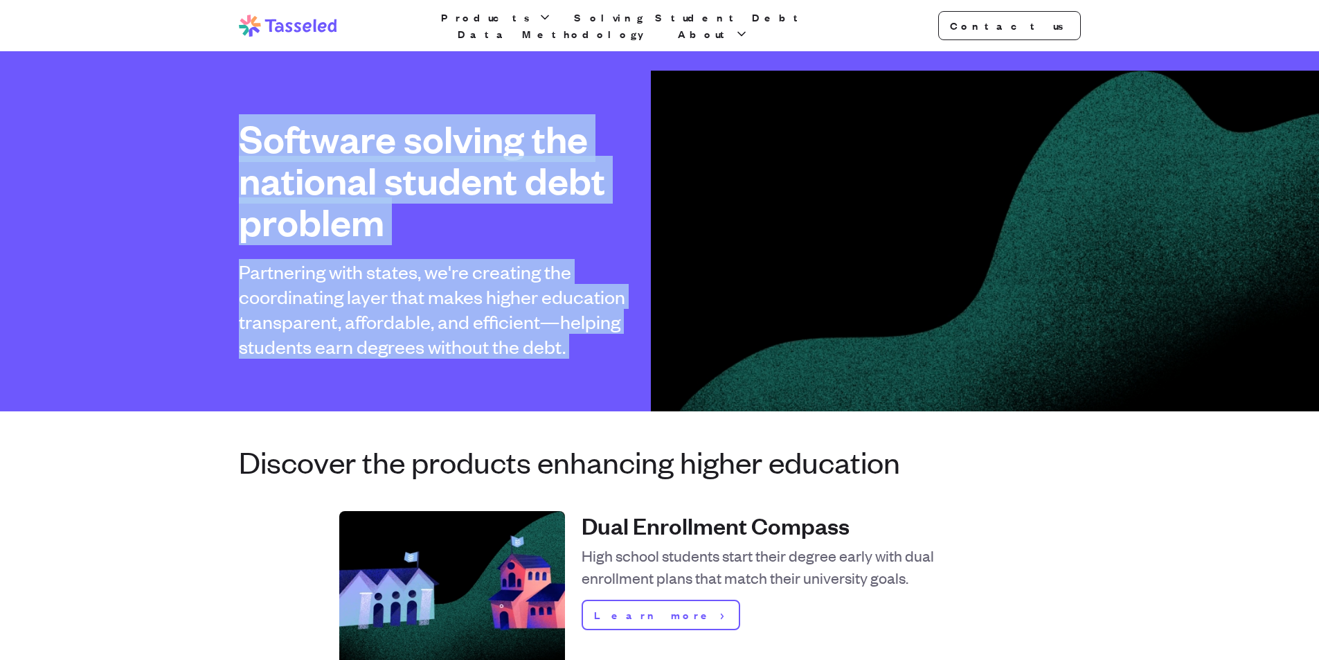
drag, startPoint x: 593, startPoint y: 372, endPoint x: 156, endPoint y: 125, distance: 501.8
click at [156, 125] on div "Software solving the national student debt problem Partnering with states, we'r…" at bounding box center [659, 231] width 1319 height 360
drag, startPoint x: 156, startPoint y: 125, endPoint x: 588, endPoint y: 375, distance: 499.4
click at [588, 375] on div "Software solving the national student debt problem Partnering with states, we'r…" at bounding box center [659, 231] width 1319 height 360
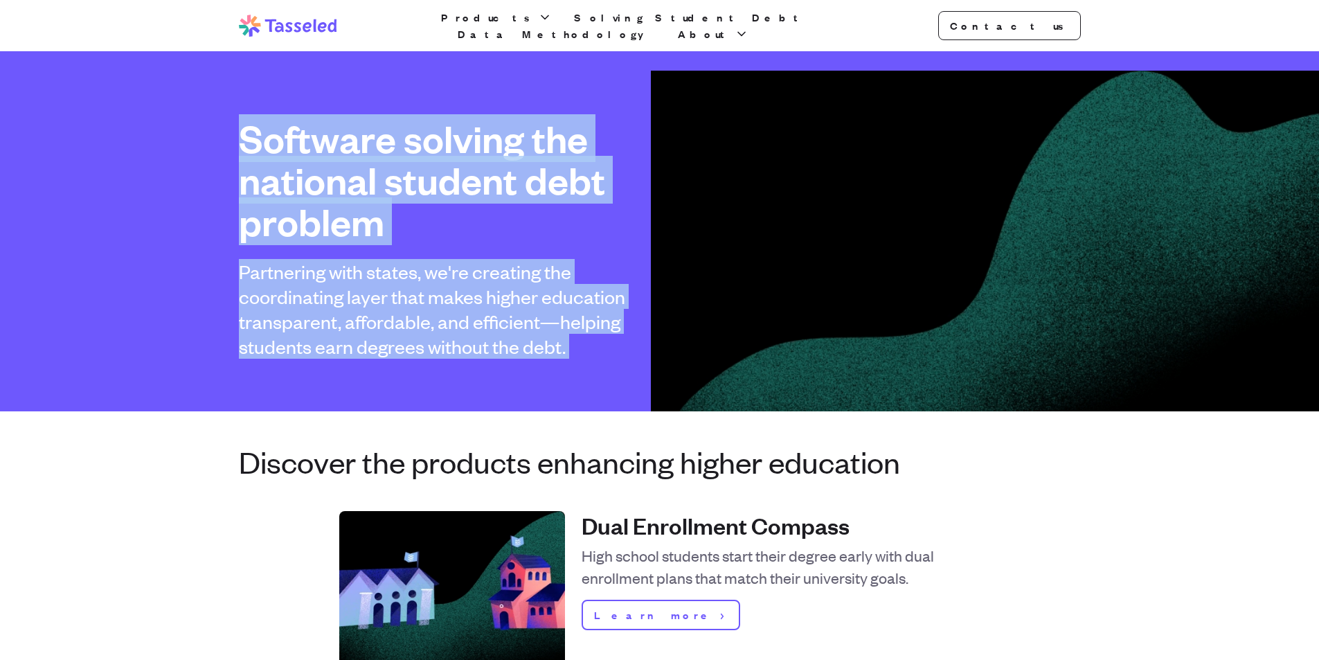
click at [588, 375] on div "Software solving the national student debt problem Partnering with states, we'r…" at bounding box center [659, 231] width 1319 height 360
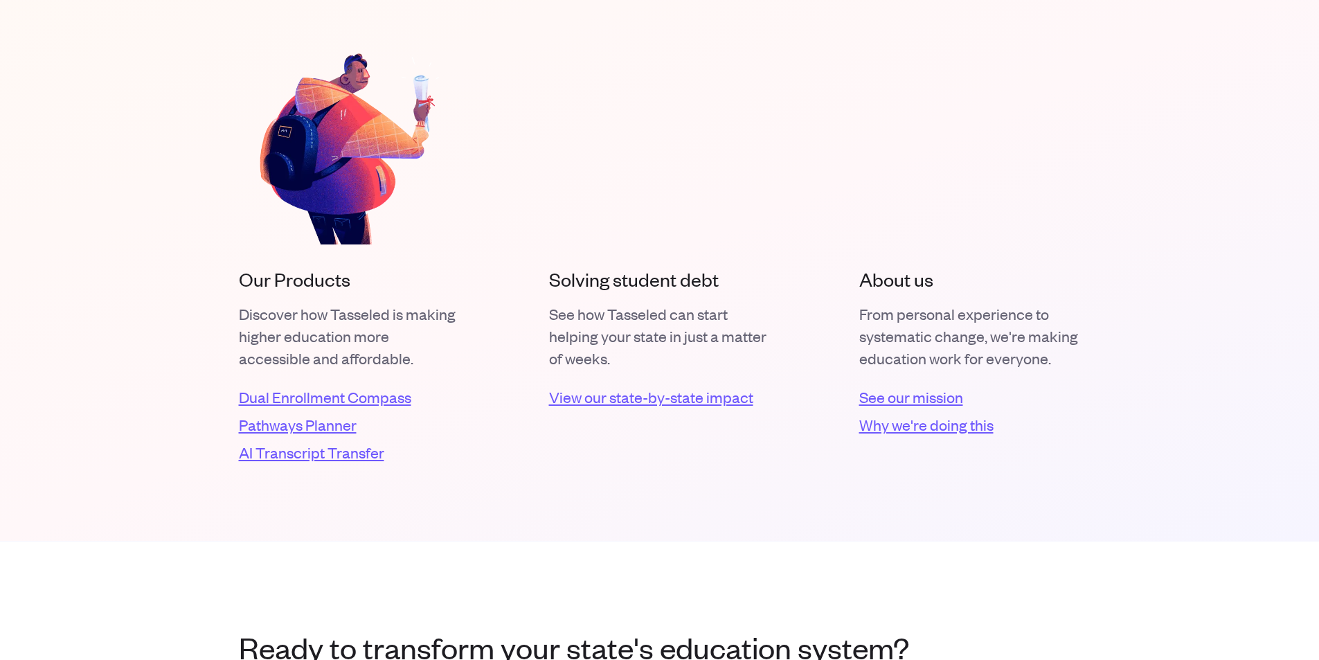
scroll to position [2492, 0]
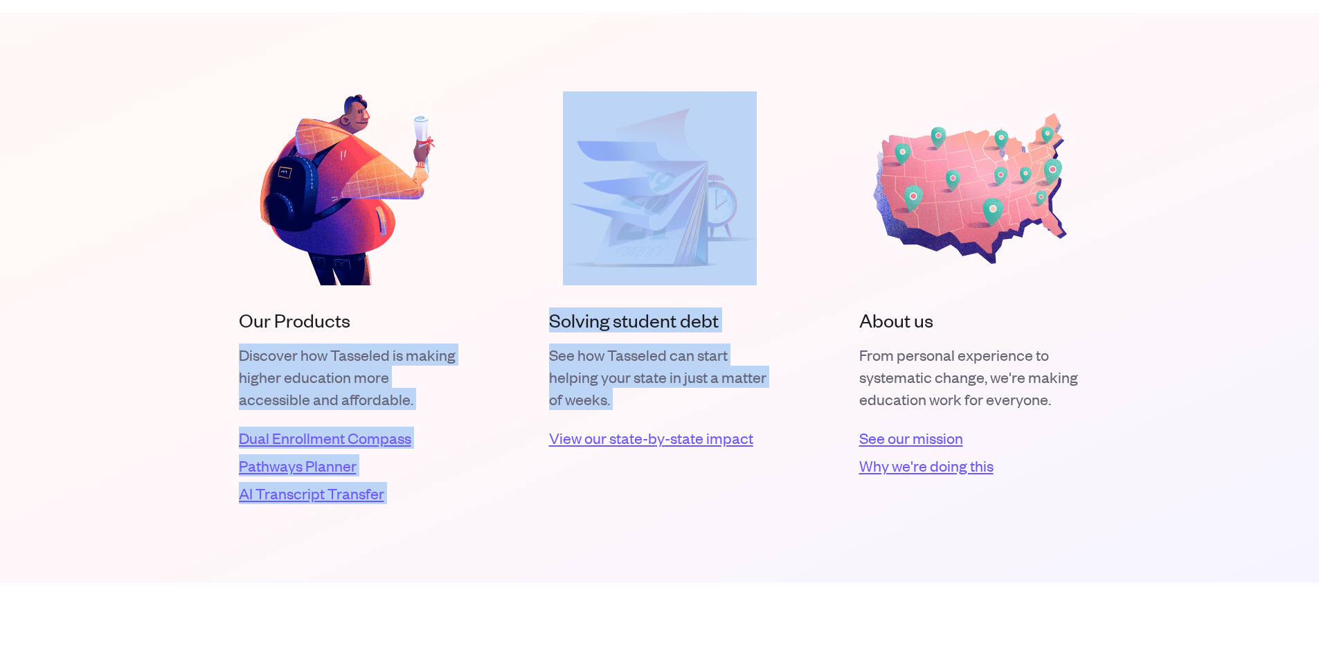
drag, startPoint x: 539, startPoint y: 421, endPoint x: 529, endPoint y: 422, distance: 10.5
click at [529, 426] on div "Our Products Discover how Tasseled is making higher education more accessible a…" at bounding box center [660, 297] width 842 height 413
click at [531, 403] on div "Our Products Discover how Tasseled is making higher education more accessible a…" at bounding box center [660, 297] width 842 height 413
drag, startPoint x: 604, startPoint y: 410, endPoint x: 495, endPoint y: 316, distance: 144.8
click at [495, 316] on div "Our Products Discover how Tasseled is making higher education more accessible a…" at bounding box center [660, 297] width 842 height 413
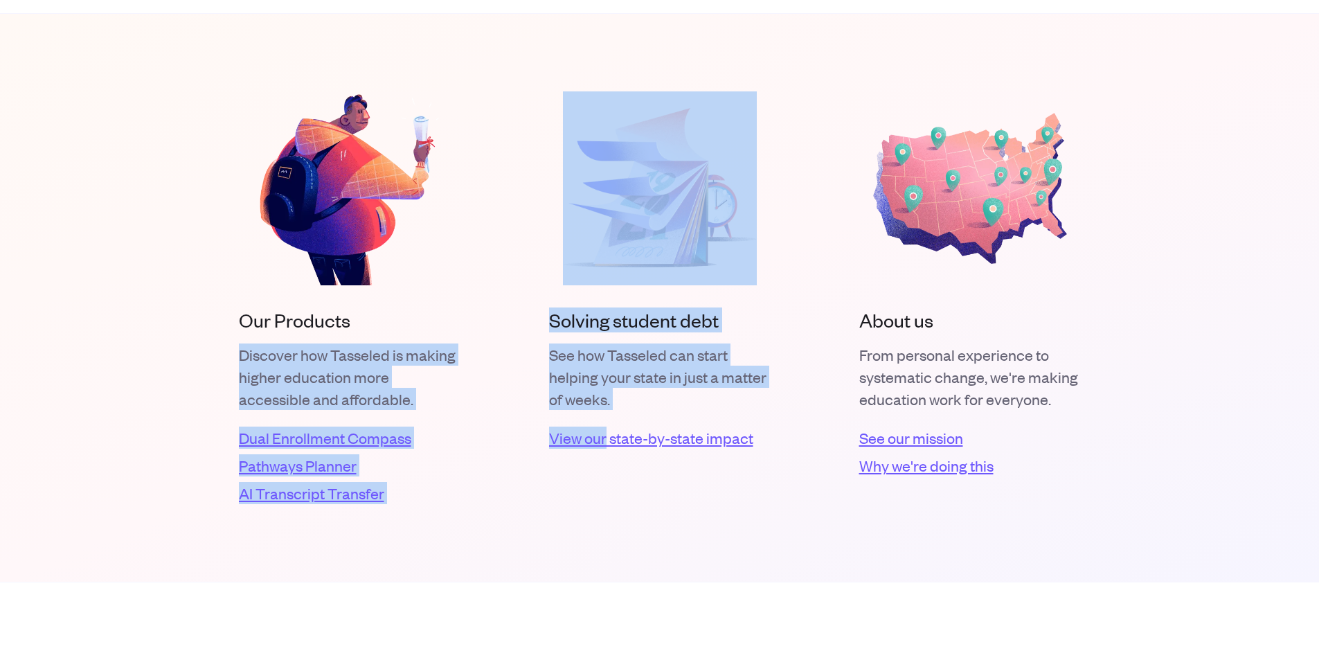
click at [495, 316] on div "Our Products Discover how Tasseled is making higher education more accessible a…" at bounding box center [660, 297] width 842 height 413
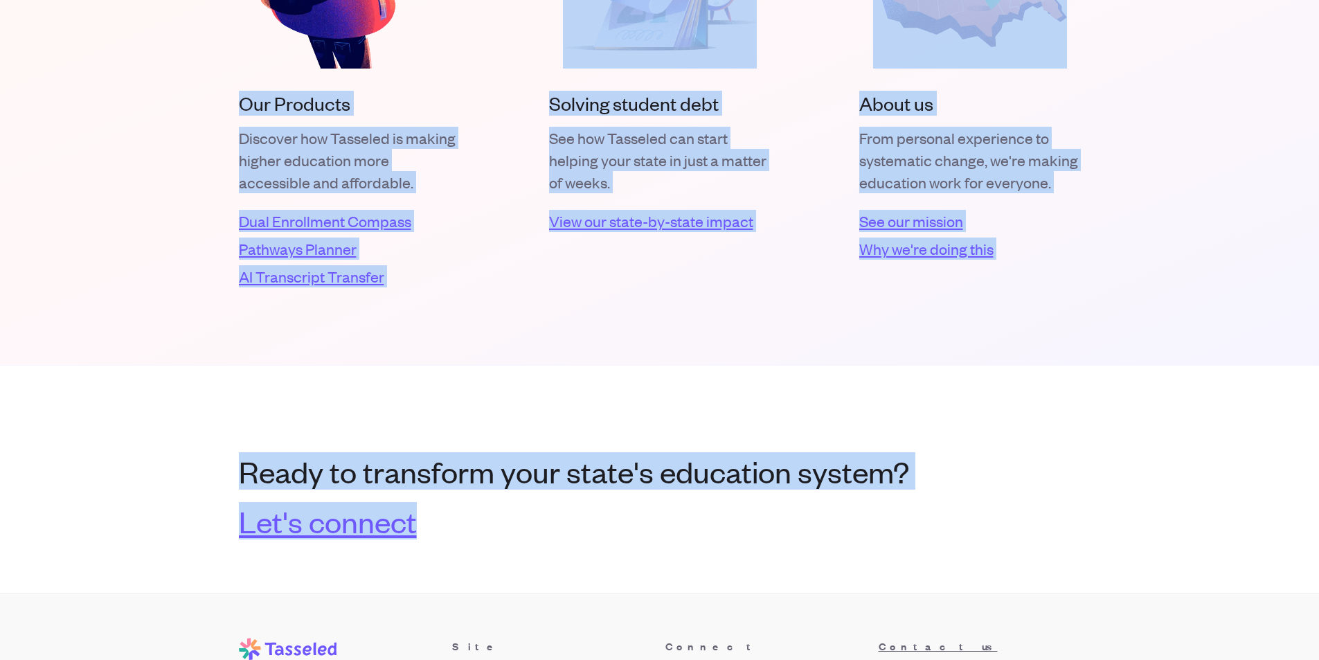
scroll to position [2410, 0]
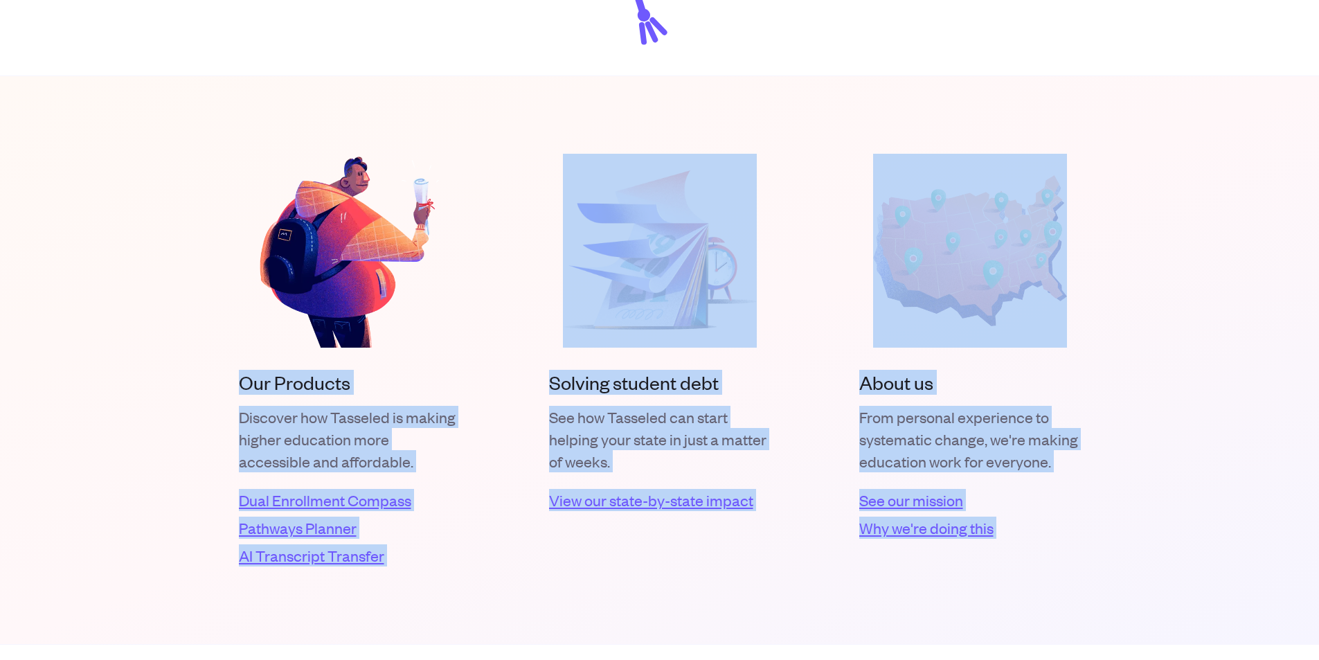
drag, startPoint x: 671, startPoint y: 433, endPoint x: 200, endPoint y: 171, distance: 538.5
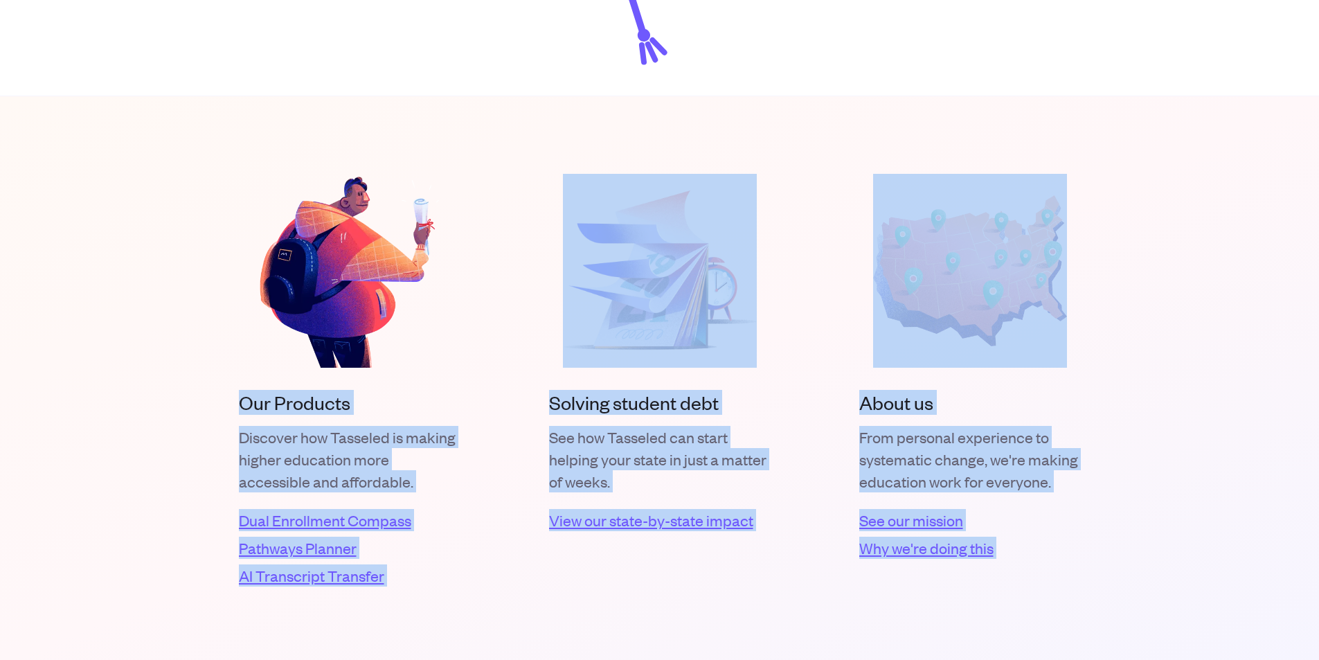
click at [184, 265] on section "Our Products Discover how Tasseled is making higher education more accessible a…" at bounding box center [659, 380] width 1319 height 569
drag, startPoint x: 210, startPoint y: 376, endPoint x: 1157, endPoint y: 487, distance: 952.8
click at [1157, 487] on section "Our Products Discover how Tasseled is making higher education more accessible a…" at bounding box center [659, 380] width 1319 height 569
drag, startPoint x: 1092, startPoint y: 464, endPoint x: 170, endPoint y: 147, distance: 975.2
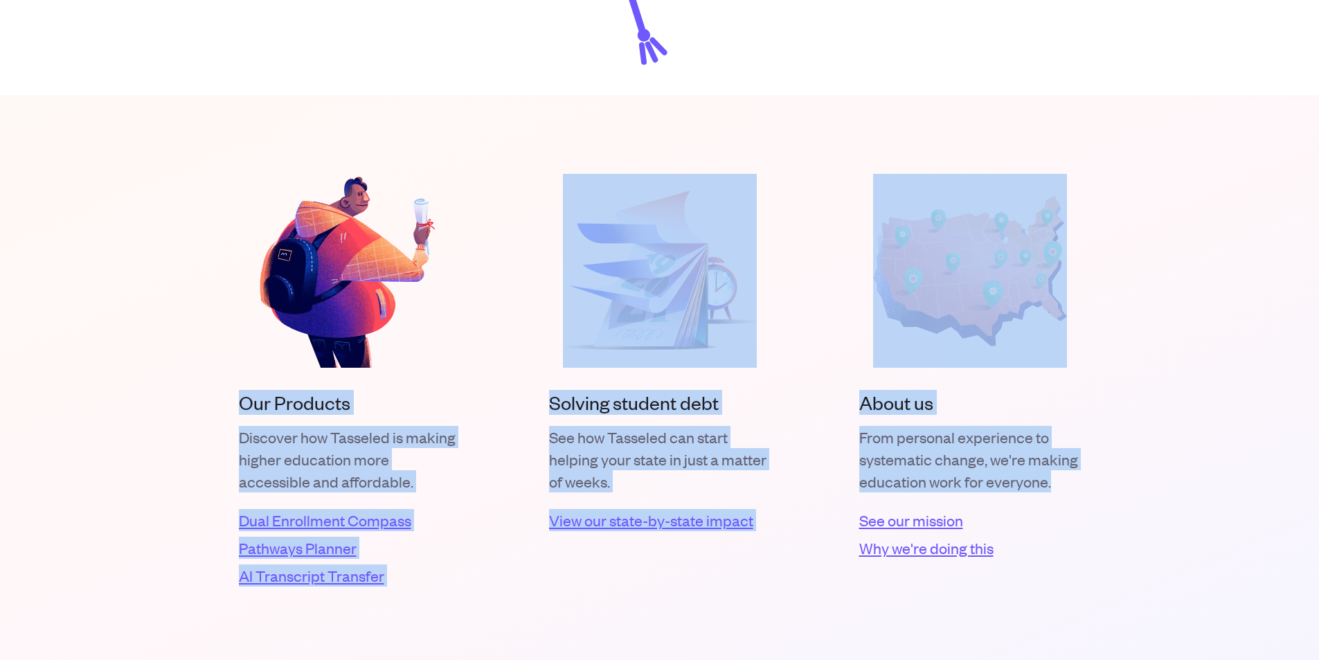
click at [170, 147] on section "Our Products Discover how Tasseled is making higher education more accessible a…" at bounding box center [659, 380] width 1319 height 569
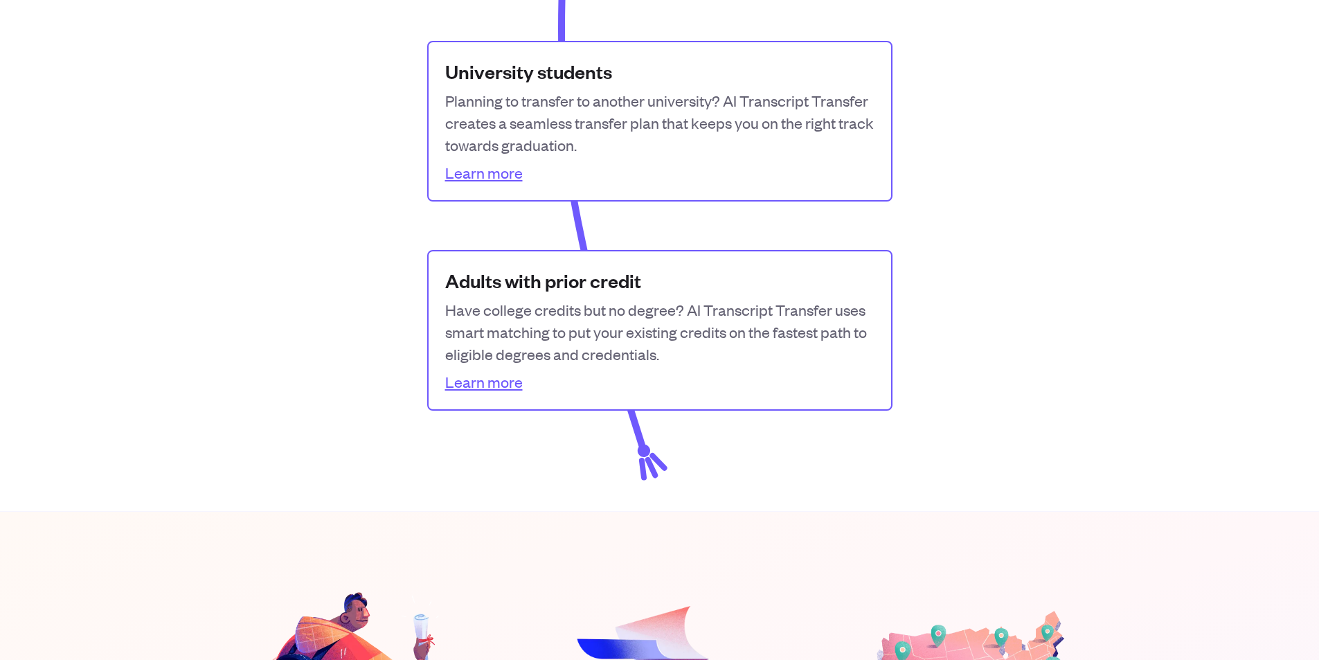
click at [258, 320] on div "Adults with prior credit Have college credits but no degree? AI Transcript Tran…" at bounding box center [660, 330] width 842 height 161
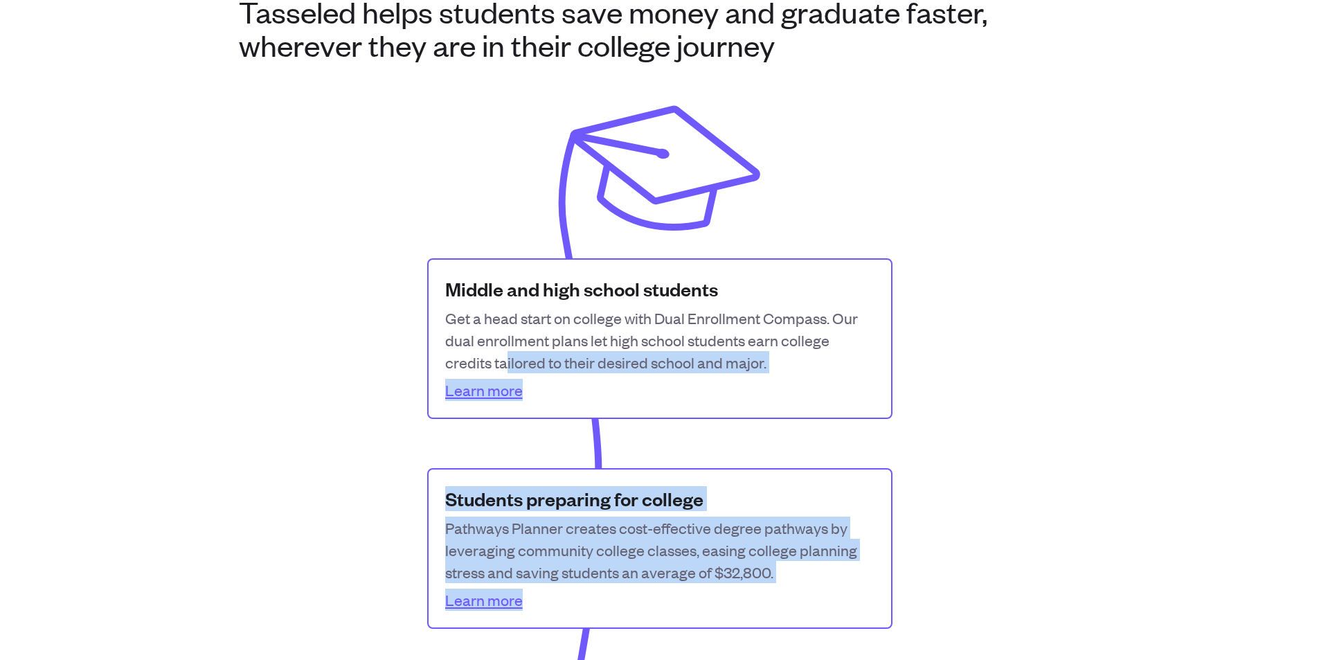
scroll to position [914, 0]
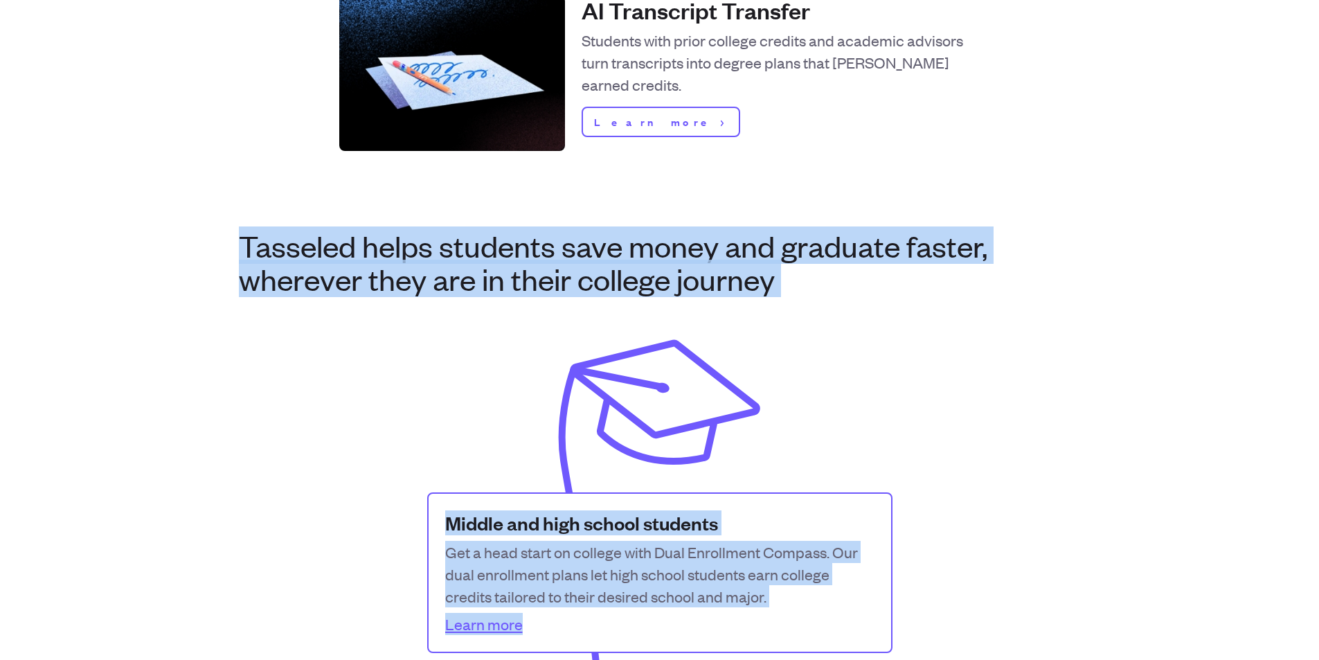
drag, startPoint x: 696, startPoint y: 444, endPoint x: 191, endPoint y: 199, distance: 561.0
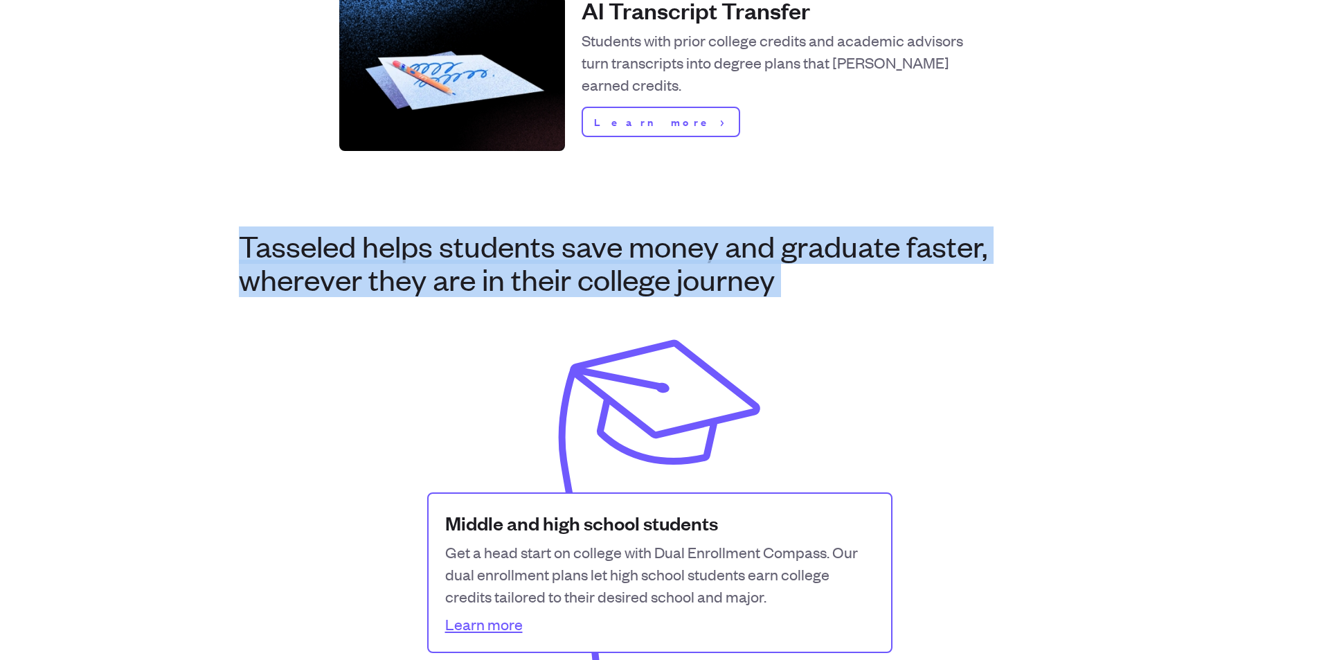
drag, startPoint x: 191, startPoint y: 199, endPoint x: 1092, endPoint y: 274, distance: 904.4
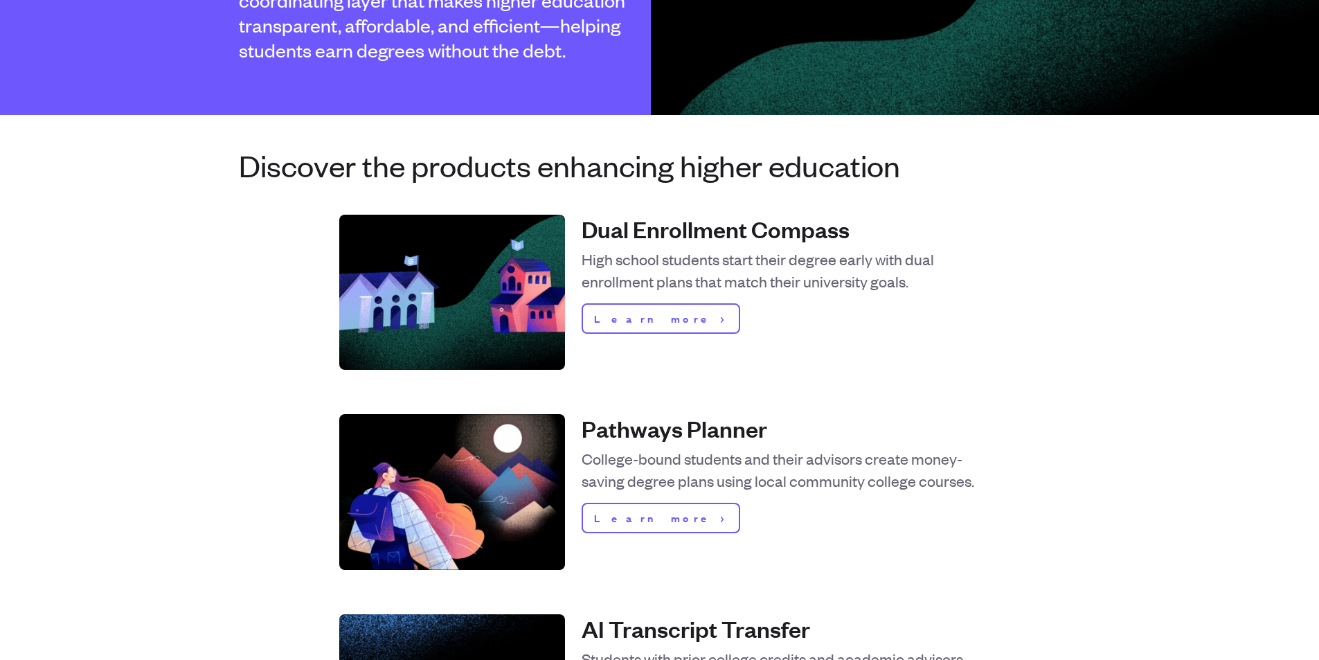
scroll to position [291, 0]
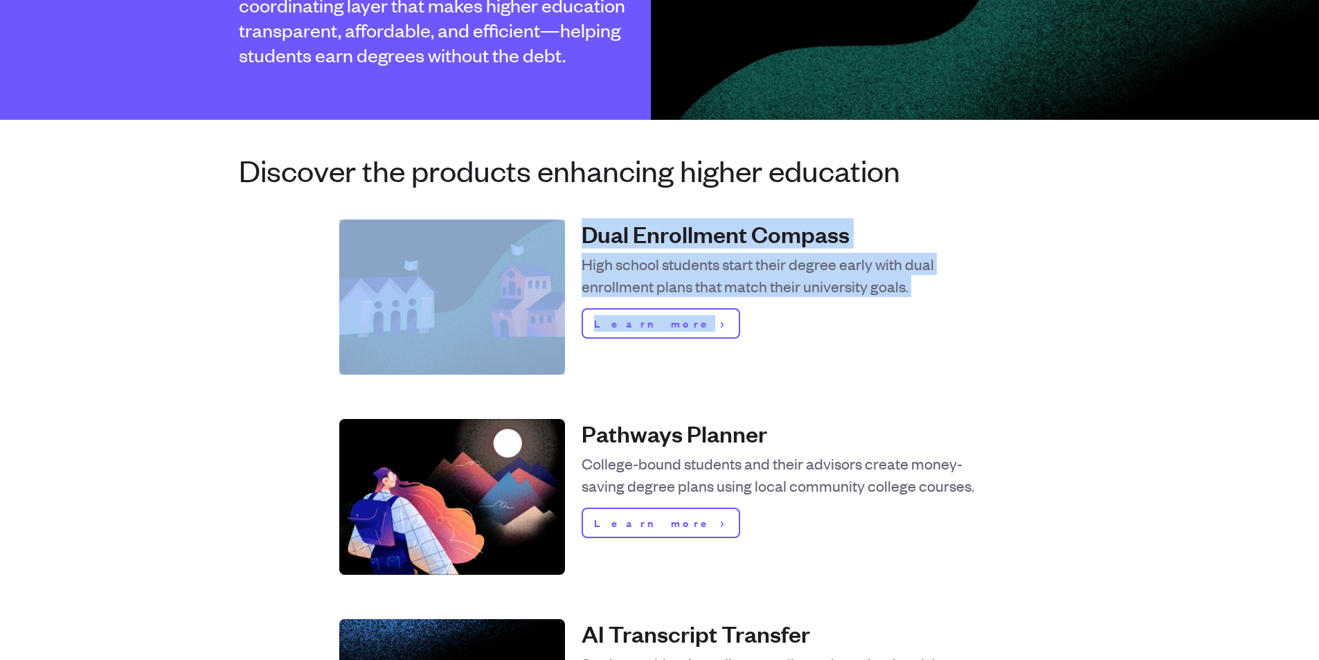
drag, startPoint x: 1065, startPoint y: 390, endPoint x: 220, endPoint y: 159, distance: 875.6
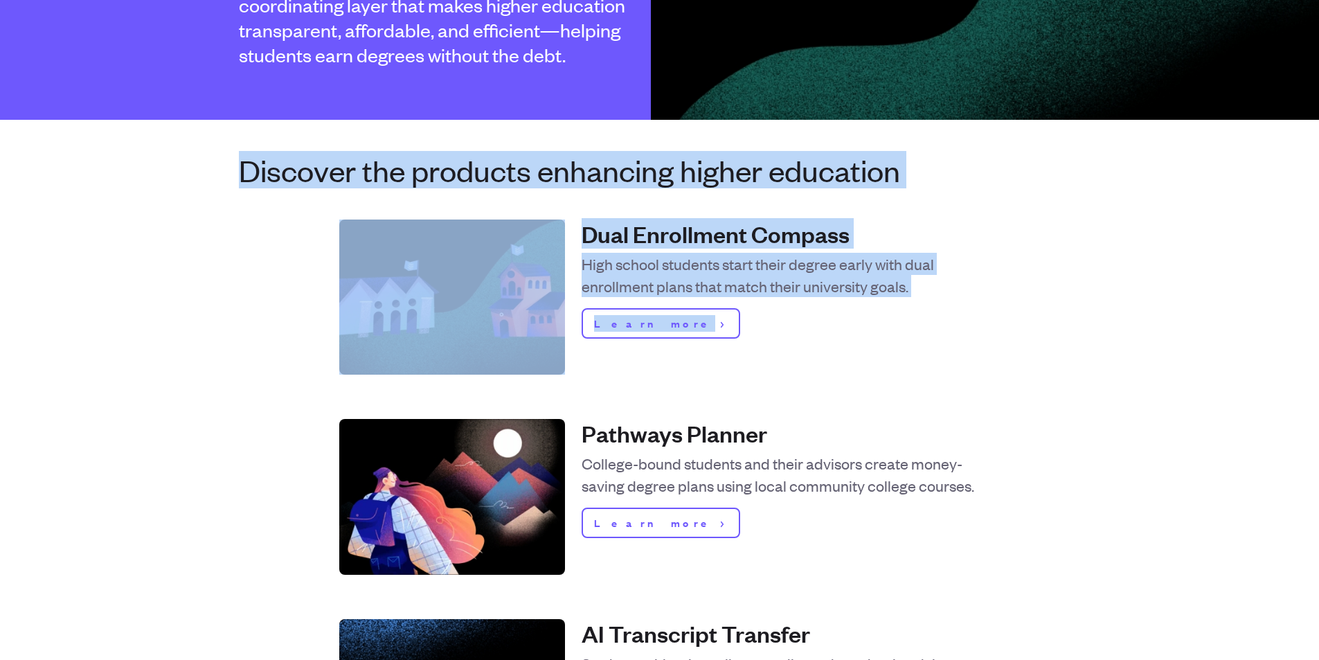
click at [224, 157] on div "Discover the products enhancing higher education Dual Enrollment Compass High s…" at bounding box center [660, 463] width 886 height 621
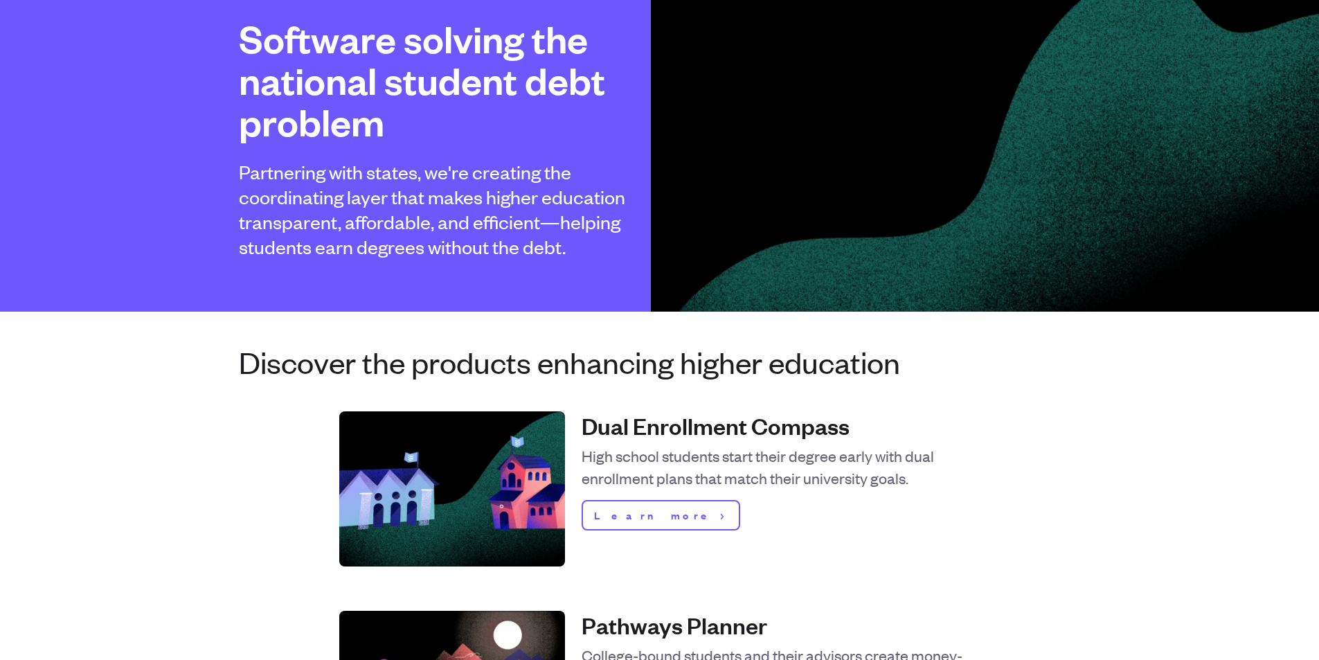
scroll to position [0, 0]
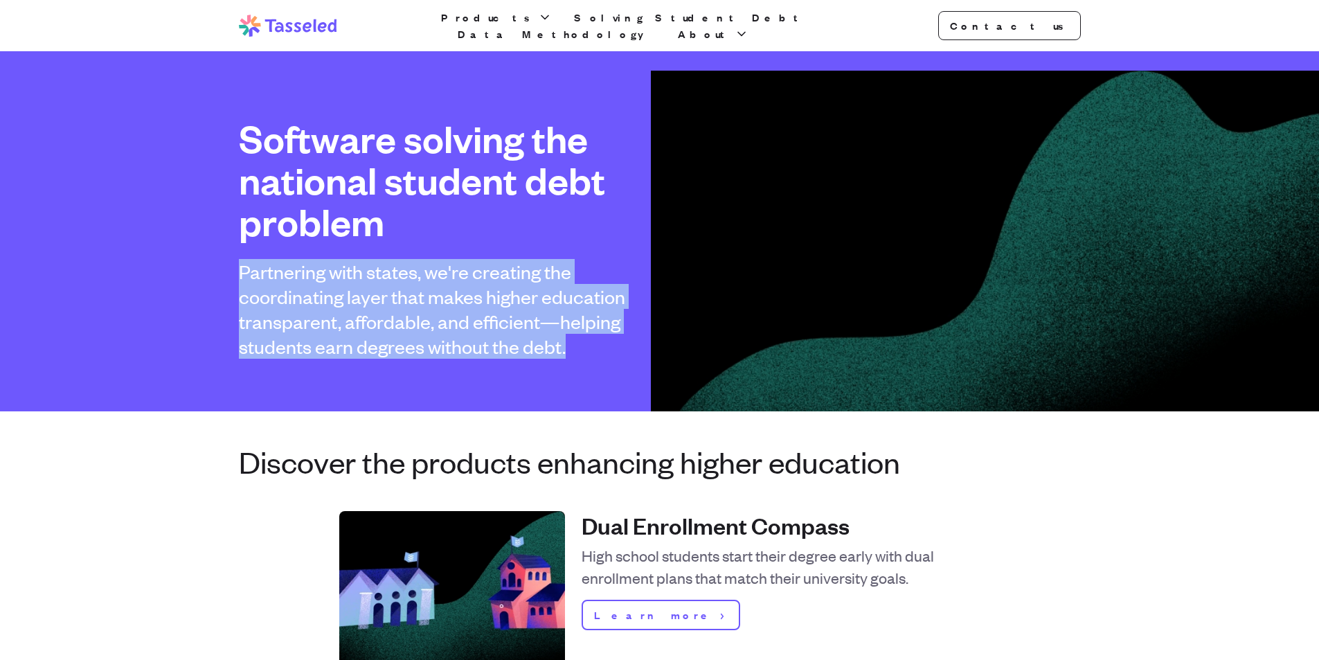
drag, startPoint x: 209, startPoint y: 263, endPoint x: 611, endPoint y: 389, distance: 420.8
click at [611, 389] on div "Software solving the national student debt problem Partnering with states, we'r…" at bounding box center [659, 231] width 1319 height 360
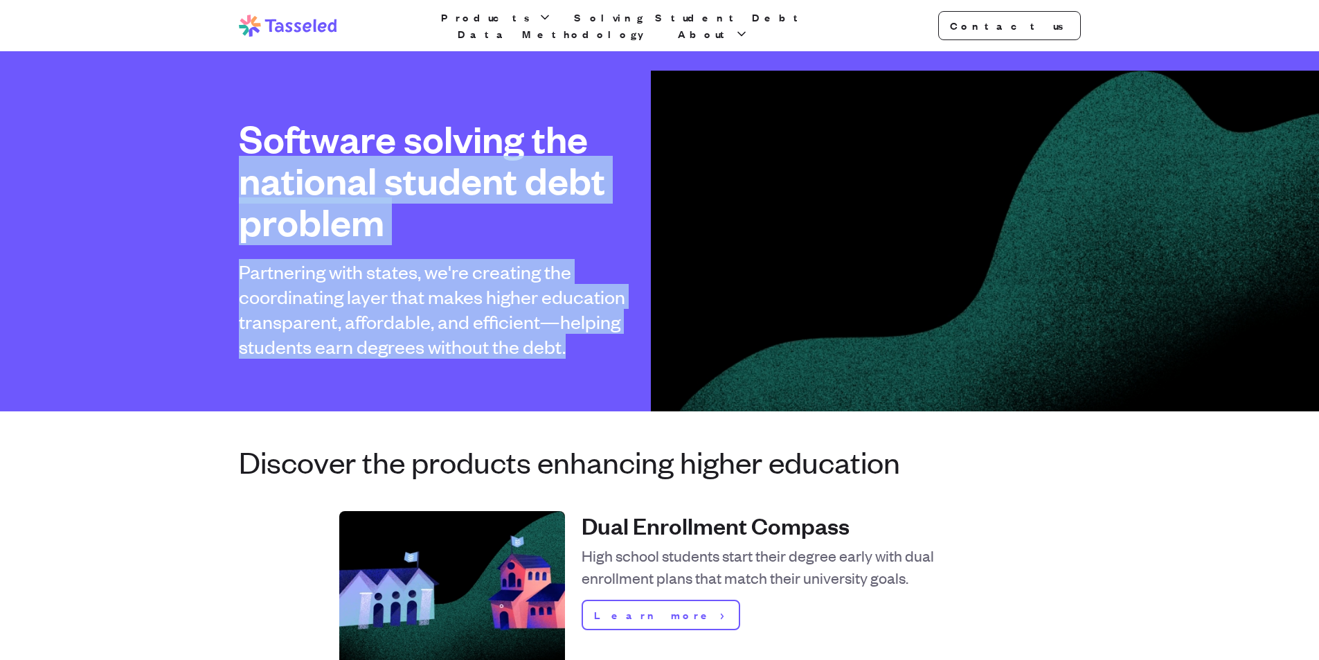
drag, startPoint x: 499, startPoint y: 344, endPoint x: 63, endPoint y: 158, distance: 474.2
click at [46, 181] on div "Software solving the national student debt problem Partnering with states, we'r…" at bounding box center [659, 231] width 1319 height 360
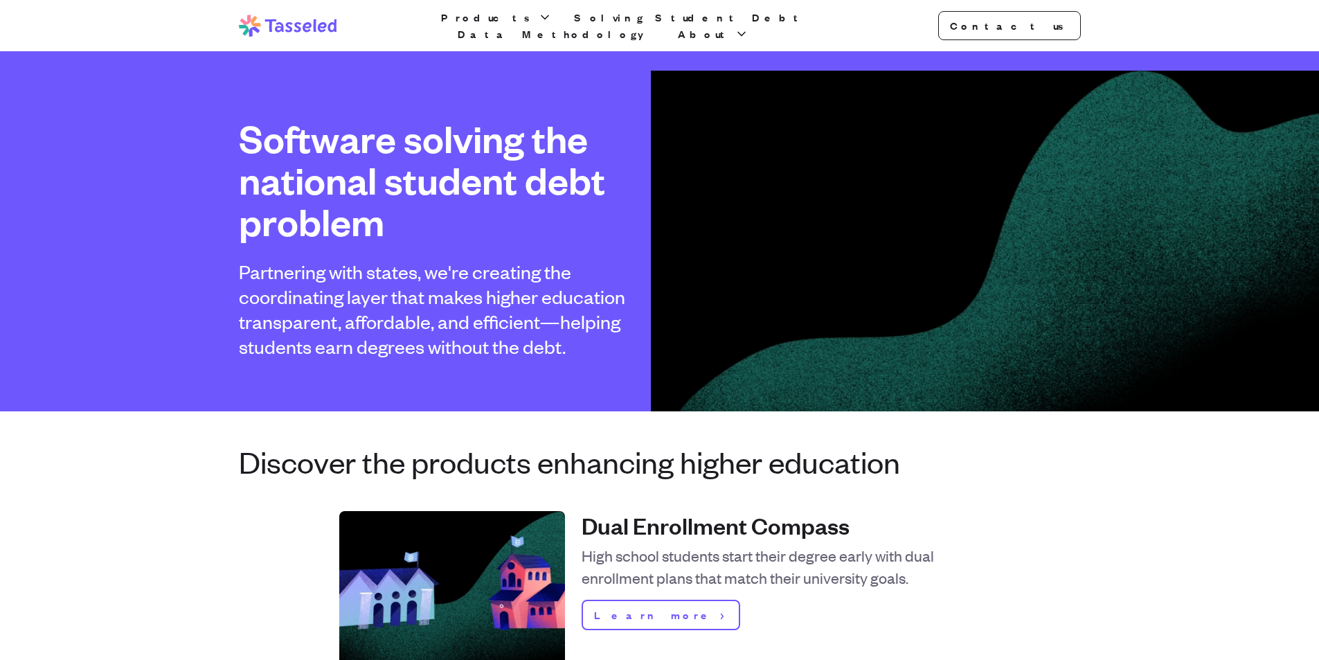
click at [106, 125] on div "Software solving the national student debt problem Partnering with states, we'r…" at bounding box center [659, 231] width 1319 height 360
click at [751, 26] on button "About" at bounding box center [713, 34] width 76 height 17
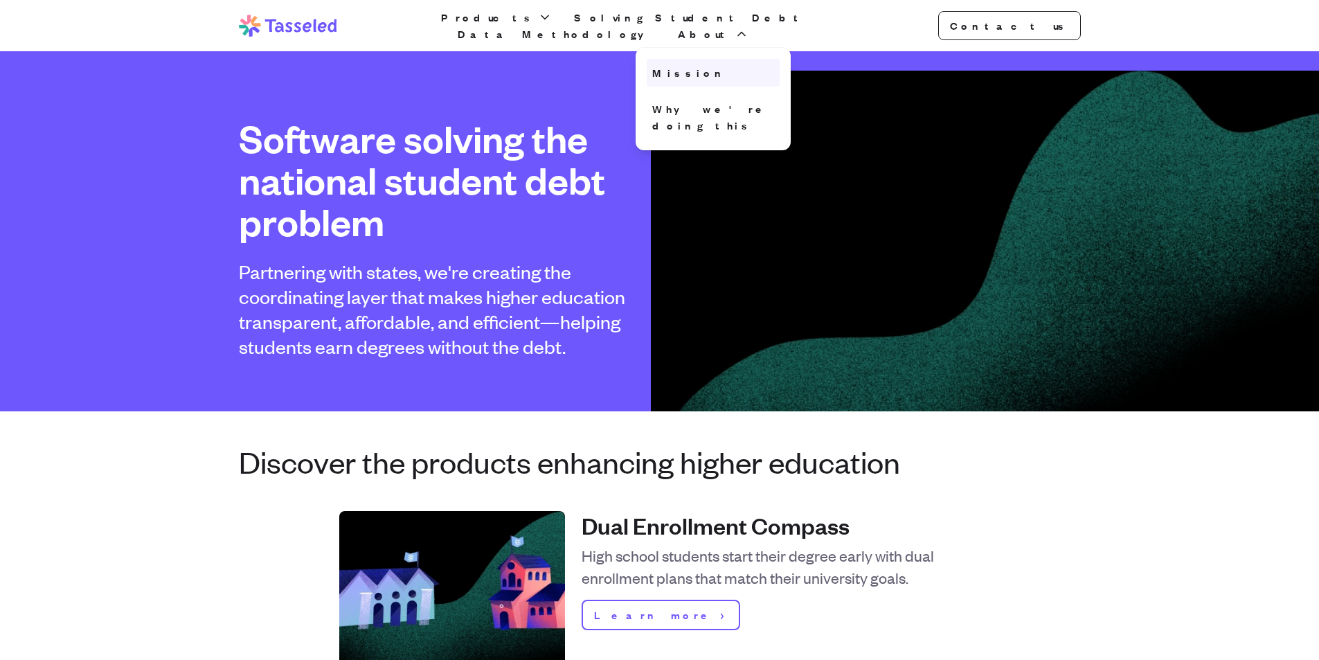
click at [779, 70] on link "Mission" at bounding box center [713, 73] width 133 height 28
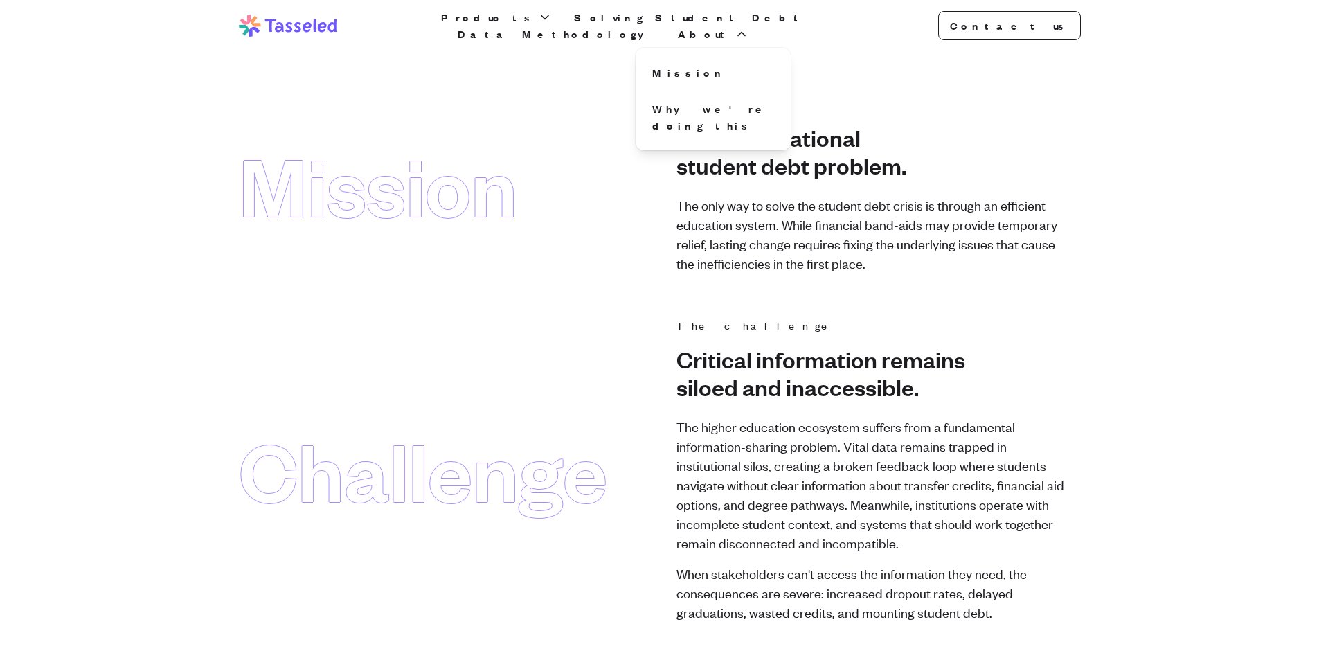
click at [1061, 256] on p "The only way to solve the student debt crisis is through an efficient education…" at bounding box center [870, 234] width 388 height 78
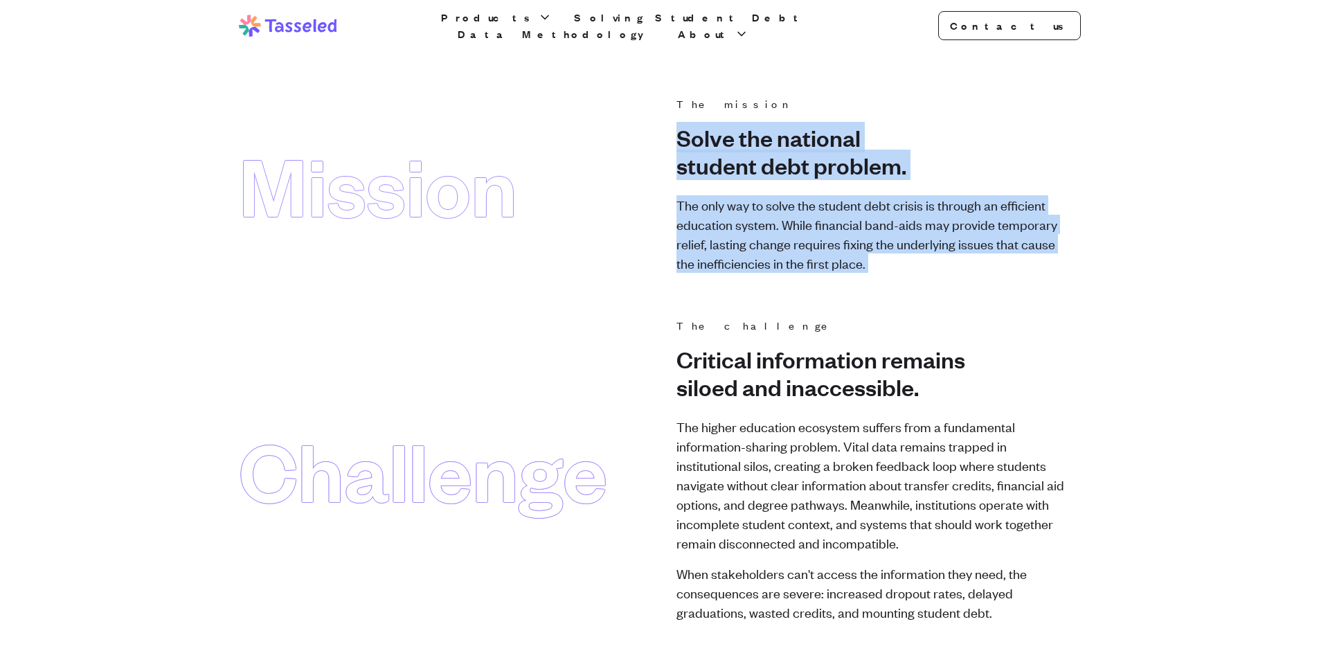
drag, startPoint x: 1061, startPoint y: 255, endPoint x: 995, endPoint y: 88, distance: 179.6
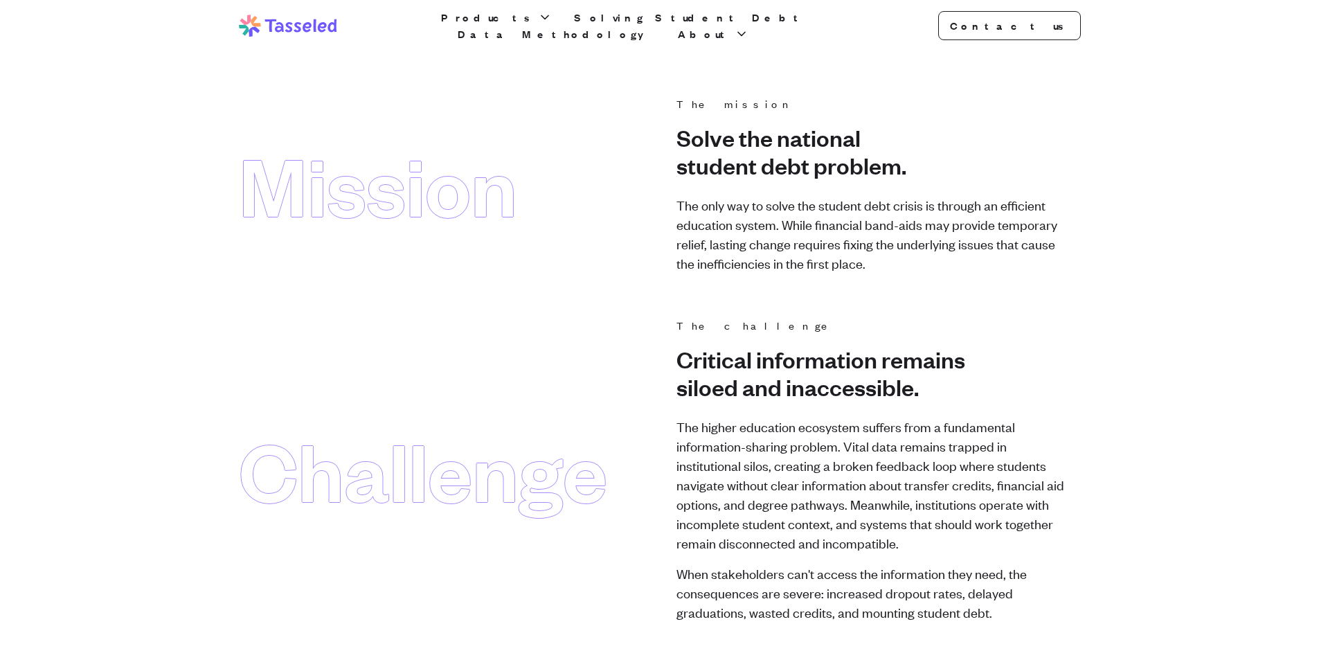
drag, startPoint x: 289, startPoint y: 171, endPoint x: 946, endPoint y: 282, distance: 667.0
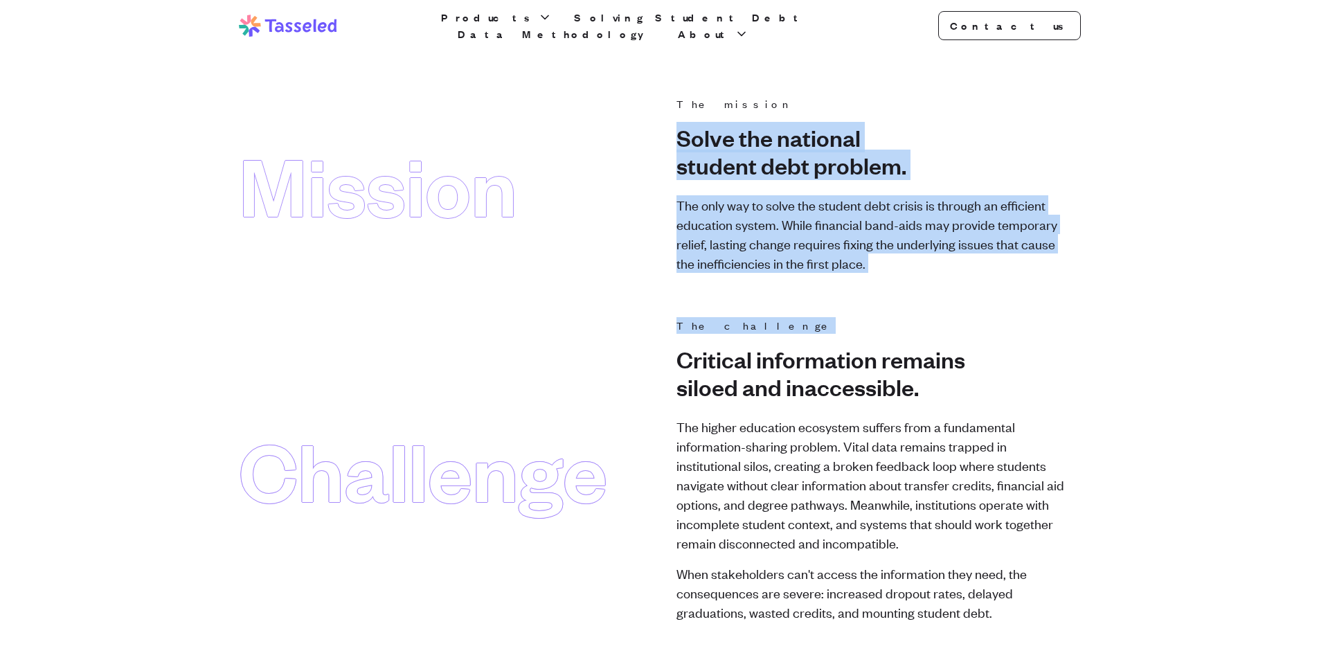
drag, startPoint x: 964, startPoint y: 240, endPoint x: 992, endPoint y: 302, distance: 69.1
drag, startPoint x: 994, startPoint y: 222, endPoint x: 1011, endPoint y: 259, distance: 40.9
click at [1011, 259] on div "The mission Solve the national student debt problem. The only way to solve the …" at bounding box center [870, 184] width 388 height 177
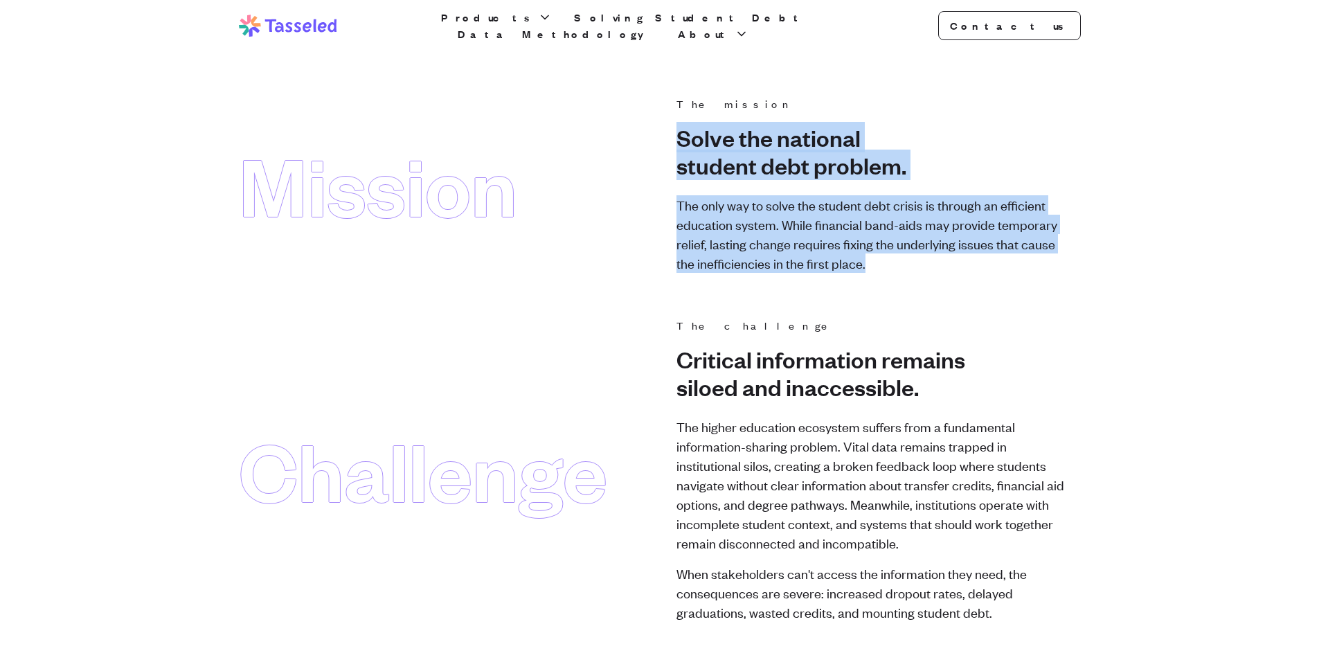
click at [1011, 259] on p "The only way to solve the student debt crisis is through an efficient education…" at bounding box center [870, 234] width 388 height 78
drag, startPoint x: 1011, startPoint y: 259, endPoint x: 934, endPoint y: 113, distance: 165.0
click at [934, 113] on div "The mission Solve the national student debt problem. The only way to solve the …" at bounding box center [870, 184] width 388 height 177
drag, startPoint x: 928, startPoint y: 98, endPoint x: 995, endPoint y: 273, distance: 187.6
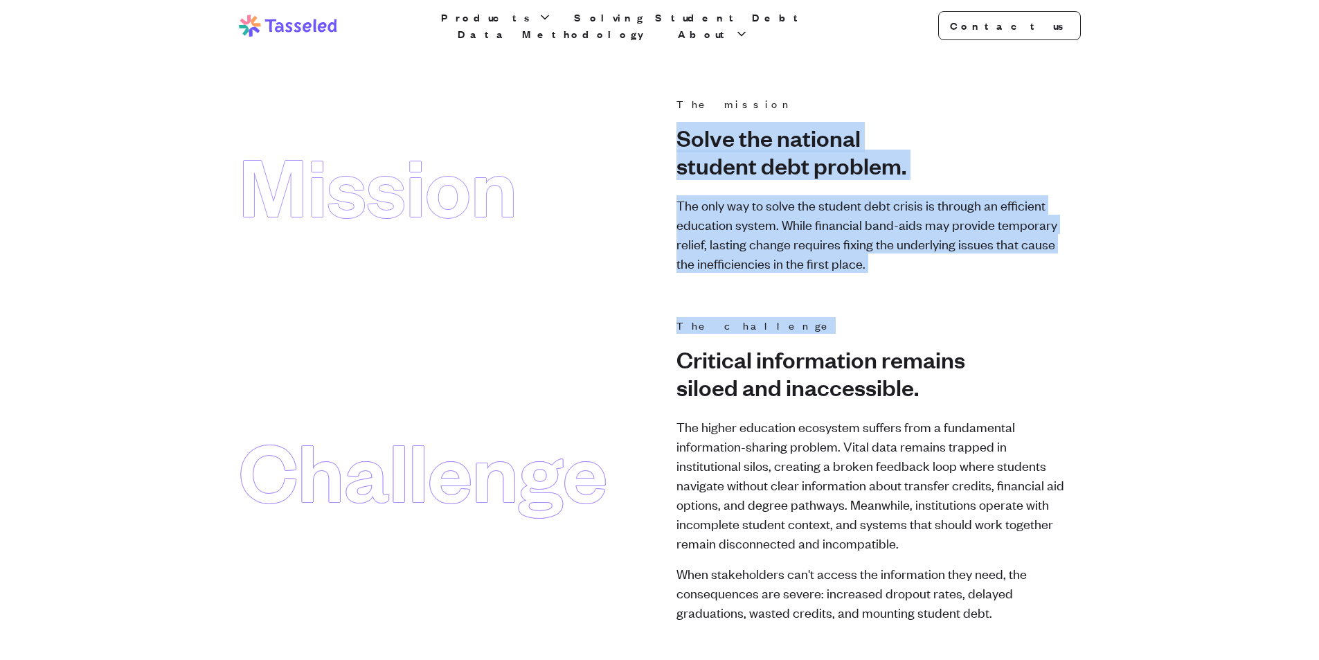
drag, startPoint x: 991, startPoint y: 269, endPoint x: 961, endPoint y: 109, distance: 163.2
click at [961, 109] on div "The mission Solve the national student debt problem. The only way to solve the …" at bounding box center [870, 184] width 388 height 177
click at [961, 109] on h2 "The mission" at bounding box center [870, 104] width 388 height 17
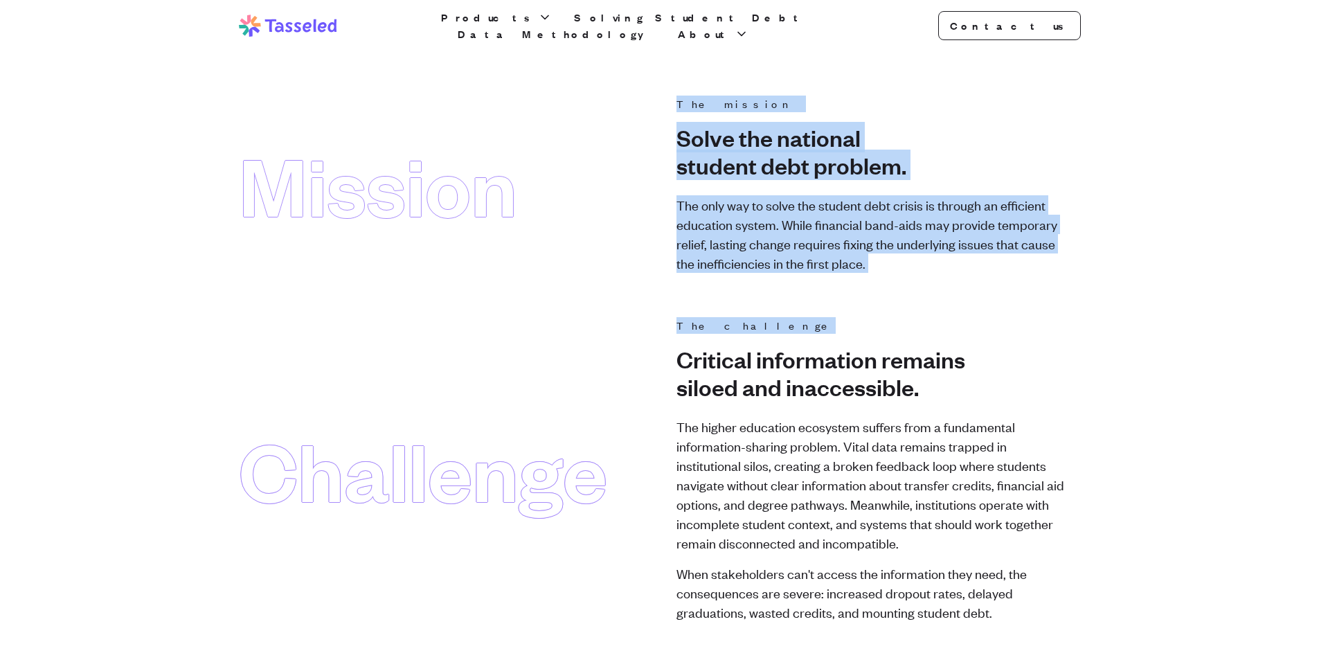
drag, startPoint x: 224, startPoint y: 157, endPoint x: 1115, endPoint y: 287, distance: 900.3
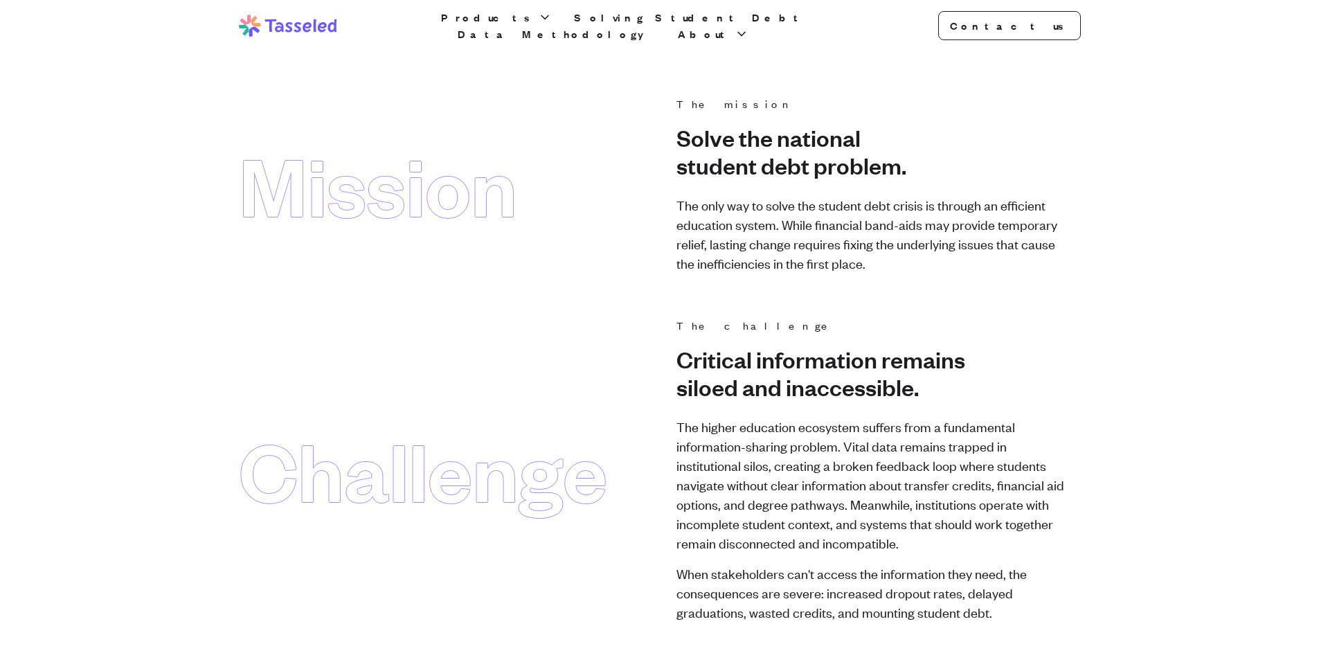
drag, startPoint x: 285, startPoint y: 176, endPoint x: 715, endPoint y: 234, distance: 434.5
click at [715, 234] on div "Mission The mission Solve the national student debt problem. The only way to so…" at bounding box center [660, 184] width 842 height 177
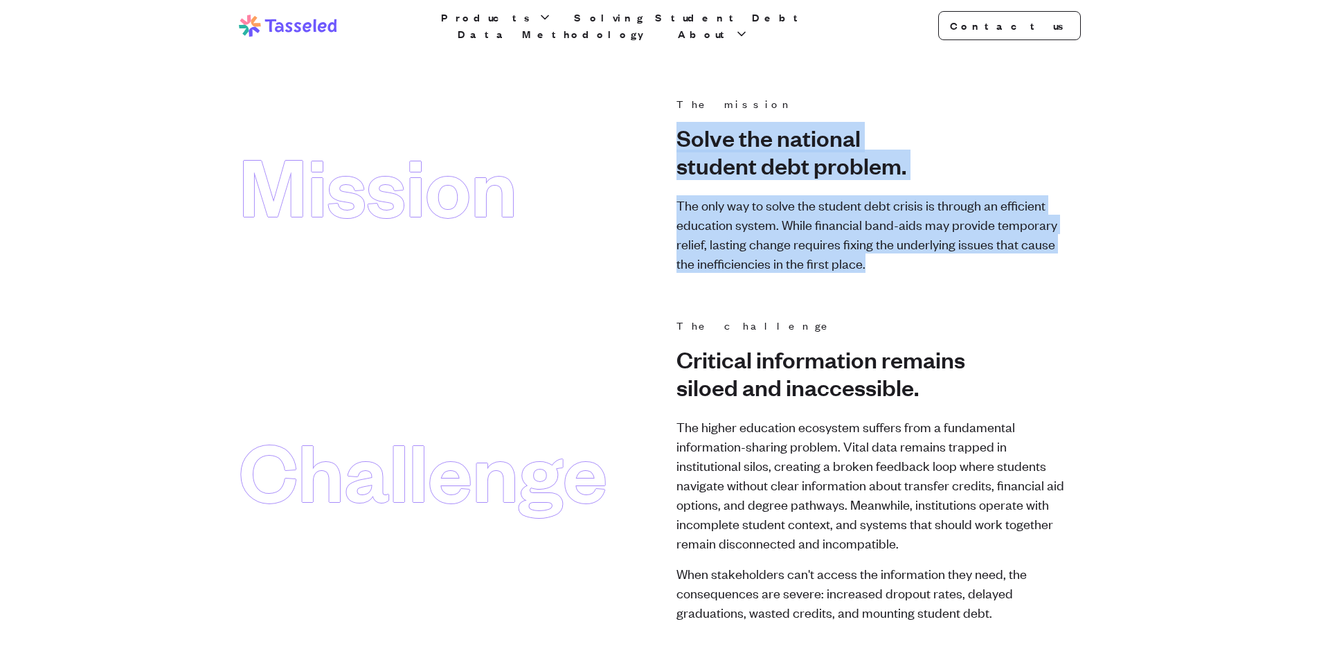
drag, startPoint x: 635, startPoint y: 143, endPoint x: 887, endPoint y: 260, distance: 277.2
click at [887, 260] on div "Mission The mission Solve the national student debt problem. The only way to so…" at bounding box center [660, 184] width 842 height 177
click at [887, 260] on p "The only way to solve the student debt crisis is through an efficient education…" at bounding box center [870, 234] width 388 height 78
drag, startPoint x: 887, startPoint y: 260, endPoint x: 145, endPoint y: 129, distance: 753.5
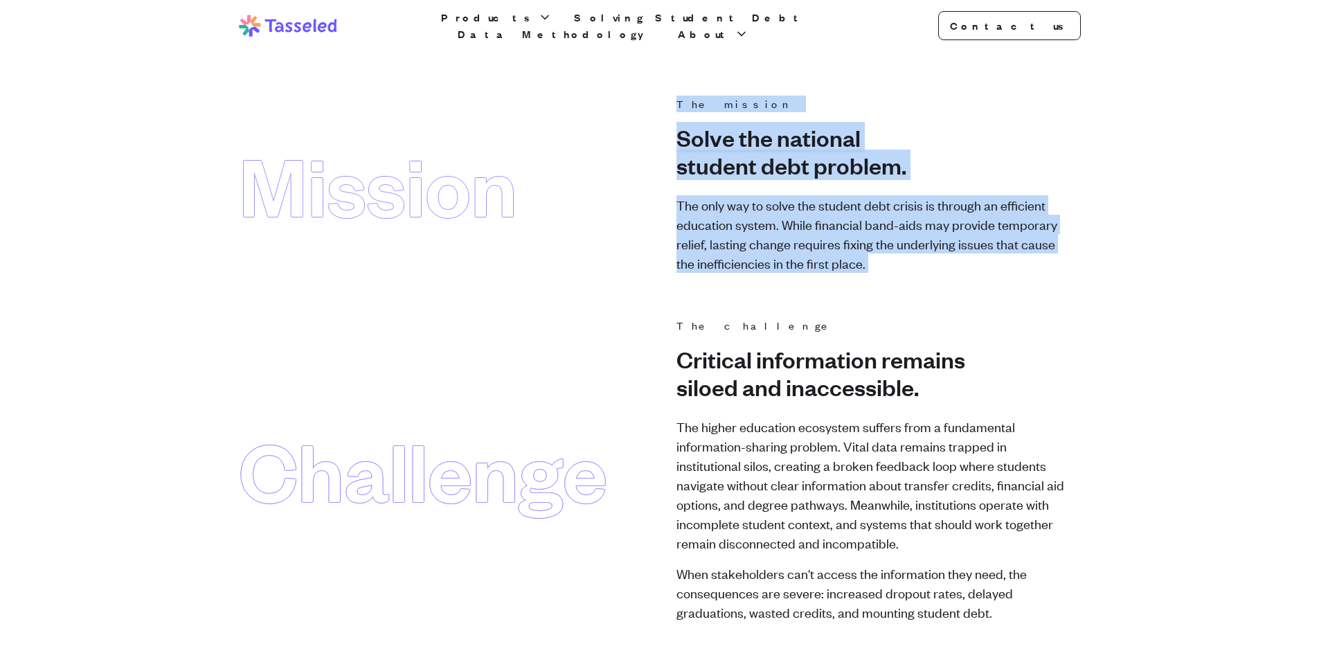
drag, startPoint x: 145, startPoint y: 129, endPoint x: 1116, endPoint y: 263, distance: 980.4
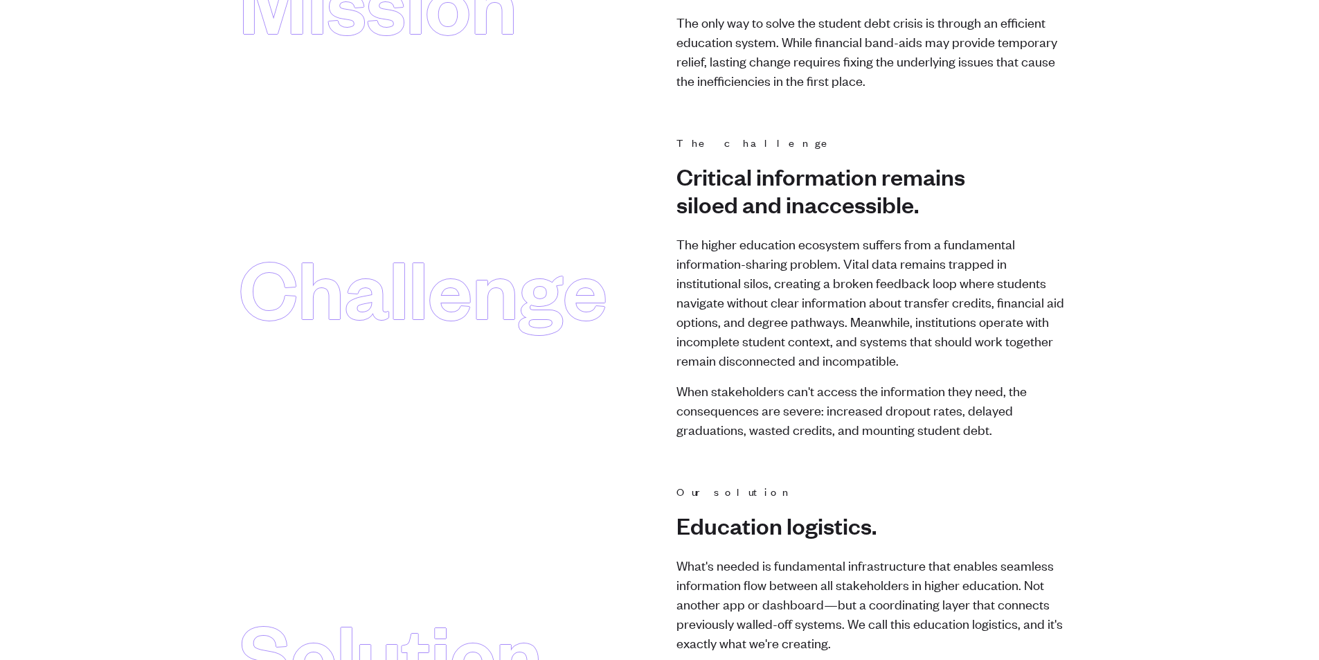
scroll to position [208, 0]
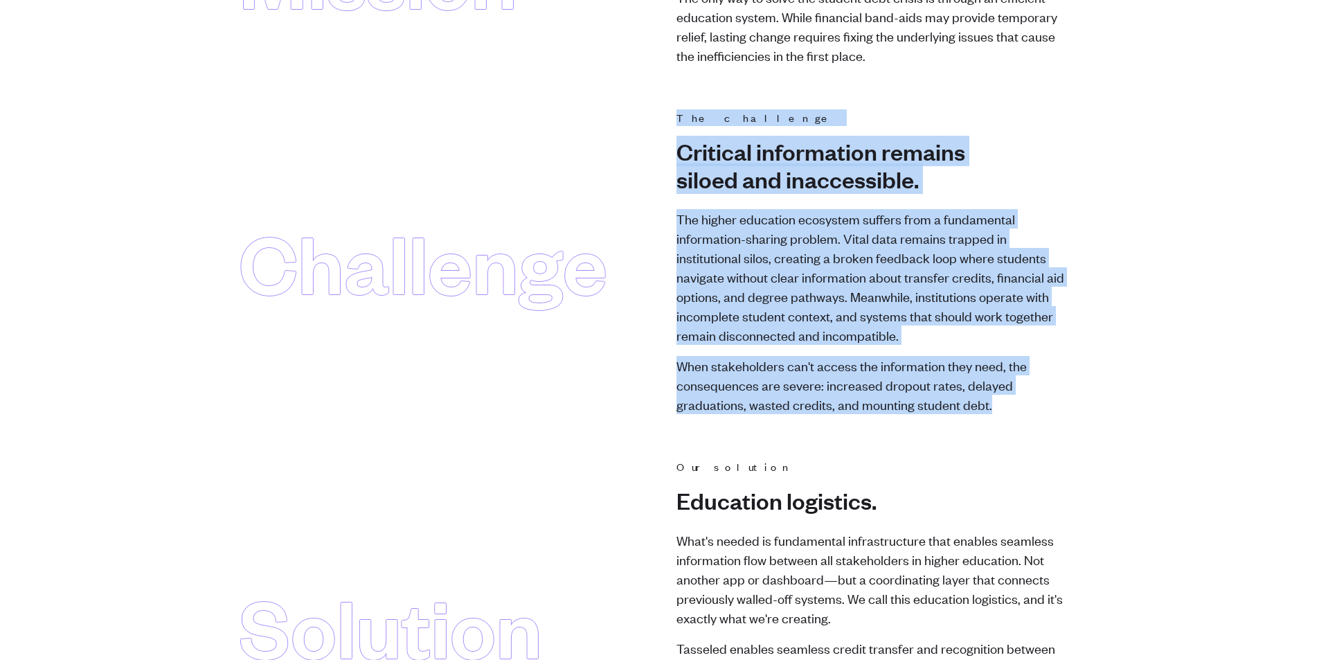
drag, startPoint x: 1021, startPoint y: 387, endPoint x: 1191, endPoint y: 401, distance: 170.2
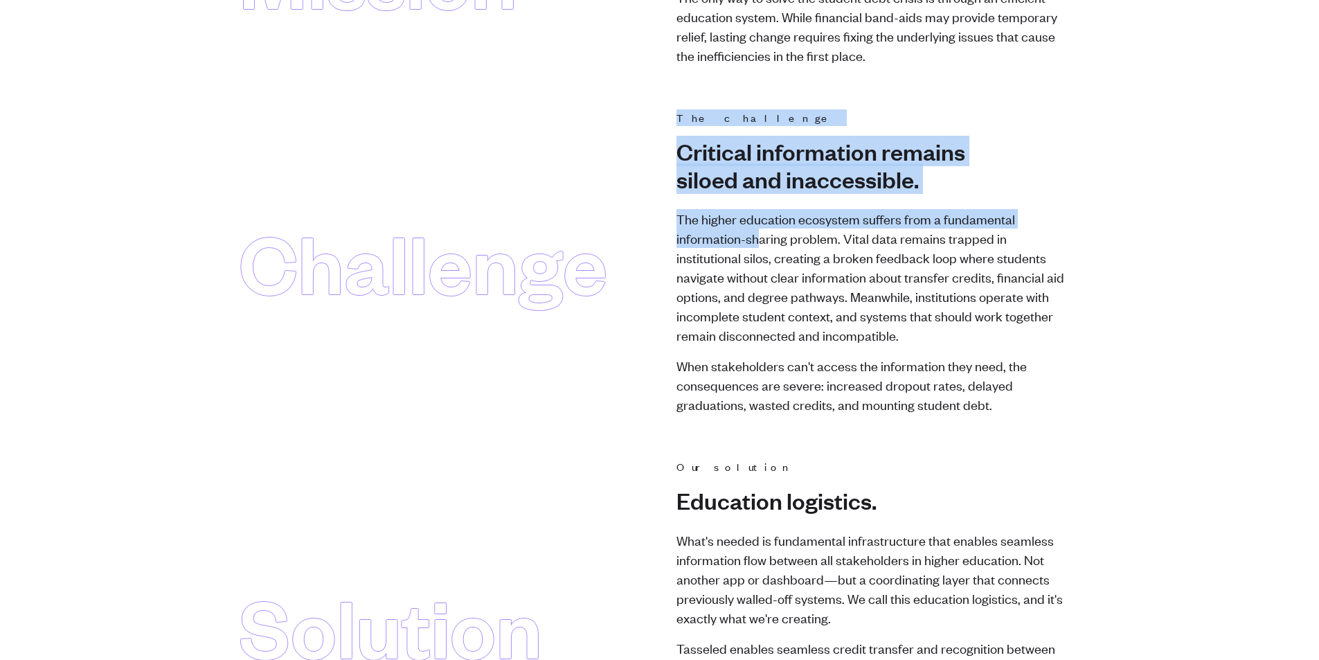
drag, startPoint x: 586, startPoint y: 200, endPoint x: 420, endPoint y: 183, distance: 167.0
click at [420, 183] on div "Challenge The challenge Critical information remains siloed and inaccessible. T…" at bounding box center [660, 261] width 842 height 305
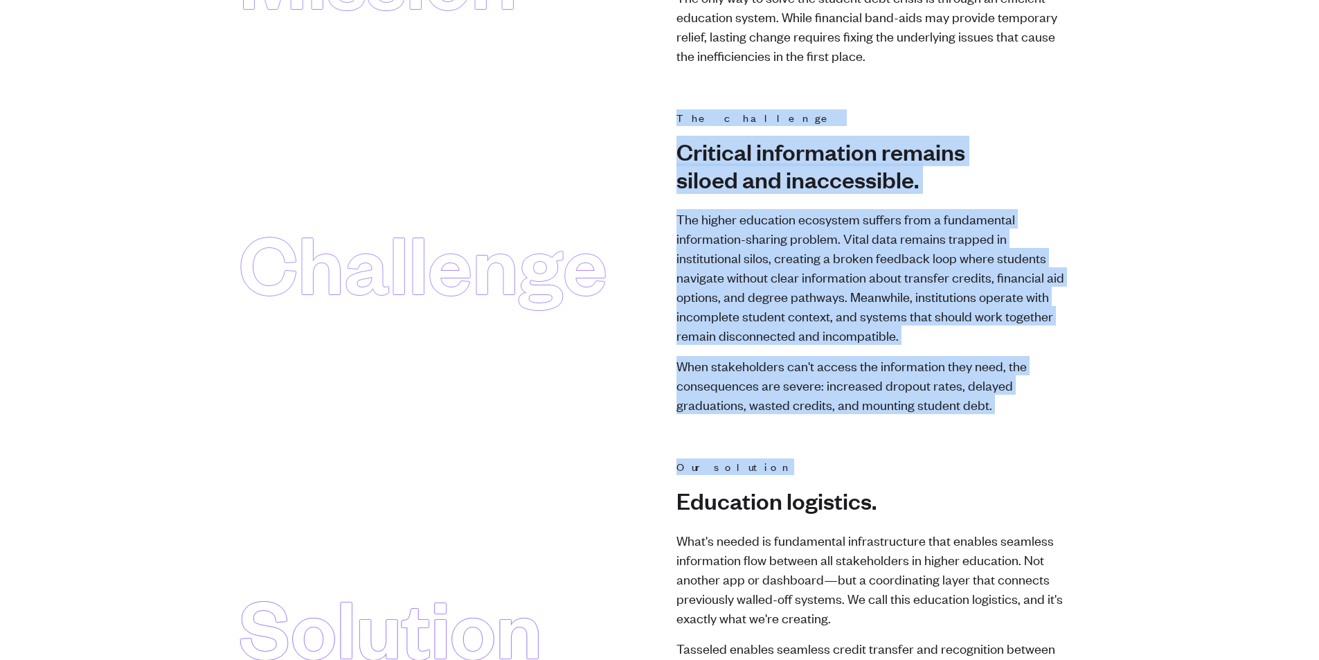
drag, startPoint x: 1165, startPoint y: 419, endPoint x: 469, endPoint y: 179, distance: 736.2
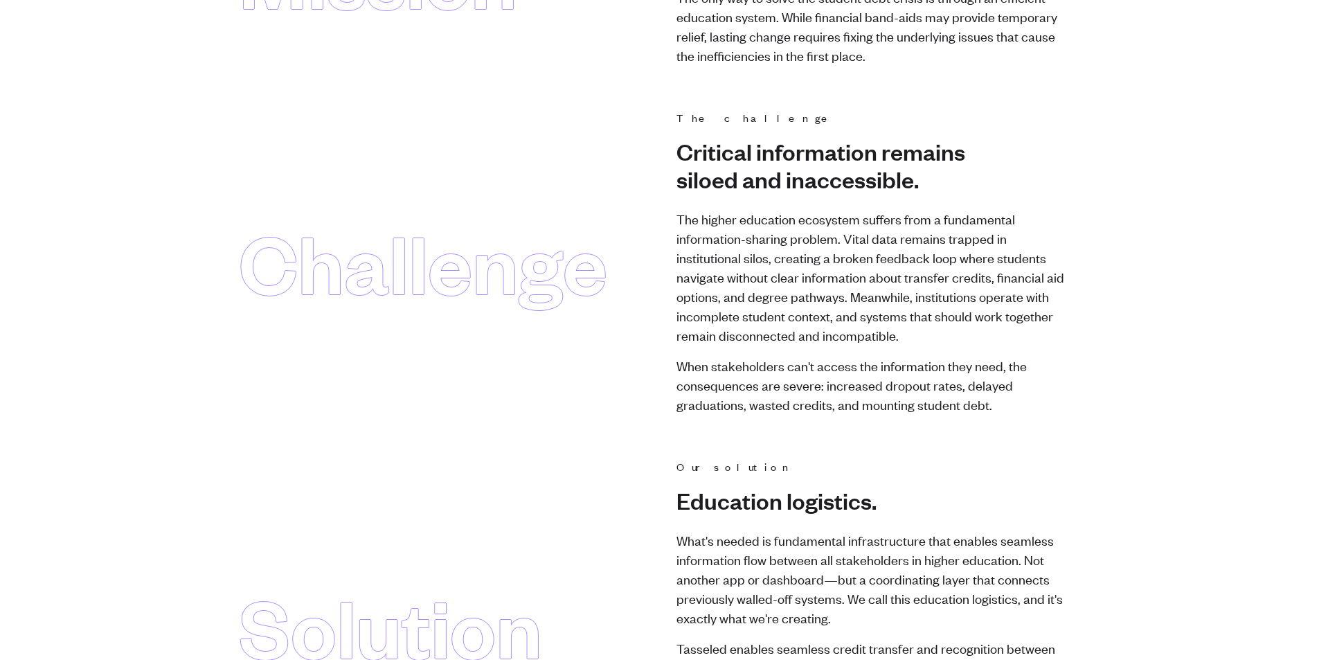
click at [469, 179] on div "Challenge" at bounding box center [423, 261] width 368 height 305
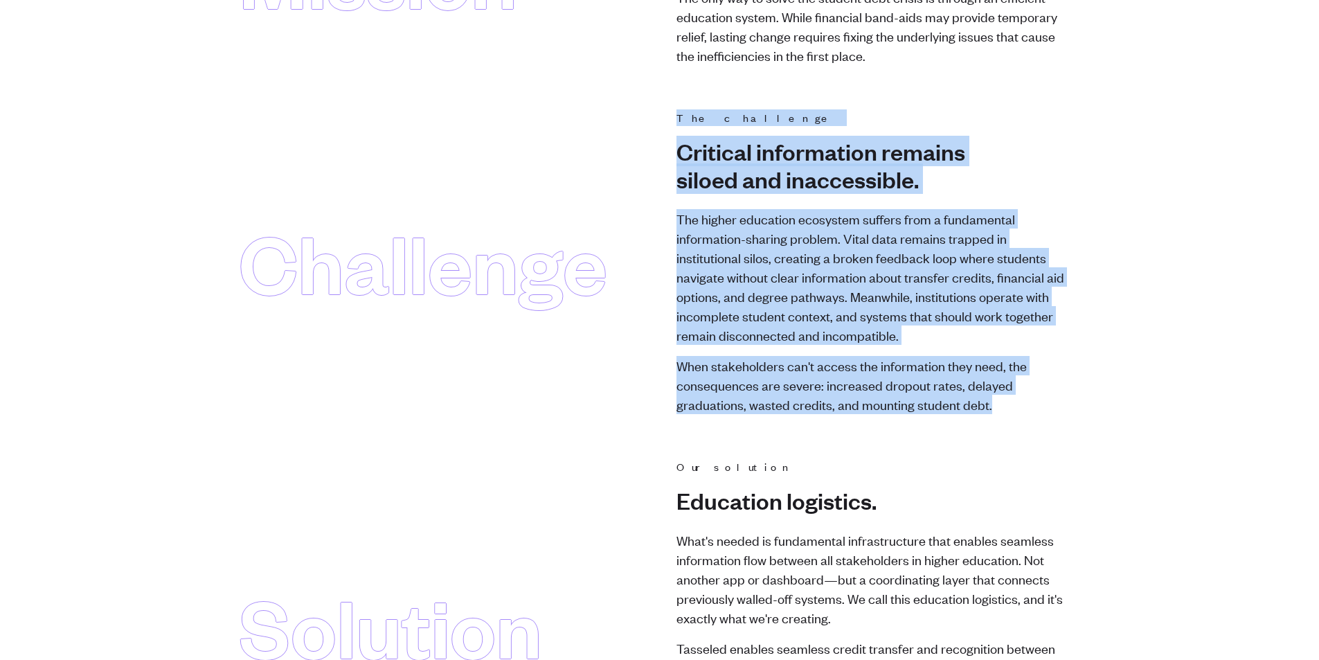
drag, startPoint x: 516, startPoint y: 196, endPoint x: 1107, endPoint y: 413, distance: 629.0
drag, startPoint x: 1077, startPoint y: 394, endPoint x: 507, endPoint y: 183, distance: 608.2
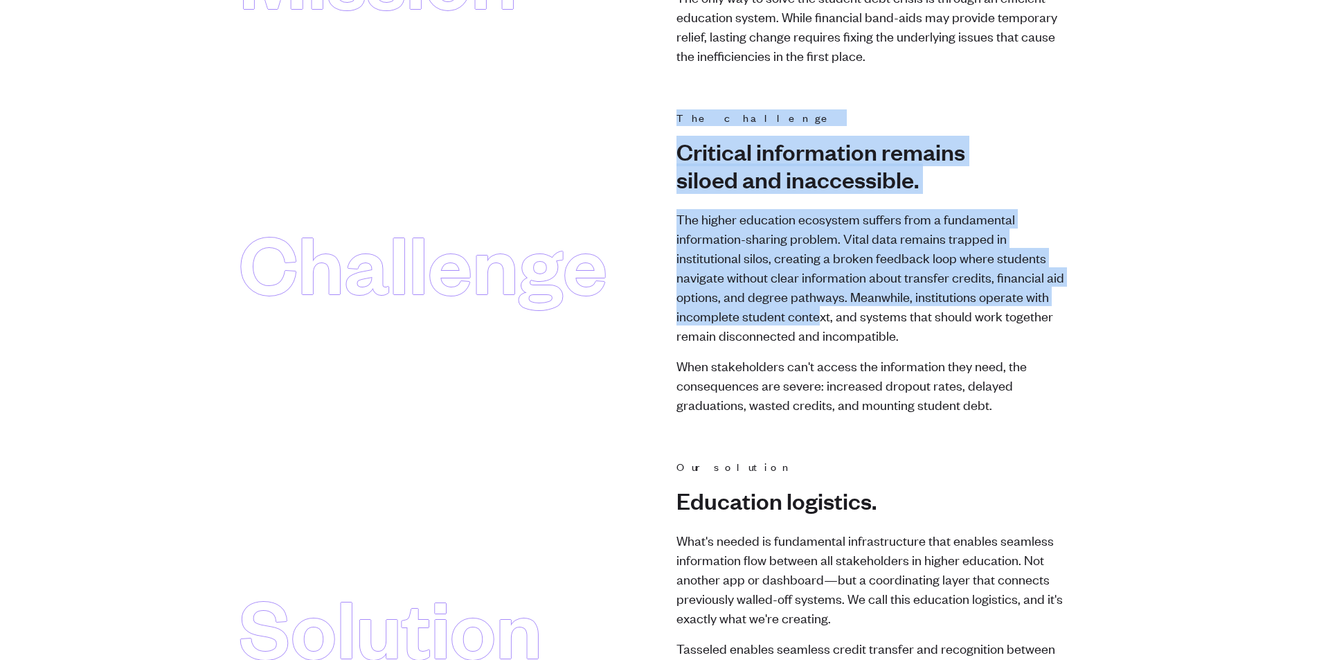
drag, startPoint x: 611, startPoint y: 305, endPoint x: 748, endPoint y: 309, distance: 137.8
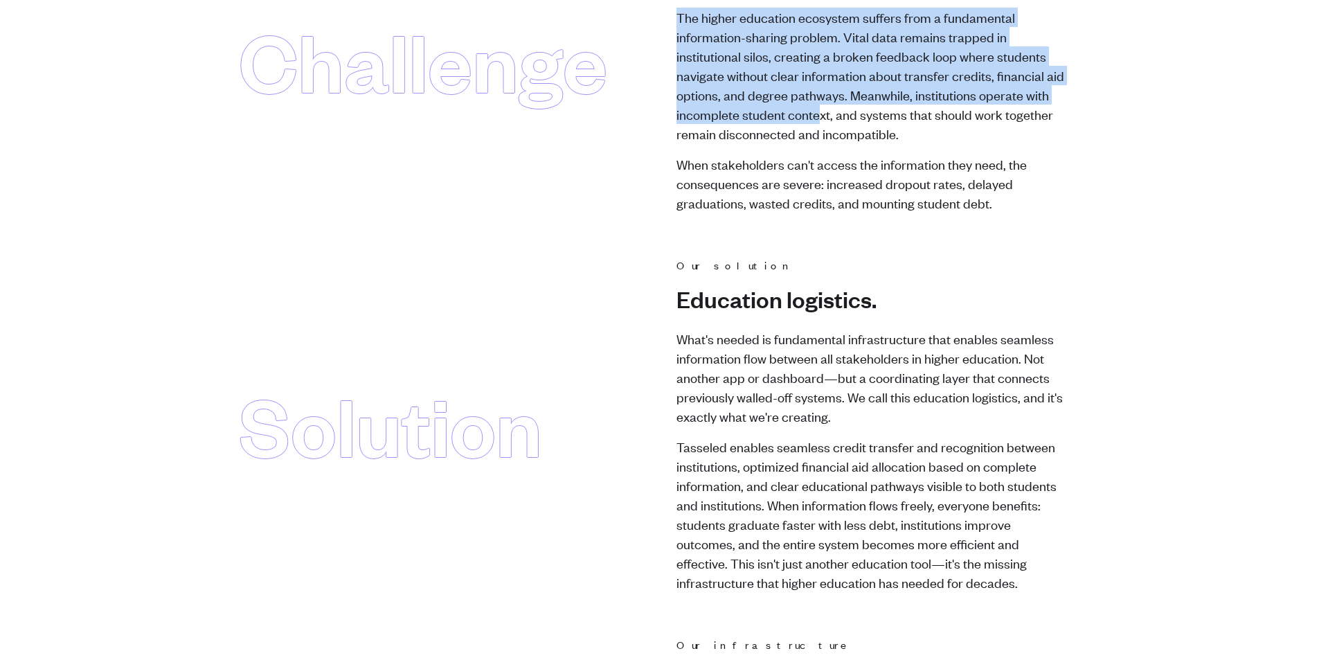
scroll to position [485, 0]
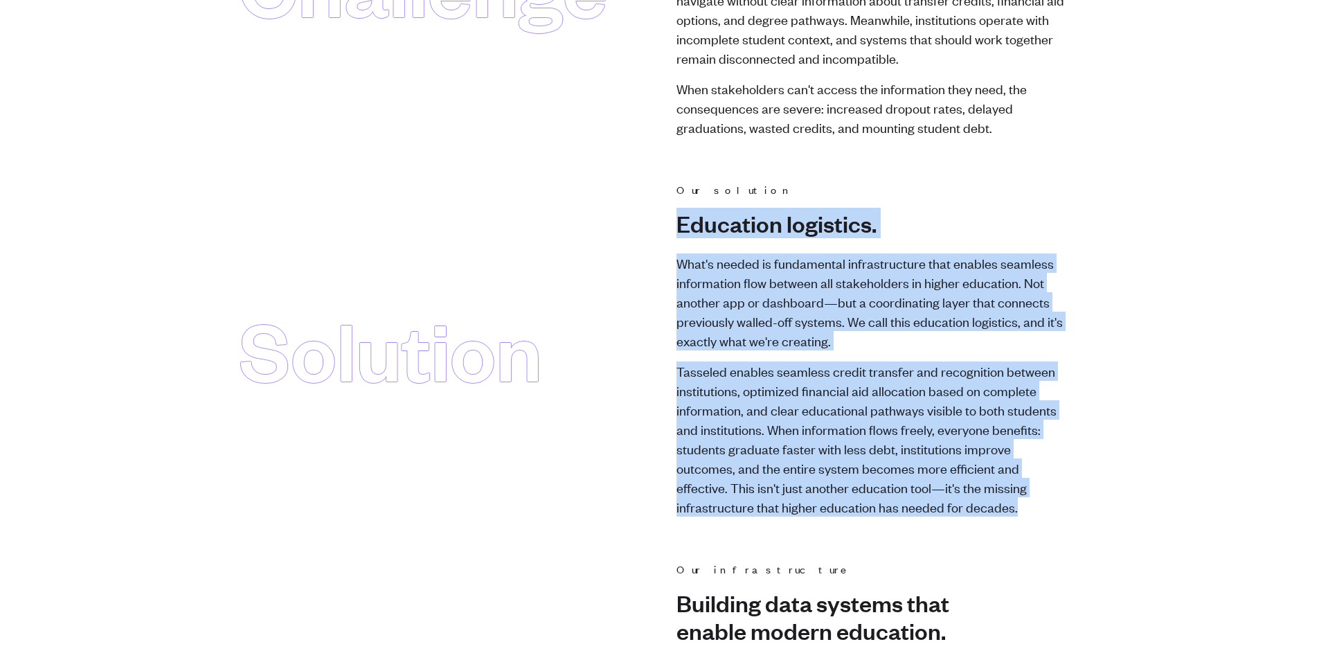
drag, startPoint x: 681, startPoint y: 239, endPoint x: 984, endPoint y: 505, distance: 403.2
click at [984, 505] on div "Solution Our solution Education logistics. What's needed is fundamental infrast…" at bounding box center [660, 348] width 842 height 335
click at [984, 505] on p "Tasseled enables seamless credit transfer and recognition between institutions,…" at bounding box center [870, 438] width 388 height 155
drag, startPoint x: 984, startPoint y: 505, endPoint x: 214, endPoint y: 249, distance: 811.9
click at [214, 249] on main "Mission The mission Solve the national student debt problem. The only way to so…" at bounding box center [659, 441] width 1319 height 1661
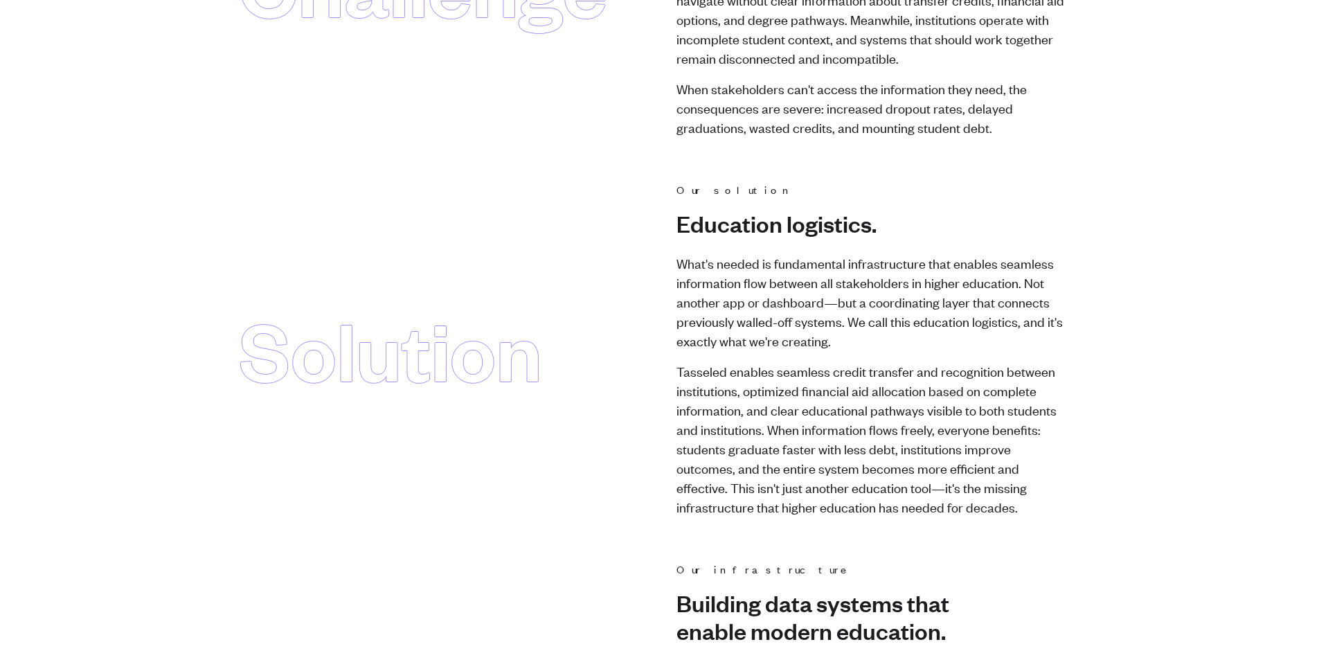
click at [214, 249] on main "Mission The mission Solve the national student debt problem. The only way to so…" at bounding box center [659, 441] width 1319 height 1661
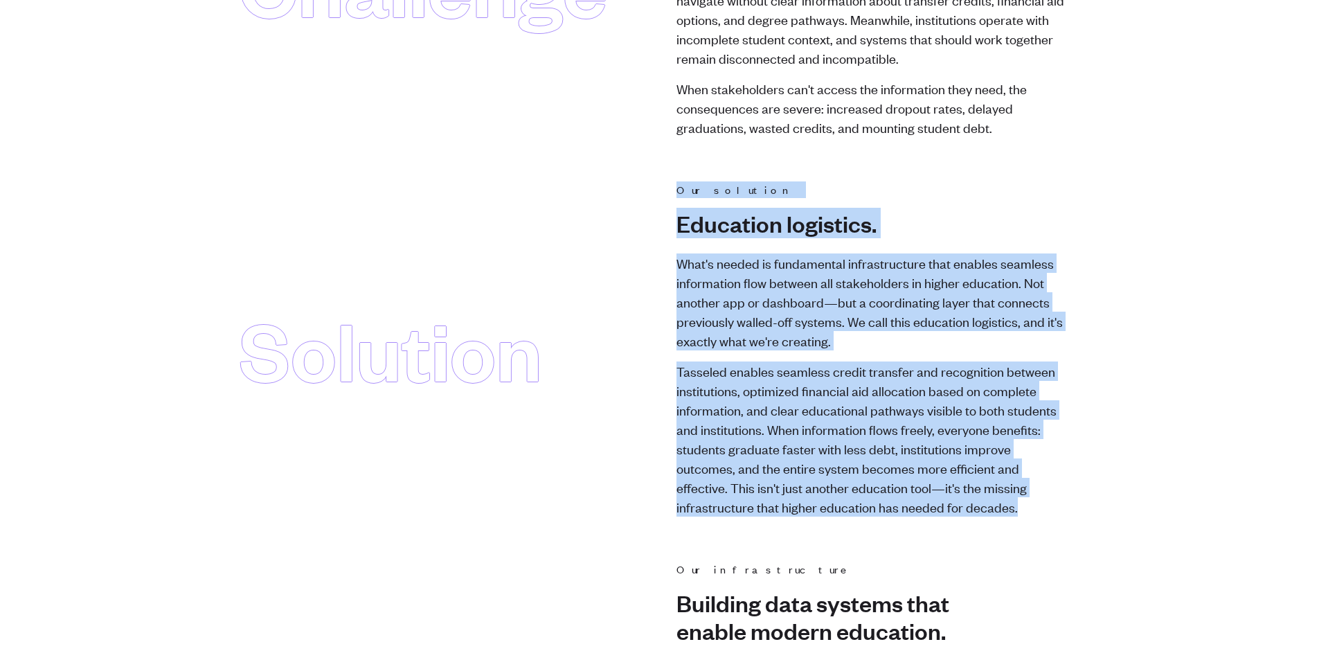
drag, startPoint x: 347, startPoint y: 192, endPoint x: 1010, endPoint y: 503, distance: 731.4
click at [1010, 503] on div "Solution Our solution Education logistics. What's needed is fundamental infrast…" at bounding box center [660, 348] width 842 height 335
click at [1010, 503] on p "Tasseled enables seamless credit transfer and recognition between institutions,…" at bounding box center [870, 438] width 388 height 155
drag, startPoint x: 1029, startPoint y: 521, endPoint x: 347, endPoint y: 211, distance: 748.1
click at [347, 211] on div "Mission The mission Solve the national student debt problem. The only way to so…" at bounding box center [660, 441] width 886 height 1661
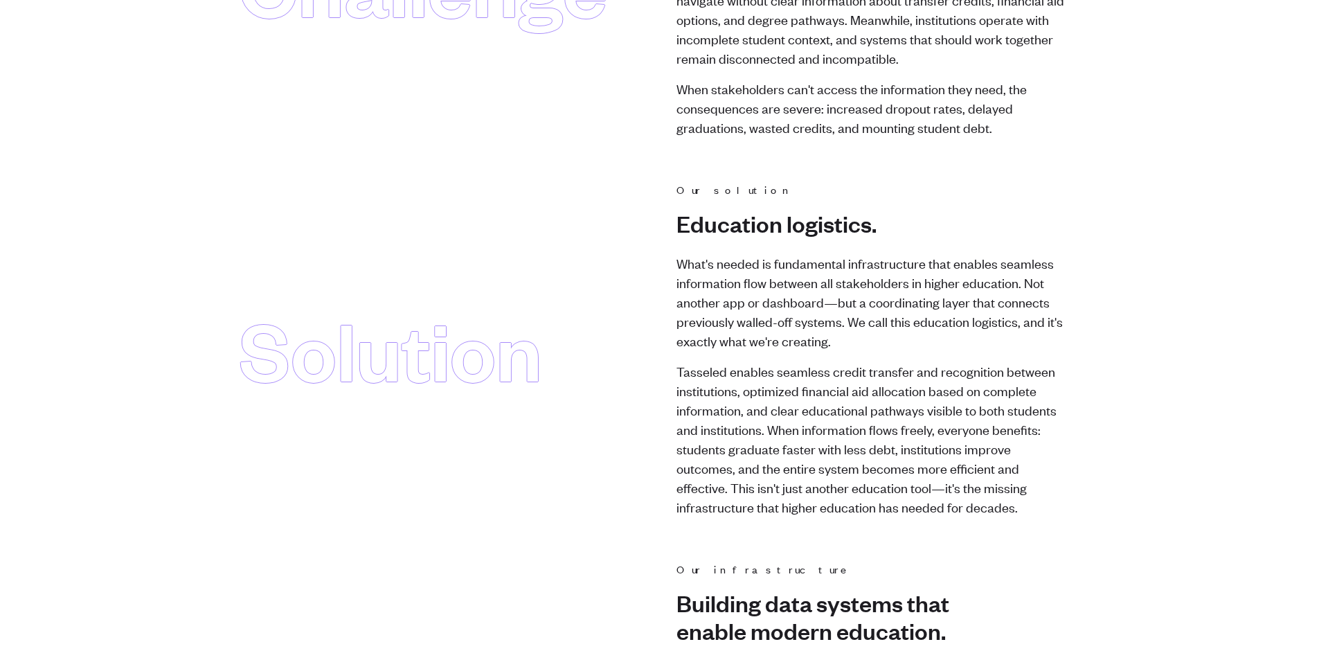
click at [347, 211] on div "Solution" at bounding box center [390, 348] width 303 height 335
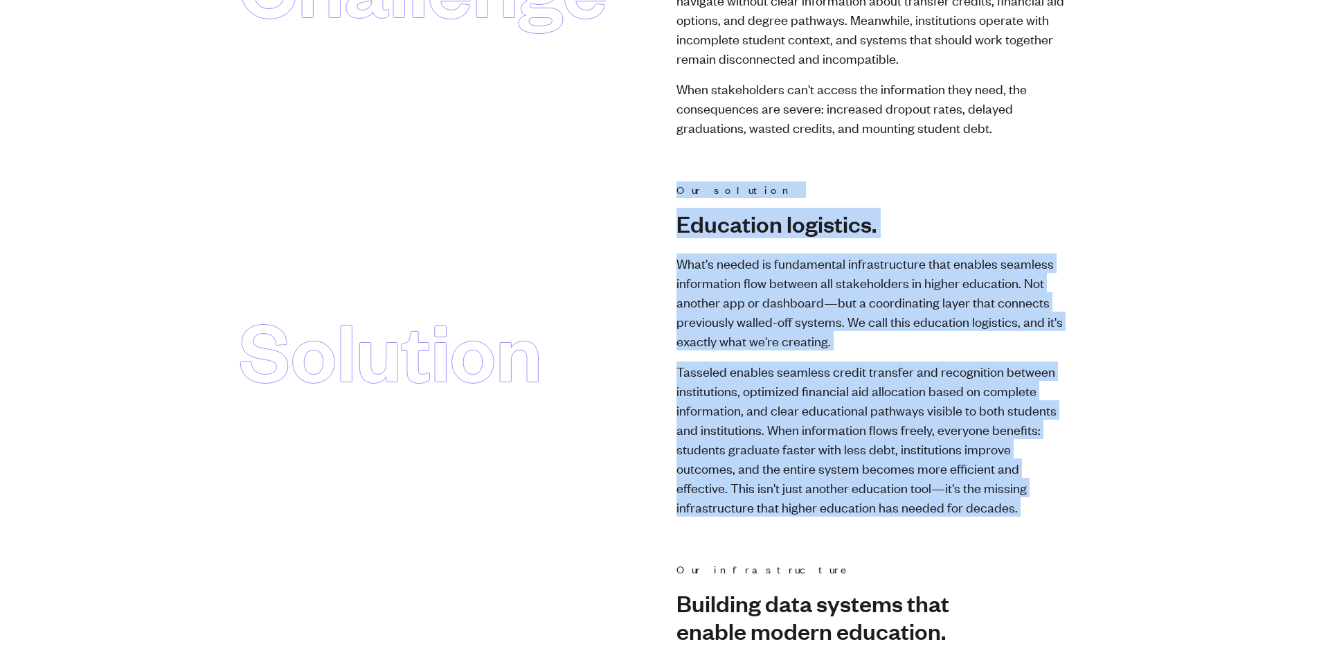
click at [970, 509] on div "Solution Our solution Education logistics. What's needed is fundamental infrast…" at bounding box center [660, 348] width 842 height 335
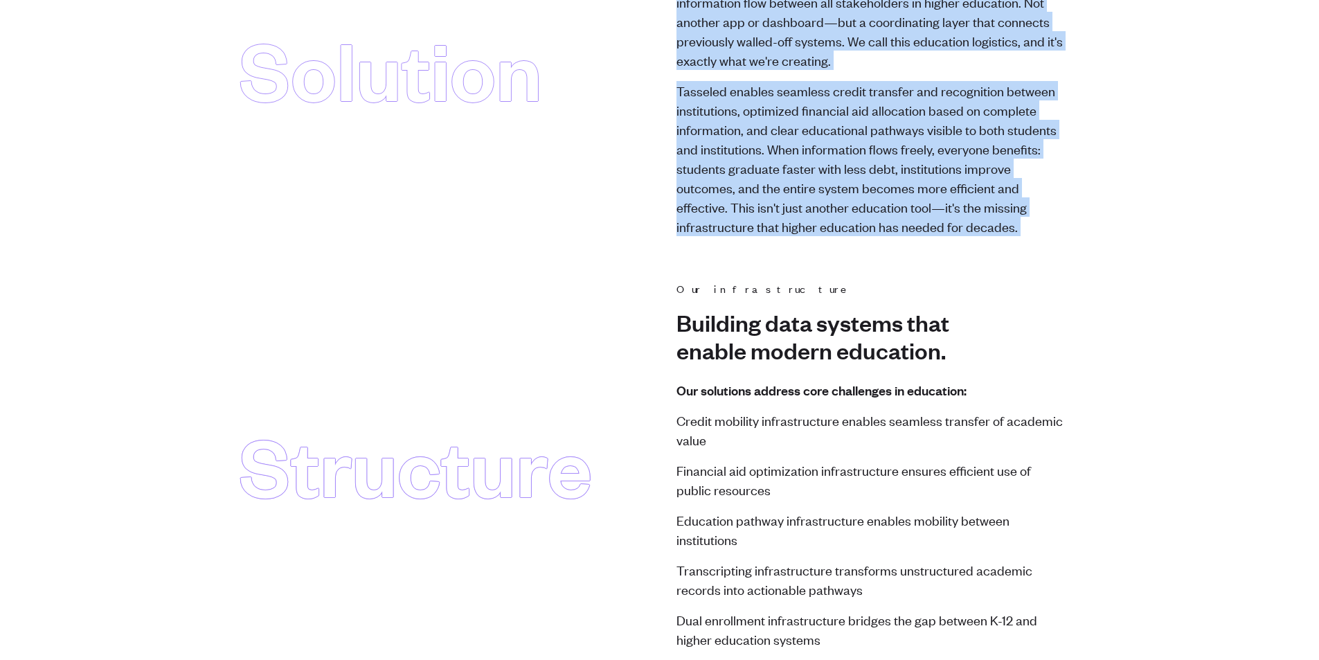
scroll to position [831, 0]
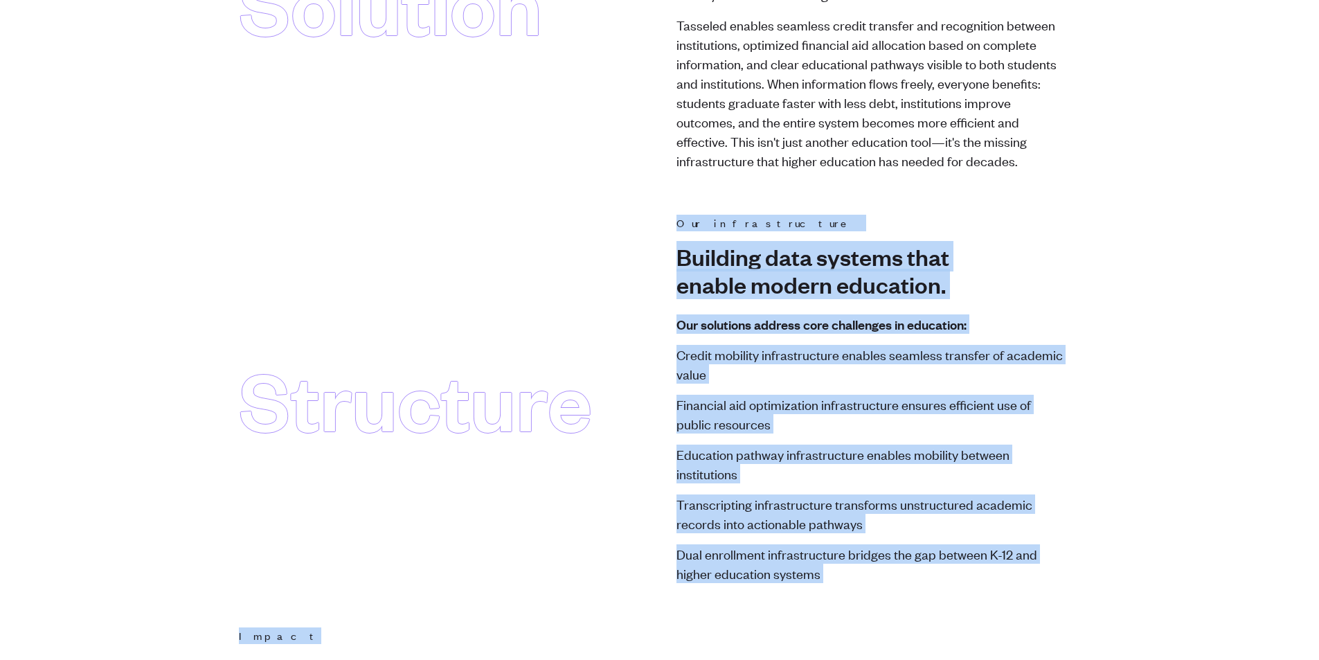
click at [628, 223] on div "Mission The mission Solve the national student debt problem. The only way to so…" at bounding box center [660, 95] width 886 height 1661
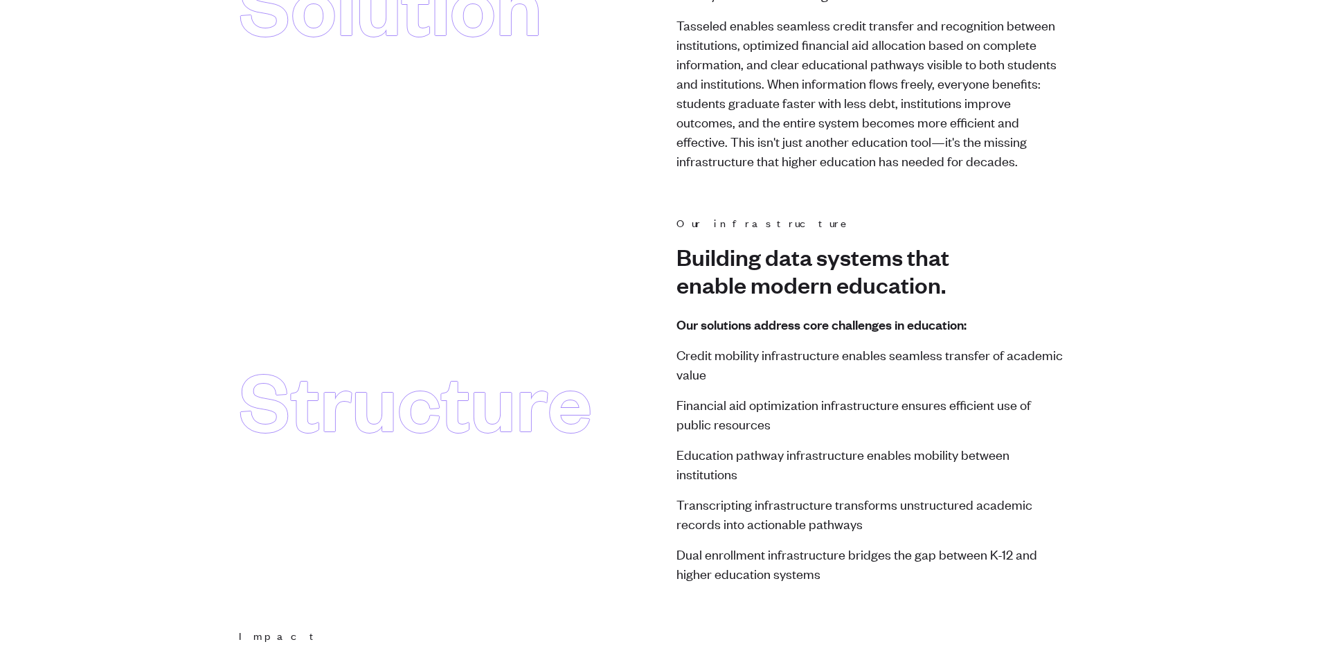
click at [628, 223] on div "Structure Our infrastructure Building data systems that enable modern education…" at bounding box center [660, 399] width 842 height 368
click at [546, 546] on div "Structure" at bounding box center [415, 399] width 353 height 368
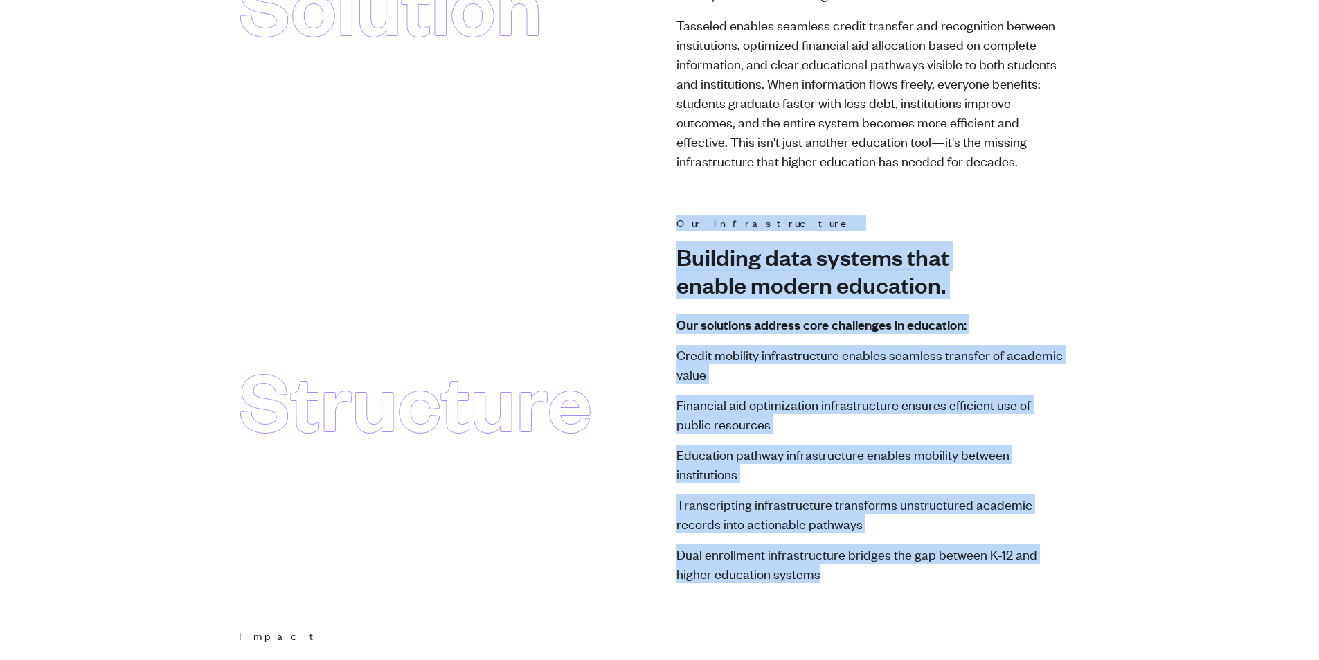
click at [866, 578] on div "Structure Our infrastructure Building data systems that enable modern education…" at bounding box center [660, 399] width 842 height 368
click at [866, 578] on li "Dual enrollment infrastructure bridges the gap between K-12 and higher educatio…" at bounding box center [870, 563] width 388 height 39
click at [655, 197] on div "Mission The mission Solve the national student debt problem. The only way to so…" at bounding box center [660, 95] width 886 height 1661
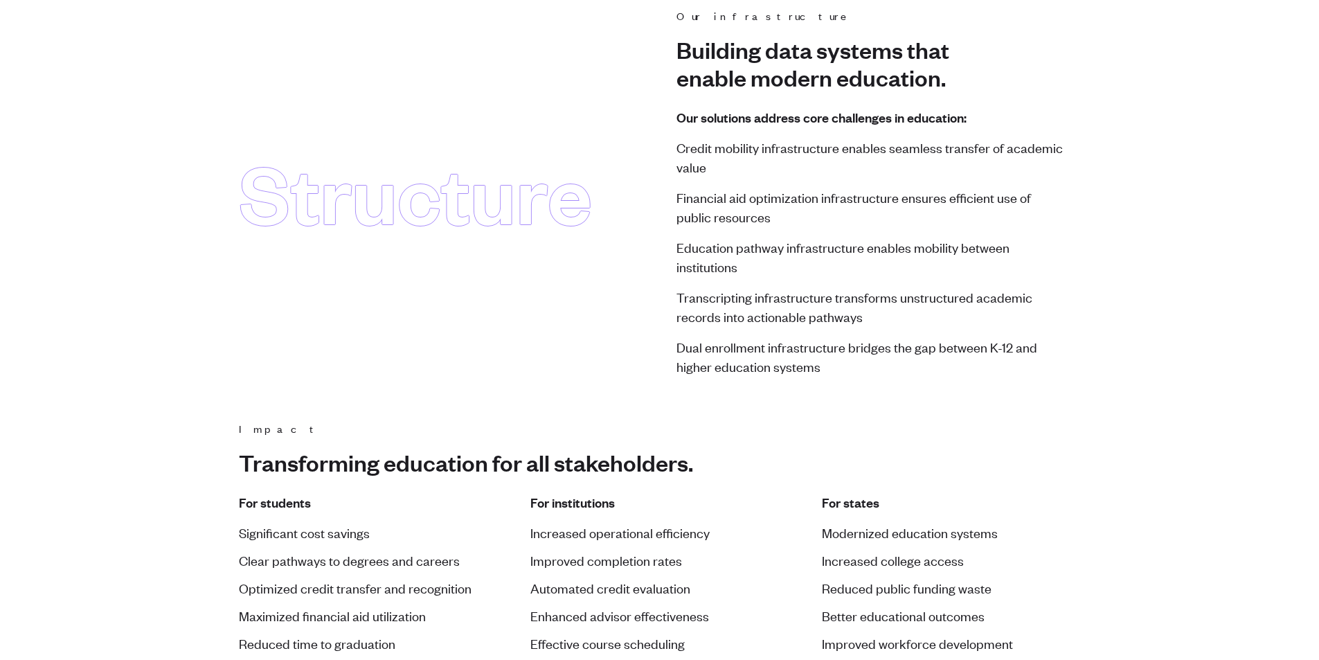
scroll to position [1038, 0]
drag, startPoint x: 1066, startPoint y: 200, endPoint x: 1087, endPoint y: 177, distance: 31.4
click at [1069, 197] on div "Structure Our infrastructure Building data systems that enable modern education…" at bounding box center [660, 191] width 842 height 368
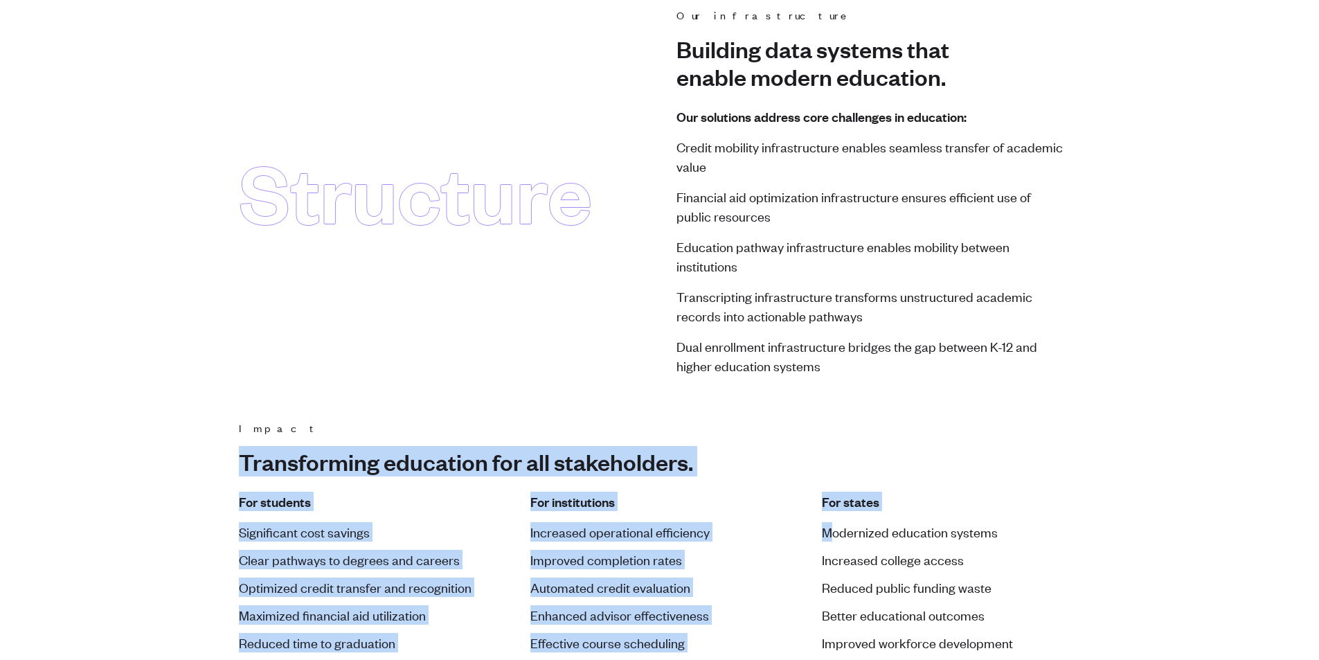
drag, startPoint x: 849, startPoint y: 485, endPoint x: 858, endPoint y: 397, distance: 89.1
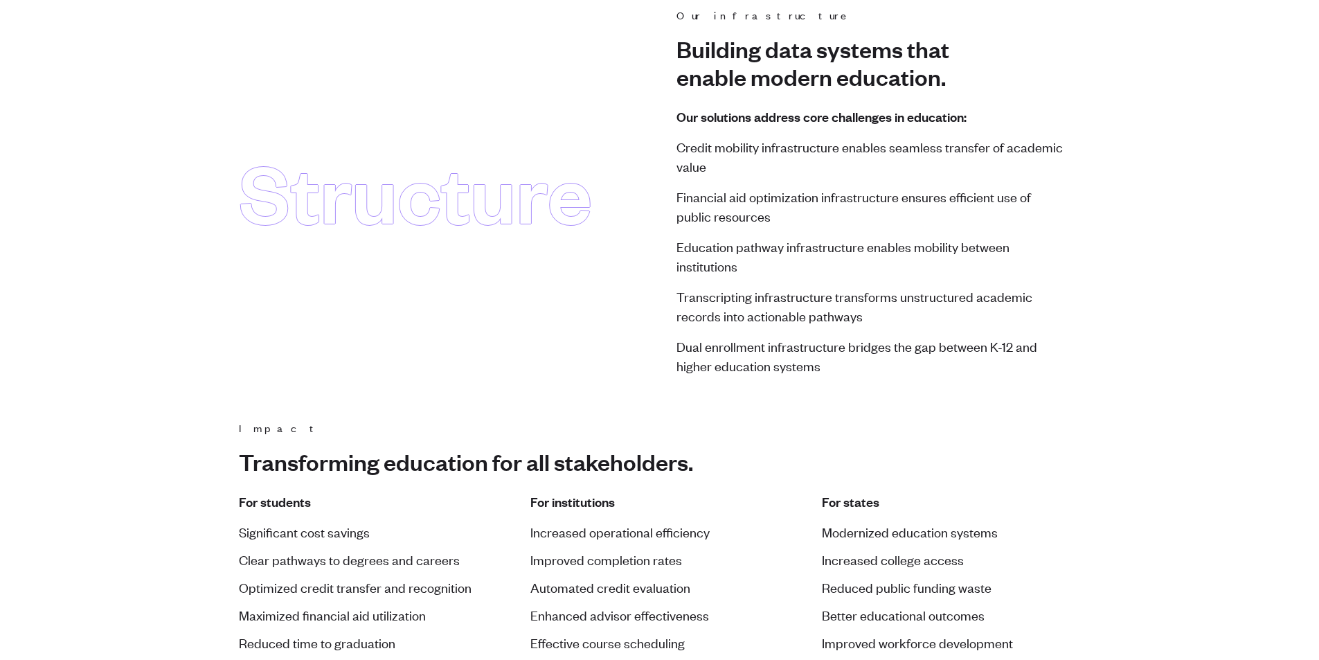
click at [858, 341] on li "Dual enrollment infrastructure bridges the gap between K-12 and higher educatio…" at bounding box center [870, 355] width 388 height 39
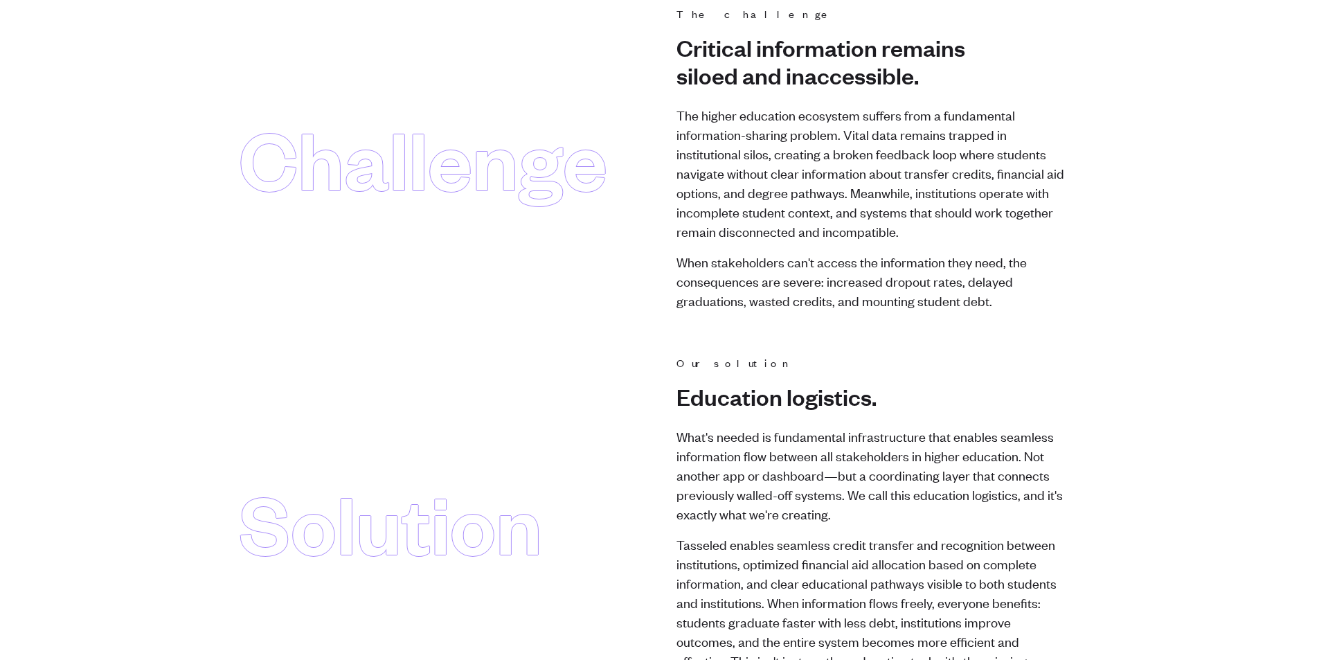
scroll to position [0, 0]
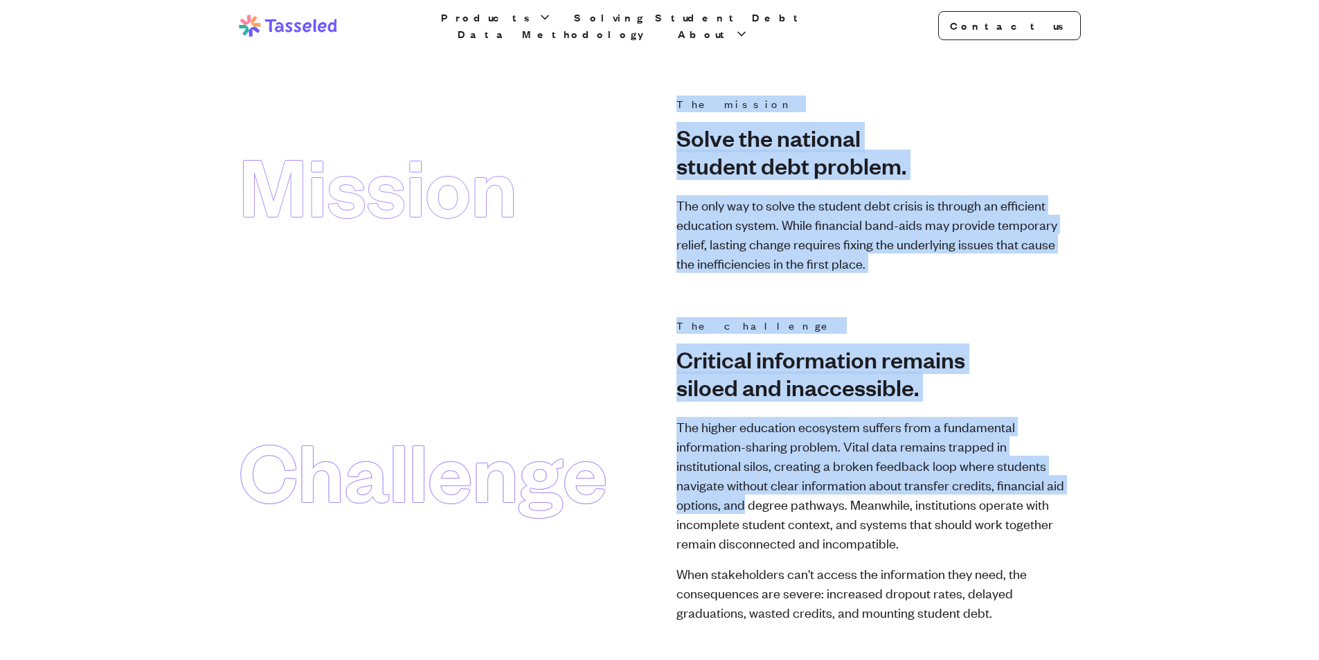
drag, startPoint x: 682, startPoint y: 125, endPoint x: 1230, endPoint y: 515, distance: 672.6
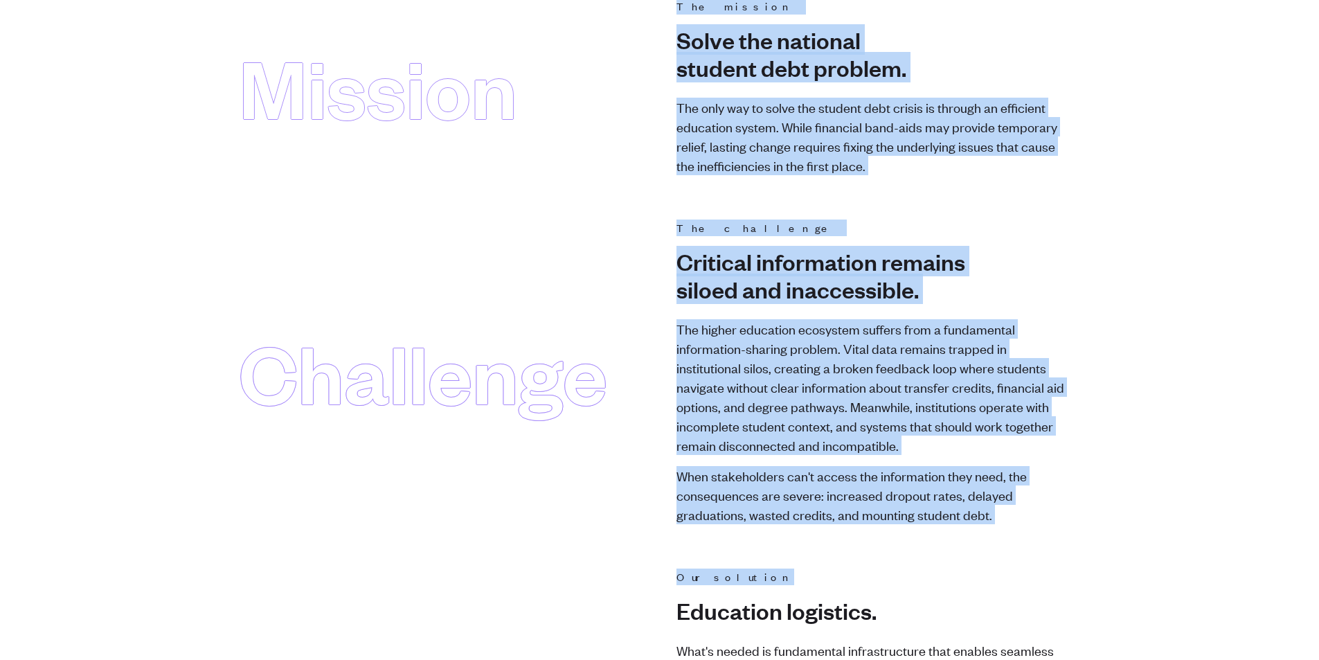
scroll to position [208, 0]
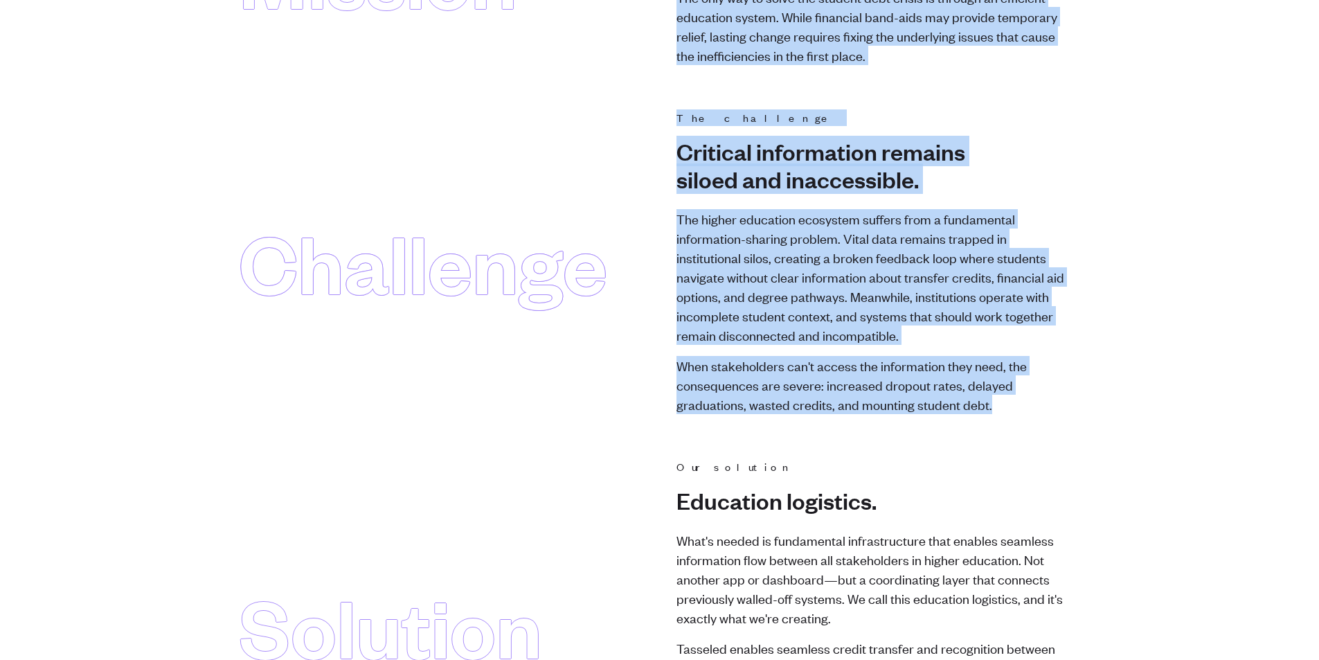
drag, startPoint x: 652, startPoint y: 89, endPoint x: 1073, endPoint y: 404, distance: 525.3
click at [1073, 404] on div "Challenge The challenge Critical information remains siloed and inaccessible. T…" at bounding box center [660, 261] width 842 height 305
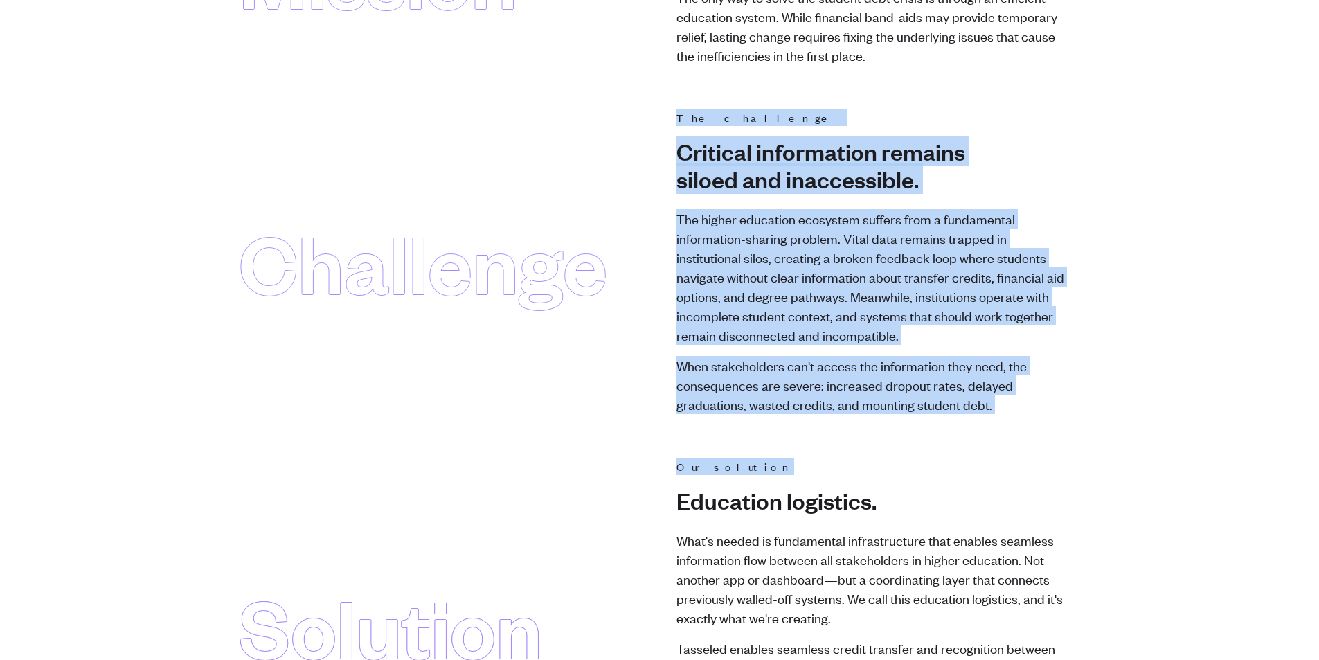
drag, startPoint x: 1001, startPoint y: 345, endPoint x: 626, endPoint y: 79, distance: 459.6
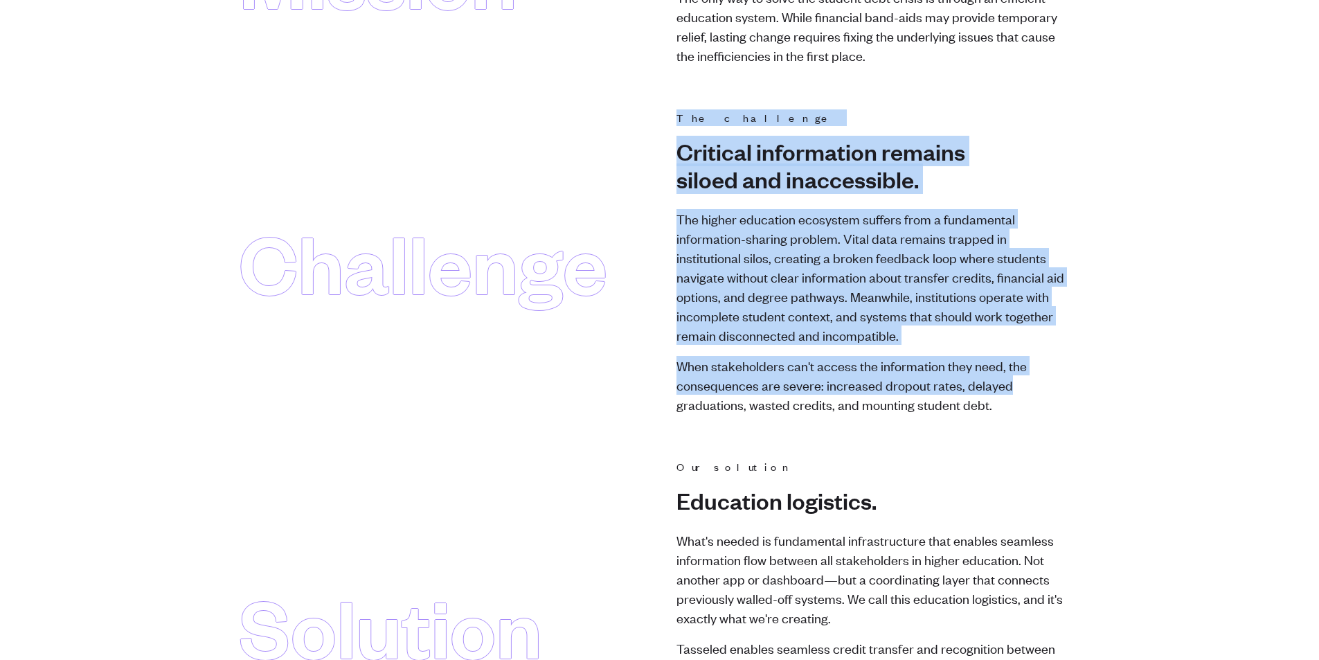
drag, startPoint x: 844, startPoint y: 233, endPoint x: 1094, endPoint y: 377, distance: 288.1
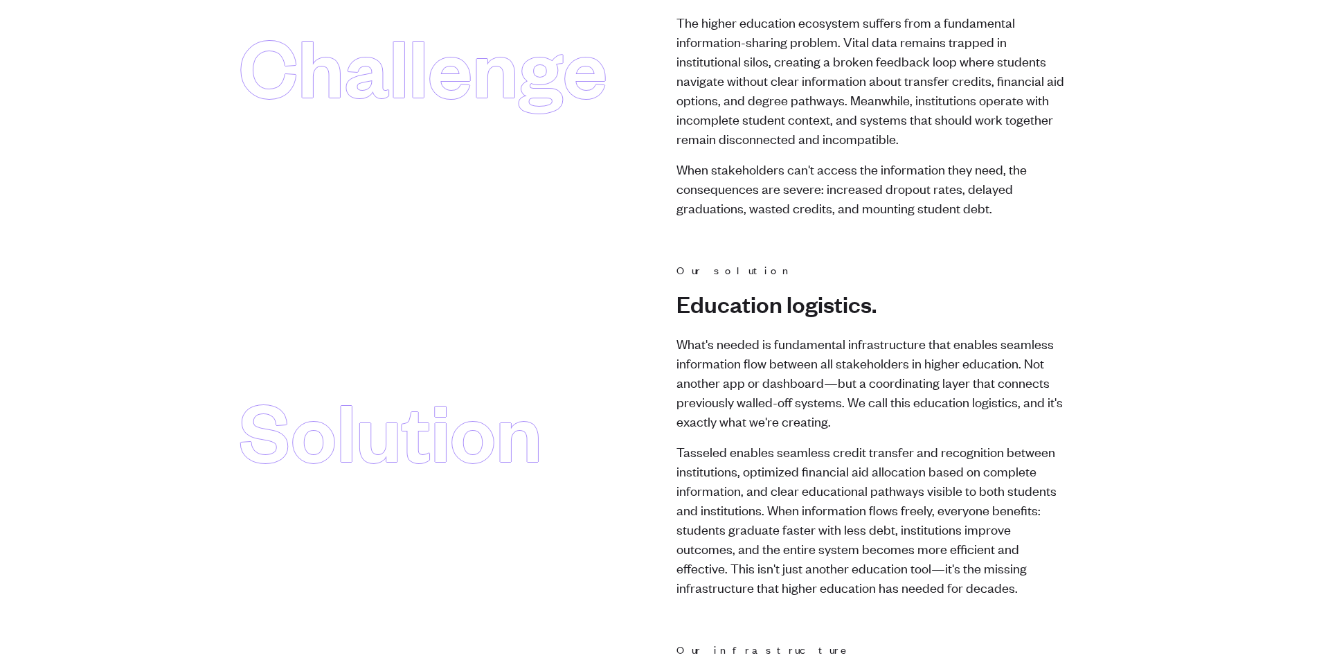
scroll to position [554, 0]
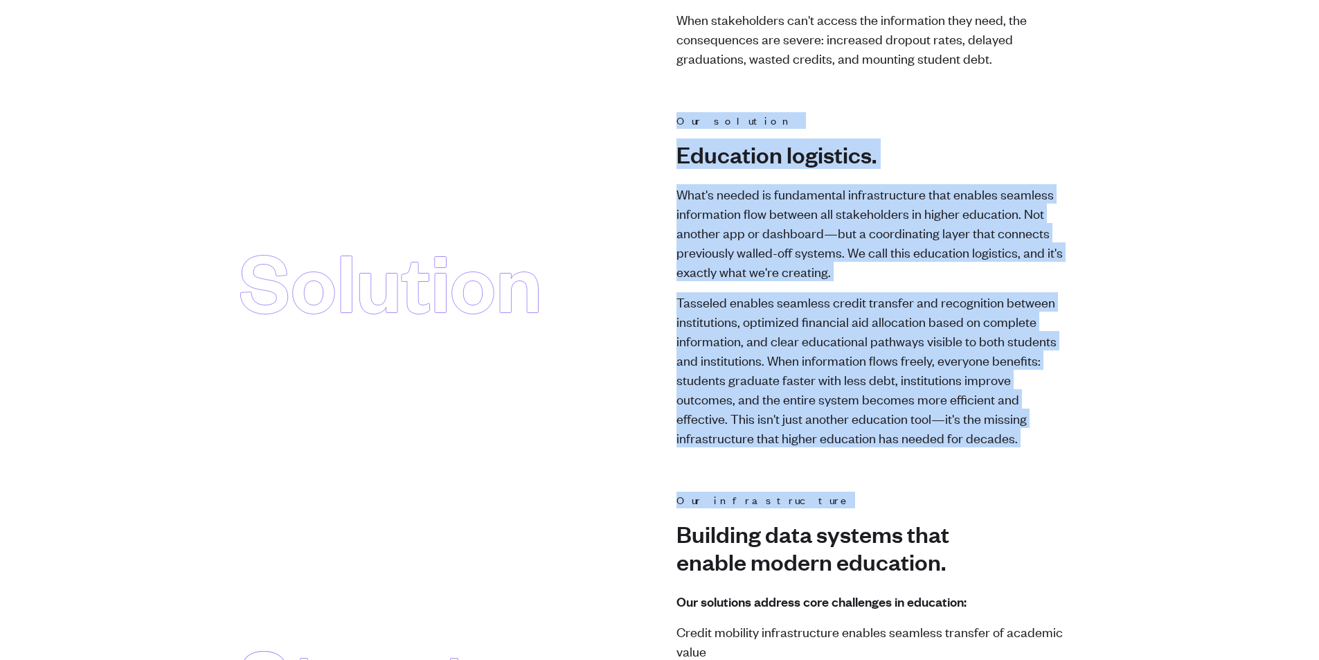
drag, startPoint x: 597, startPoint y: 120, endPoint x: 976, endPoint y: 457, distance: 507.0
click at [976, 457] on div "Mission The mission Solve the national student debt problem. The only way to so…" at bounding box center [660, 372] width 886 height 1661
drag, startPoint x: 941, startPoint y: 368, endPoint x: 617, endPoint y: 83, distance: 431.6
click at [617, 83] on div "Mission The mission Solve the national student debt problem. The only way to so…" at bounding box center [660, 372] width 886 height 1661
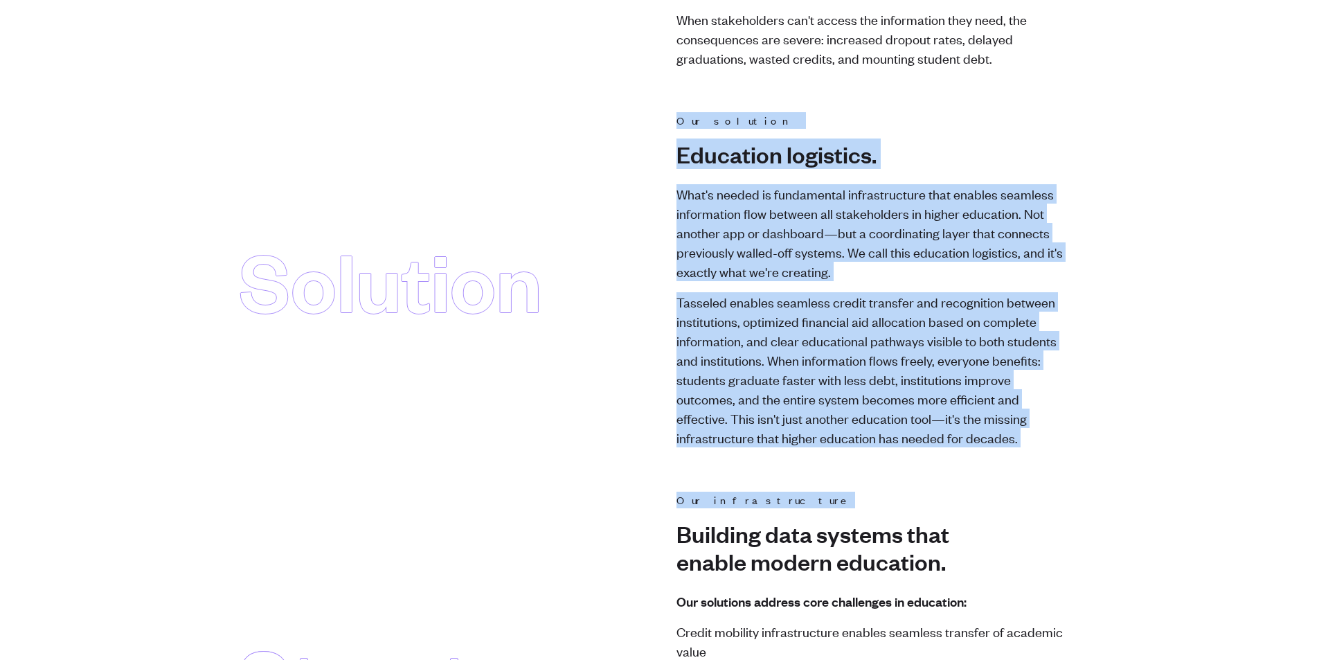
click at [617, 83] on div "Mission The mission Solve the national student debt problem. The only way to so…" at bounding box center [660, 372] width 886 height 1661
drag, startPoint x: 687, startPoint y: 160, endPoint x: 1027, endPoint y: 531, distance: 503.2
click at [1027, 531] on div "Mission The mission Solve the national student debt problem. The only way to so…" at bounding box center [660, 372] width 886 height 1661
click at [1027, 531] on h3 "Building data systems that enable modern education." at bounding box center [870, 546] width 388 height 55
drag, startPoint x: 956, startPoint y: 448, endPoint x: 597, endPoint y: 39, distance: 543.5
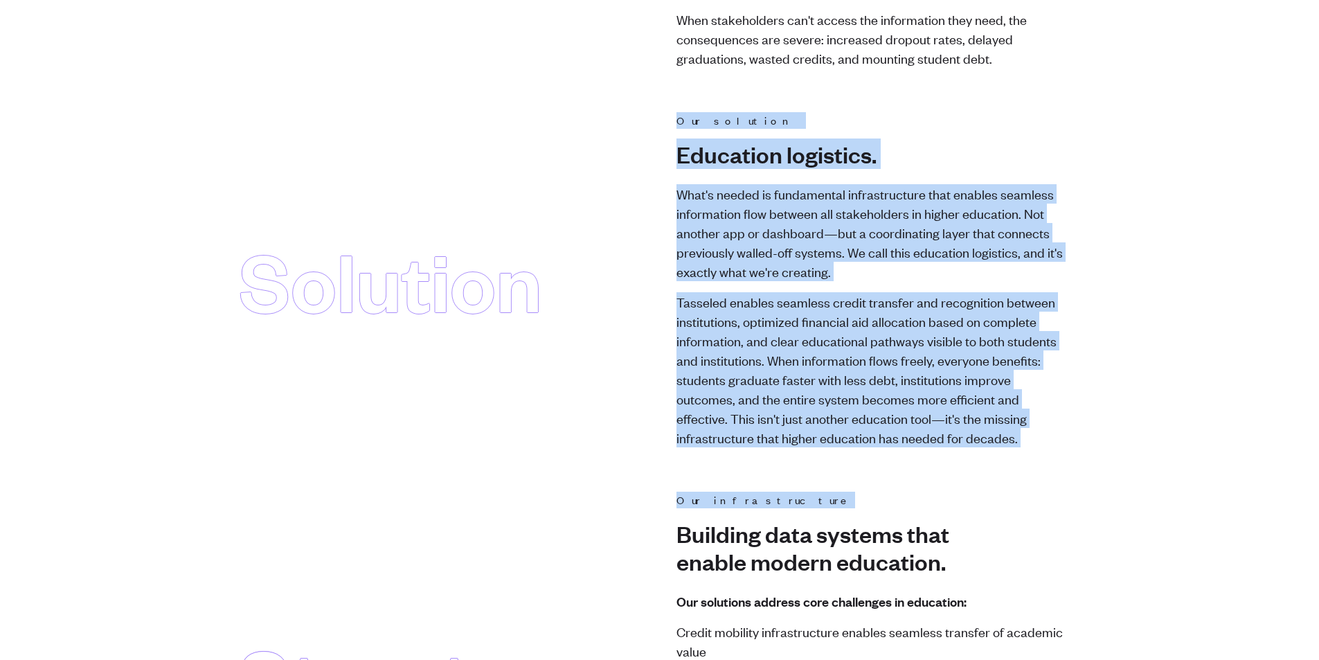
click at [597, 39] on div "Mission The mission Solve the national student debt problem. The only way to so…" at bounding box center [660, 372] width 886 height 1661
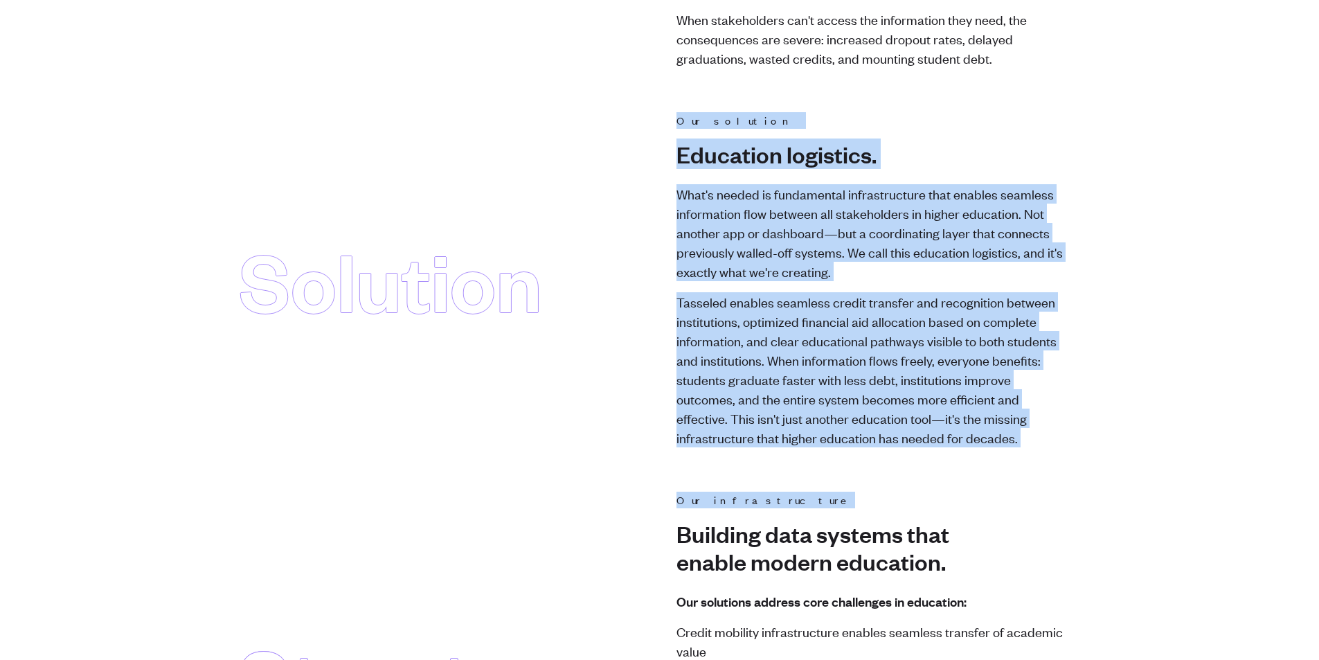
drag, startPoint x: 662, startPoint y: 105, endPoint x: 1028, endPoint y: 498, distance: 537.8
click at [1028, 498] on div "Mission The mission Solve the national student debt problem. The only way to so…" at bounding box center [660, 372] width 886 height 1661
click at [1028, 498] on h2 "Our infrastructure" at bounding box center [870, 499] width 388 height 17
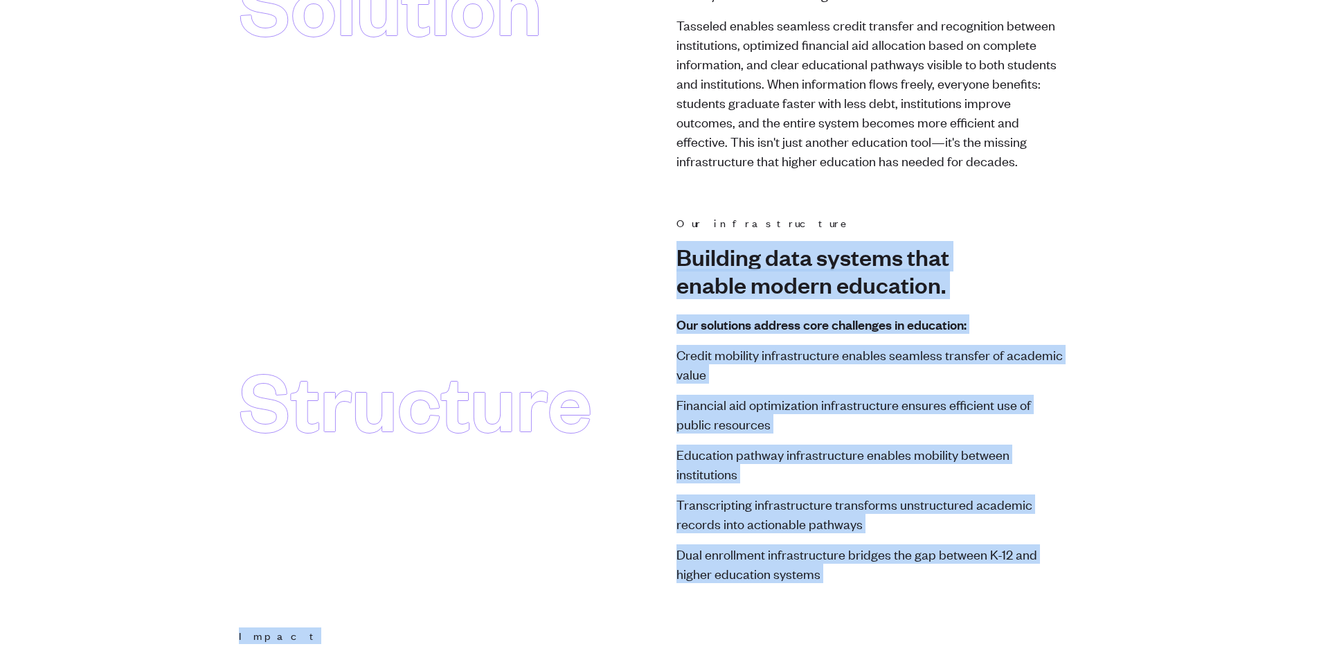
drag, startPoint x: 647, startPoint y: 233, endPoint x: 971, endPoint y: 642, distance: 521.8
click at [971, 642] on div "Mission The mission Solve the national student debt problem. The only way to so…" at bounding box center [660, 95] width 886 height 1661
click at [971, 642] on h2 "Impact" at bounding box center [660, 635] width 842 height 17
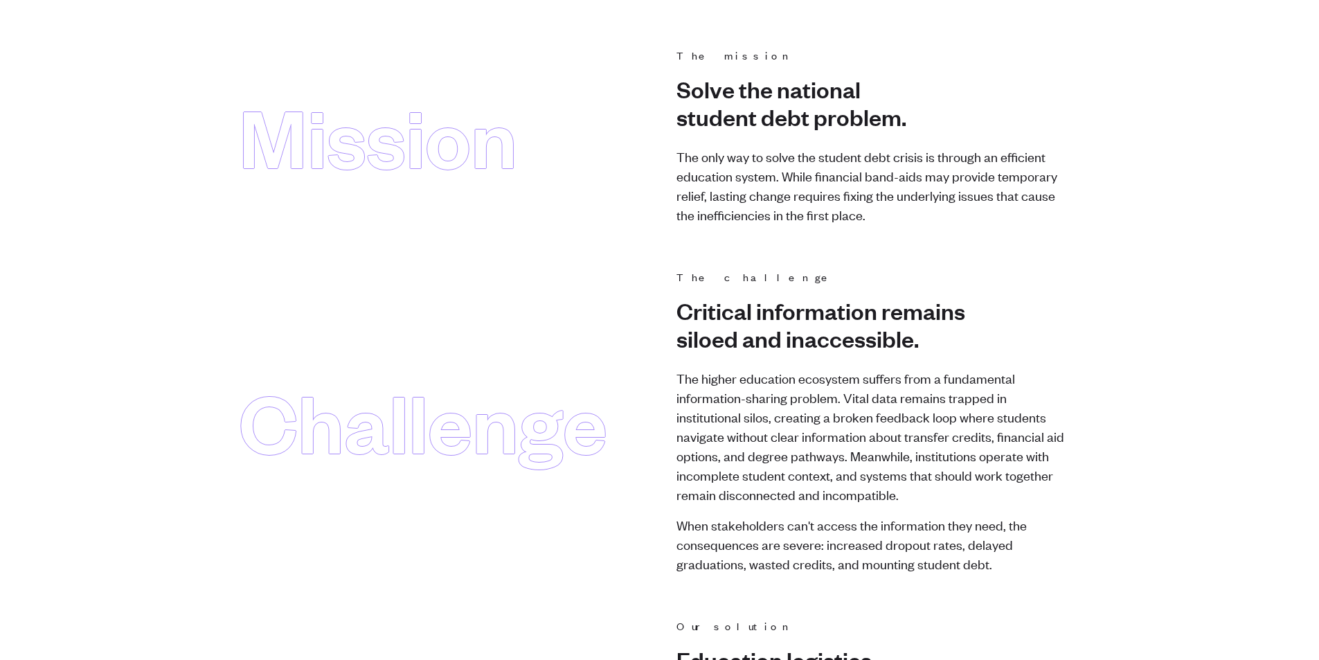
scroll to position [0, 0]
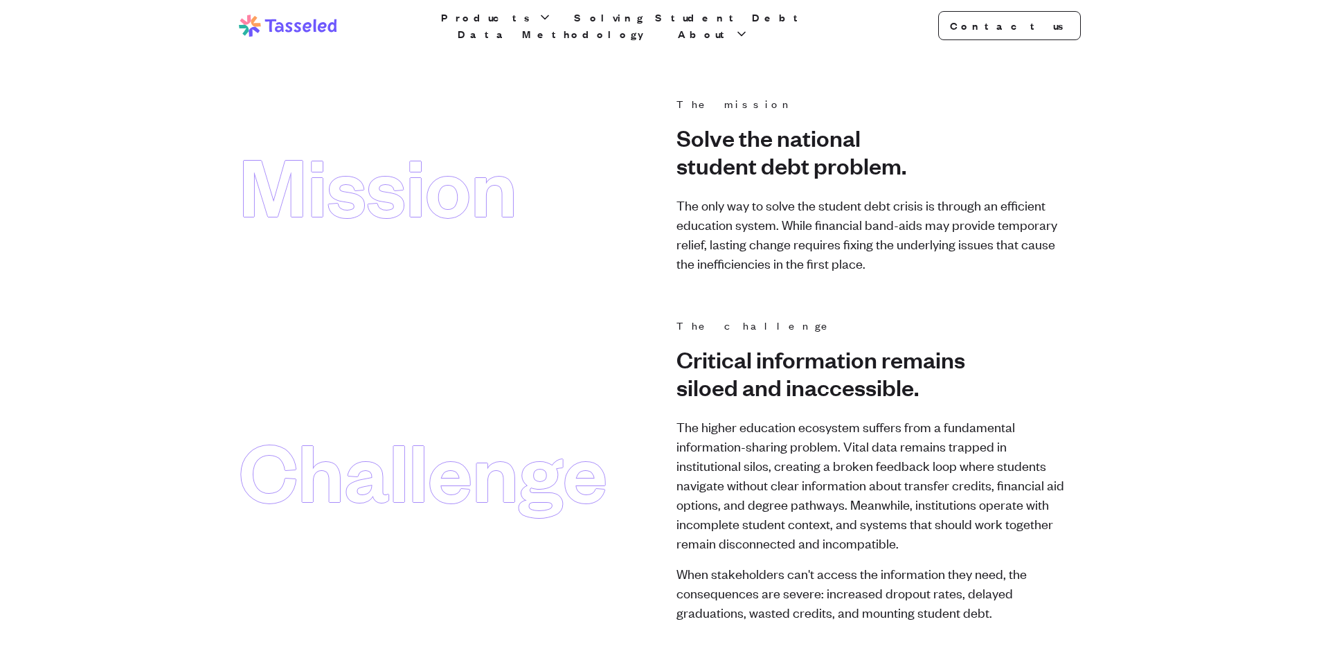
click at [459, 19] on div "Tasseled Products Solving Student Debt Data Methodology About Contact us Open m…" at bounding box center [660, 25] width 886 height 51
click at [518, 36] on div "Tasseled Products Solving Student Debt Data Methodology About Contact us Open m…" at bounding box center [660, 25] width 886 height 51
drag, startPoint x: 641, startPoint y: 337, endPoint x: 629, endPoint y: 341, distance: 12.3
click at [634, 342] on div "Challenge The challenge Critical information remains siloed and inaccessible. T…" at bounding box center [660, 469] width 842 height 305
click at [515, 16] on div "Tasseled Products Solving Student Debt Data Methodology About Contact us Open m…" at bounding box center [660, 25] width 886 height 51
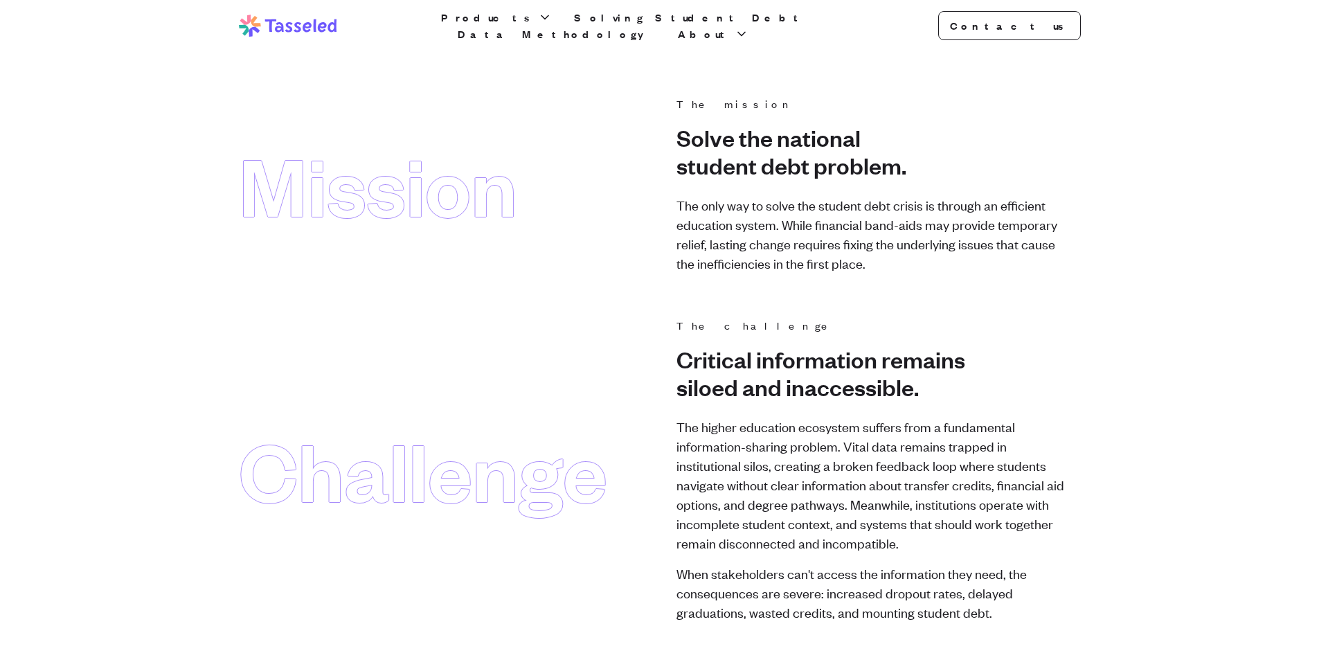
click at [660, 42] on div "Tasseled Products Solving Student Debt Data Methodology About Contact us Open m…" at bounding box center [660, 25] width 886 height 51
drag, startPoint x: 739, startPoint y: 26, endPoint x: 761, endPoint y: 26, distance: 22.2
click at [658, 26] on link "Data Methodology" at bounding box center [557, 34] width 204 height 17
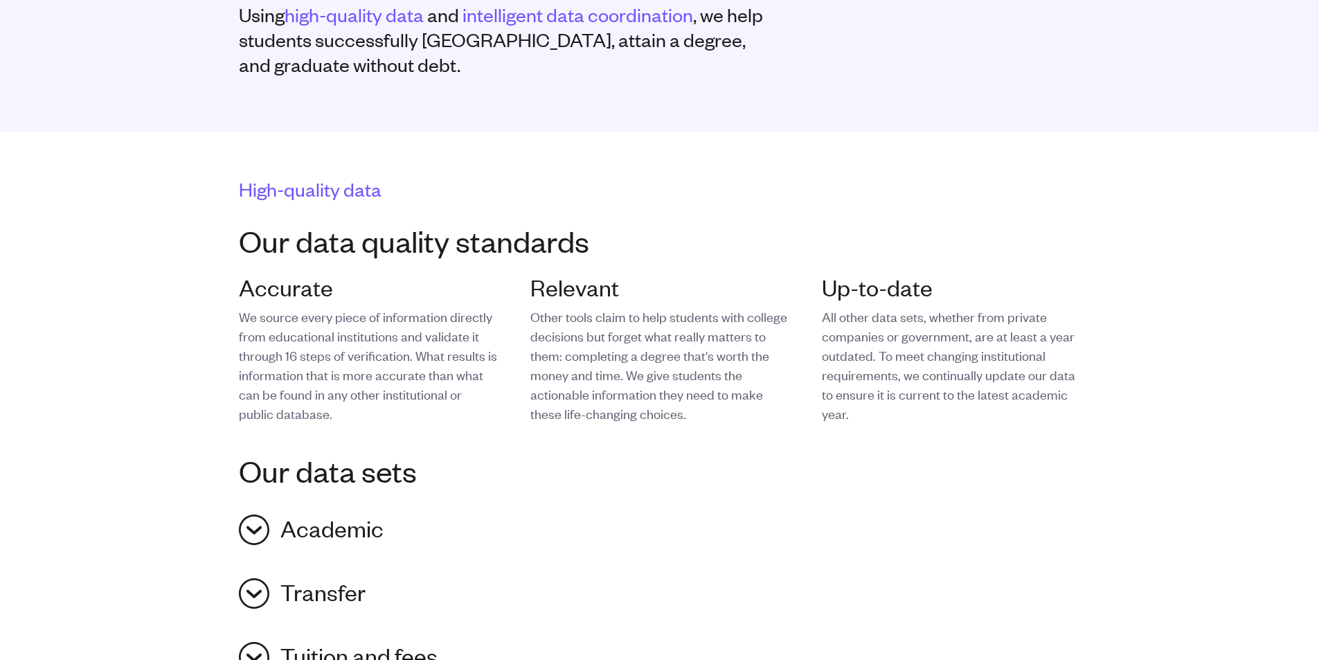
scroll to position [485, 0]
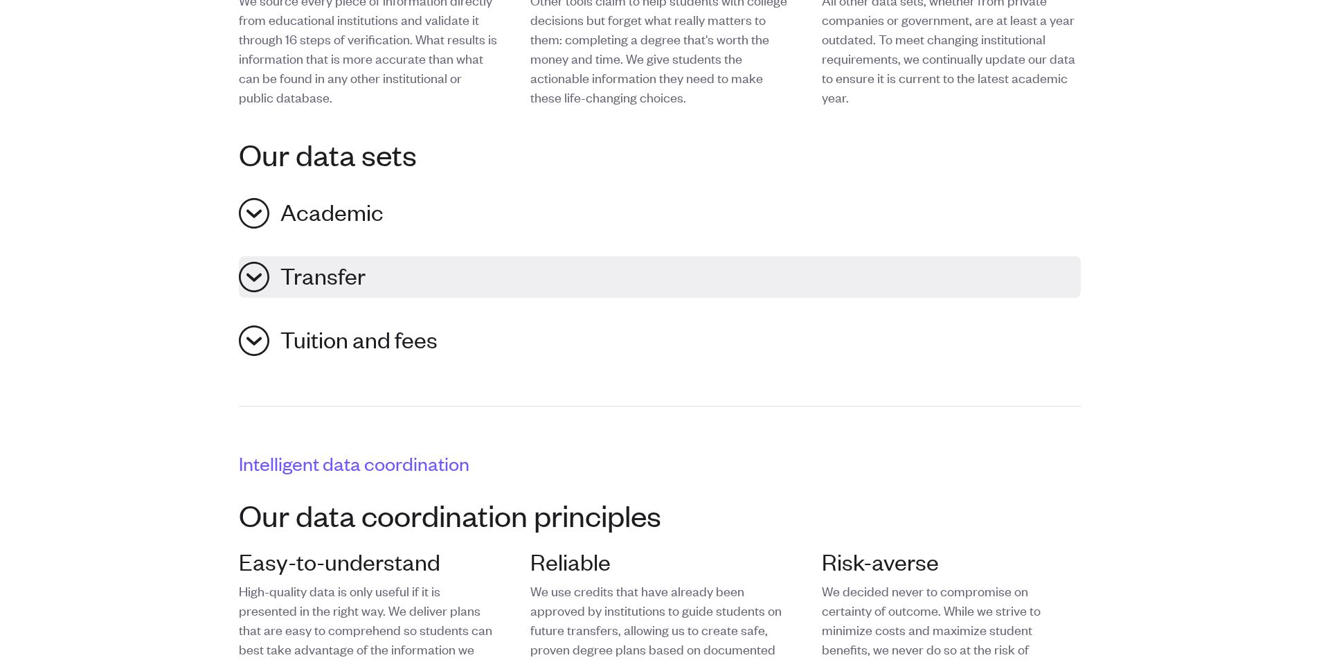
click at [599, 282] on button "Transfer" at bounding box center [660, 277] width 842 height 42
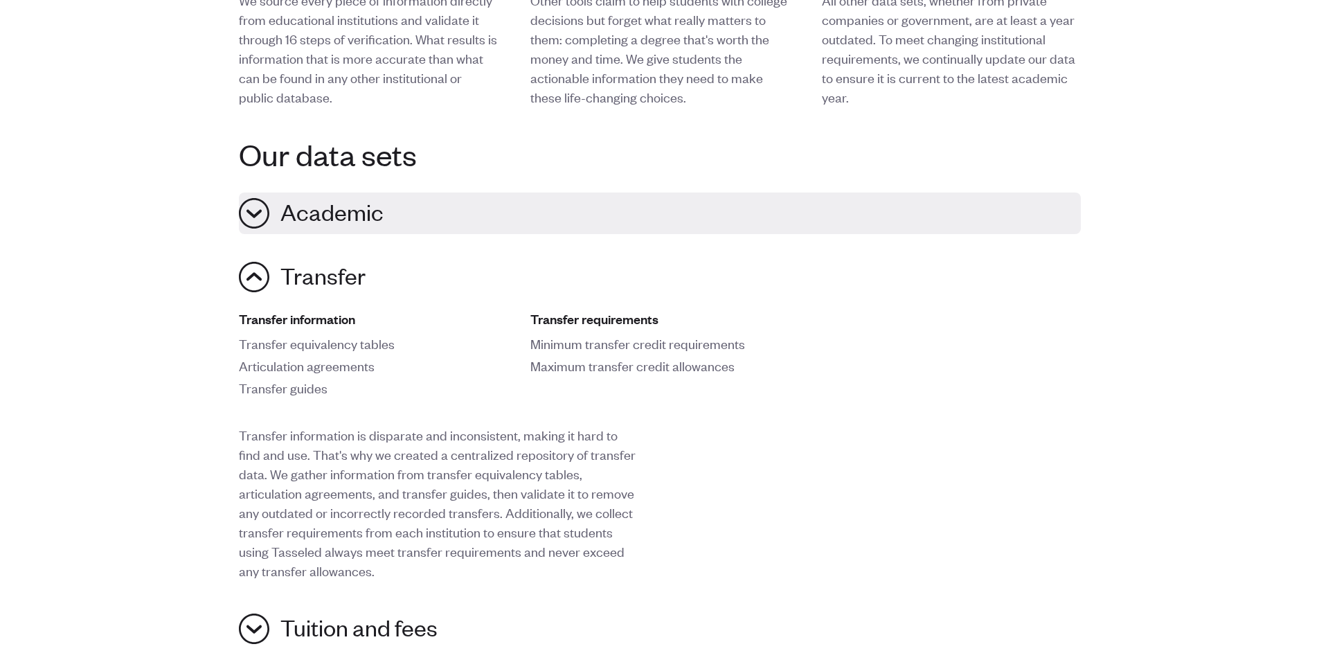
click at [622, 215] on button "Academic" at bounding box center [660, 213] width 842 height 42
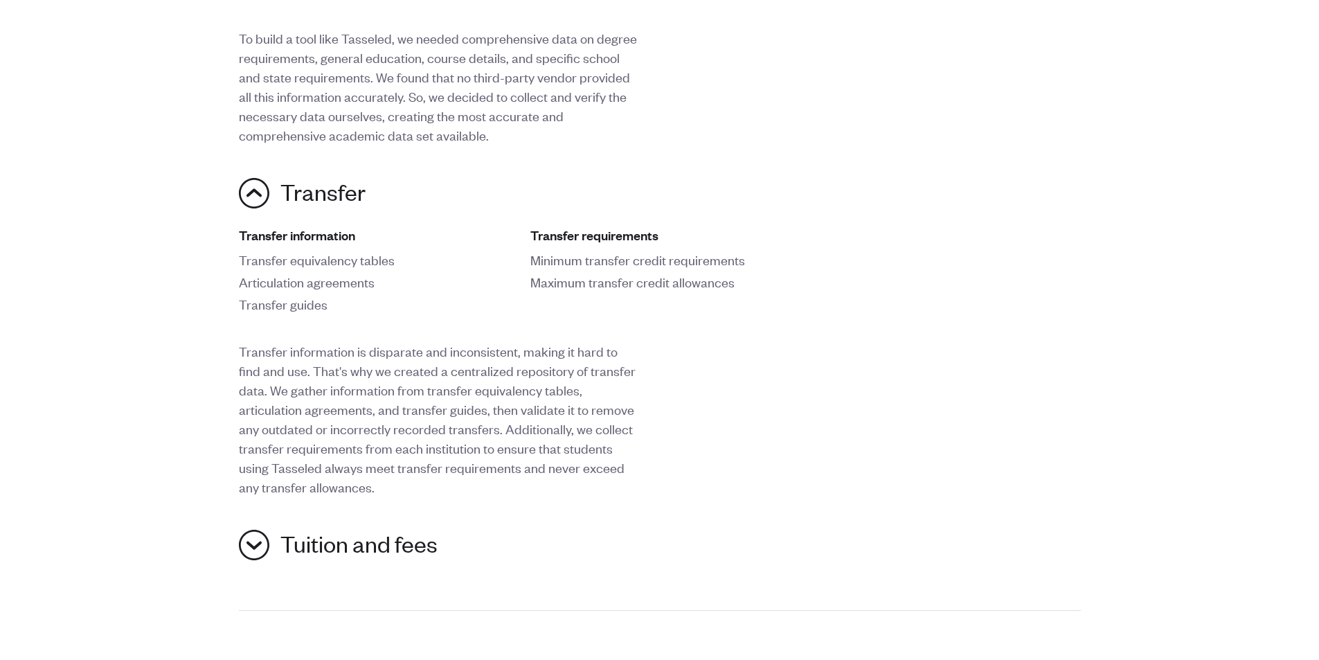
scroll to position [831, 0]
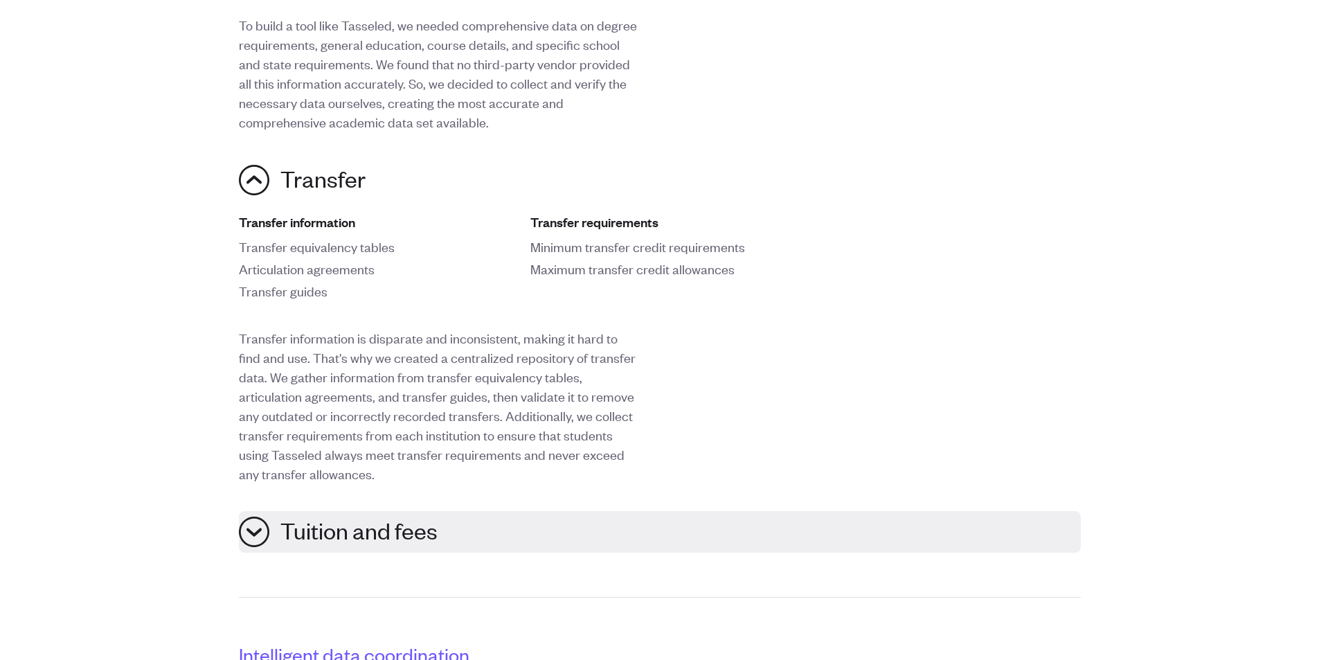
click at [585, 538] on button "Tuition and fees" at bounding box center [660, 532] width 842 height 42
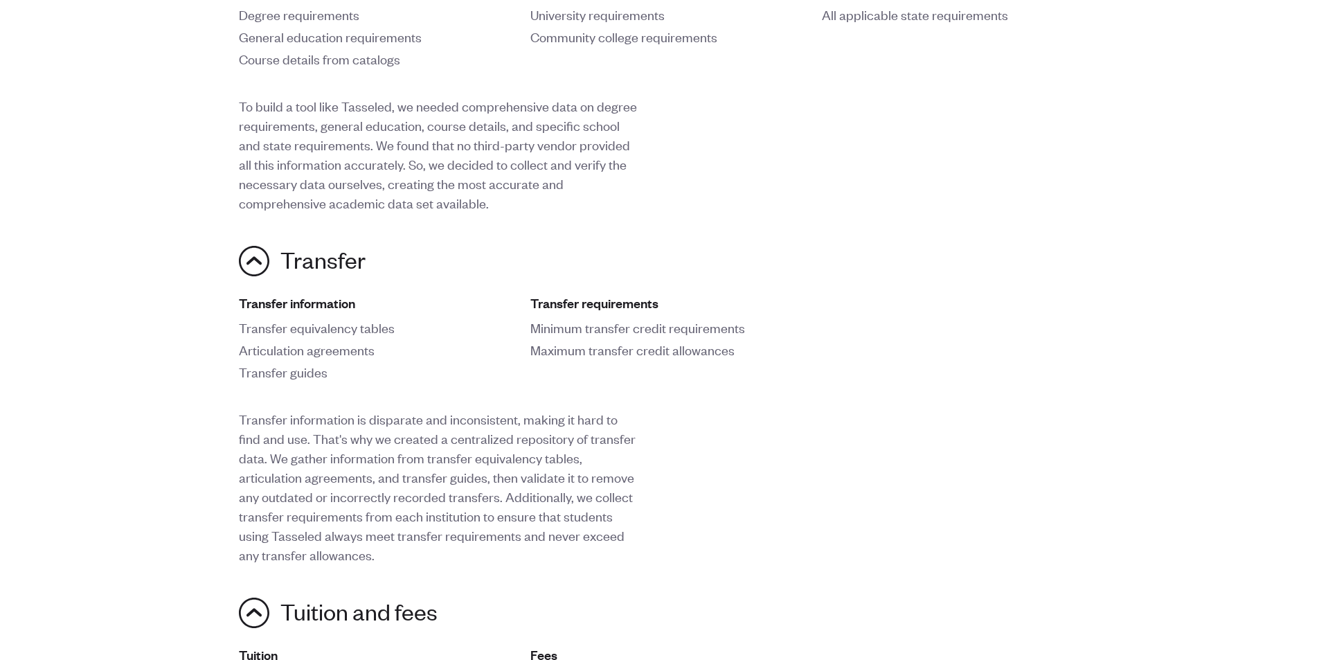
scroll to position [554, 0]
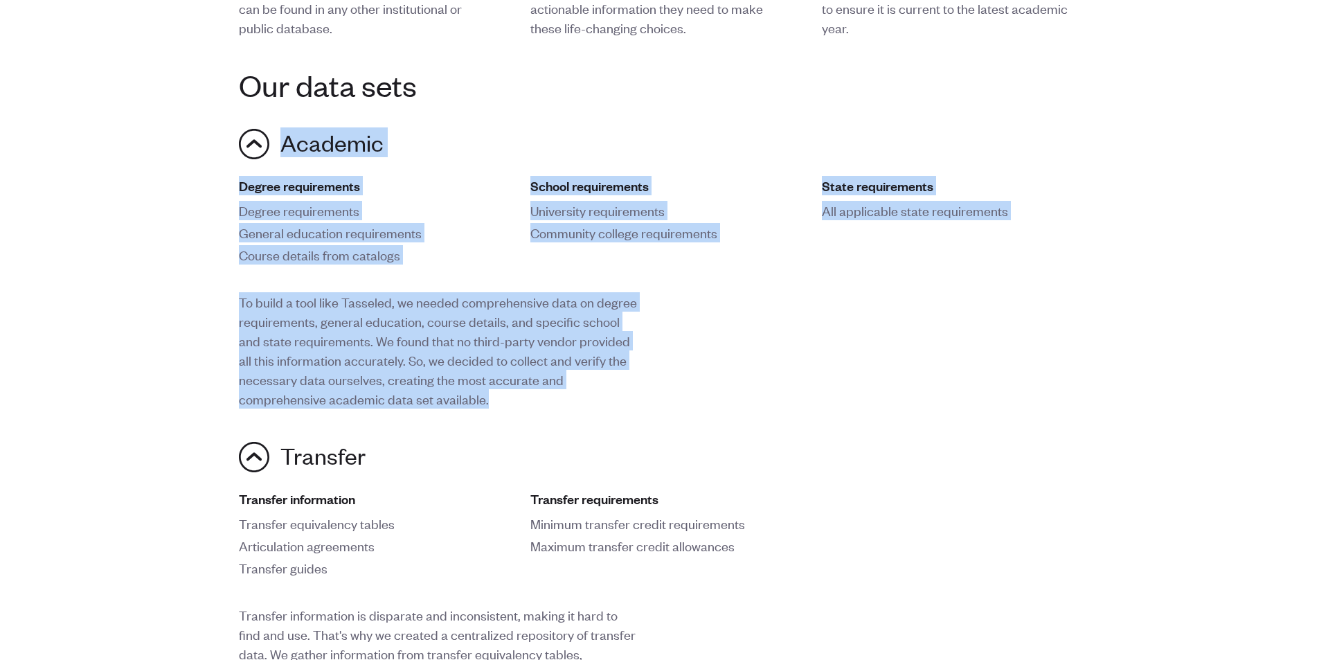
drag, startPoint x: 663, startPoint y: 409, endPoint x: 114, endPoint y: 151, distance: 607.2
click at [112, 155] on main "We’re closing the information gap Using high-quality data and intelligent data …" at bounding box center [659, 653] width 1319 height 2313
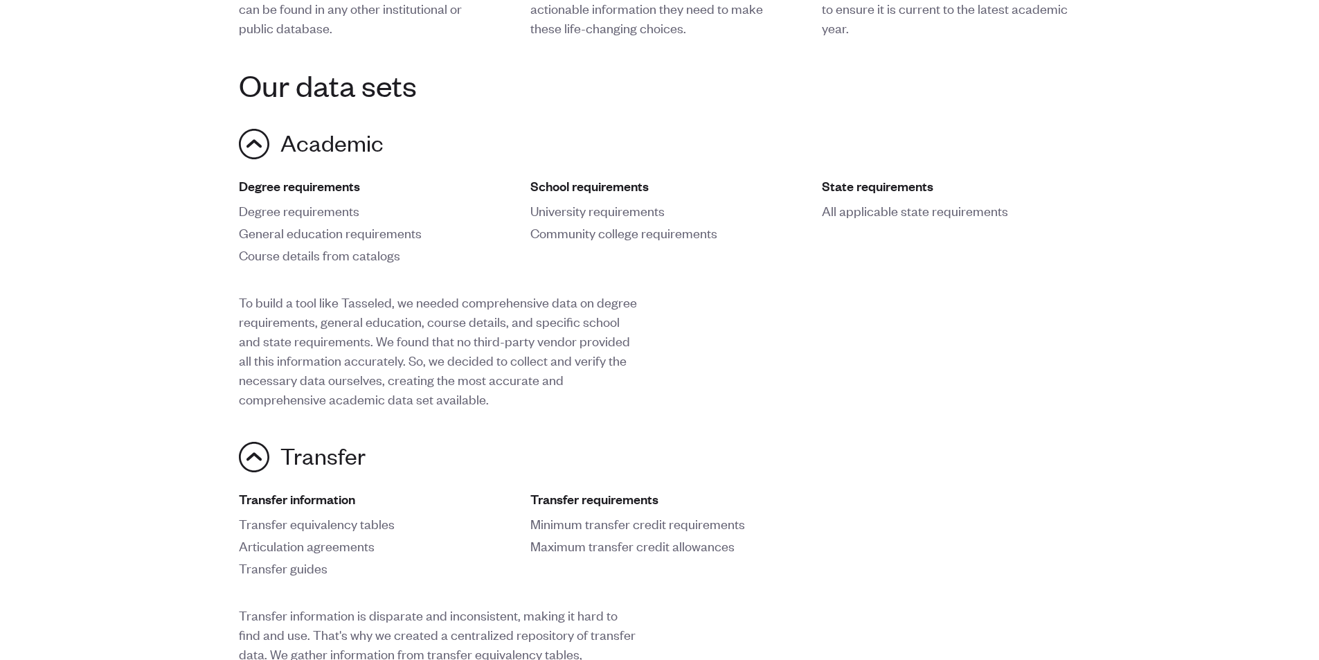
click at [114, 150] on main "We’re closing the information gap Using high-quality data and intelligent data …" at bounding box center [659, 653] width 1319 height 2313
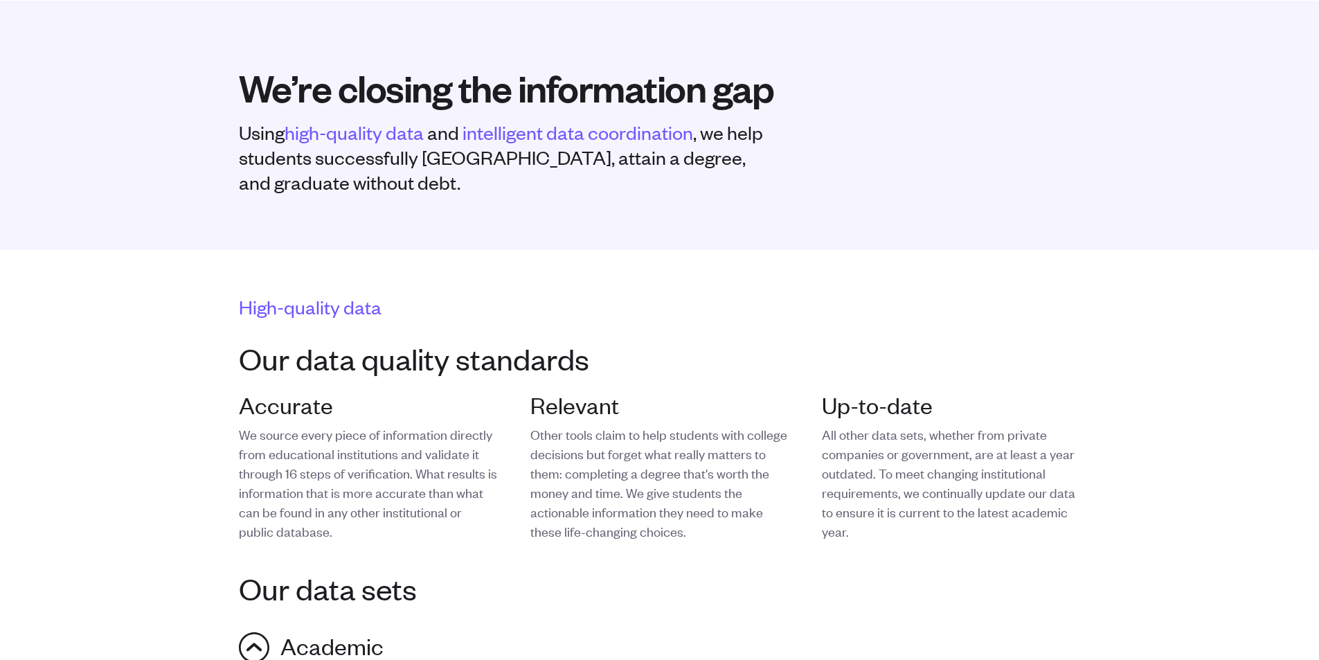
scroll to position [0, 0]
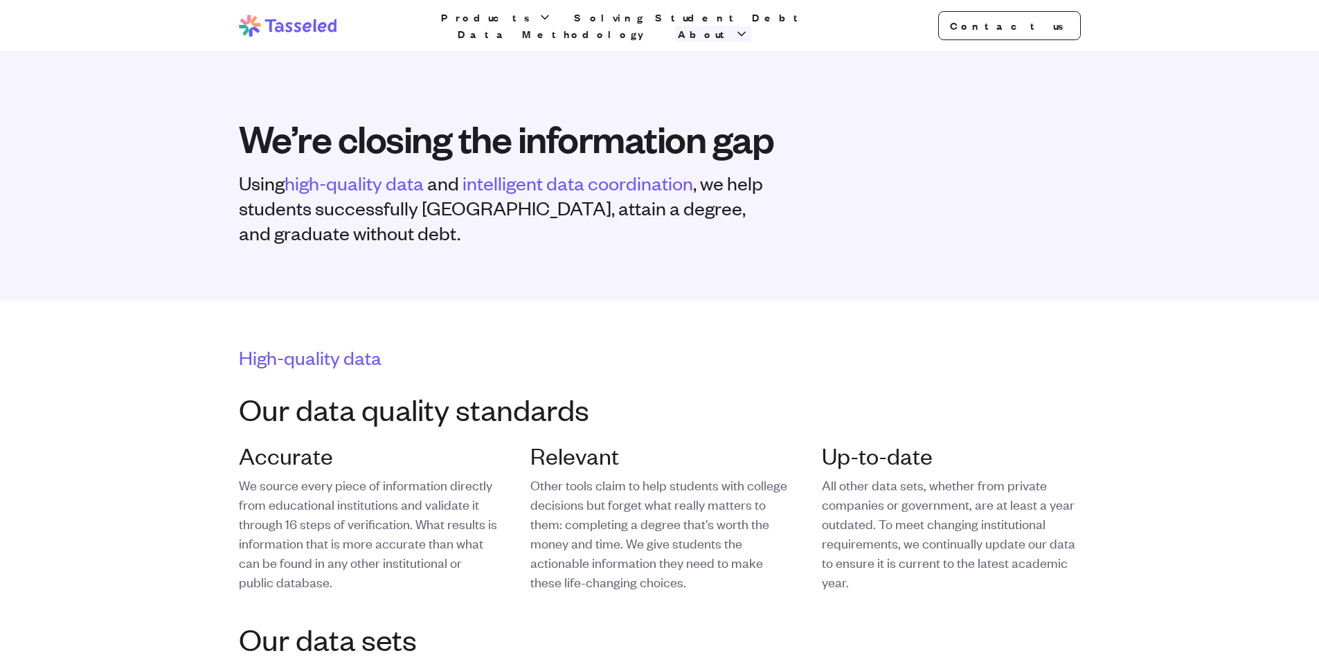
click at [732, 26] on span "About" at bounding box center [705, 34] width 54 height 17
click at [779, 59] on link "Mission" at bounding box center [713, 73] width 133 height 28
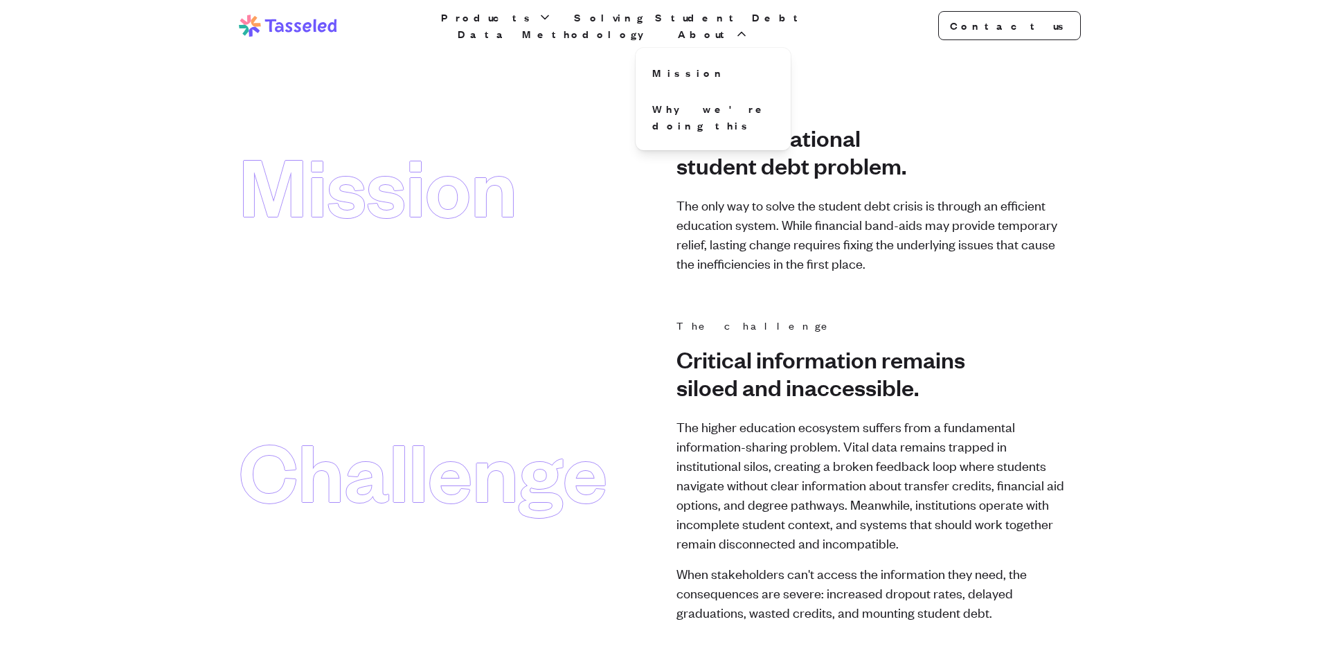
click at [791, 82] on div "Mission Why we're doing this" at bounding box center [712, 99] width 155 height 102
click at [779, 97] on link "Why we're doing this" at bounding box center [713, 117] width 133 height 44
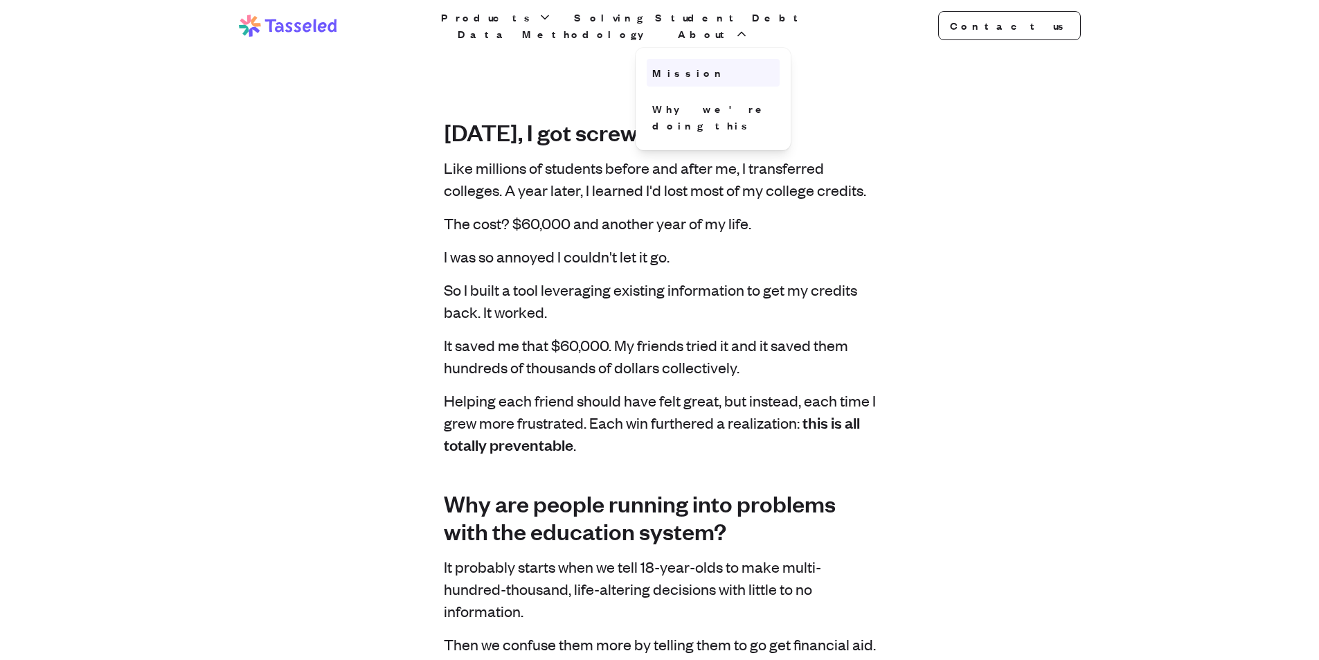
click at [779, 59] on link "Mission" at bounding box center [713, 73] width 133 height 28
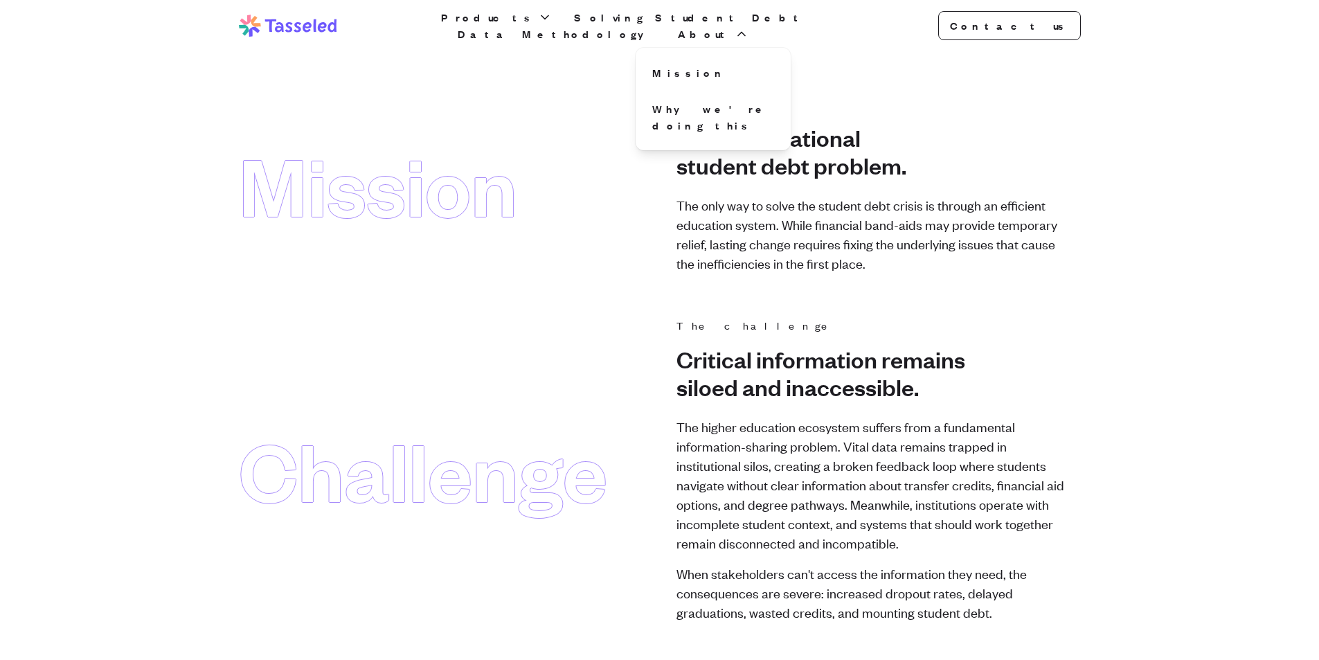
click at [601, 37] on div "Tasseled Products Solving Student Debt Data Methodology About Mission Why we're…" at bounding box center [660, 25] width 886 height 51
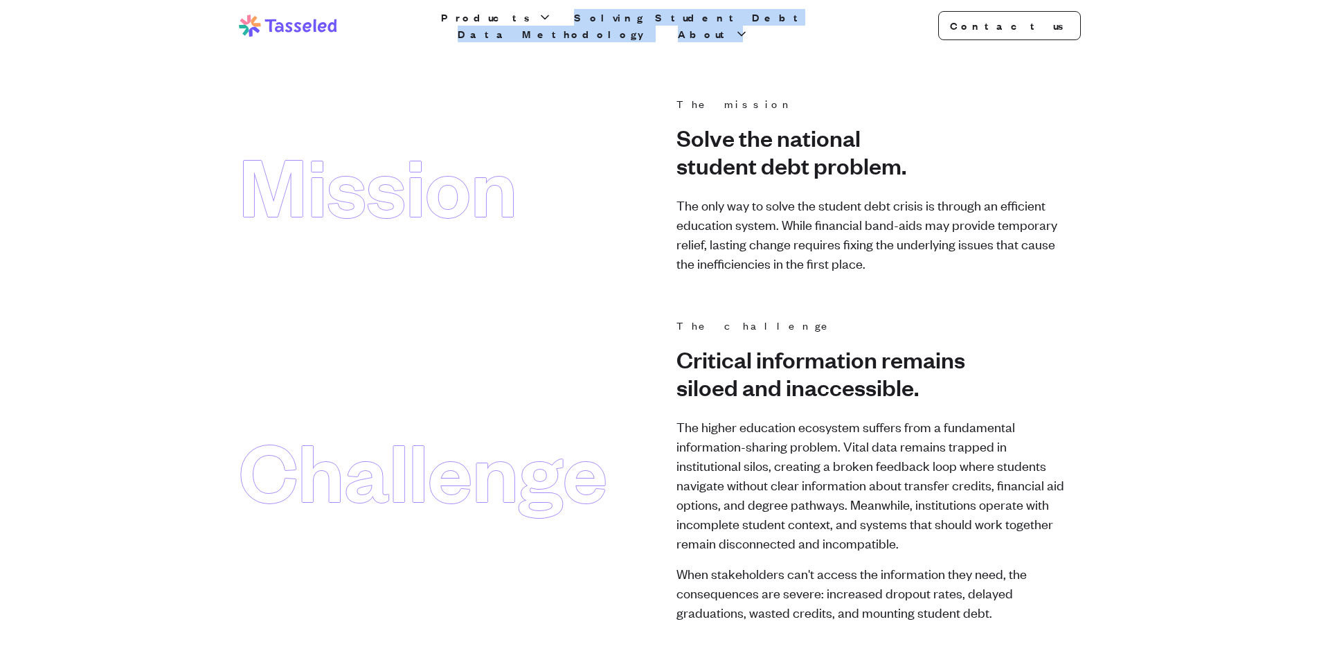
drag, startPoint x: 551, startPoint y: 22, endPoint x: 948, endPoint y: 42, distance: 397.8
click at [948, 42] on div "Tasseled Products Solving Student Debt Data Methodology About Contact us Open m…" at bounding box center [660, 25] width 886 height 51
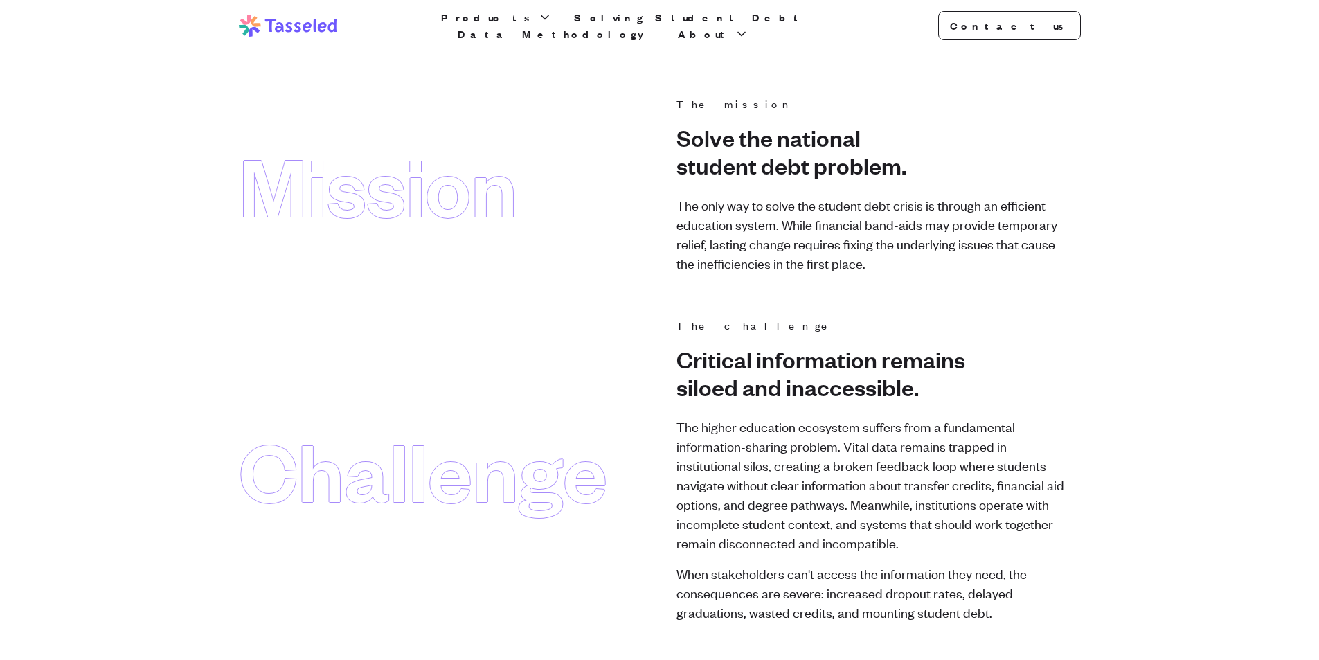
drag, startPoint x: 830, startPoint y: 81, endPoint x: 746, endPoint y: 64, distance: 86.1
drag, startPoint x: 561, startPoint y: 22, endPoint x: 843, endPoint y: 44, distance: 283.3
click at [856, 46] on div "Tasseled Products Solving Student Debt Data Methodology About Contact us Open m…" at bounding box center [660, 25] width 886 height 51
click at [732, 26] on span "About" at bounding box center [705, 34] width 54 height 17
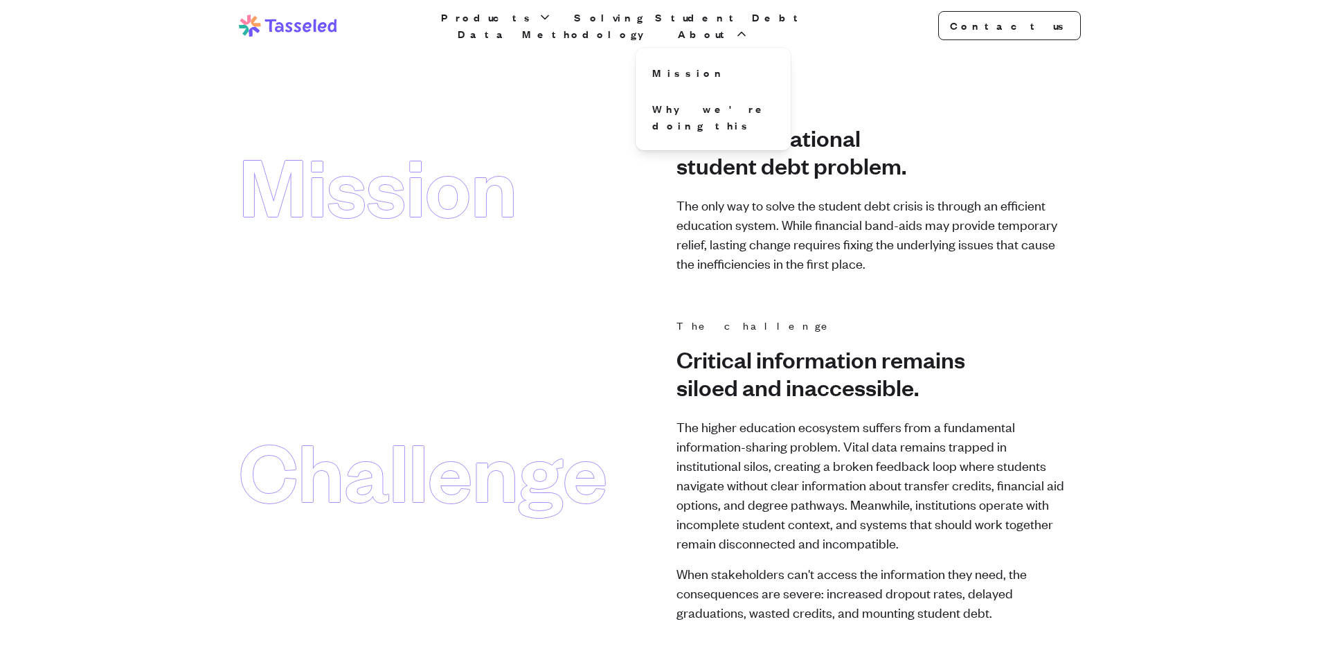
drag, startPoint x: 810, startPoint y: 62, endPoint x: 764, endPoint y: 50, distance: 48.0
click at [779, 62] on link "Mission" at bounding box center [713, 73] width 133 height 28
click at [604, 26] on link "Solving Student Debt" at bounding box center [689, 17] width 237 height 17
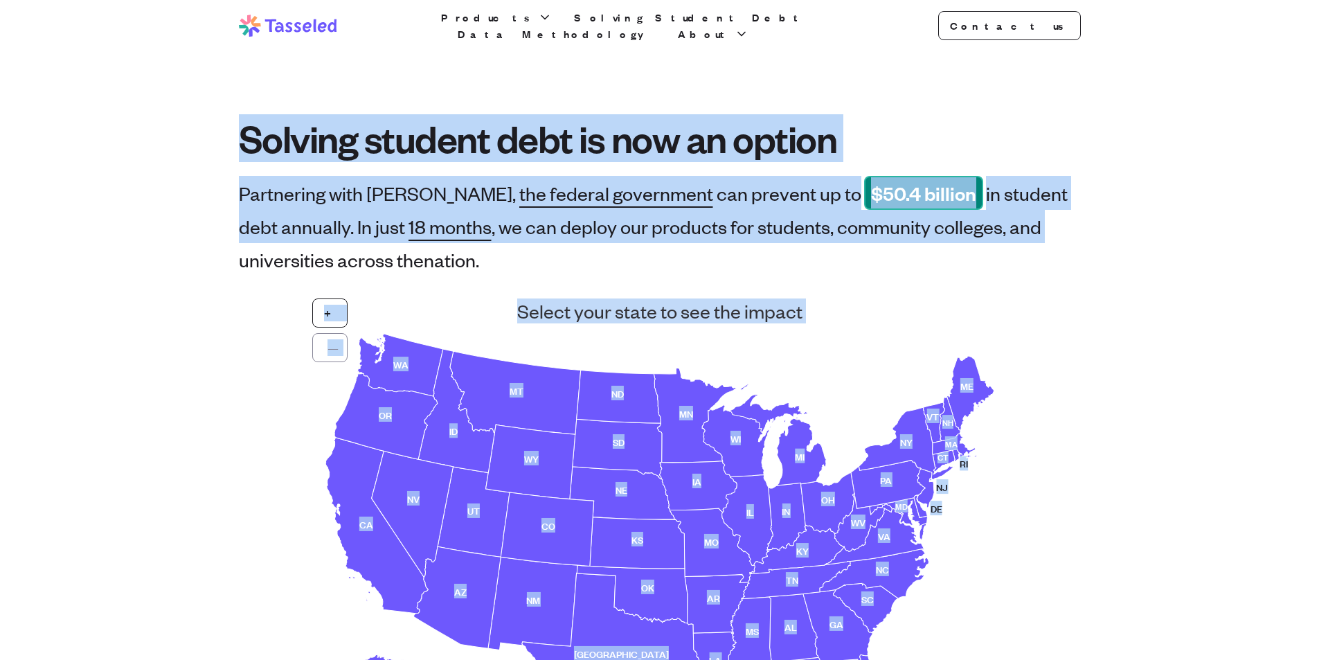
drag, startPoint x: 50, startPoint y: 144, endPoint x: 136, endPoint y: 323, distance: 198.4
drag, startPoint x: 180, startPoint y: 311, endPoint x: 188, endPoint y: 161, distance: 149.7
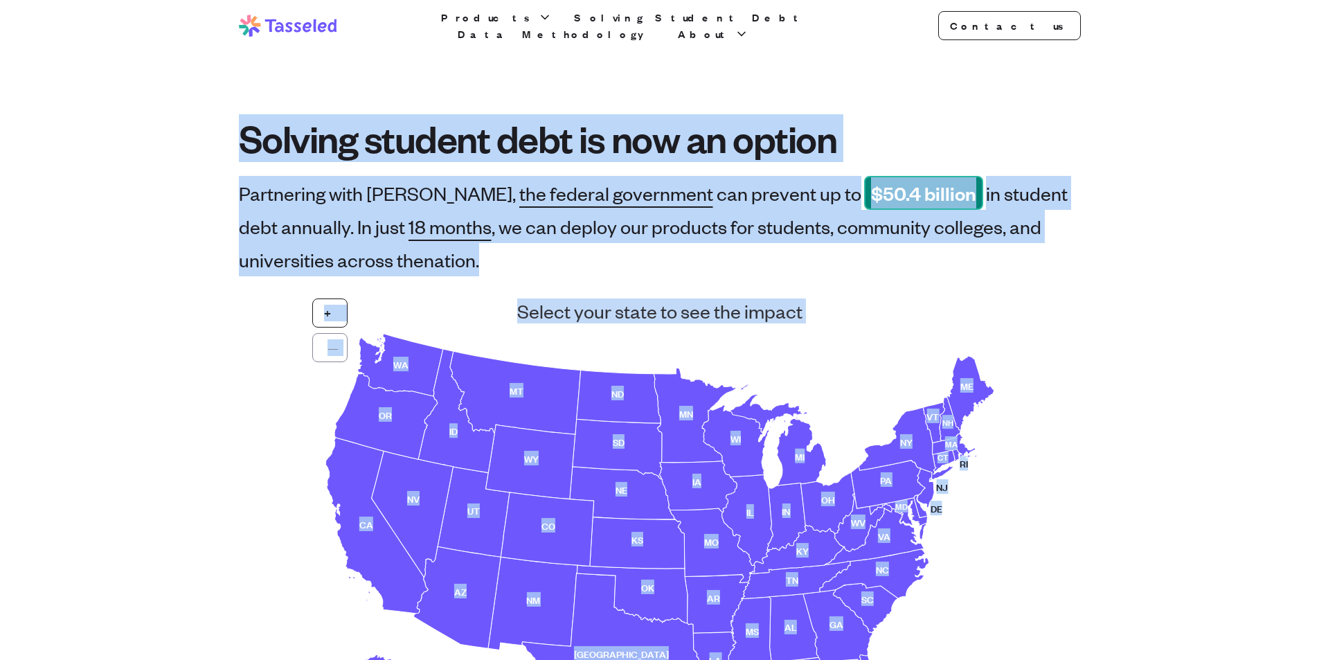
drag, startPoint x: 204, startPoint y: 191, endPoint x: 603, endPoint y: 262, distance: 404.9
click at [603, 262] on div "Partnering with [PERSON_NAME], the federal government can prevent up to $ 50.4 …" at bounding box center [660, 226] width 842 height 100
drag, startPoint x: 603, startPoint y: 262, endPoint x: 152, endPoint y: 154, distance: 463.4
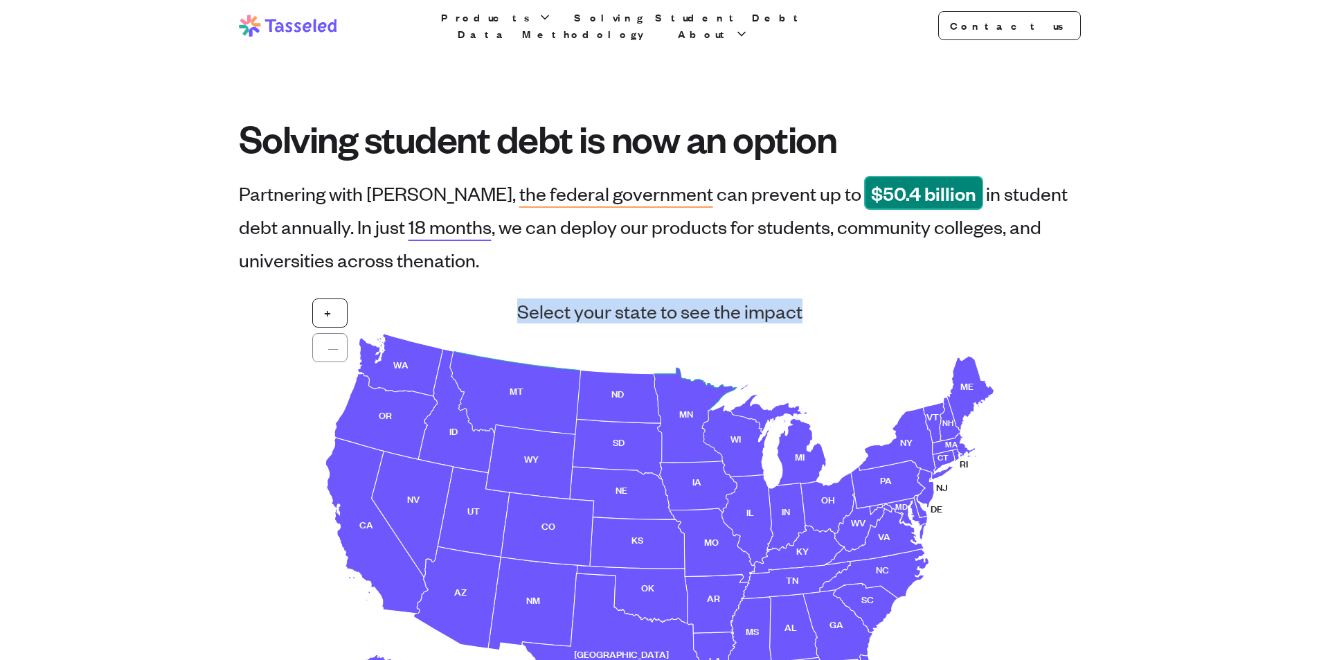
drag, startPoint x: 516, startPoint y: 307, endPoint x: 903, endPoint y: 313, distance: 387.0
click at [903, 313] on h3 "Select your state to see the impact" at bounding box center [659, 310] width 694 height 25
click at [778, 306] on h3 "Select your state to see the impact" at bounding box center [659, 310] width 694 height 25
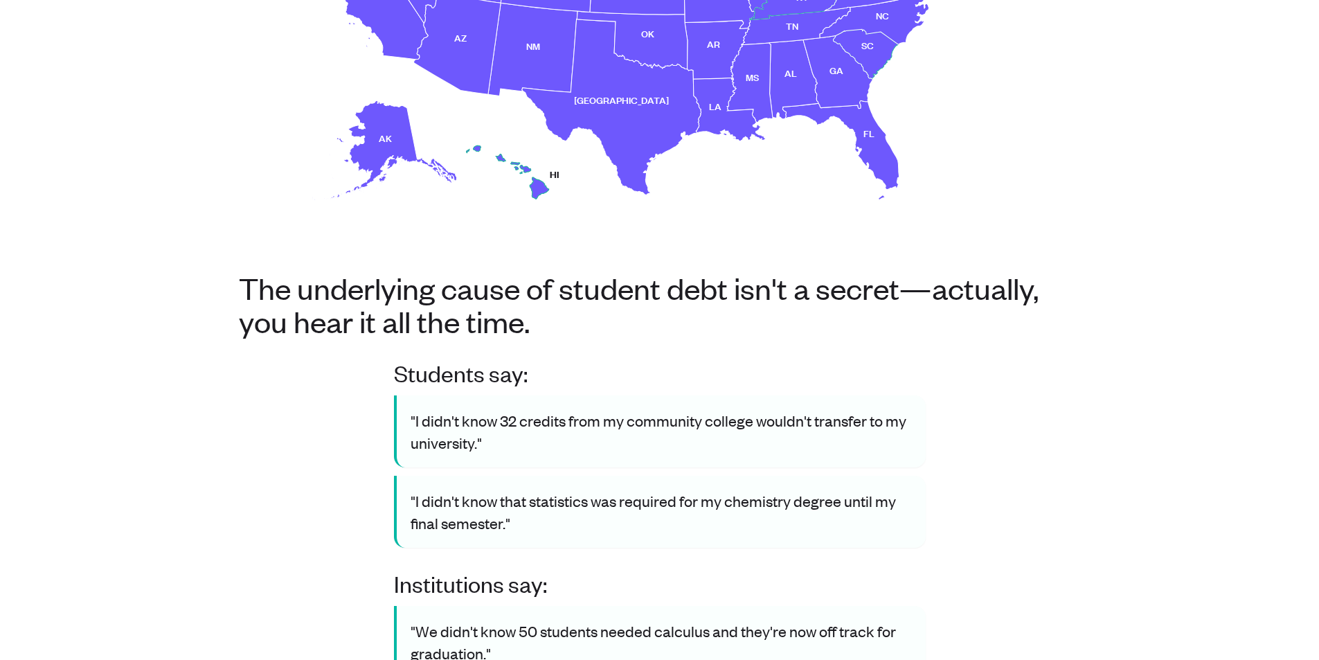
scroll to position [831, 0]
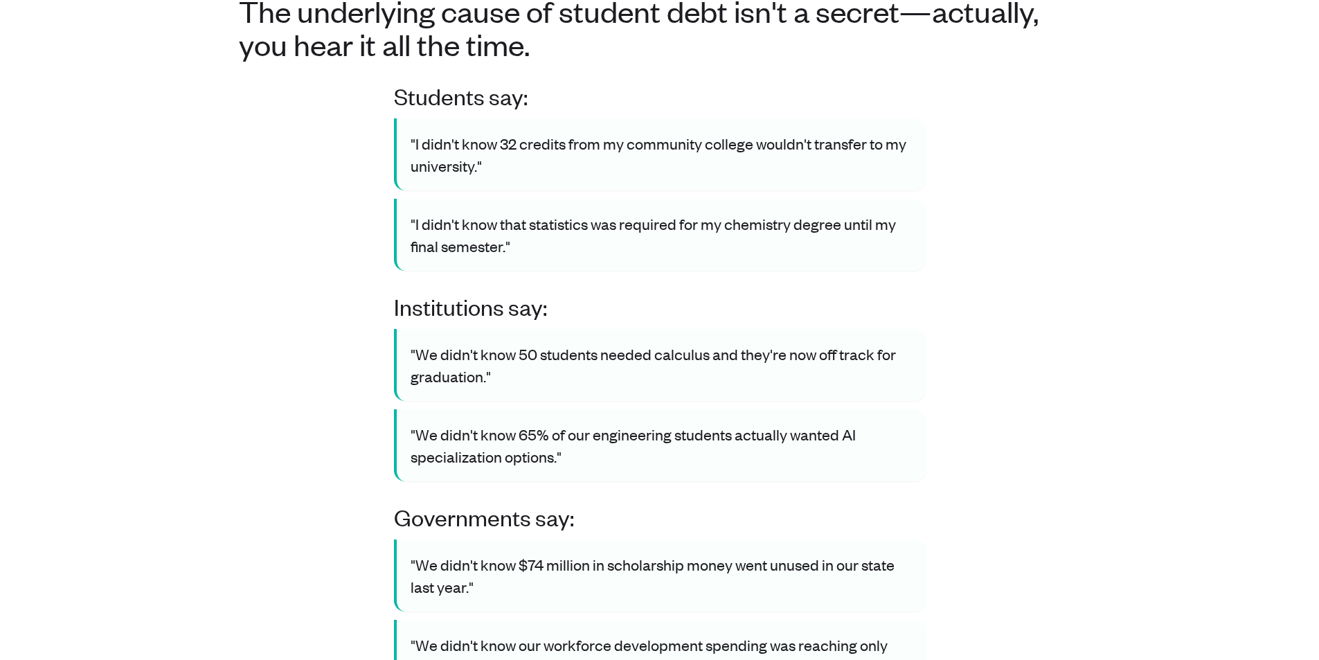
click at [1029, 459] on div "Students say: "I didn't know 32 credits from my community college wouldn't tran…" at bounding box center [660, 386] width 842 height 609
